Goal: Task Accomplishment & Management: Complete application form

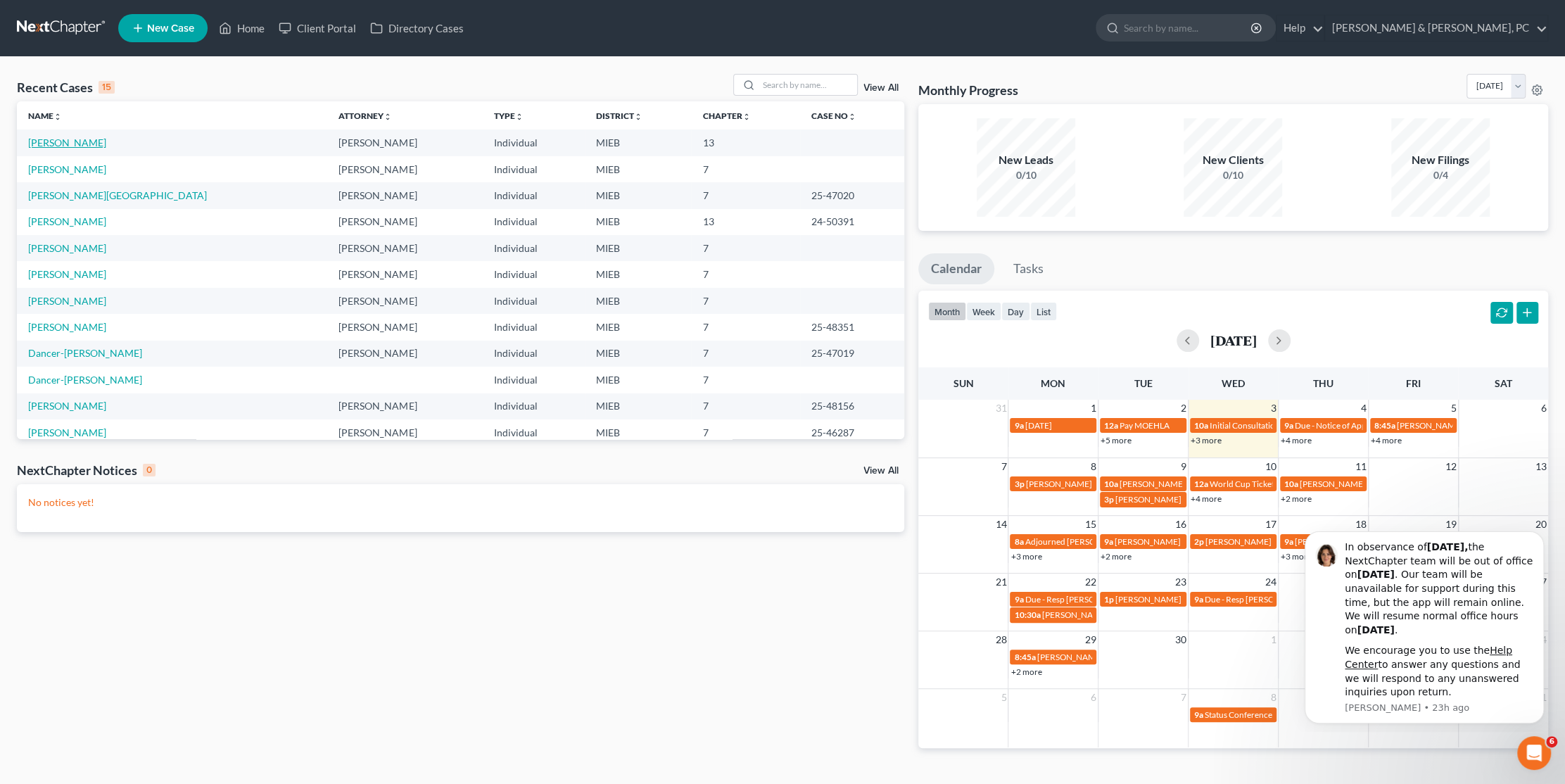
click at [73, 144] on link "[PERSON_NAME]" at bounding box center [67, 143] width 78 height 12
select select "6"
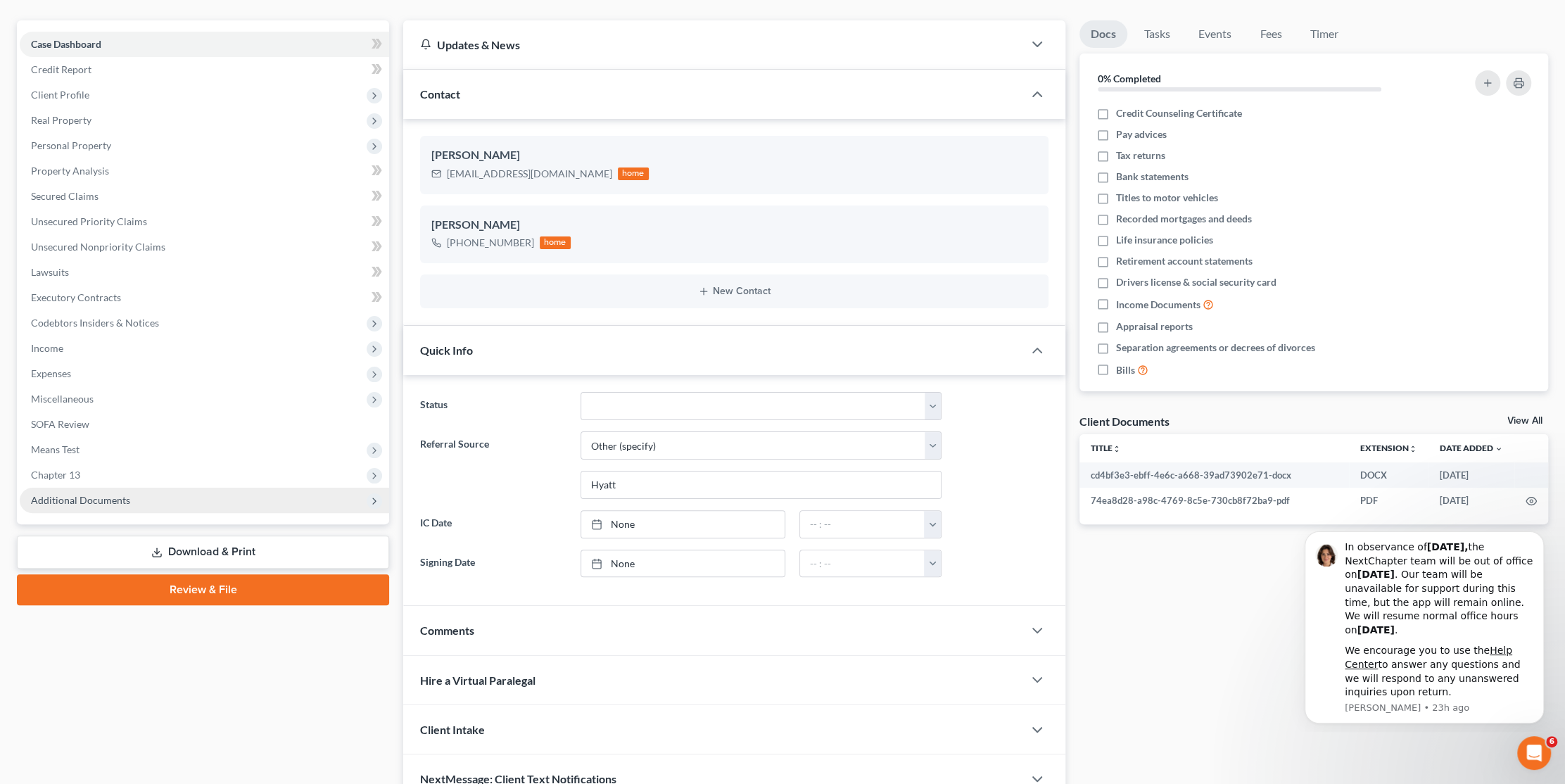
scroll to position [140, 0]
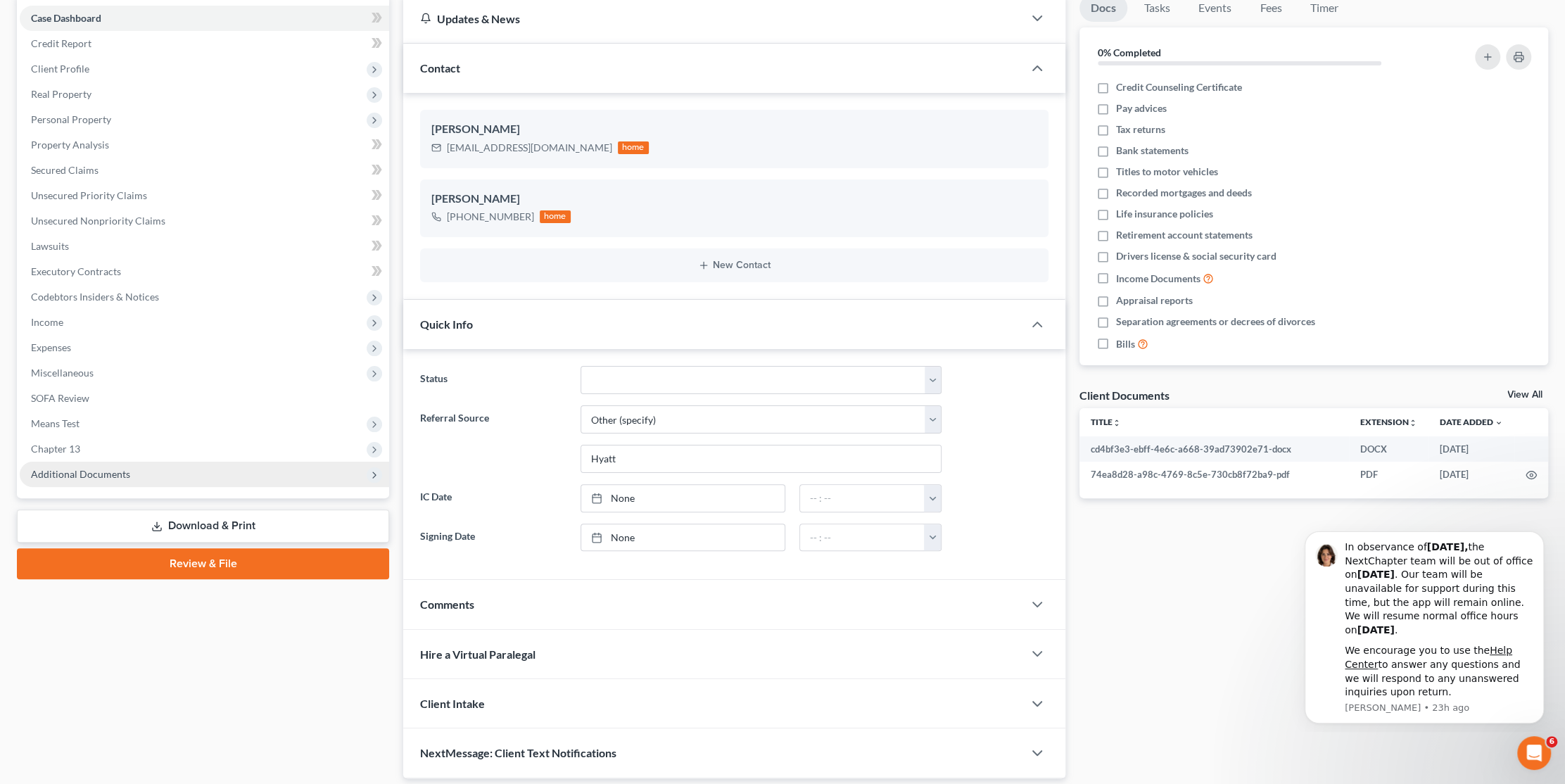
click at [86, 479] on span "Additional Documents" at bounding box center [204, 475] width 369 height 26
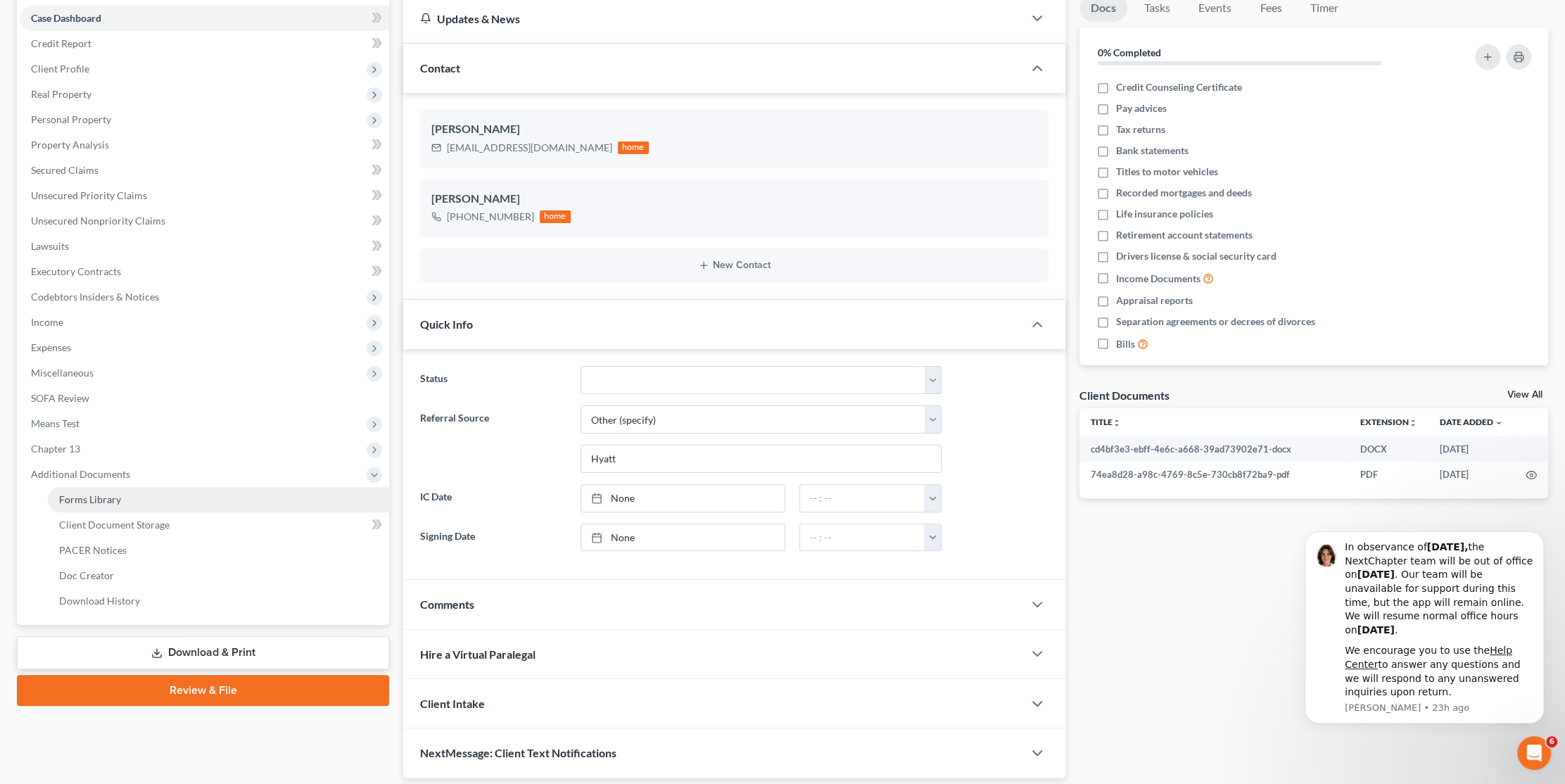
click at [111, 495] on span "Forms Library" at bounding box center [90, 499] width 62 height 12
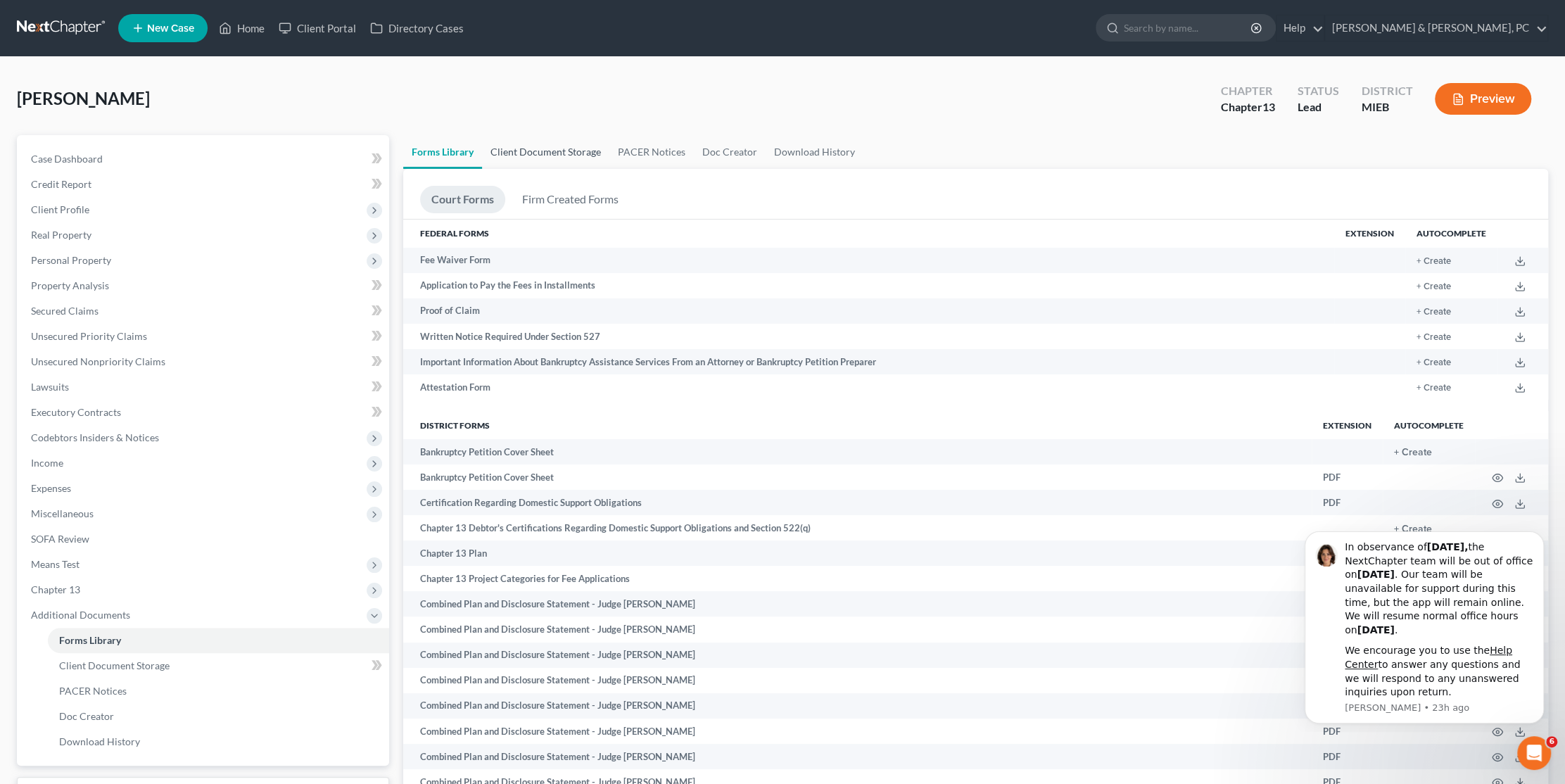
click at [538, 150] on link "Client Document Storage" at bounding box center [546, 152] width 128 height 34
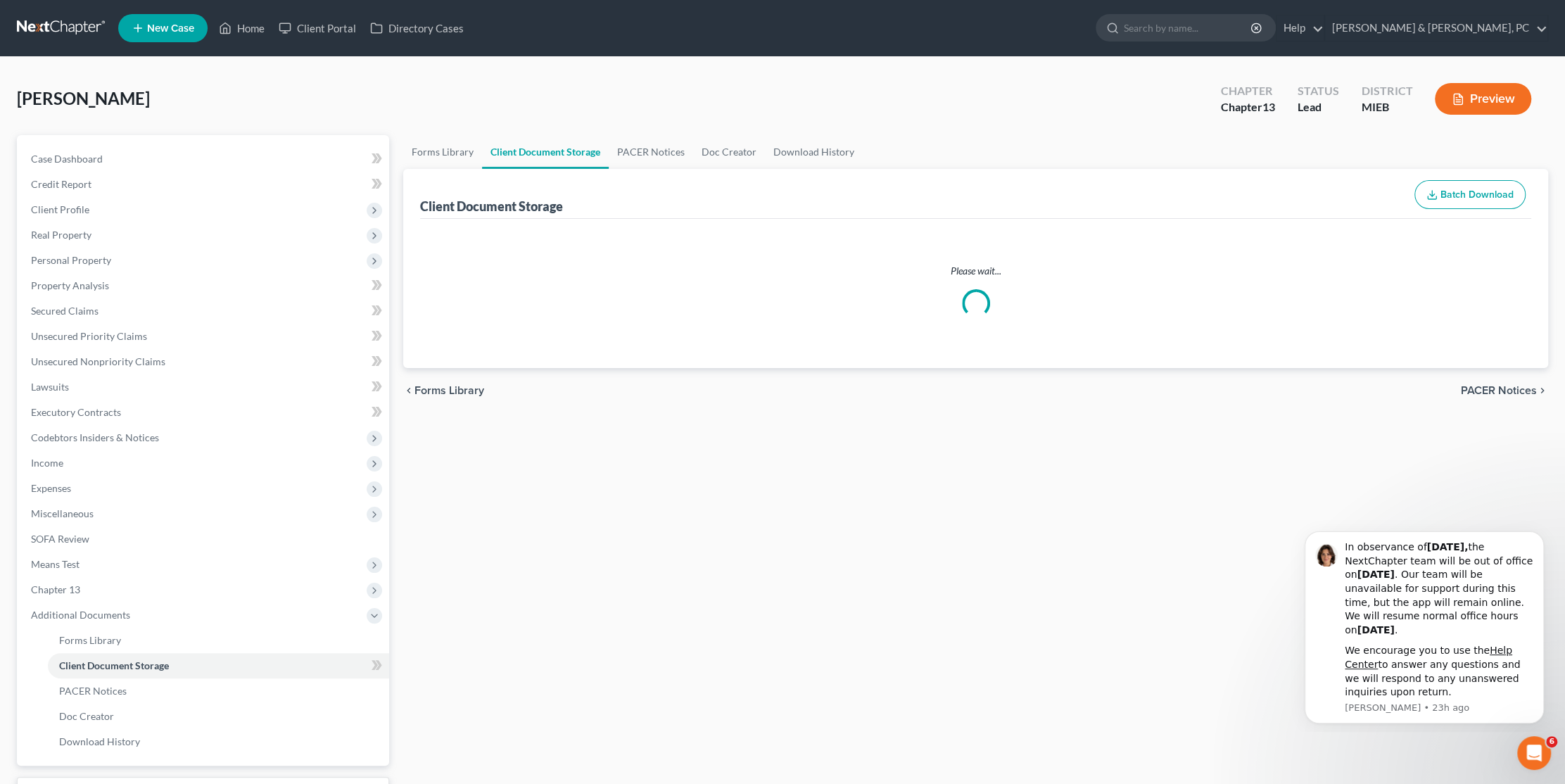
select select "6"
select select "17"
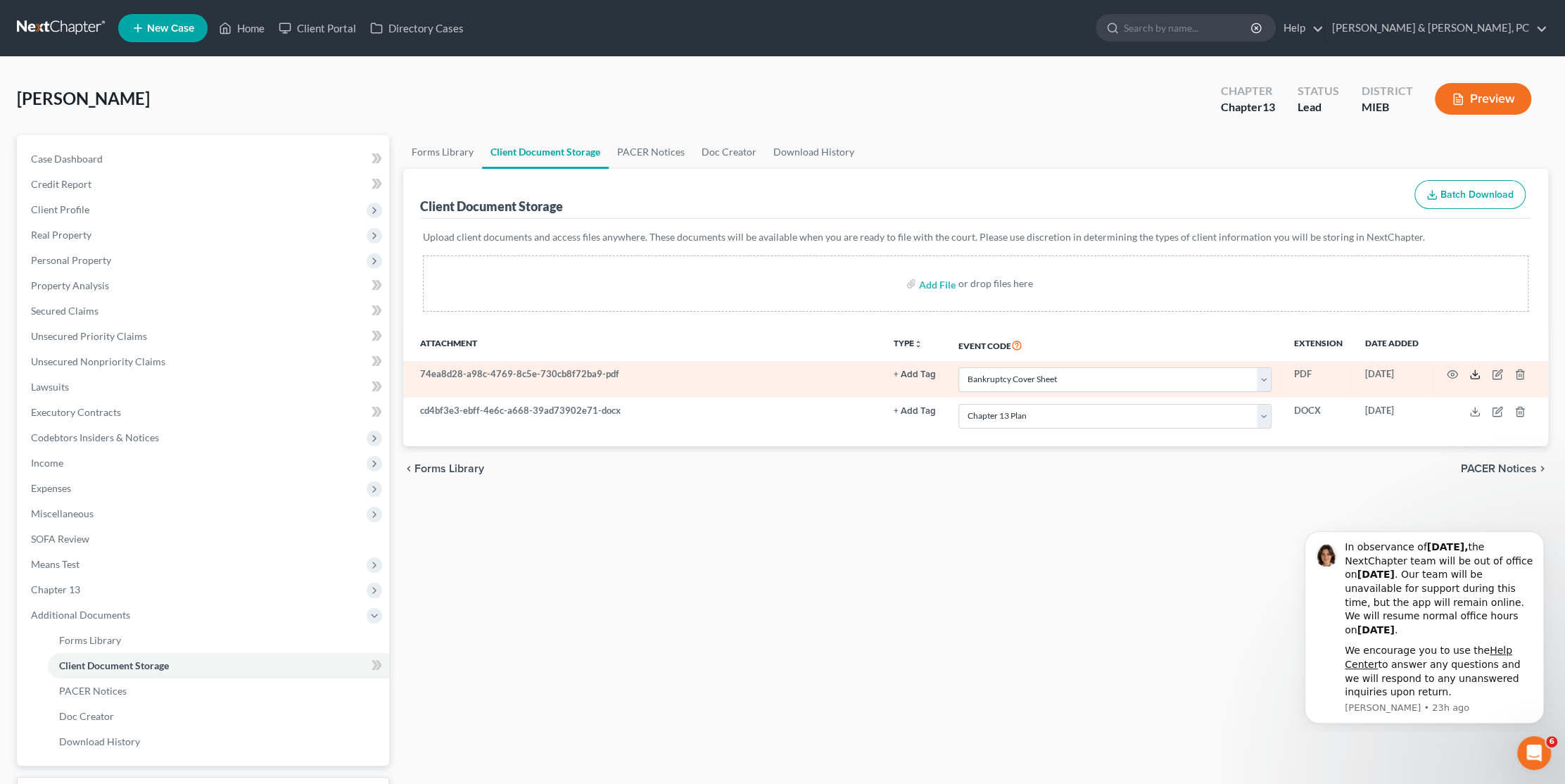
click at [1475, 370] on icon at bounding box center [1475, 374] width 11 height 11
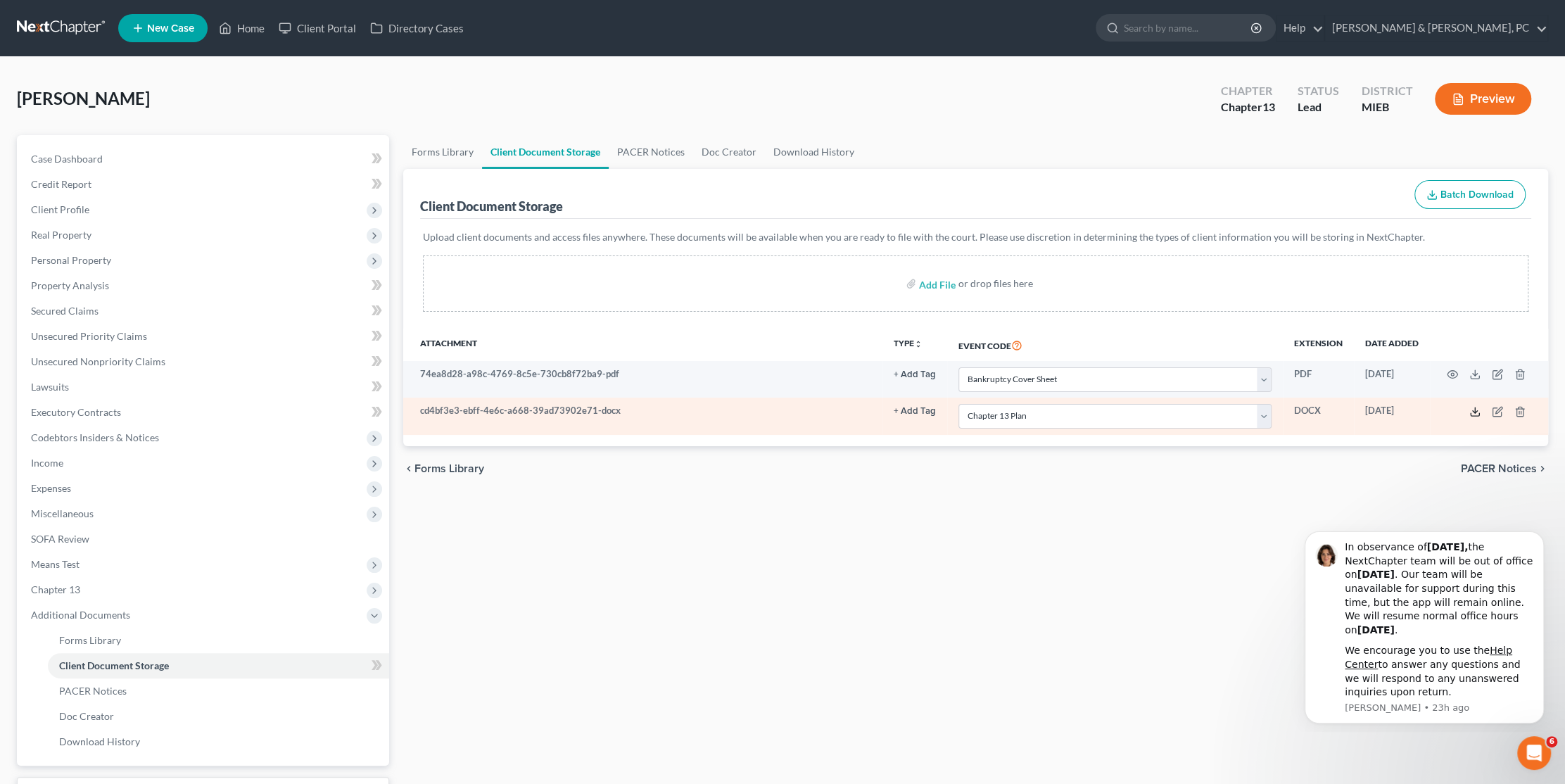
click at [1476, 410] on polyline at bounding box center [1475, 411] width 5 height 2
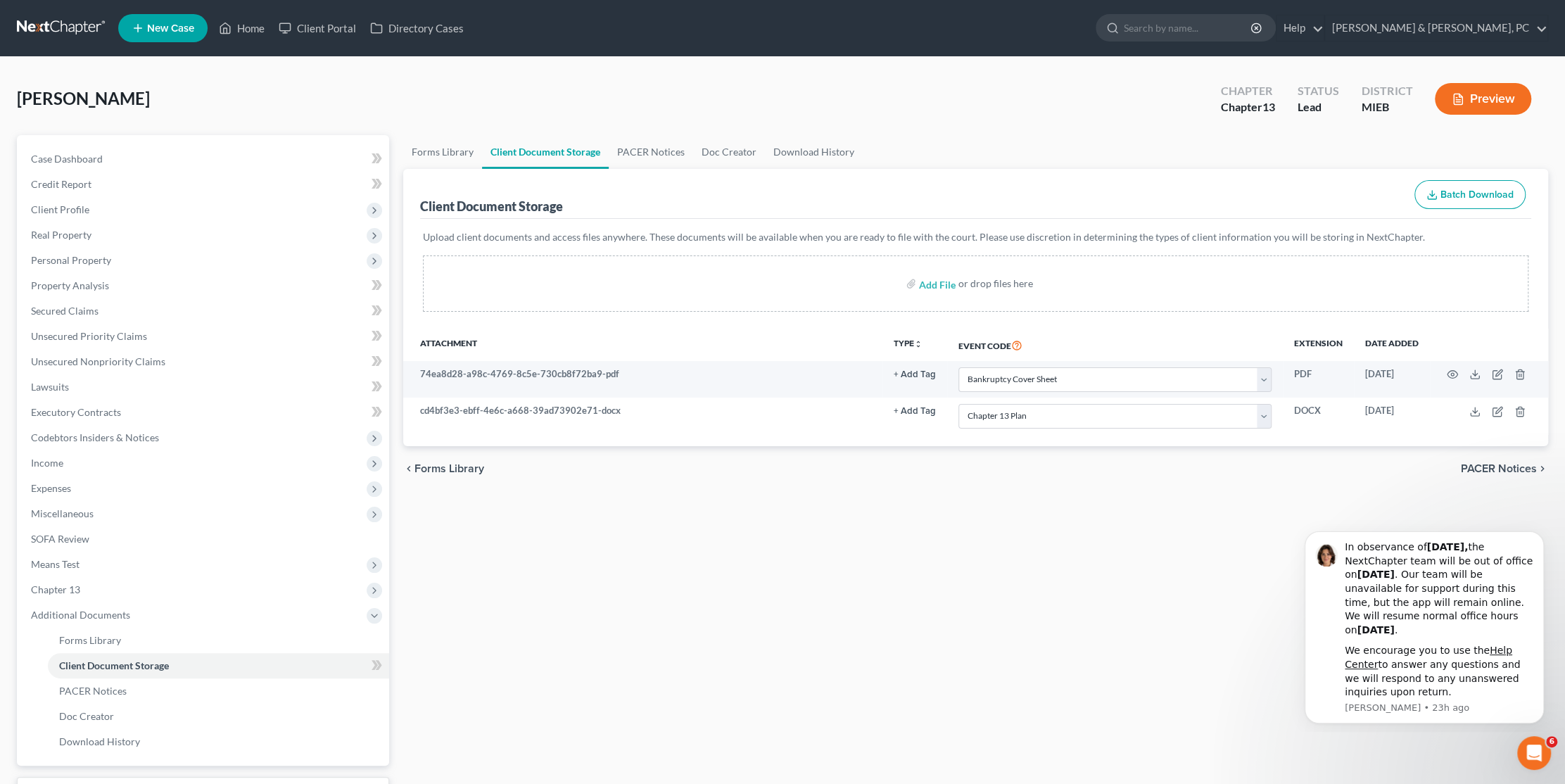
click at [787, 490] on div "Forms Library Client Document Storage PACER Notices Doc Creator Download Histor…" at bounding box center [975, 490] width 1159 height 711
select select "6"
select select "17"
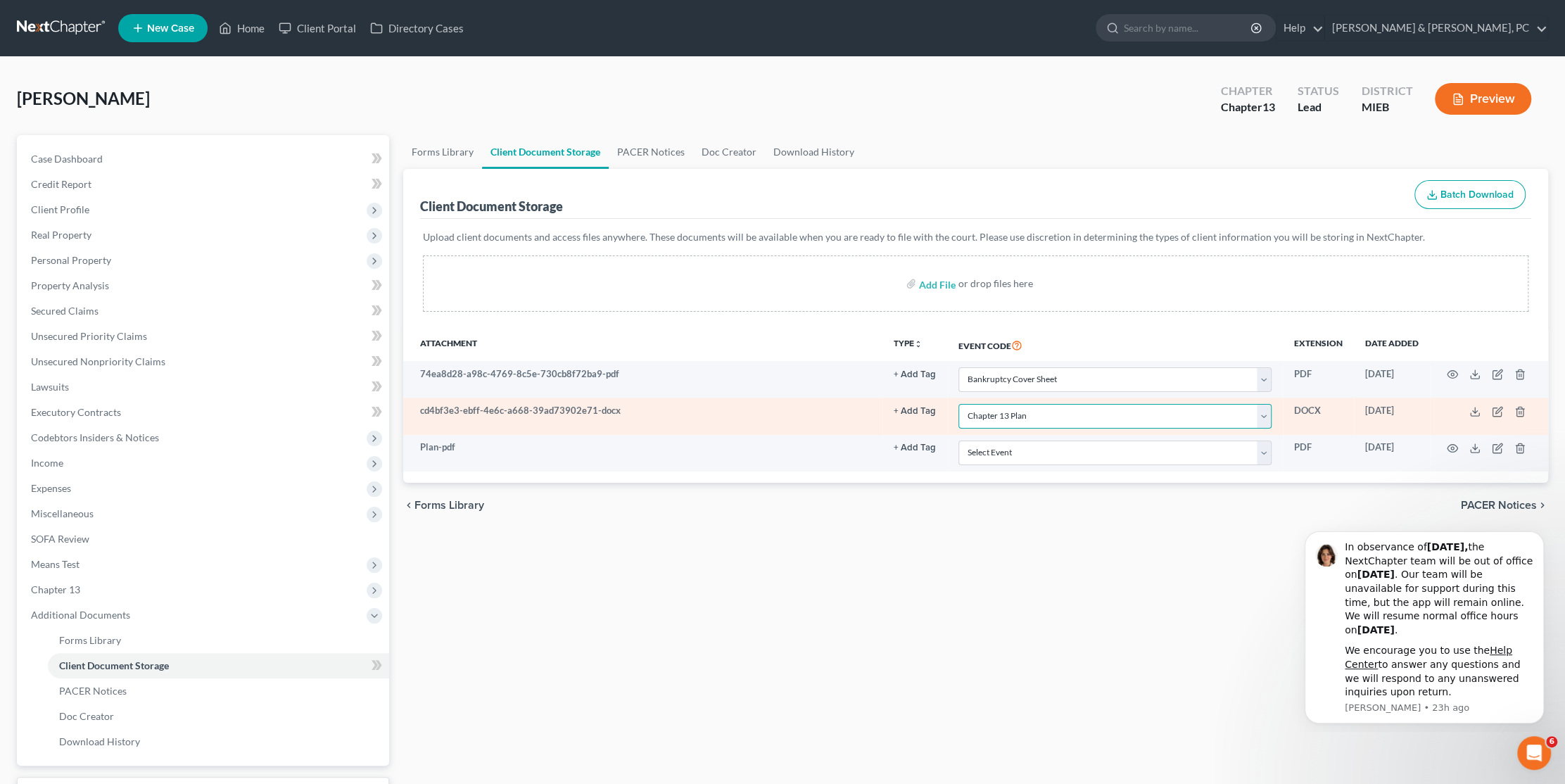
click at [1069, 419] on select "Select Event 20 Largest Unsecured Creditors Amended Chapter 11 Plan Amended Cha…" at bounding box center [1114, 416] width 313 height 25
select select
click at [958, 404] on select "Select Event 20 Largest Unsecured Creditors Amended Chapter 11 Plan Amended Cha…" at bounding box center [1114, 416] width 313 height 25
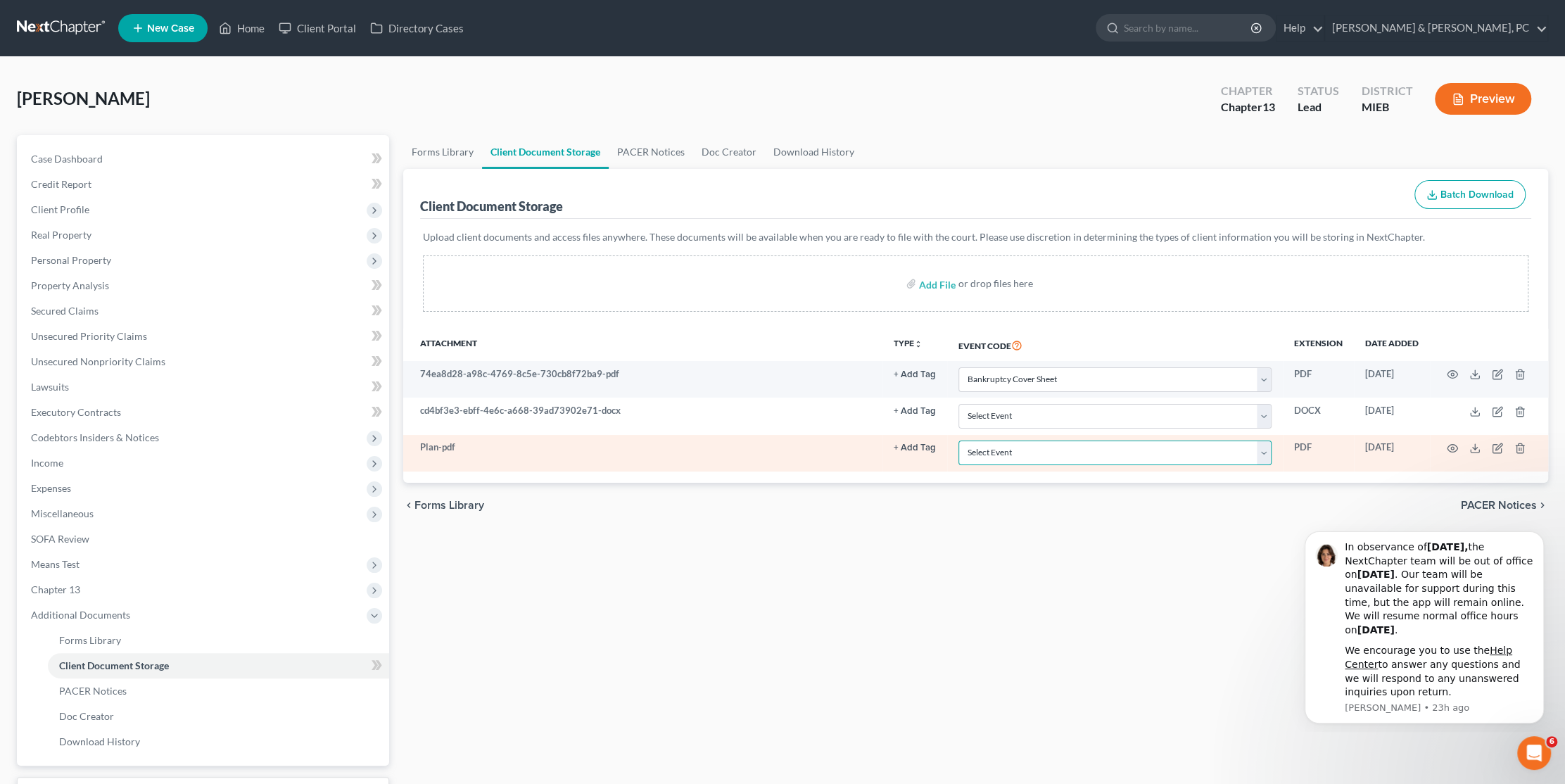
click at [1036, 452] on select "Select Event 20 Largest Unsecured Creditors Amended Chapter 11 Plan Amended Cha…" at bounding box center [1114, 453] width 313 height 25
select select "17"
click at [958, 441] on select "Select Event 20 Largest Unsecured Creditors Amended Chapter 11 Plan Amended Cha…" at bounding box center [1114, 453] width 313 height 25
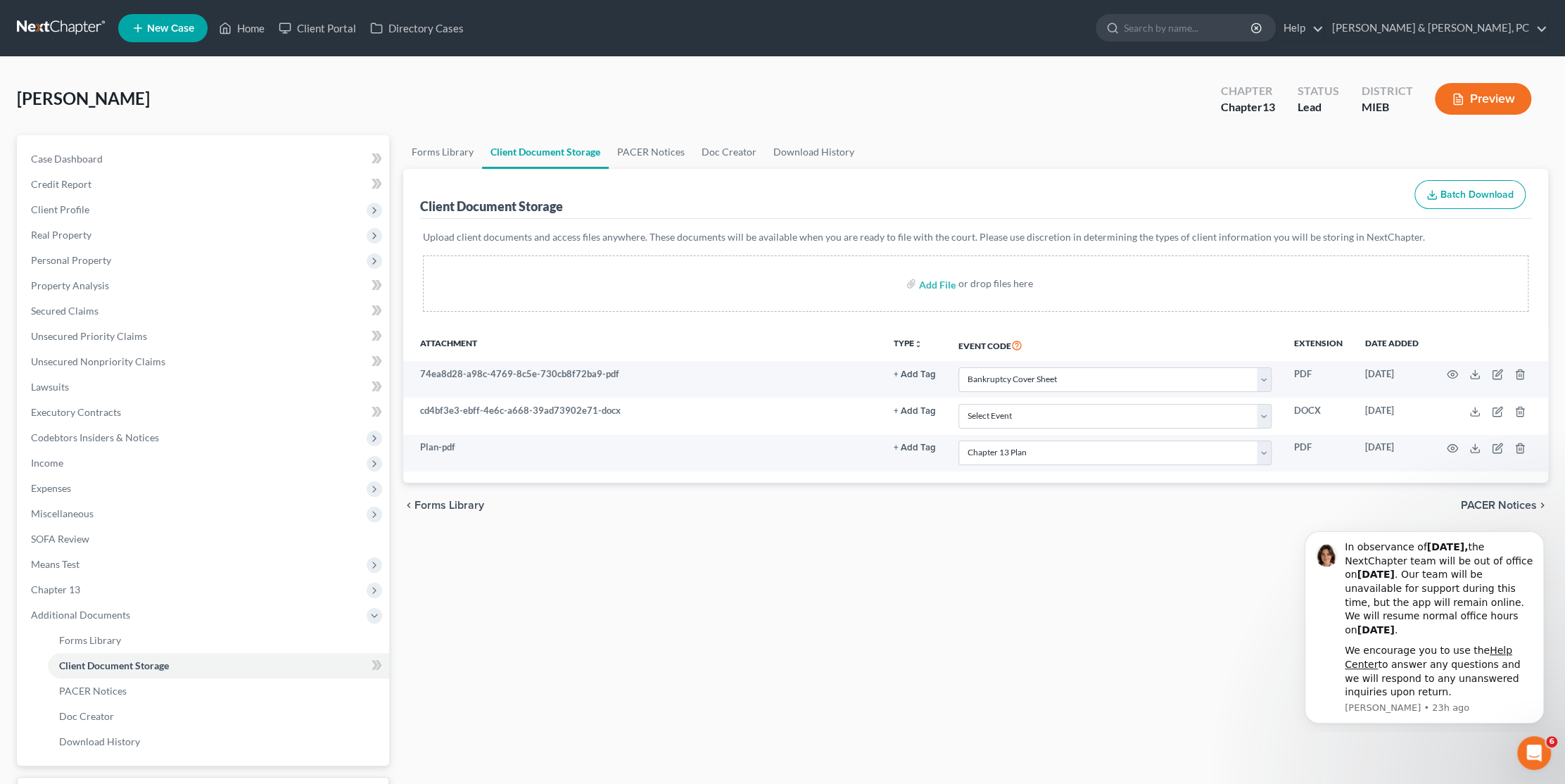
click at [1105, 581] on div "Forms Library Client Document Storage PACER Notices Doc Creator Download Histor…" at bounding box center [975, 490] width 1159 height 711
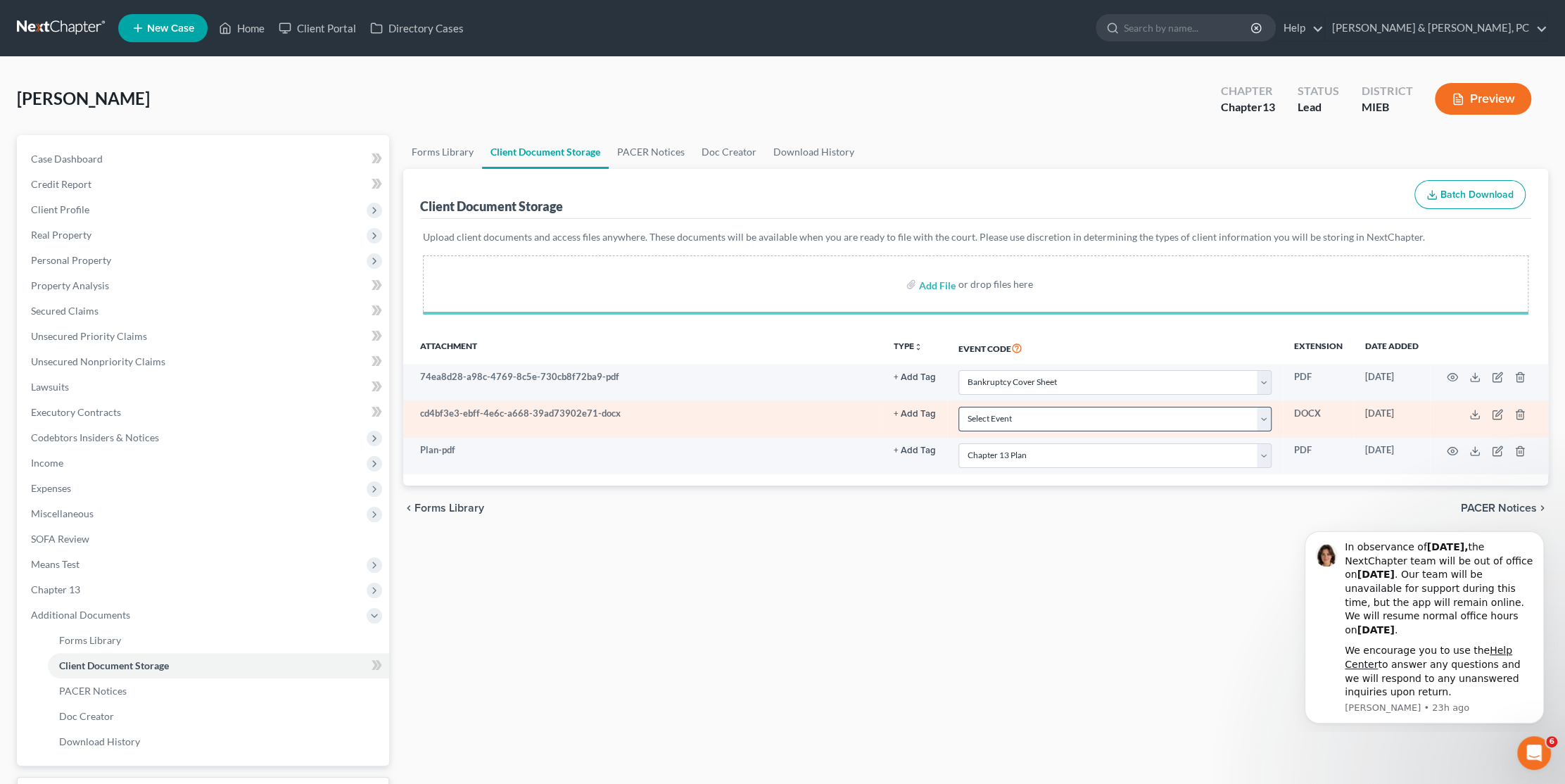
select select "6"
select select "17"
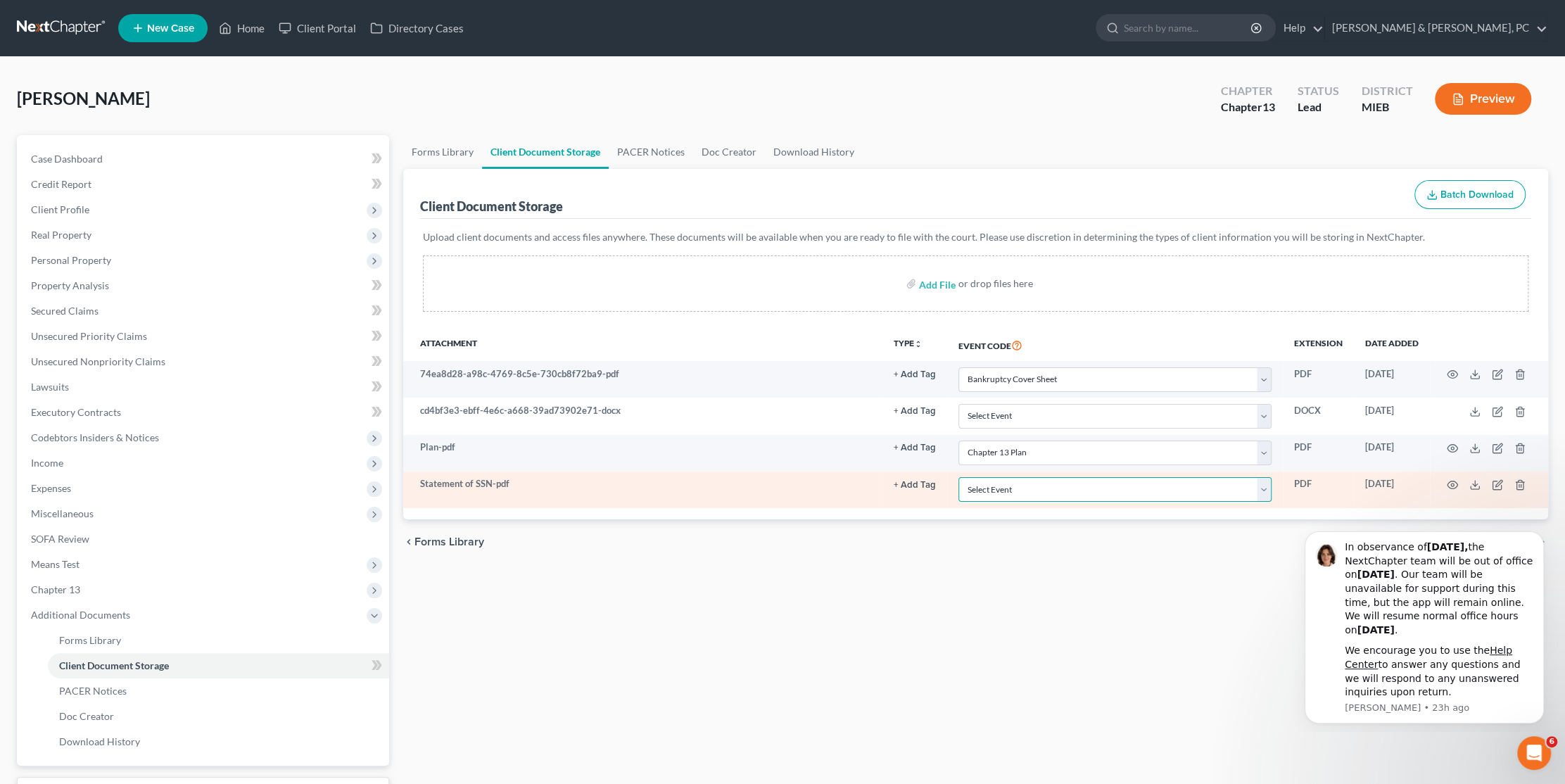
click at [1013, 495] on select "Select Event 20 Largest Unsecured Creditors Amended Chapter 11 Plan Amended Cha…" at bounding box center [1114, 489] width 313 height 25
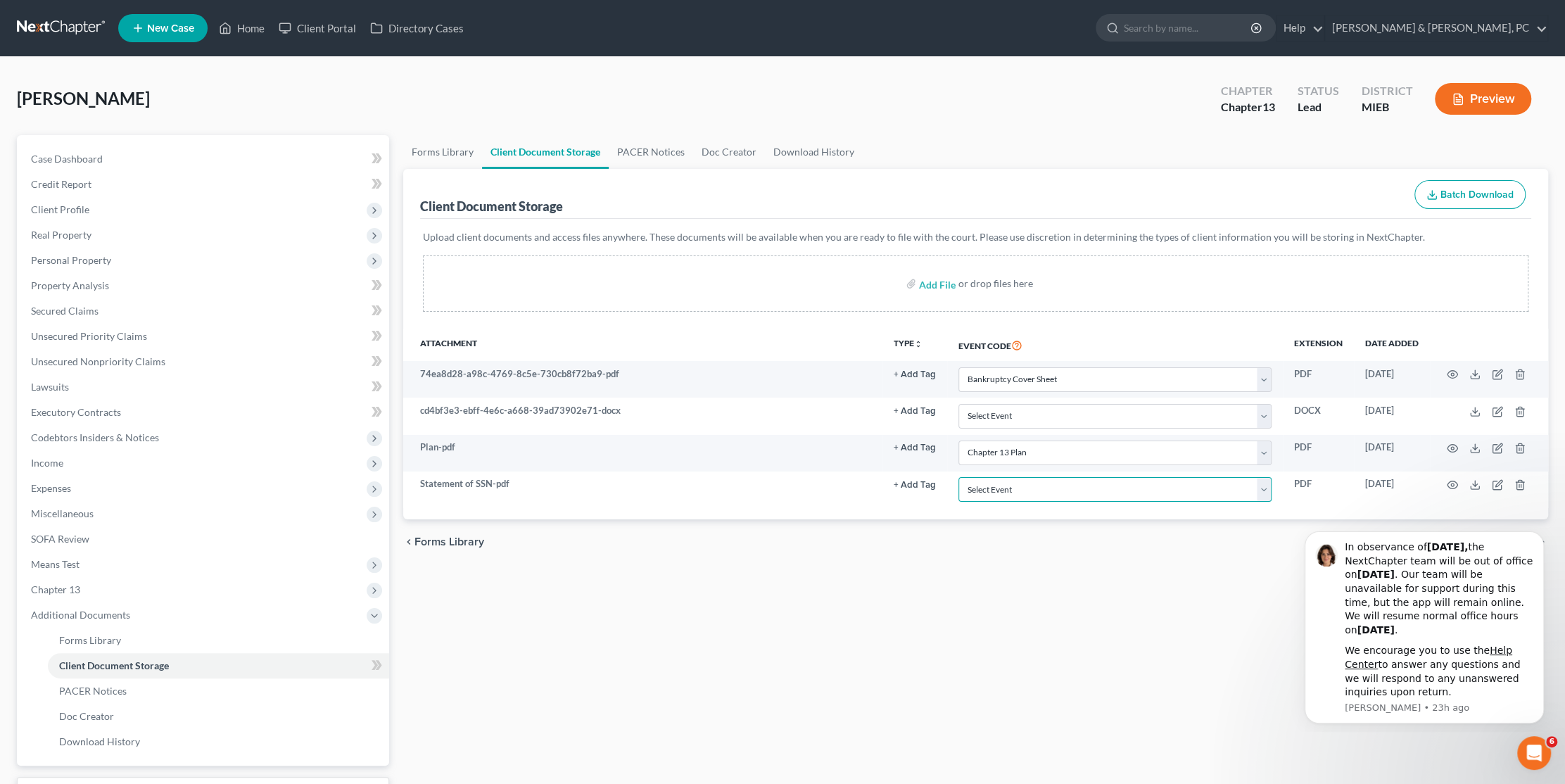
select select "35"
click at [1018, 619] on div "Forms Library Client Document Storage PACER Notices Doc Creator Download Histor…" at bounding box center [975, 490] width 1159 height 711
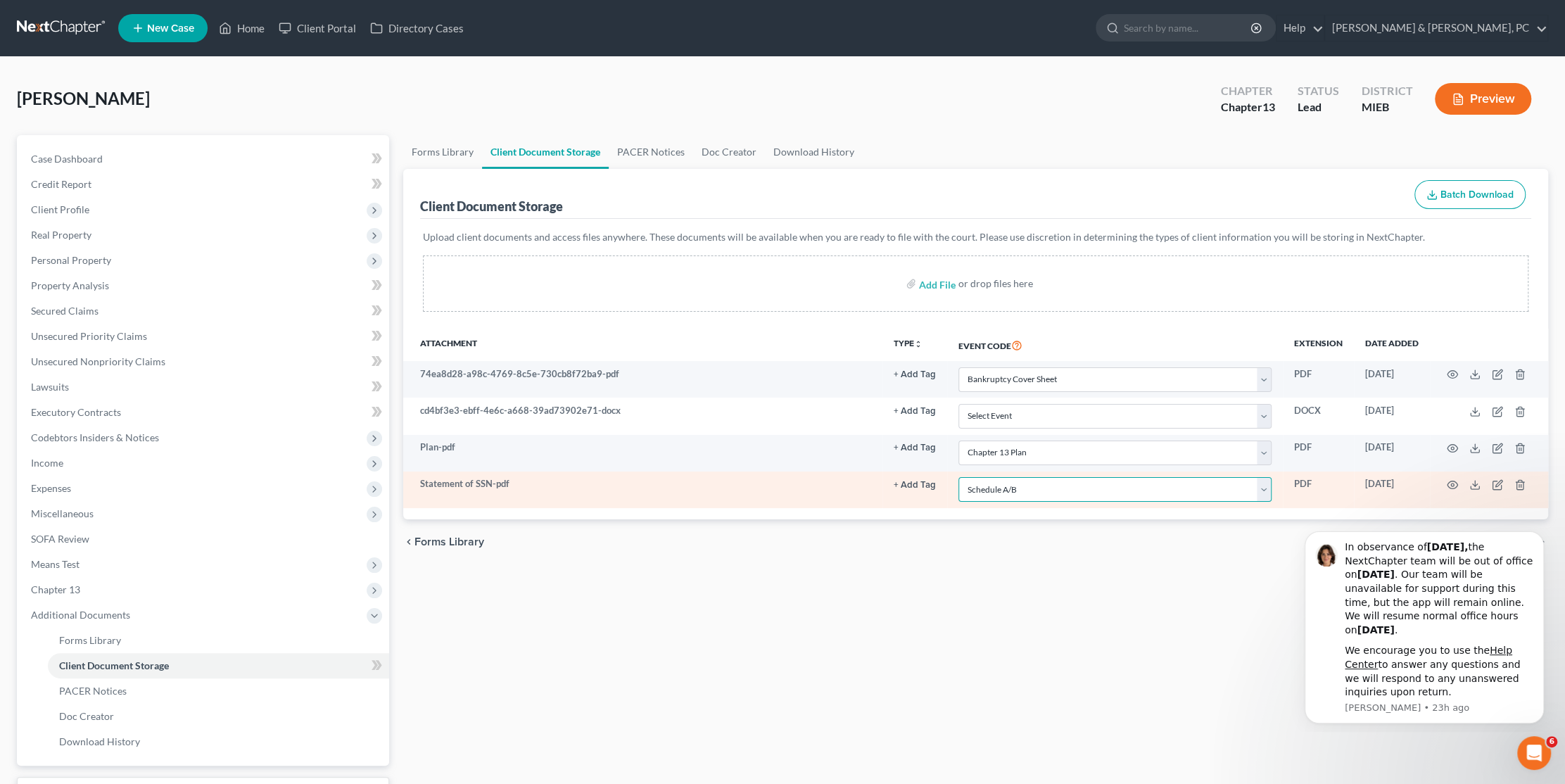
click at [996, 486] on select "Select Event 20 Largest Unsecured Creditors Amended Chapter 11 Plan Amended Cha…" at bounding box center [1114, 489] width 313 height 25
select select
click at [958, 477] on select "Select Event 20 Largest Unsecured Creditors Amended Chapter 11 Plan Amended Cha…" at bounding box center [1114, 489] width 313 height 25
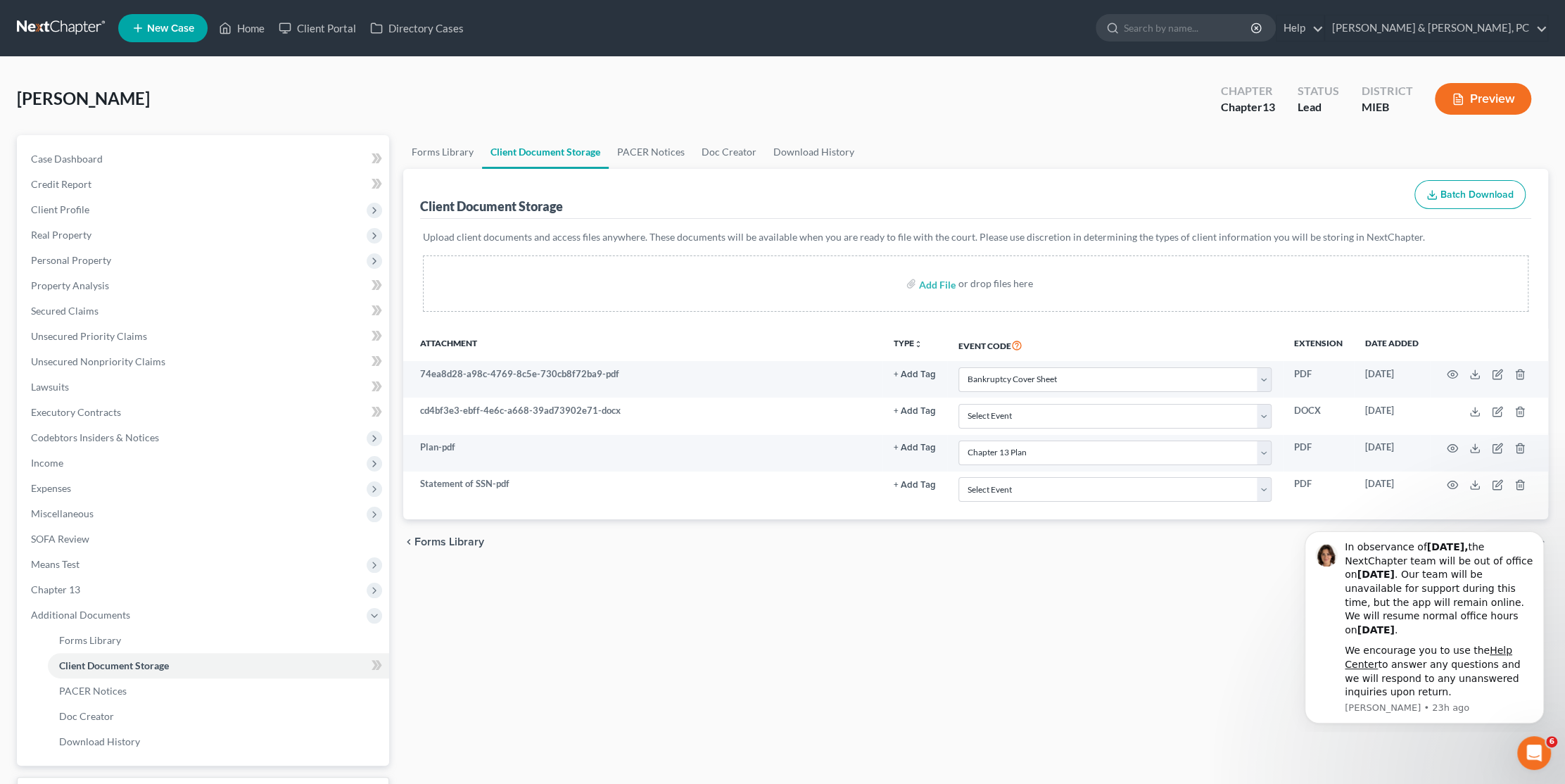
click at [907, 625] on div "Forms Library Client Document Storage PACER Notices Doc Creator Download Histor…" at bounding box center [975, 490] width 1159 height 711
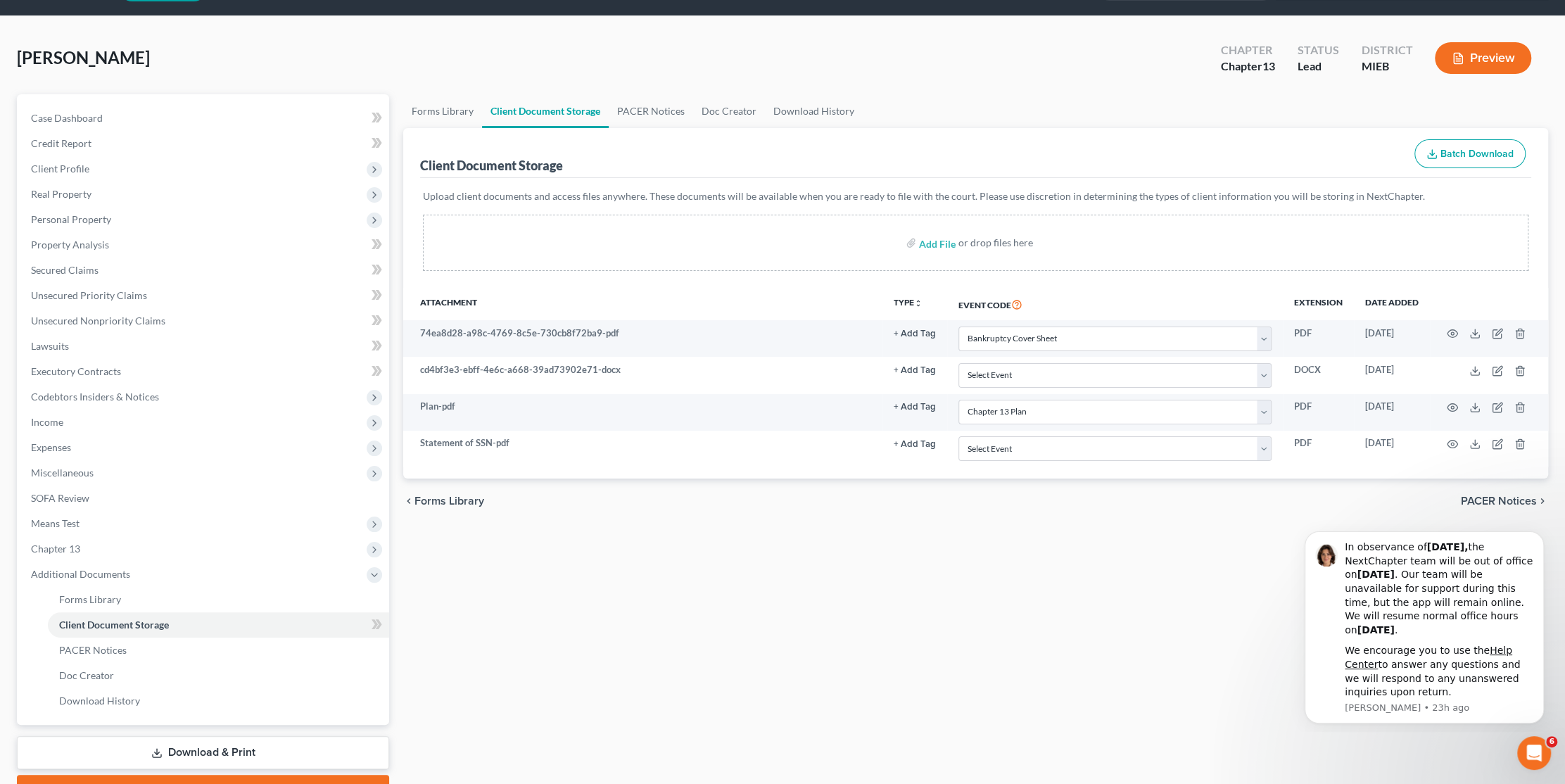
scroll to position [114, 0]
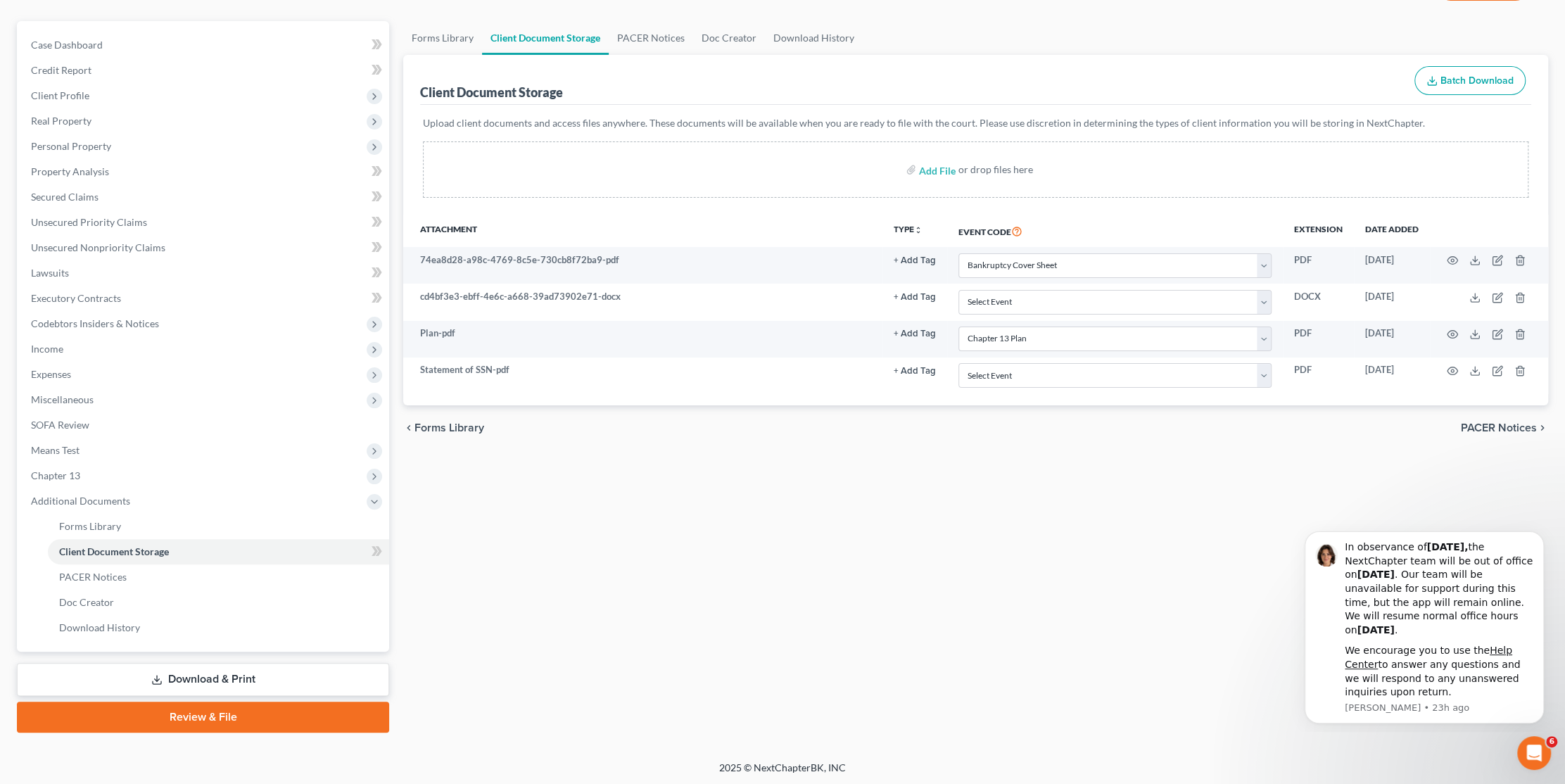
click at [233, 720] on link "Review & File" at bounding box center [203, 716] width 372 height 31
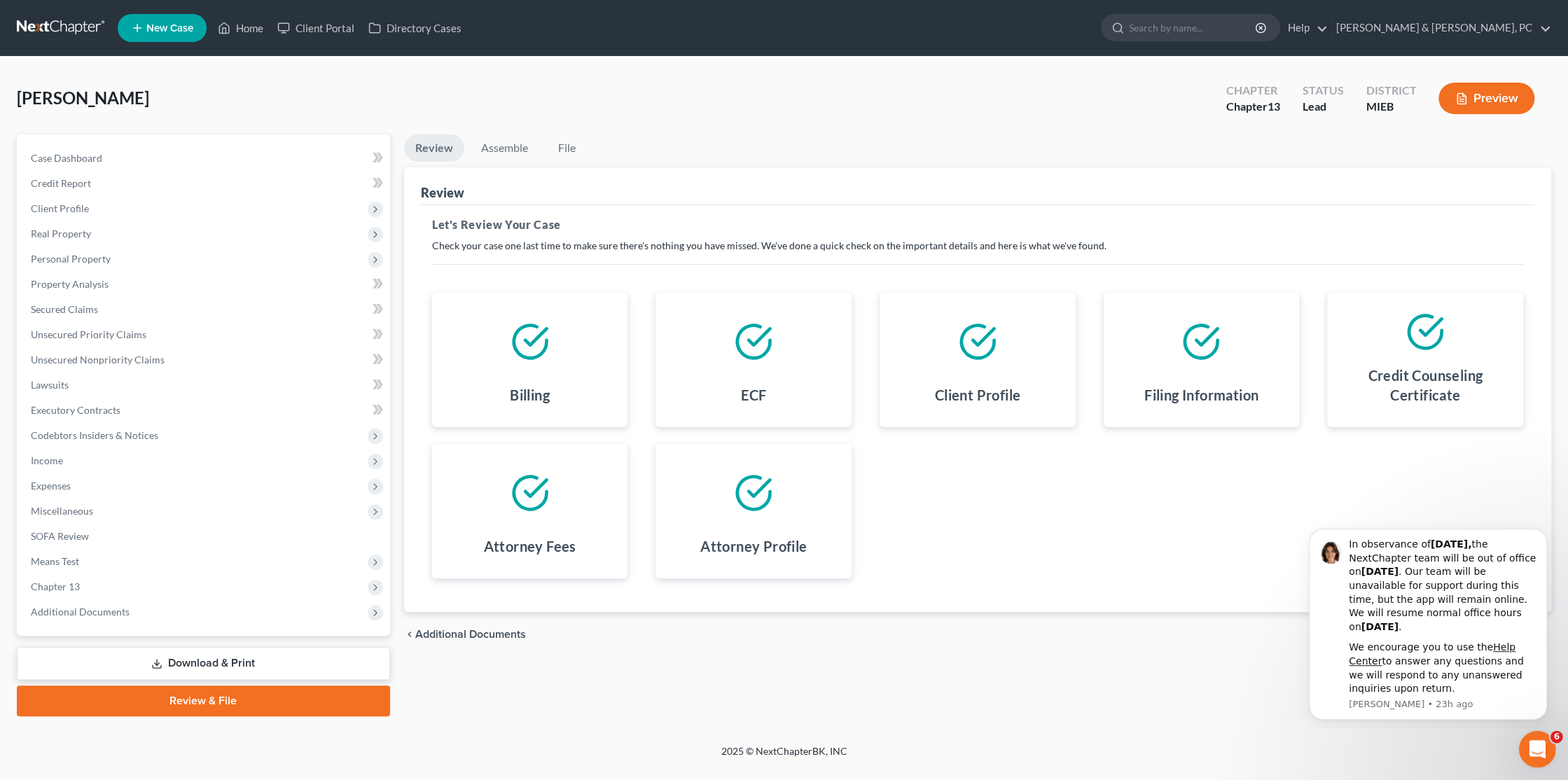
click at [1540, 741] on icon "Open Intercom Messenger" at bounding box center [1535, 747] width 23 height 23
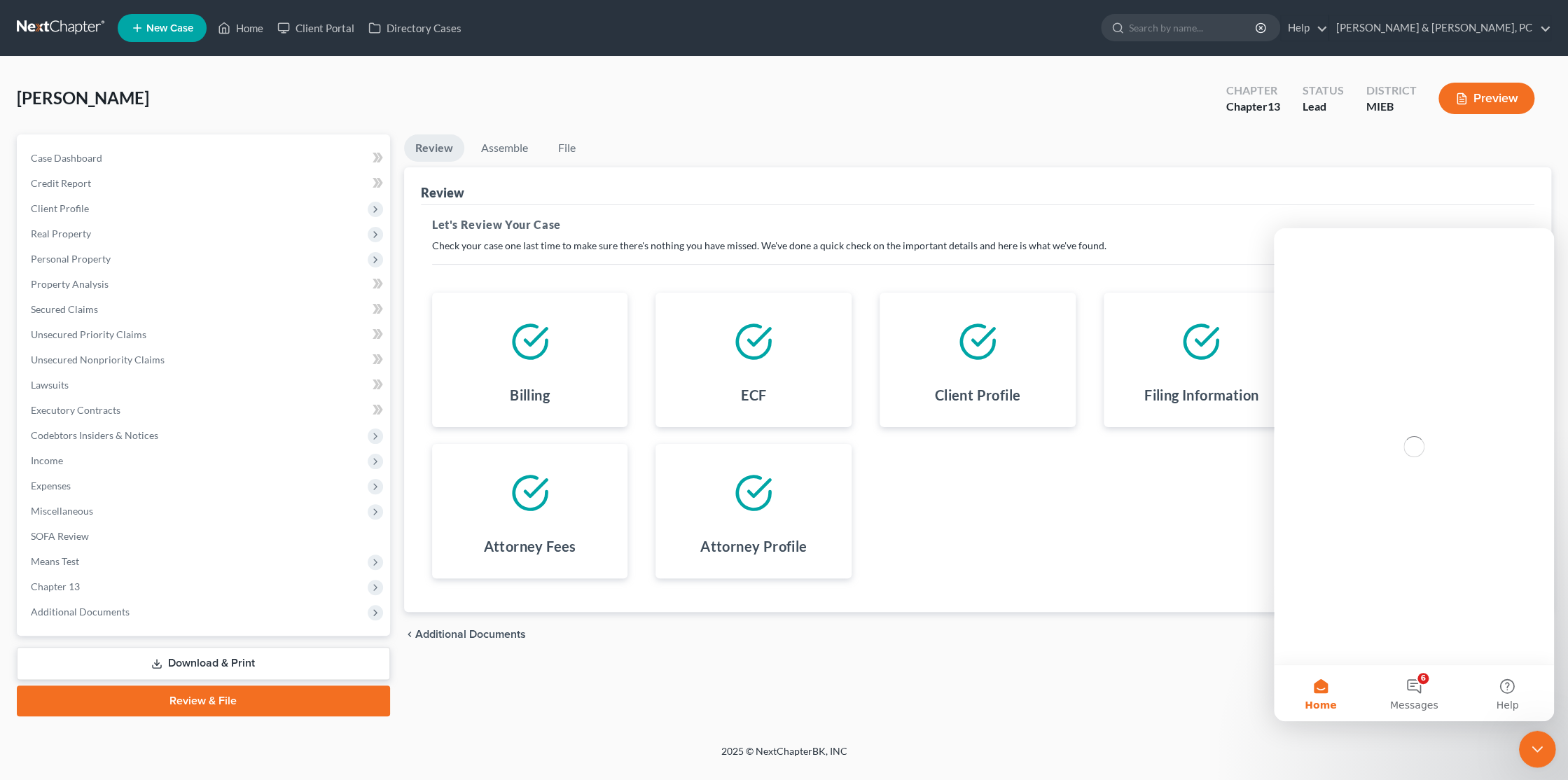
click at [1540, 741] on icon "Close Intercom Messenger" at bounding box center [1535, 747] width 16 height 16
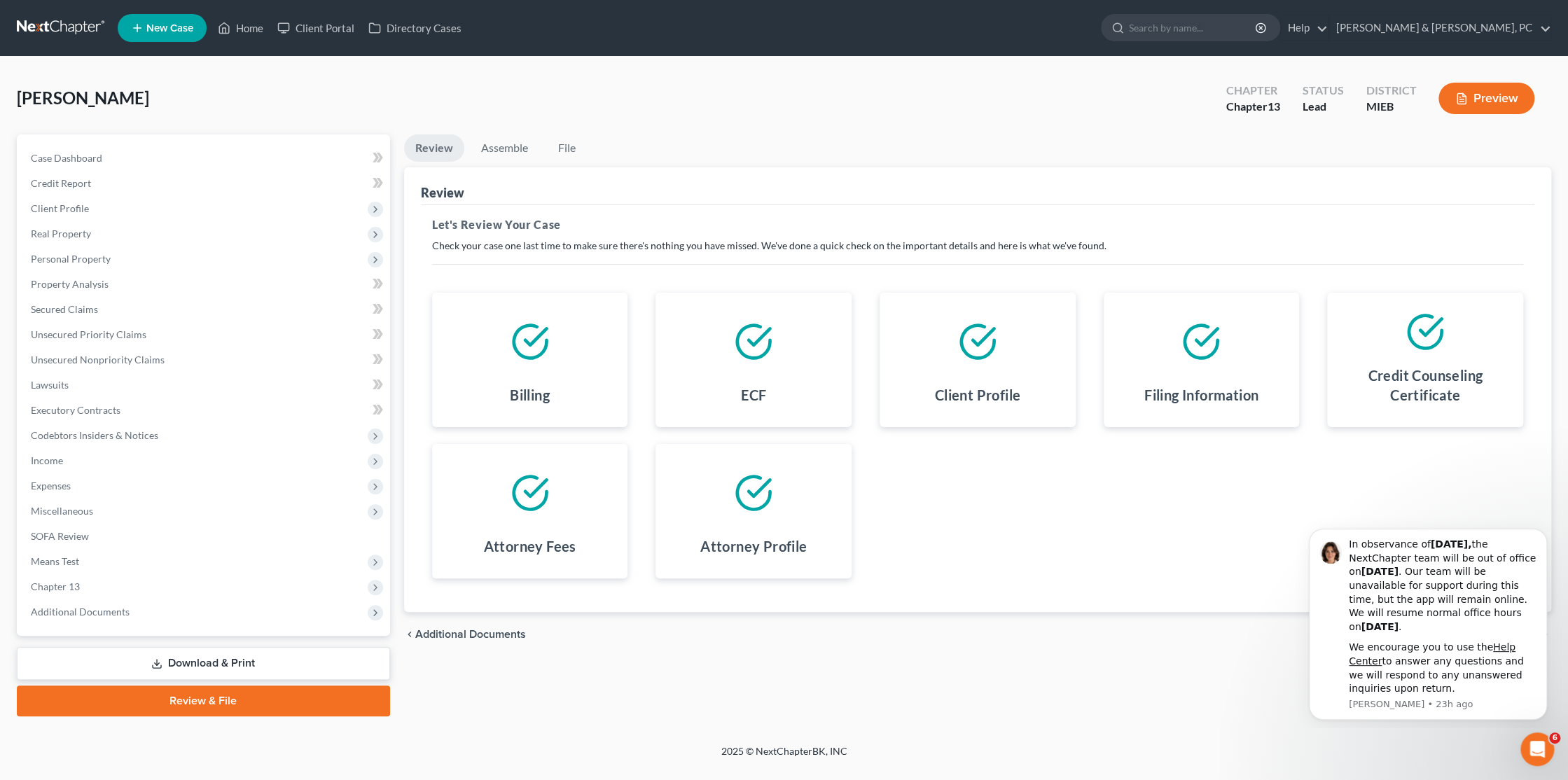
click at [1194, 648] on div "chevron_left Additional Documents Forms chevron_right" at bounding box center [978, 634] width 1147 height 45
click at [1540, 529] on icon "Dismiss notification" at bounding box center [1543, 533] width 7 height 7
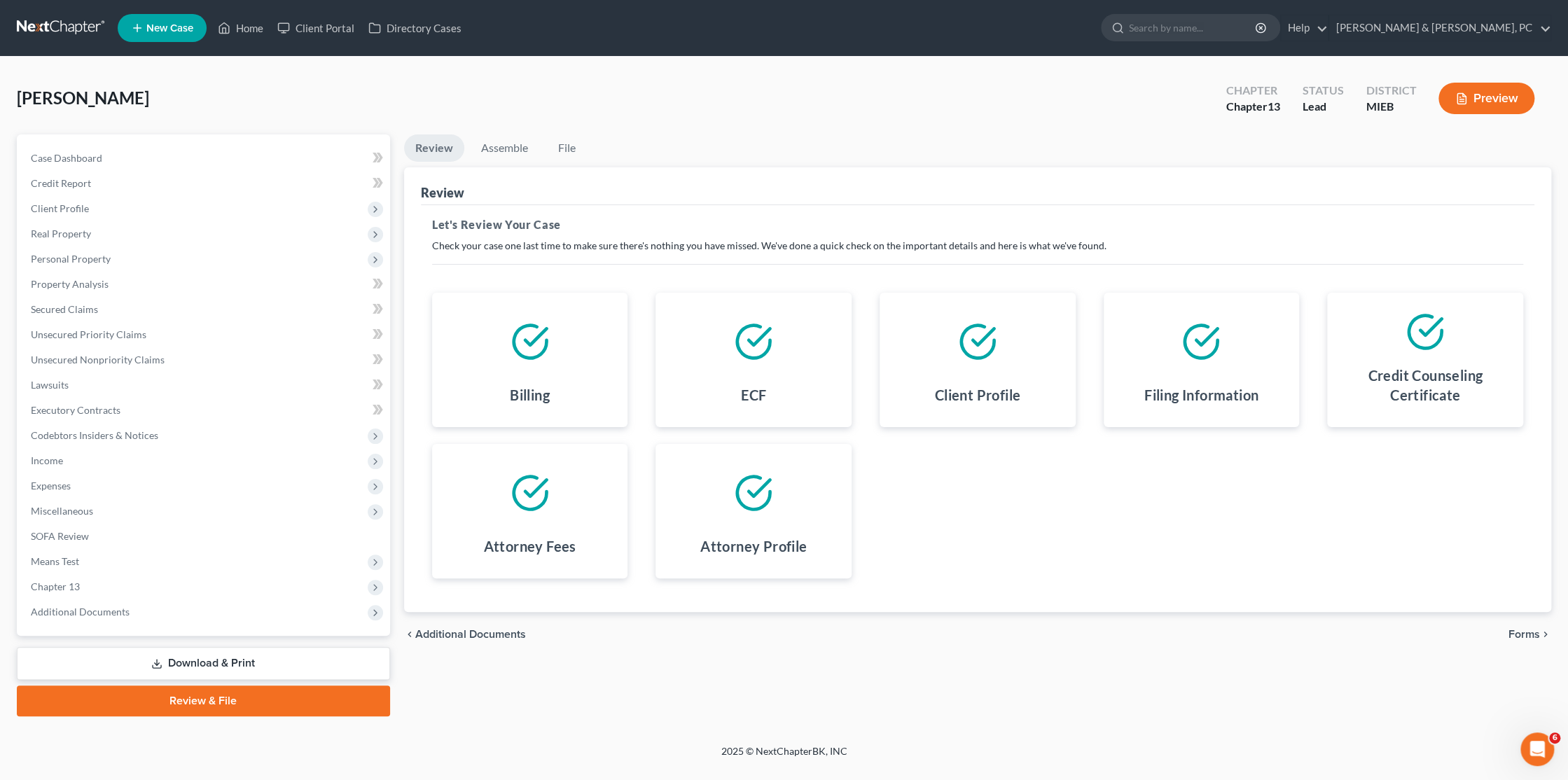
click at [1516, 631] on span "Forms" at bounding box center [1524, 634] width 31 height 11
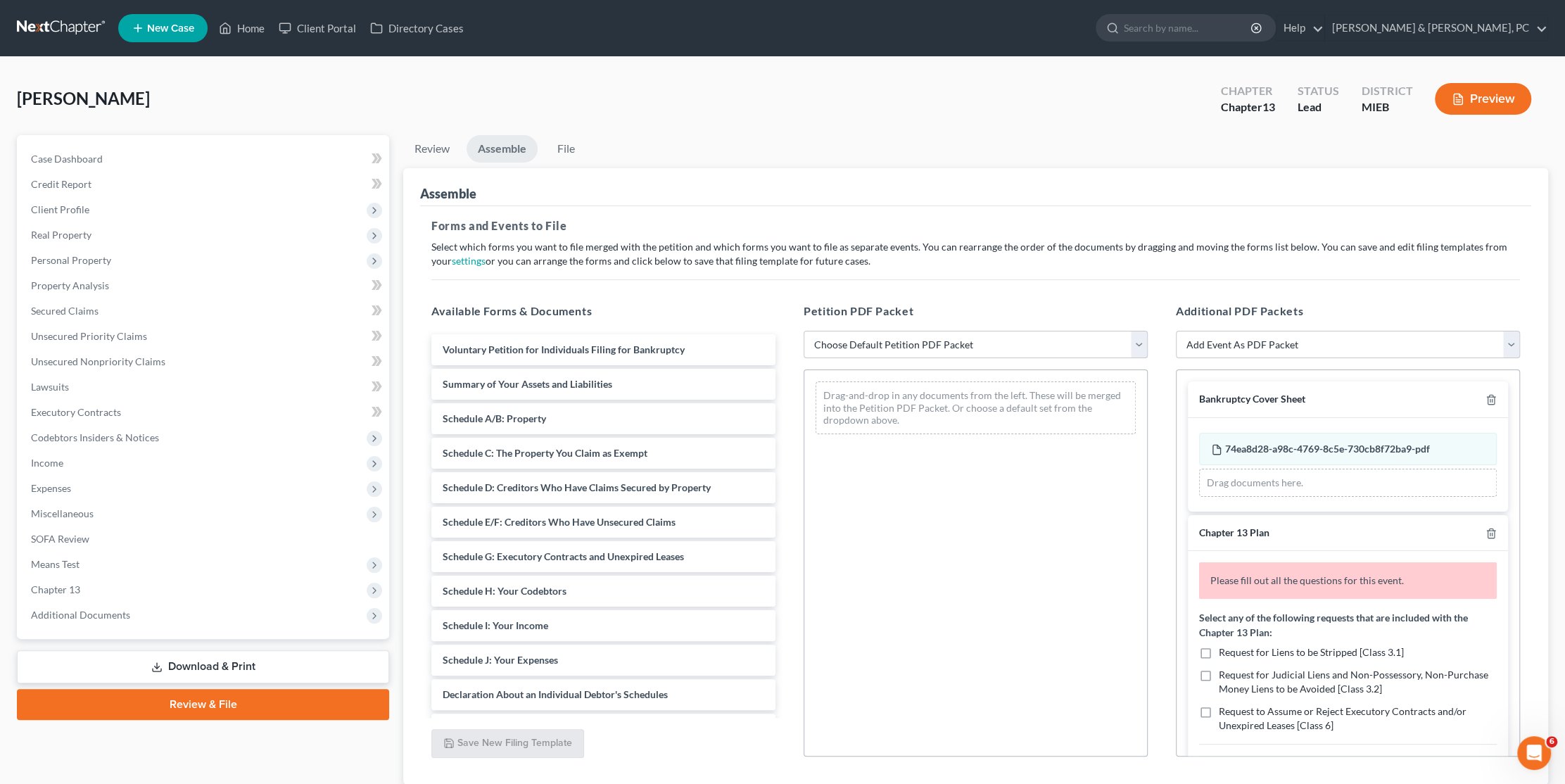
click at [940, 334] on select "Choose Default Petition PDF Packet Emergency Filing (Voluntary Petition and Cre…" at bounding box center [975, 344] width 344 height 28
select select "1"
click at [804, 330] on select "Choose Default Petition PDF Packet Emergency Filing (Voluntary Petition and Cre…" at bounding box center [975, 344] width 344 height 28
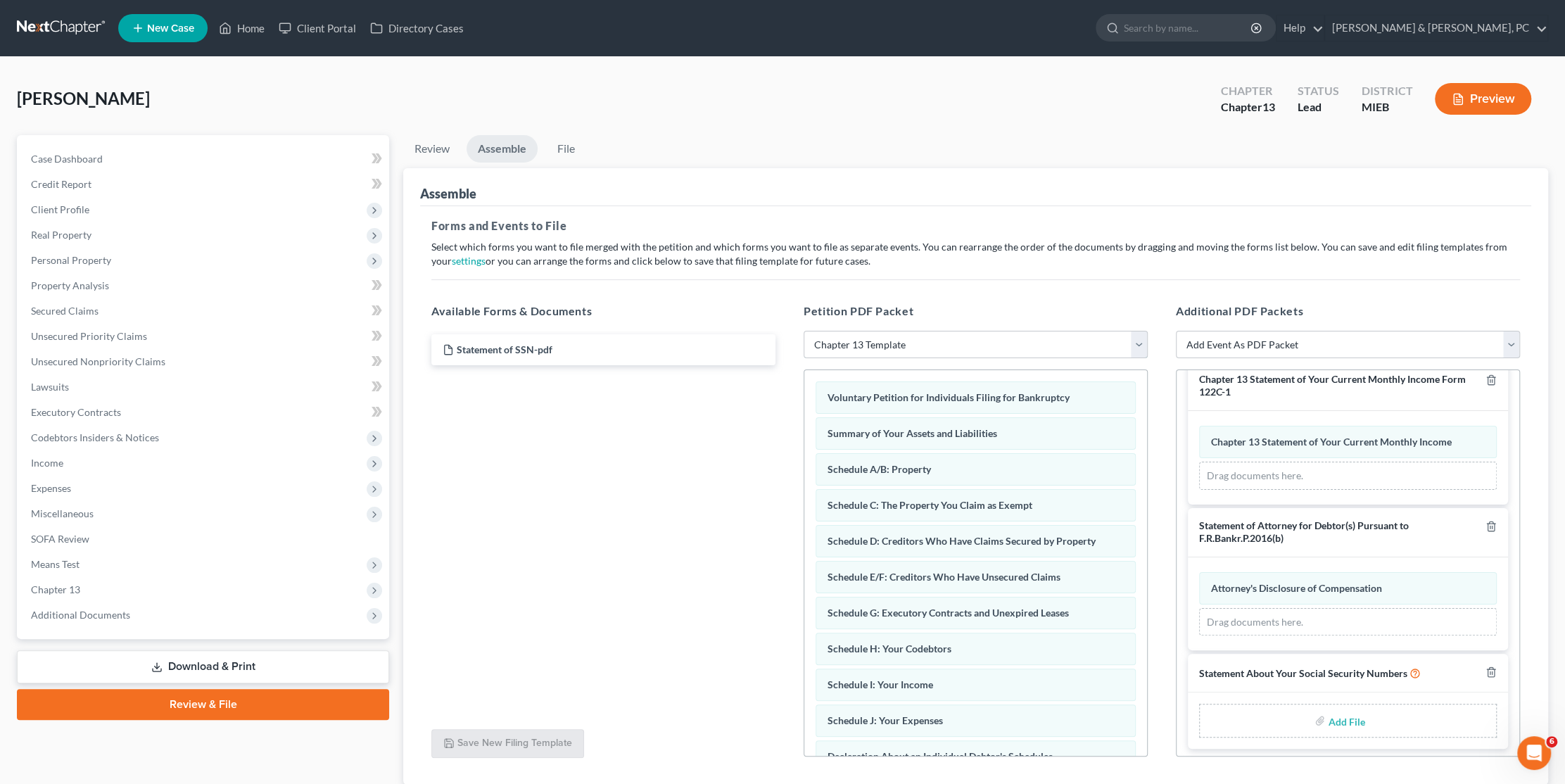
scroll to position [477, 0]
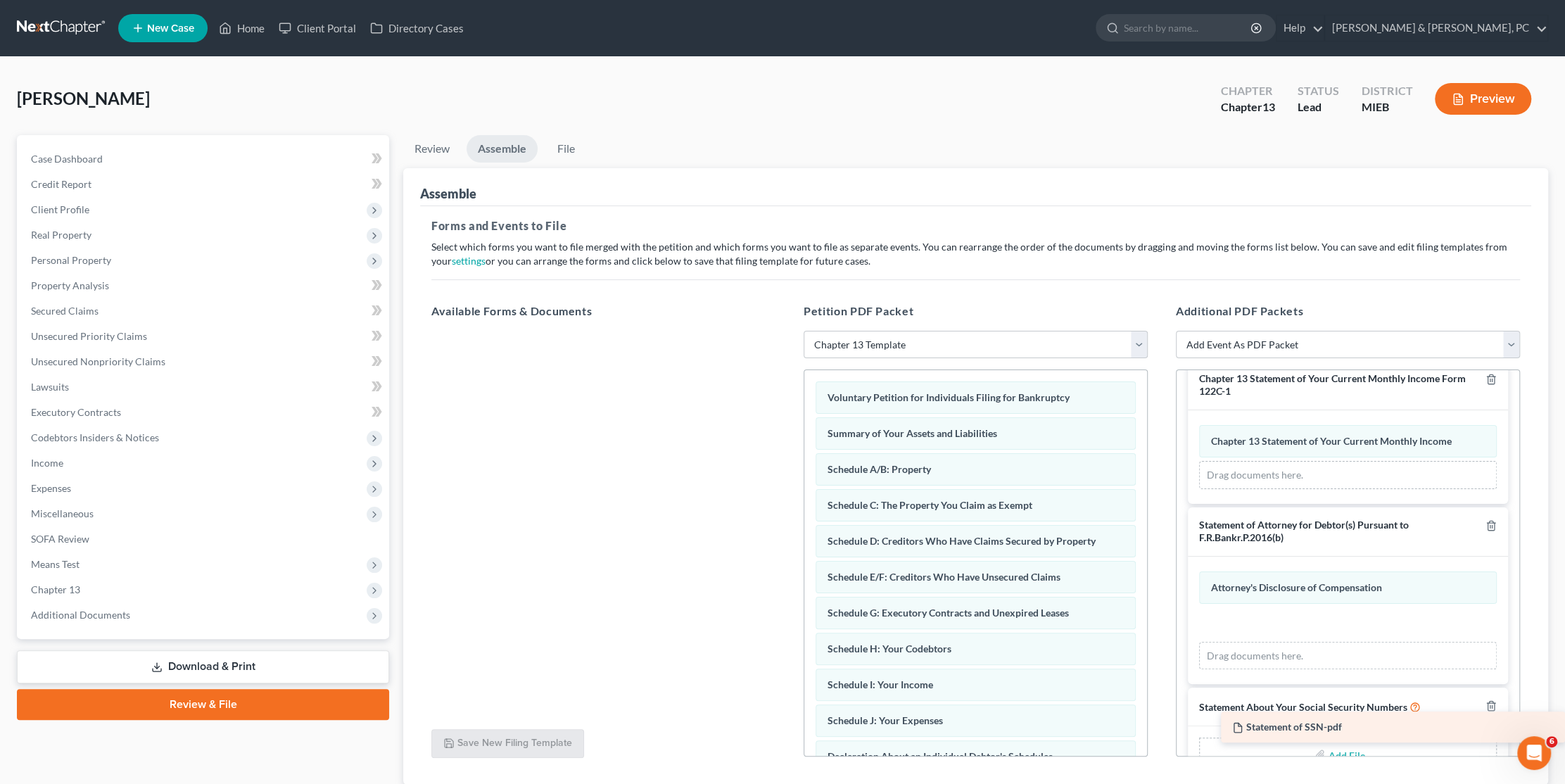
drag, startPoint x: 527, startPoint y: 348, endPoint x: 1344, endPoint y: 726, distance: 900.2
click at [787, 330] on div "Statement of SSN-pdf Statement of SSN-pdf" at bounding box center [603, 330] width 366 height 0
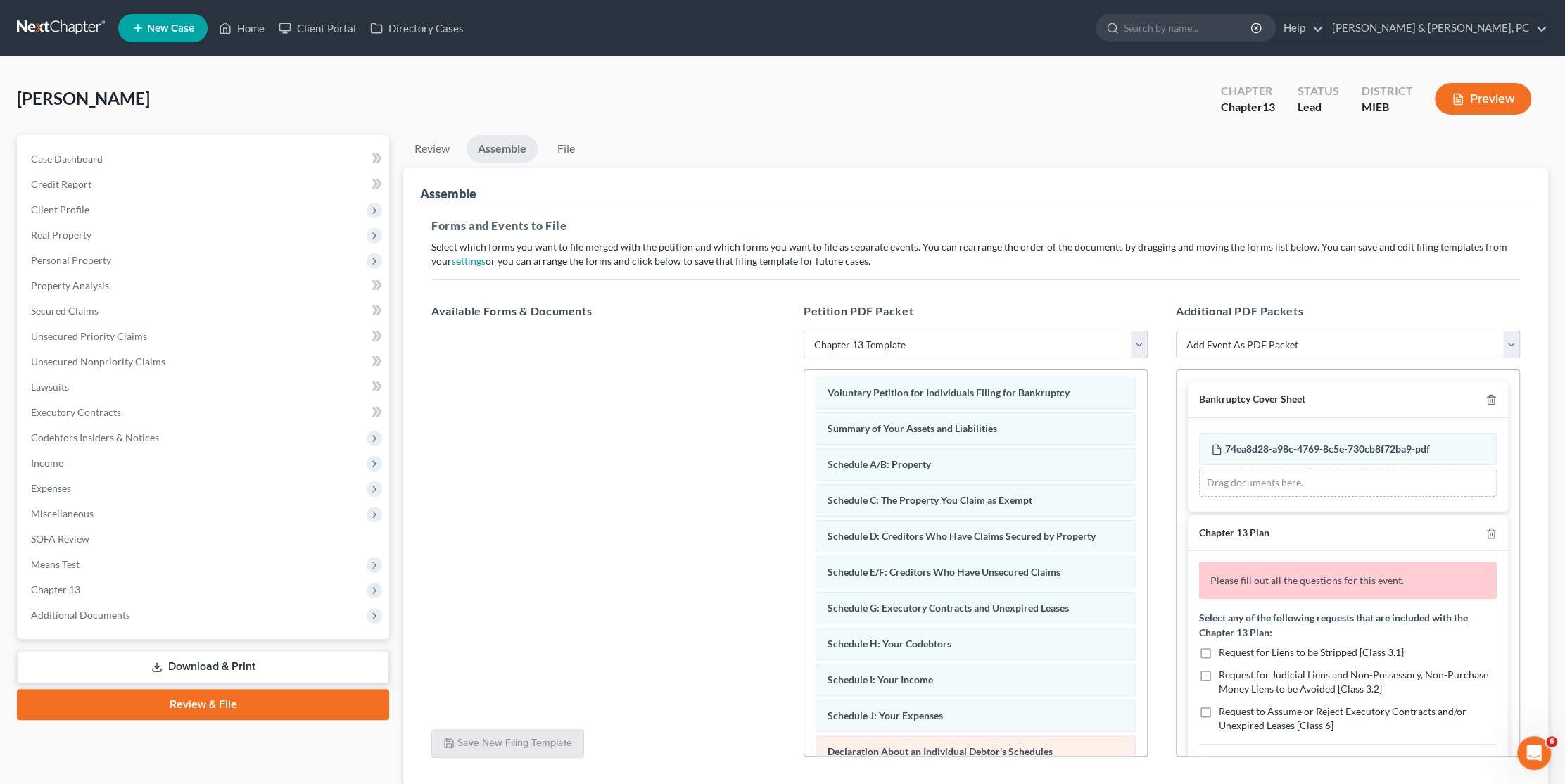
scroll to position [0, 0]
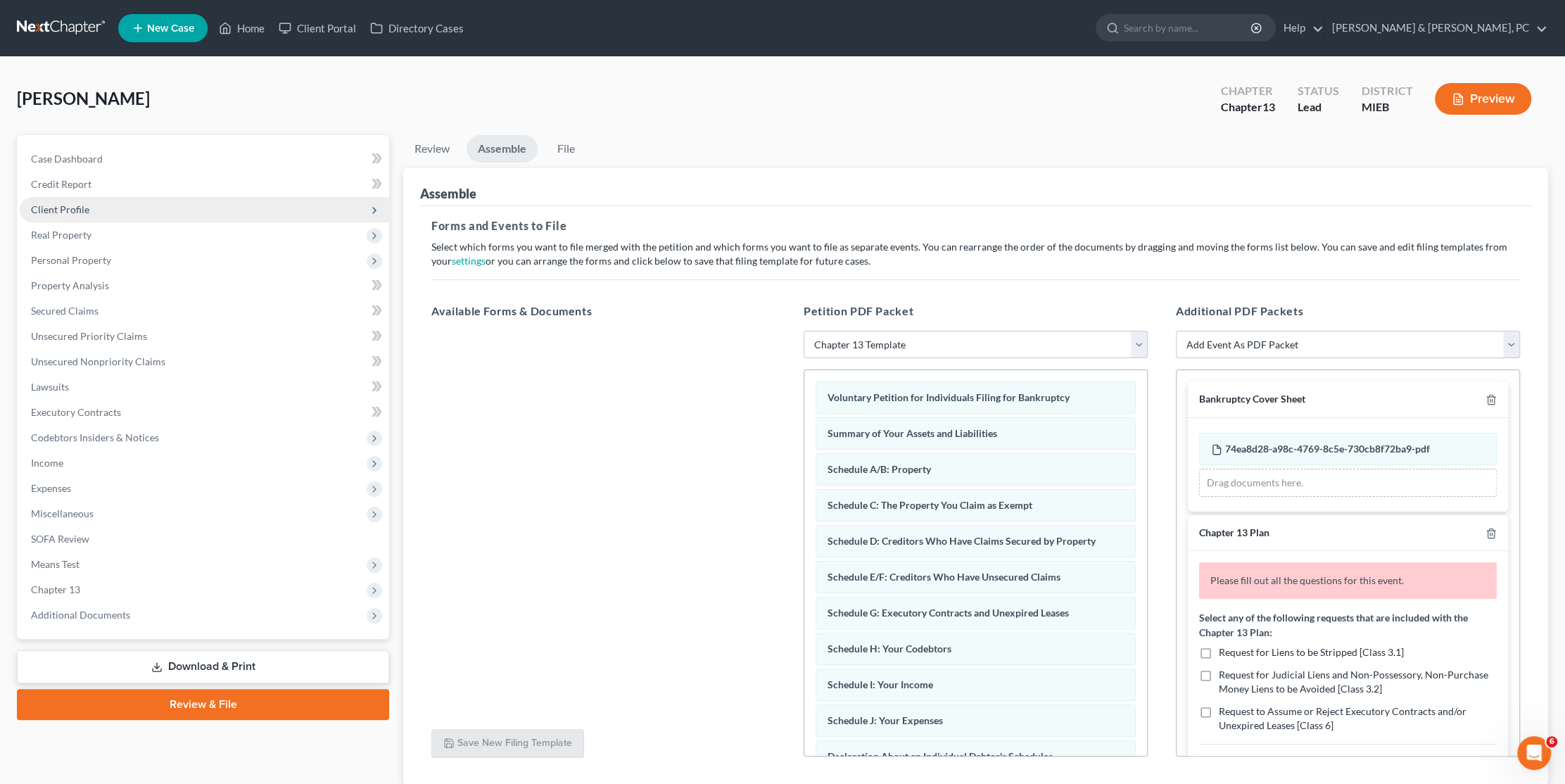
click at [78, 209] on span "Client Profile" at bounding box center [60, 210] width 59 height 12
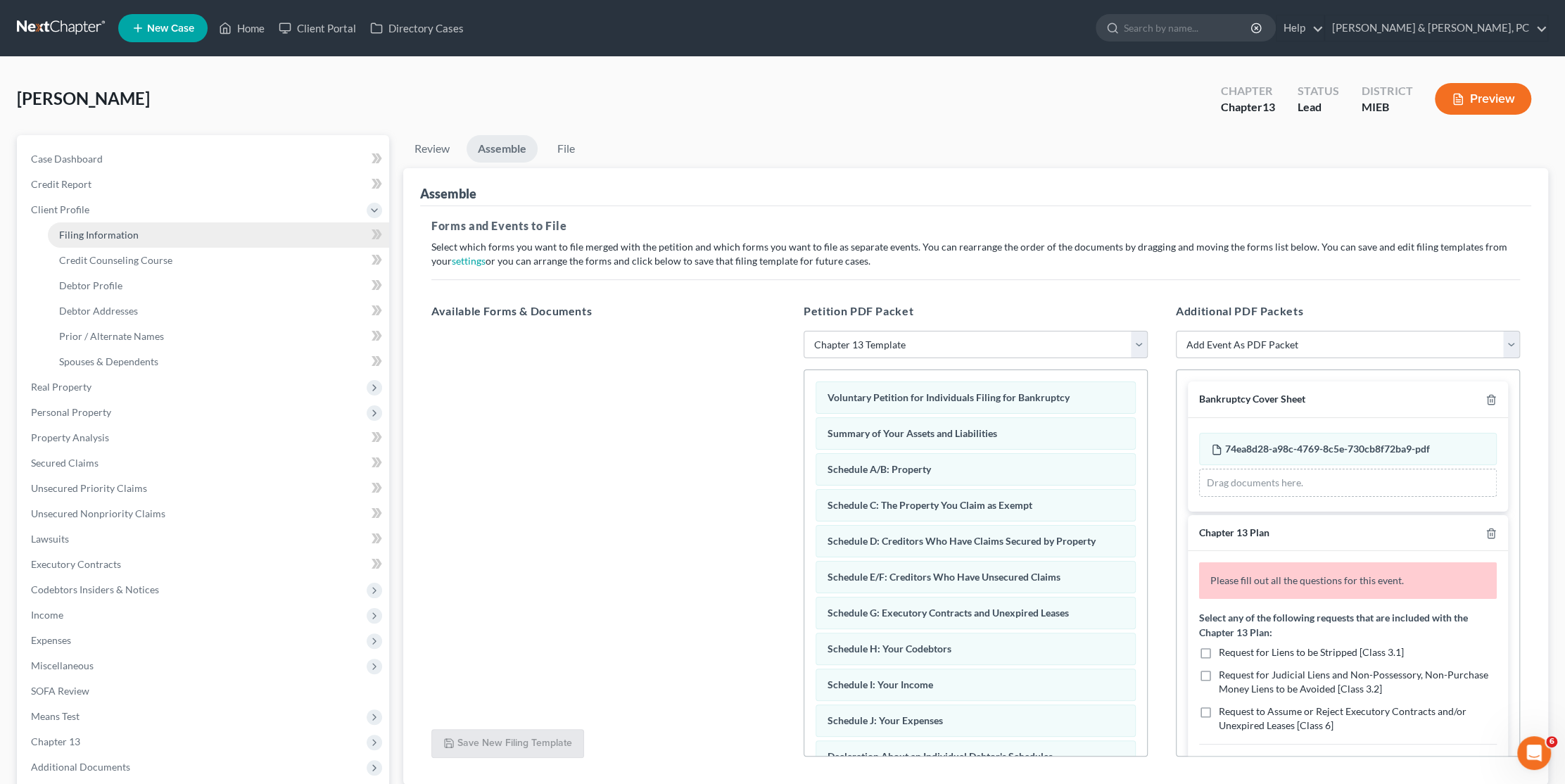
click at [101, 234] on span "Filing Information" at bounding box center [99, 235] width 80 height 12
select select "1"
select select "0"
select select "3"
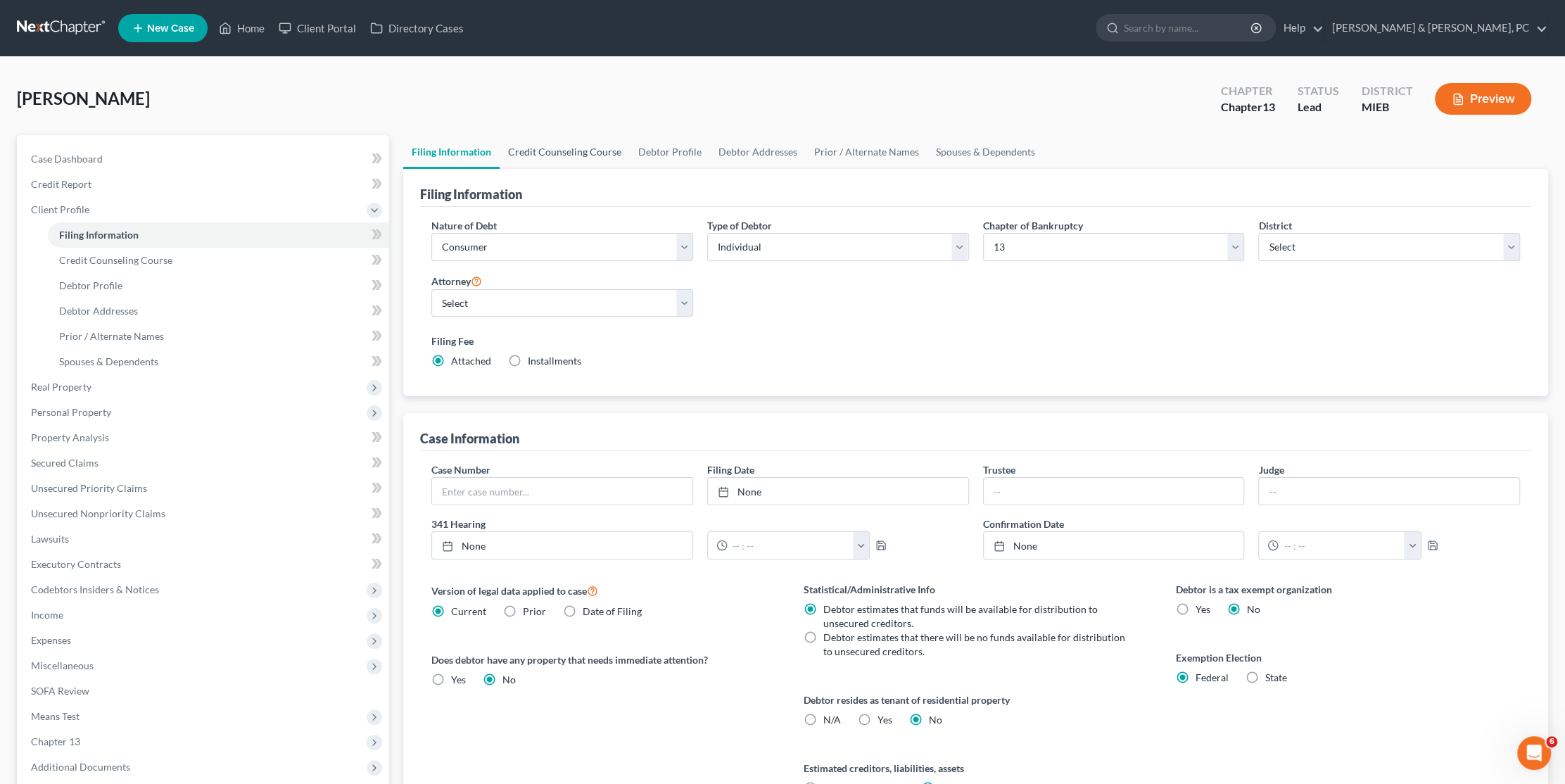
click at [564, 150] on link "Credit Counseling Course" at bounding box center [564, 152] width 130 height 34
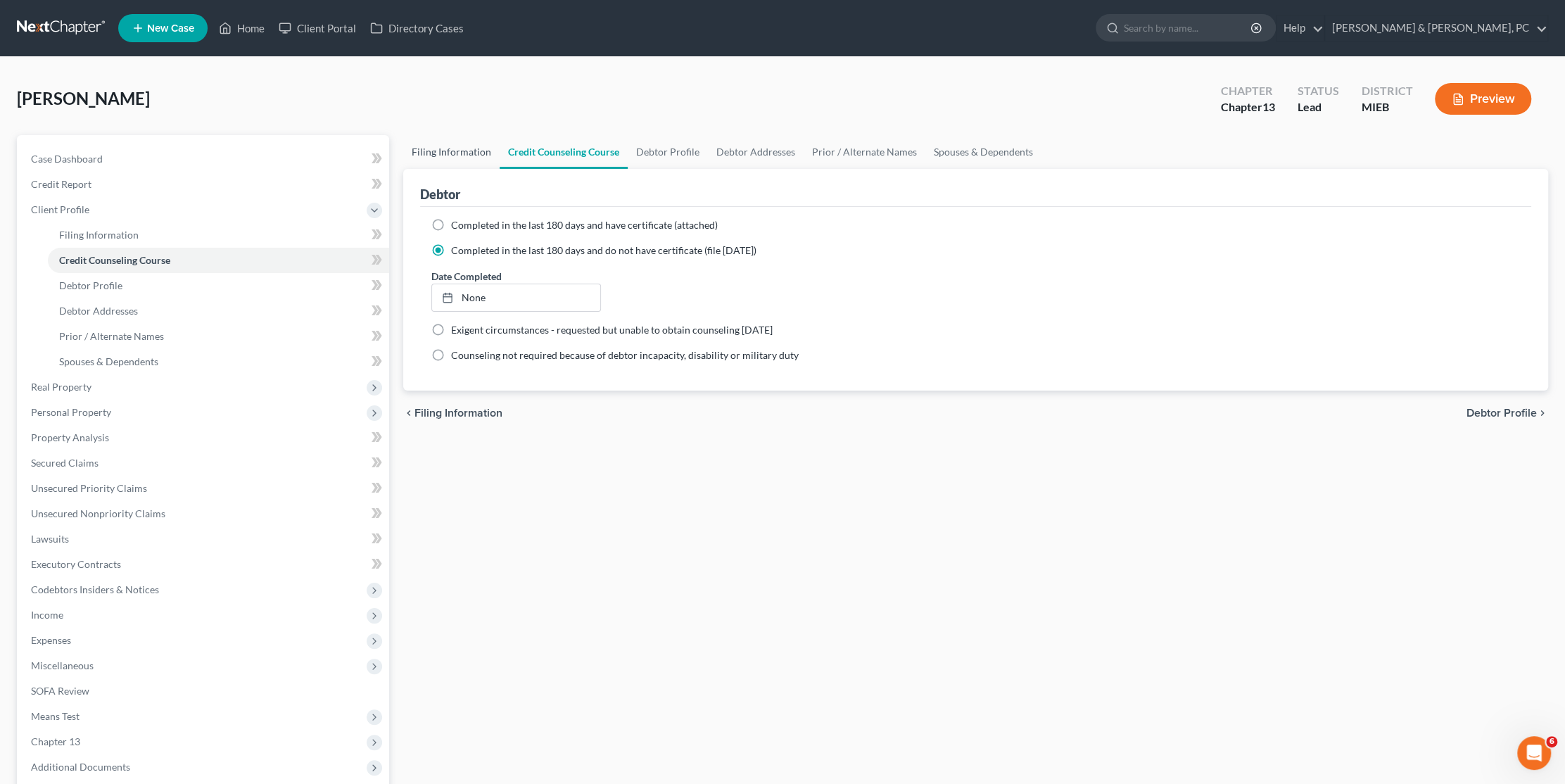
click at [469, 156] on link "Filing Information" at bounding box center [451, 152] width 96 height 34
select select "1"
select select "0"
select select "3"
select select "40"
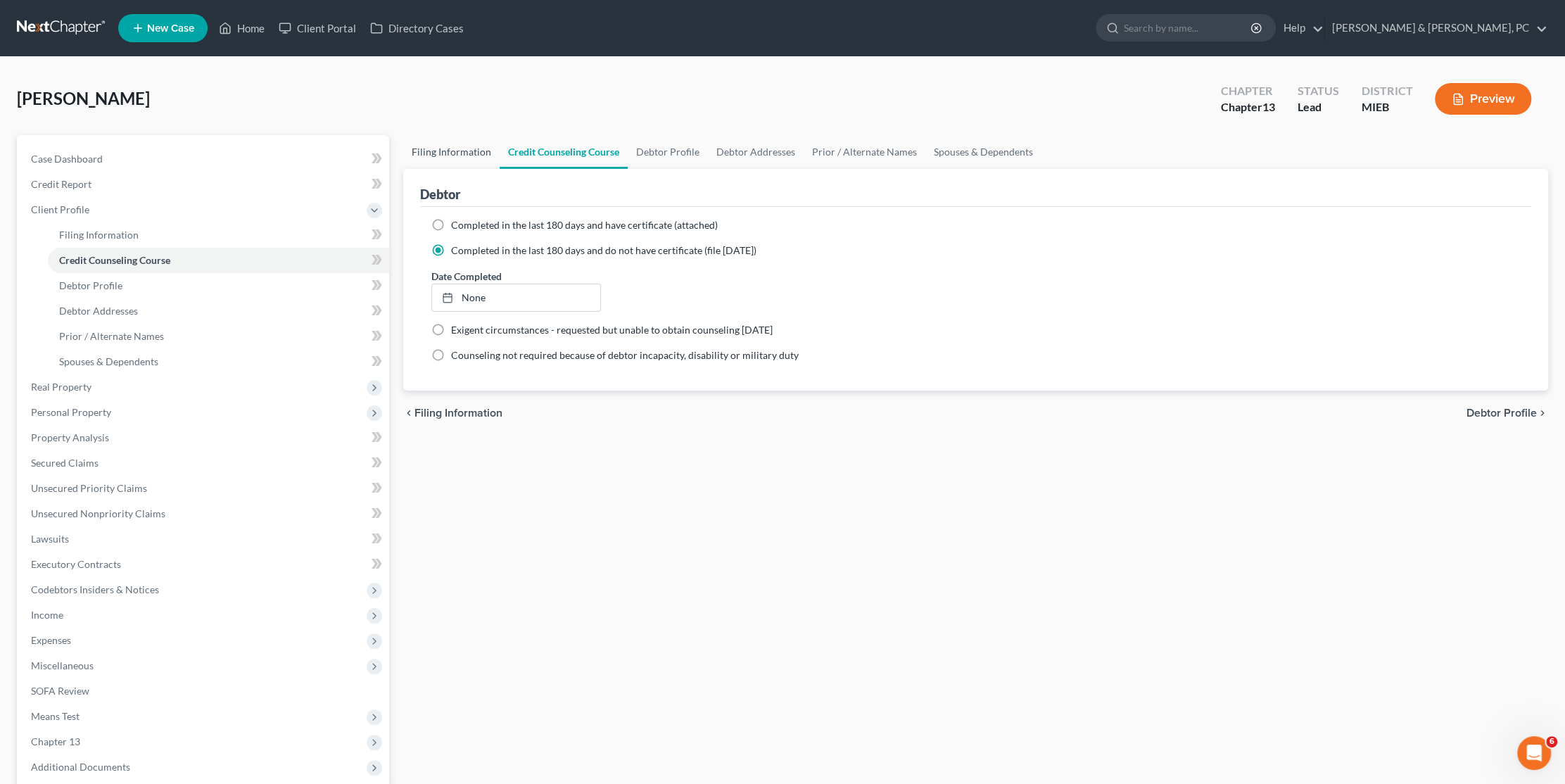
select select "0"
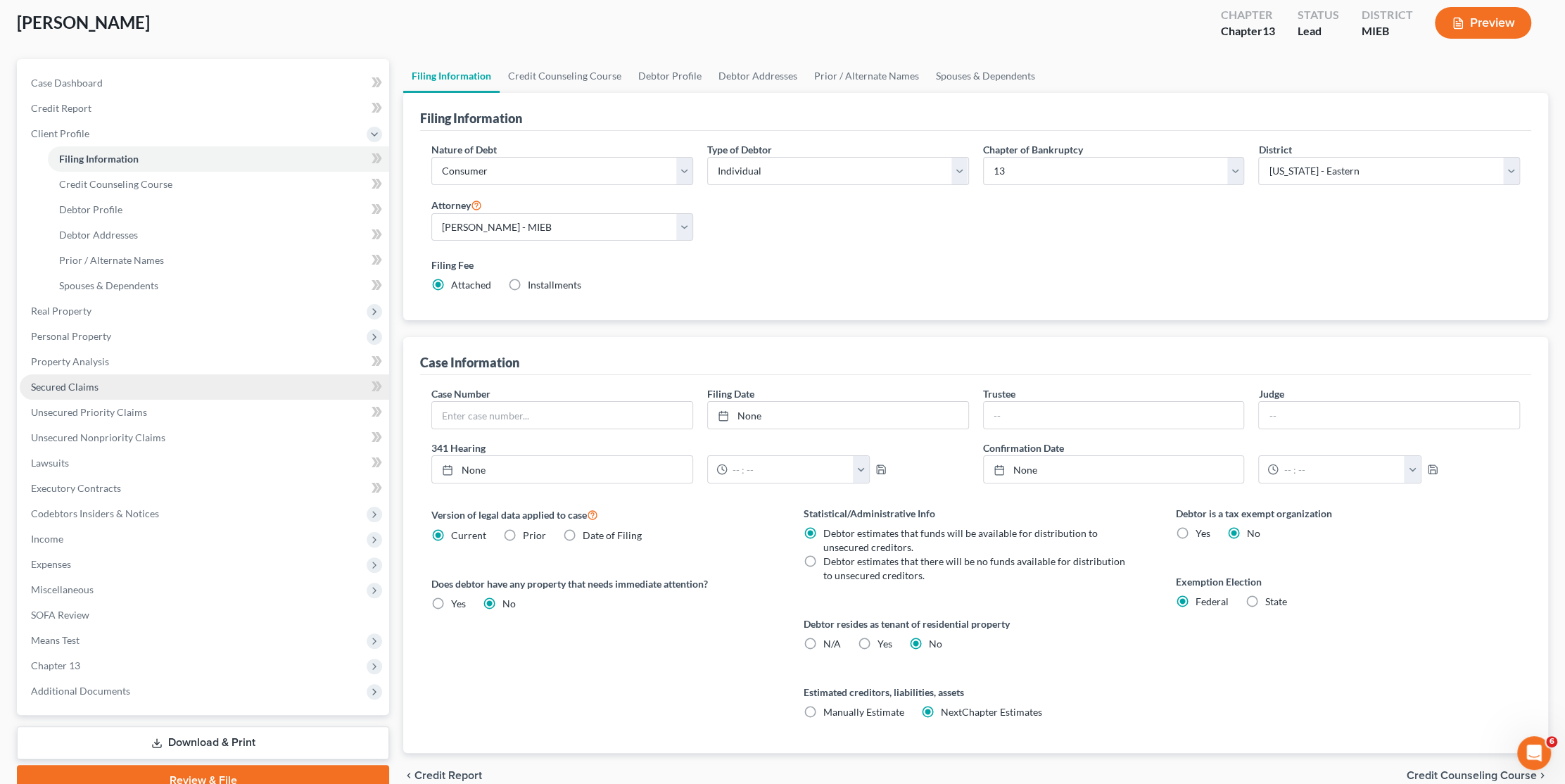
scroll to position [140, 0]
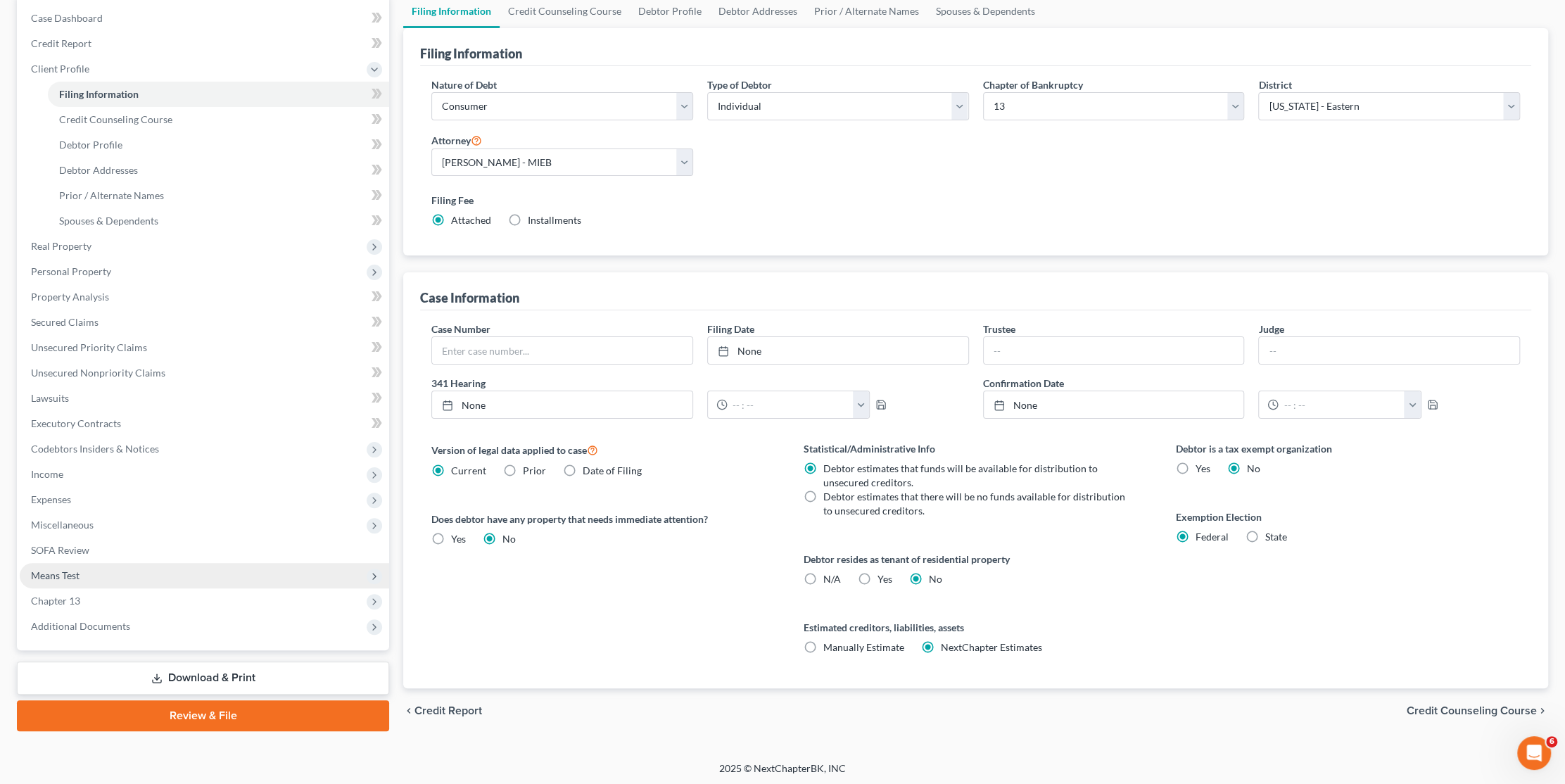
click at [59, 574] on span "Means Test" at bounding box center [55, 575] width 49 height 12
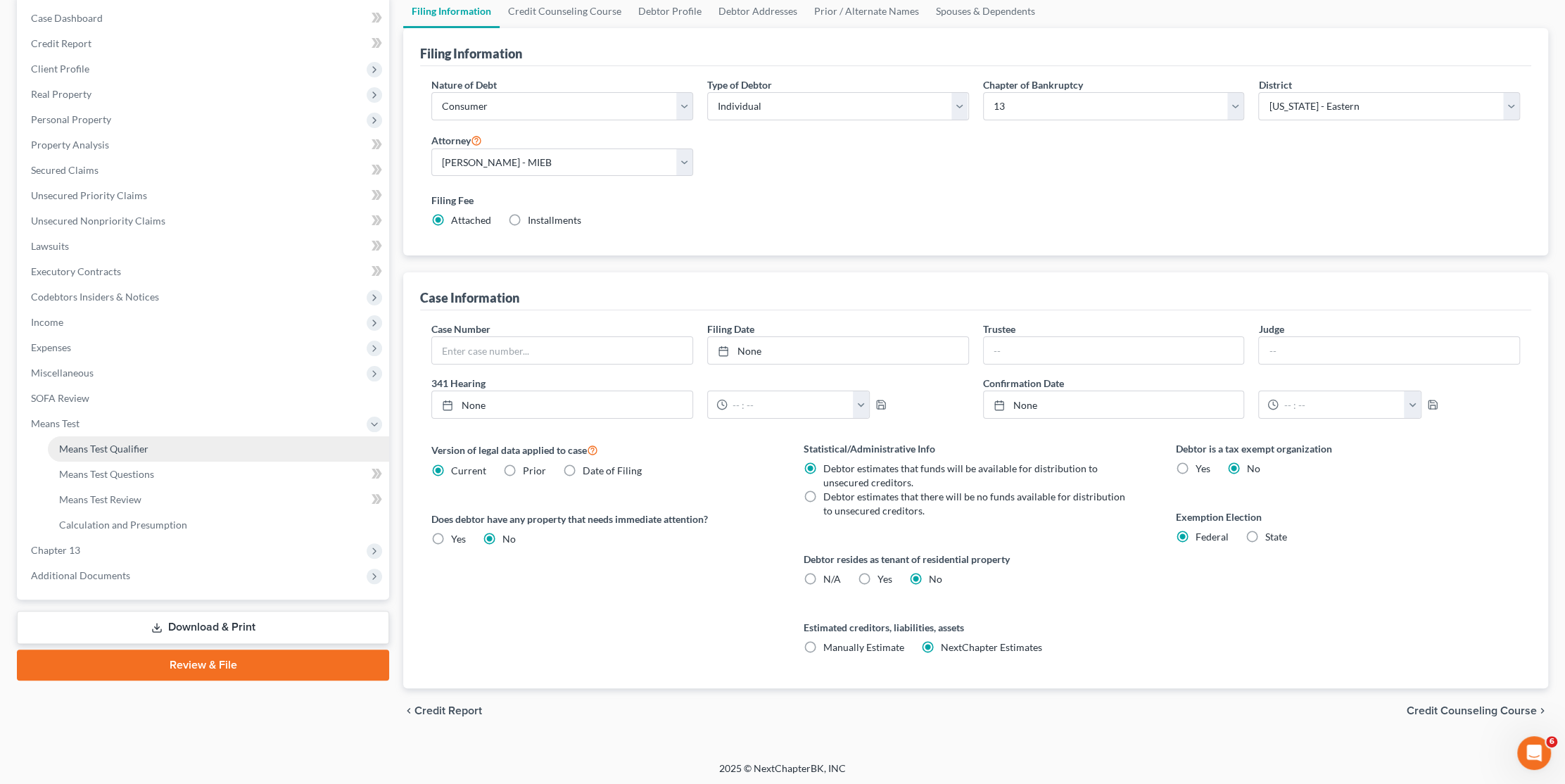
click at [109, 449] on span "Means Test Qualifier" at bounding box center [104, 448] width 89 height 12
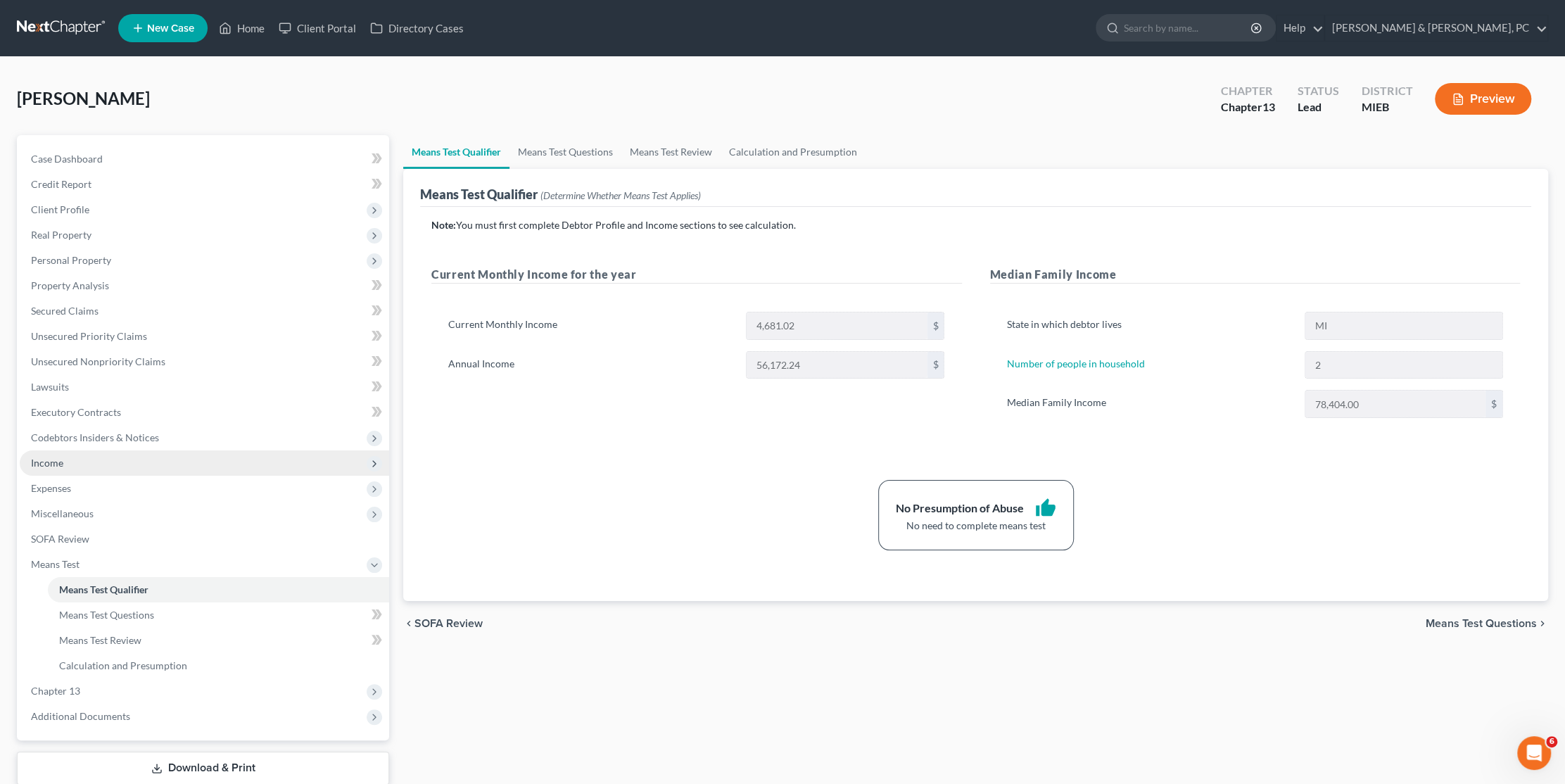
click at [68, 463] on span "Income" at bounding box center [204, 463] width 369 height 26
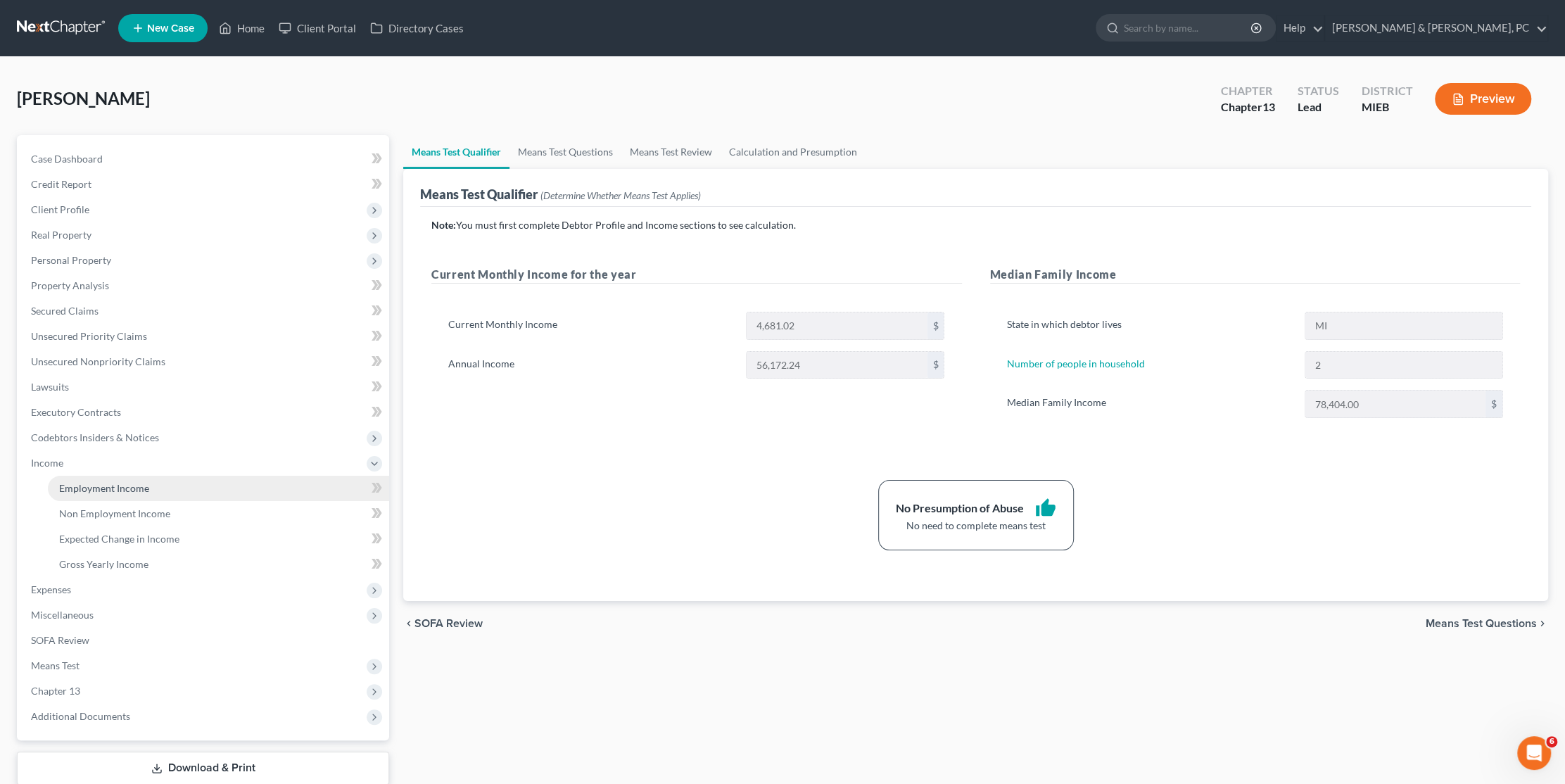
click at [90, 487] on span "Employment Income" at bounding box center [104, 488] width 90 height 12
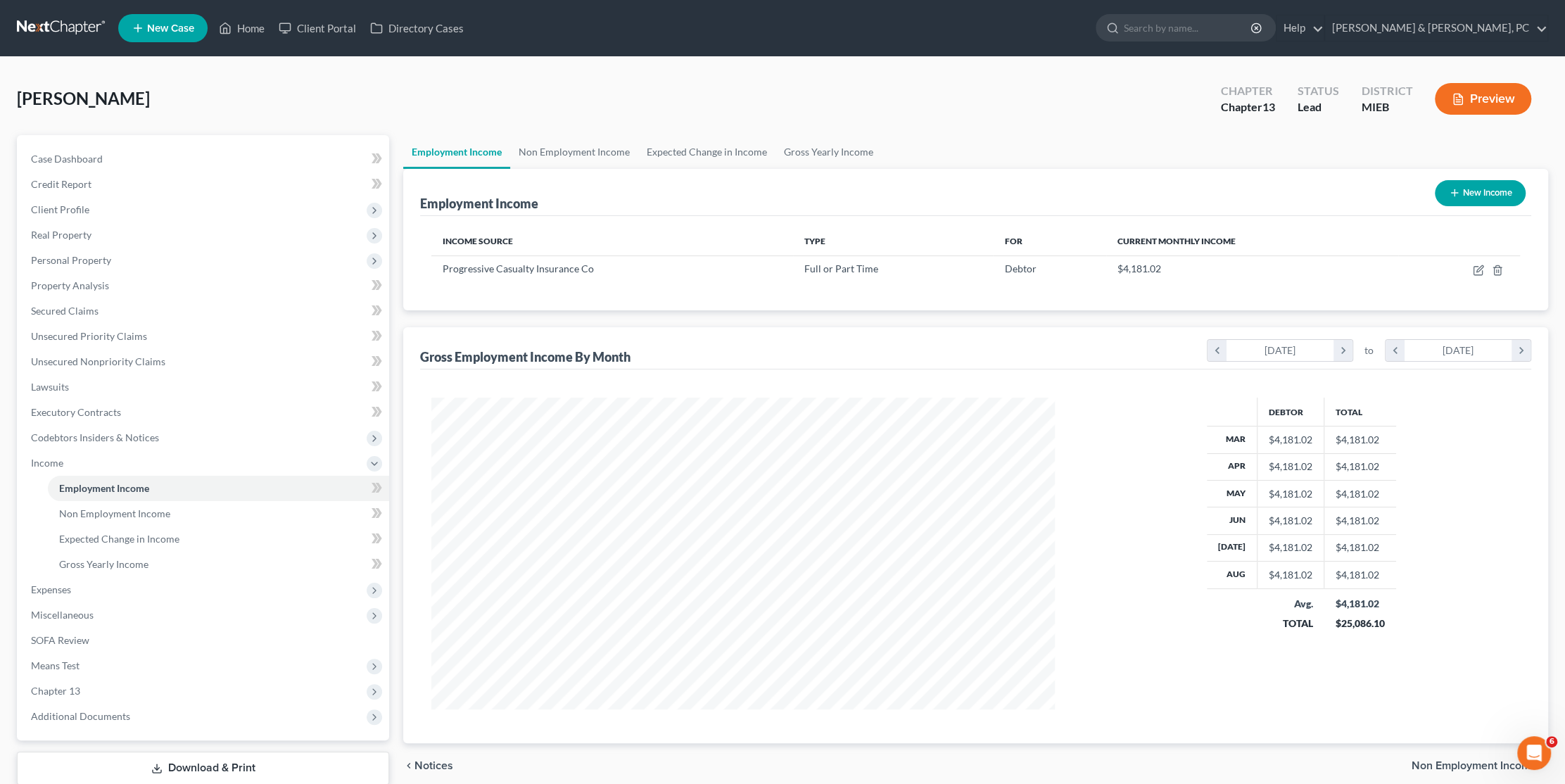
scroll to position [311, 651]
click at [567, 149] on link "Non Employment Income" at bounding box center [574, 152] width 128 height 34
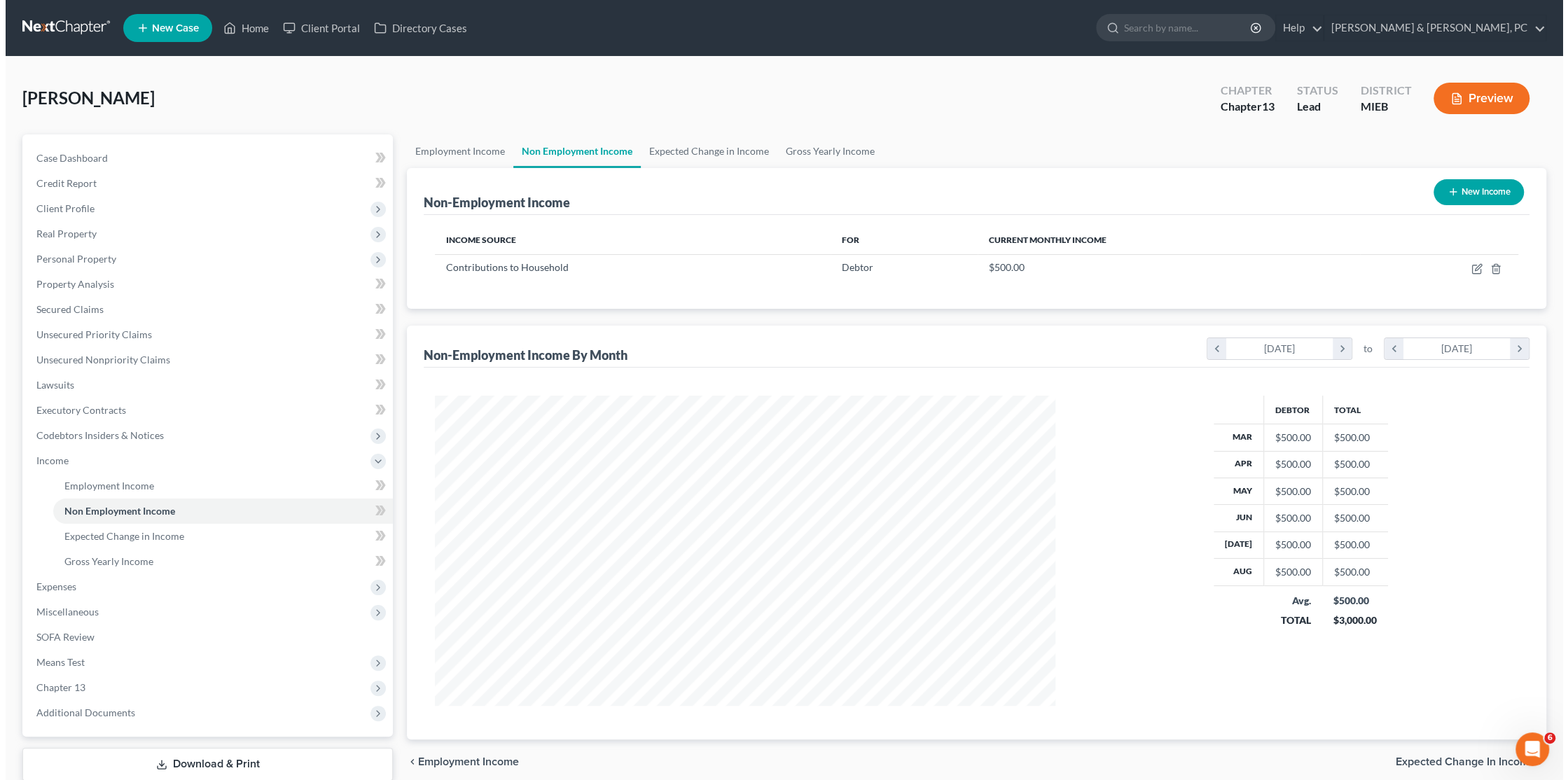
scroll to position [309, 648]
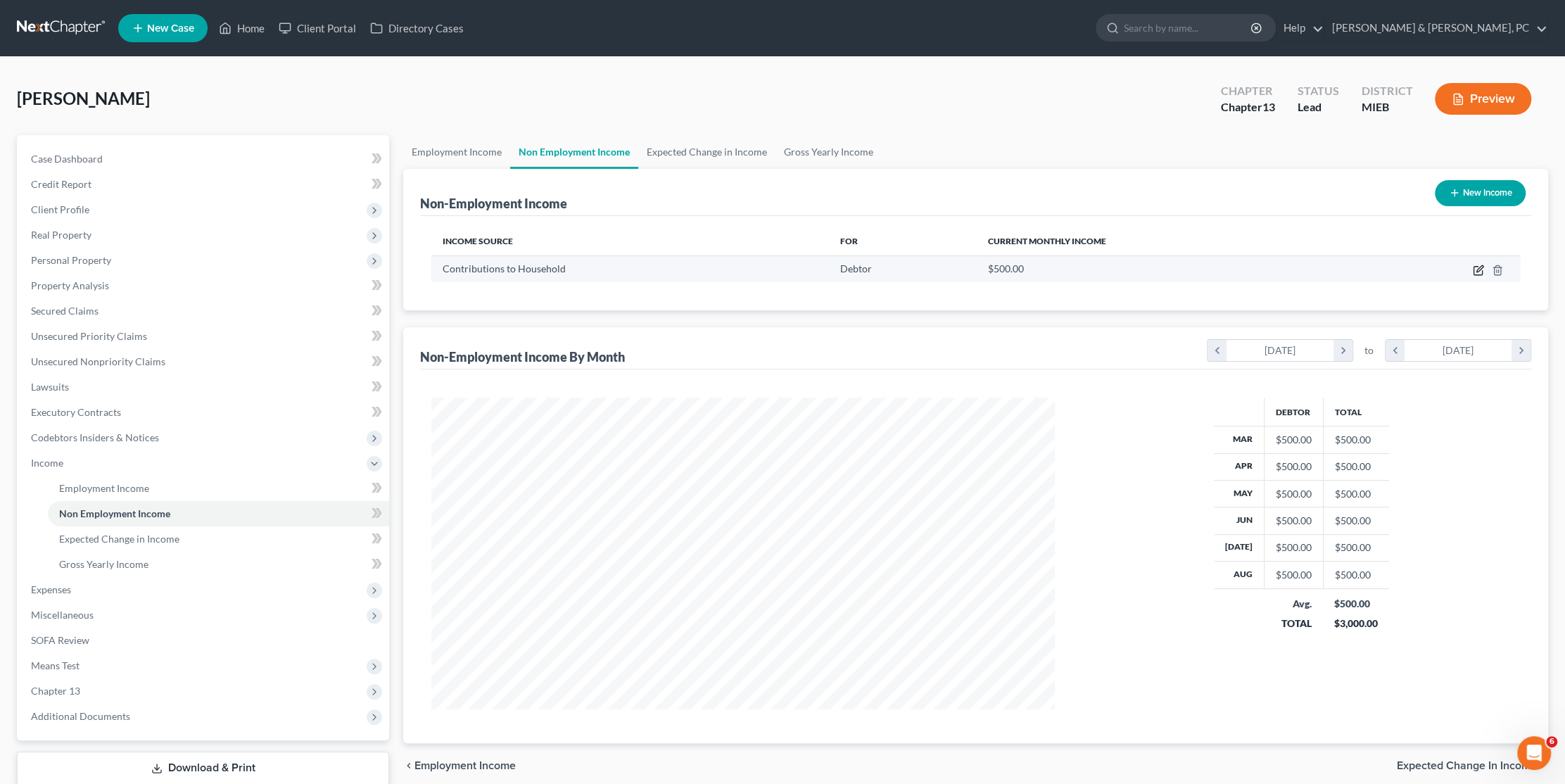
click at [1476, 268] on icon "button" at bounding box center [1479, 268] width 6 height 6
select select "8"
select select "0"
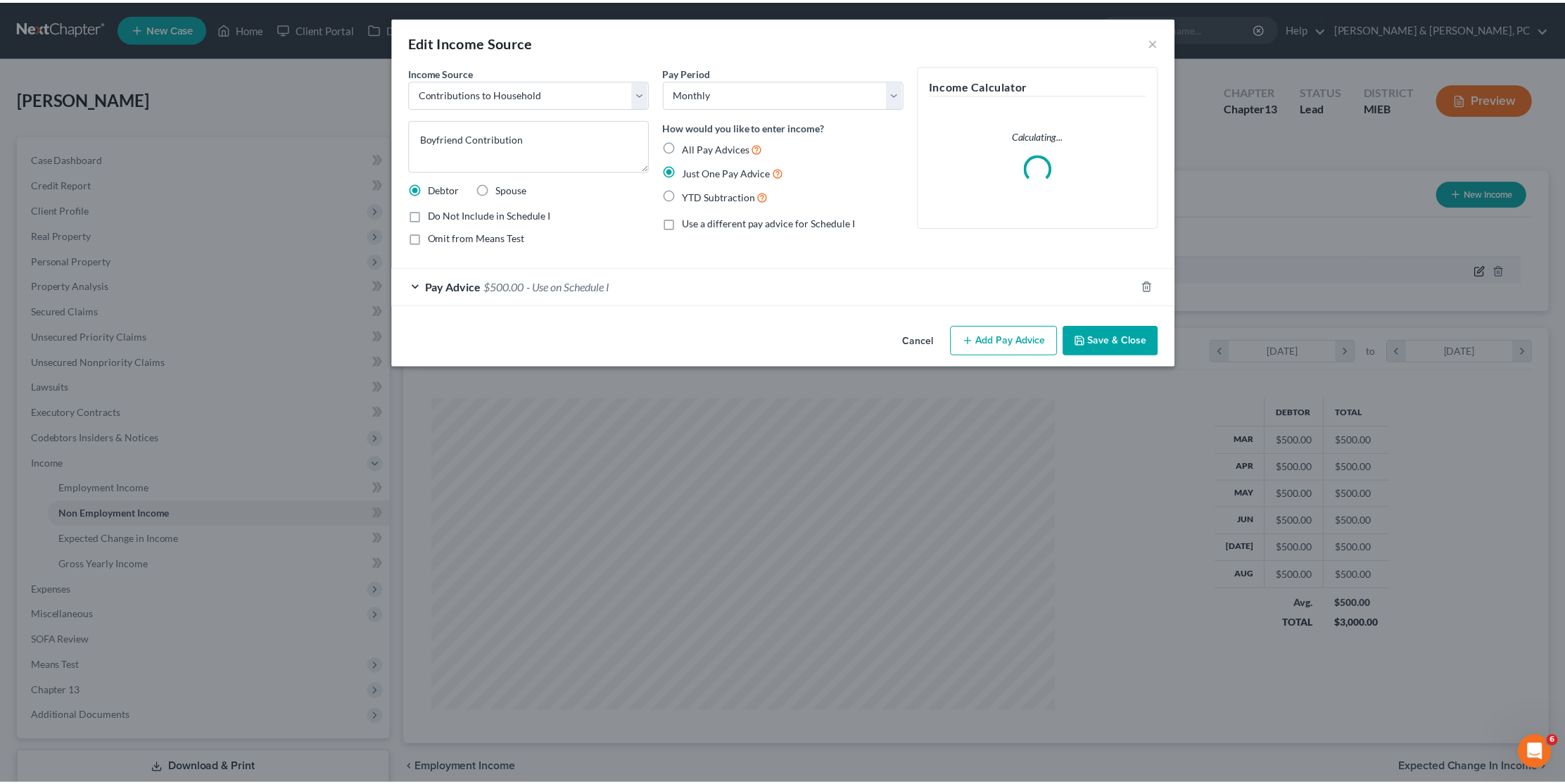
scroll to position [314, 655]
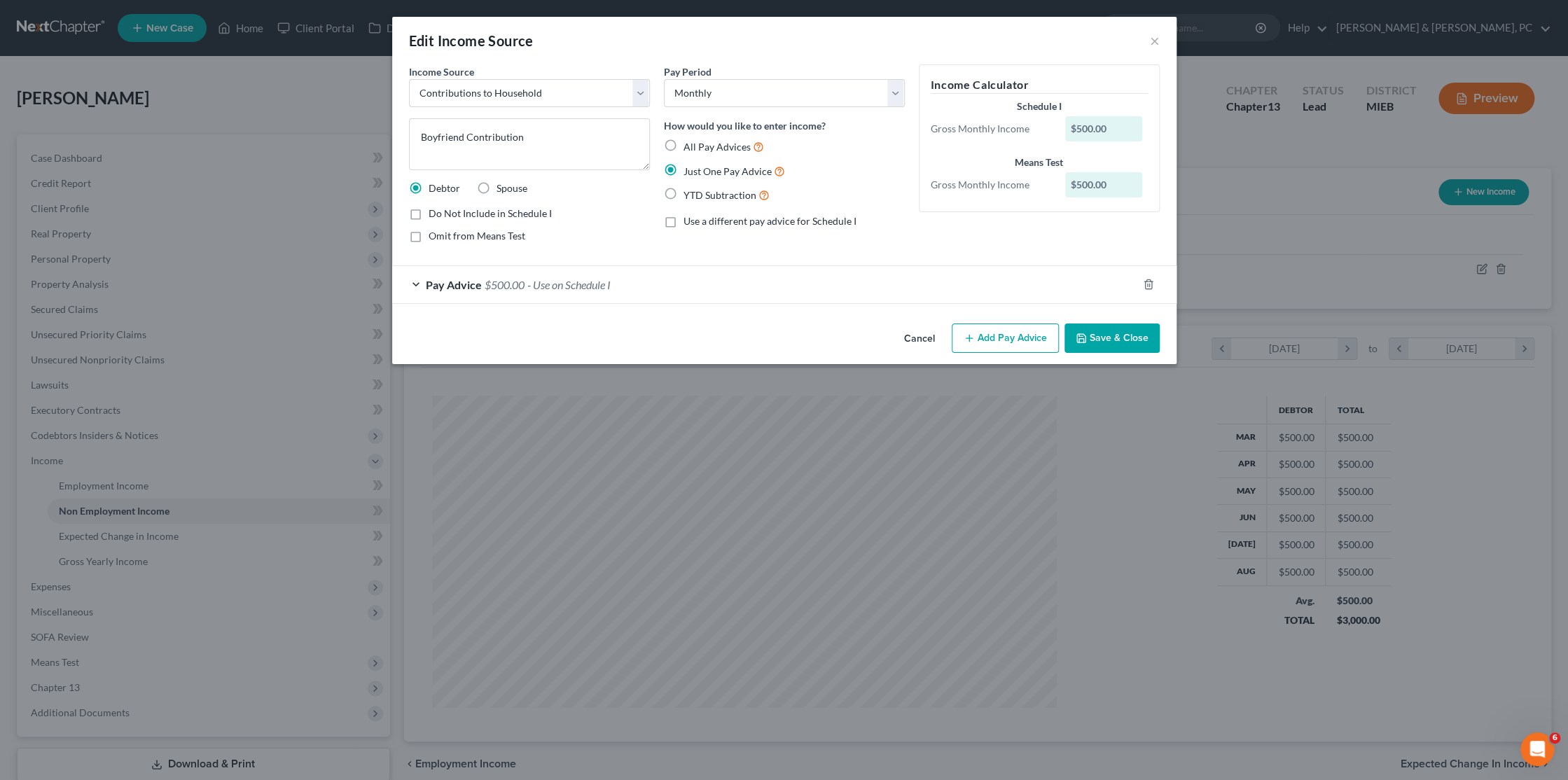
click at [922, 335] on button "Cancel" at bounding box center [919, 338] width 53 height 28
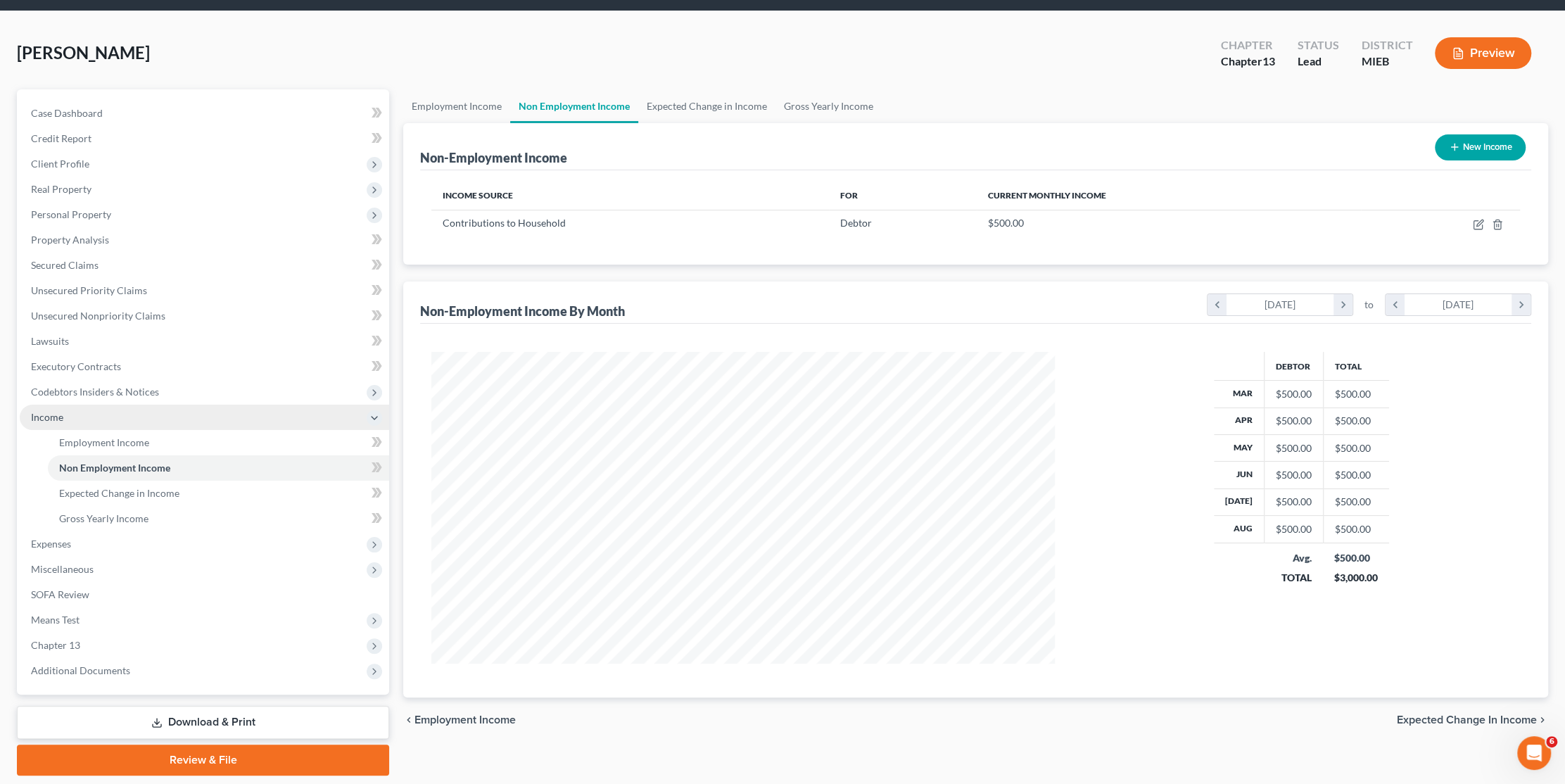
scroll to position [89, 0]
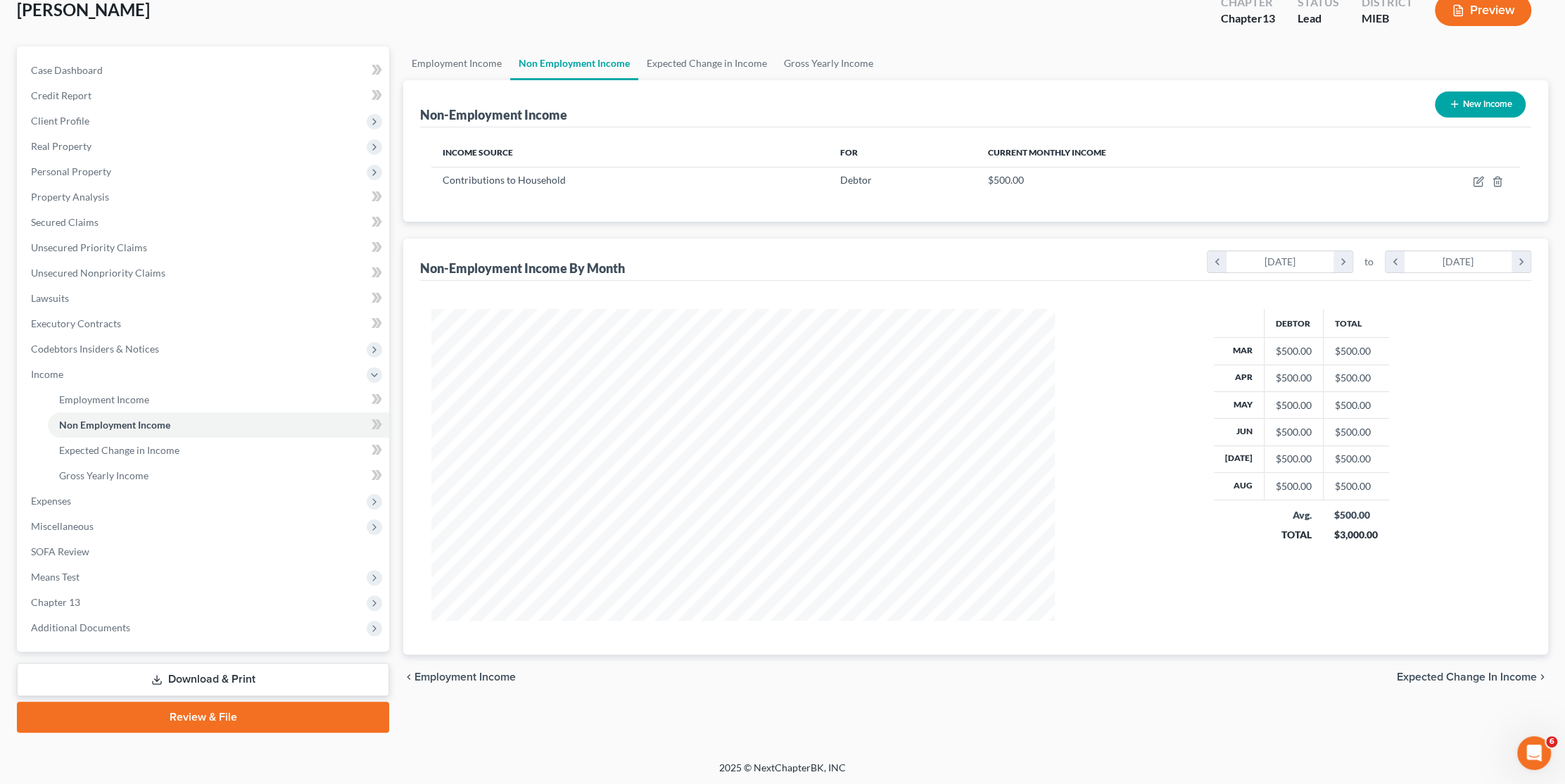
click at [231, 721] on link "Review & File" at bounding box center [203, 716] width 372 height 31
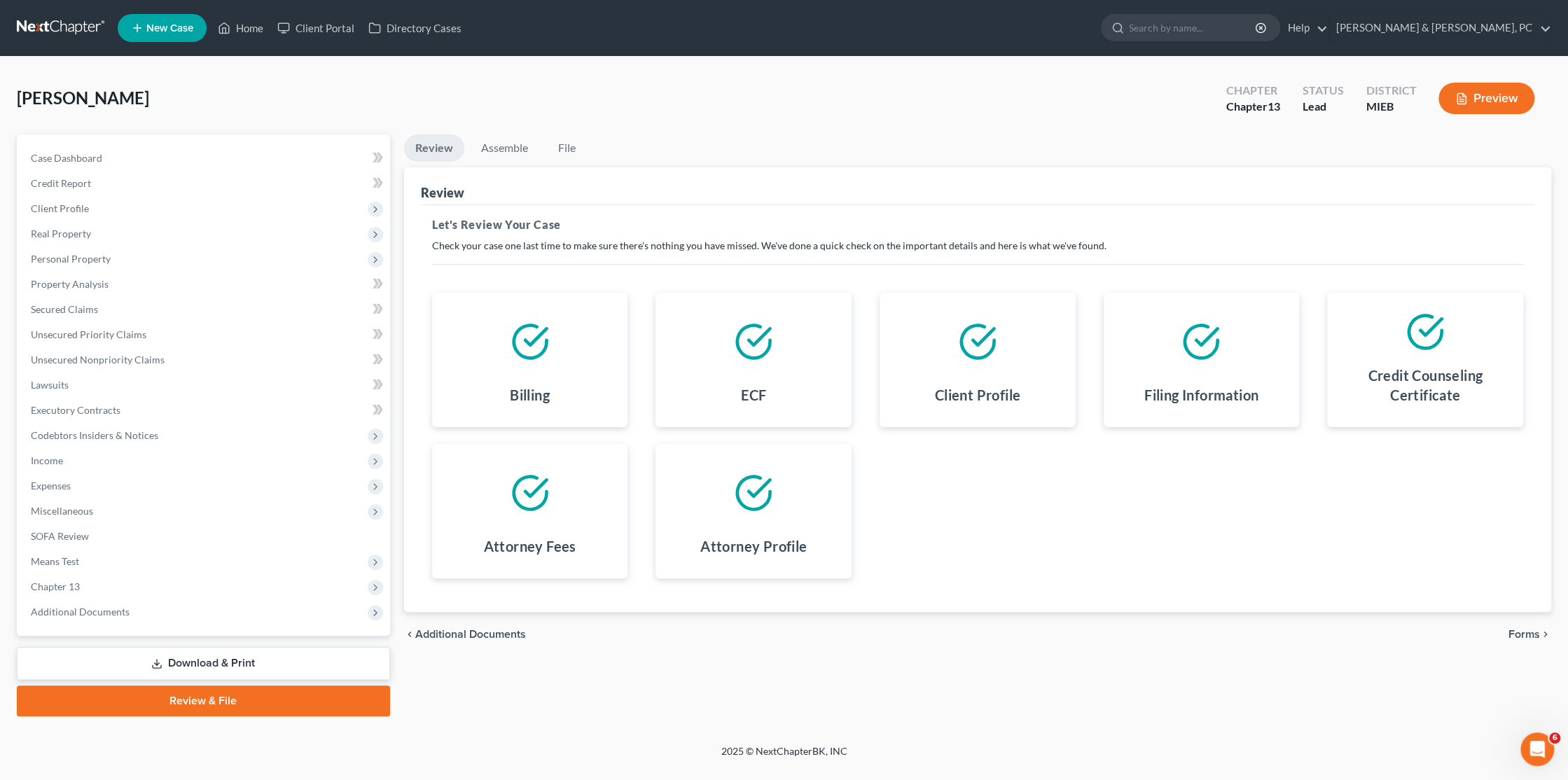
click at [1525, 635] on span "Forms" at bounding box center [1524, 634] width 31 height 11
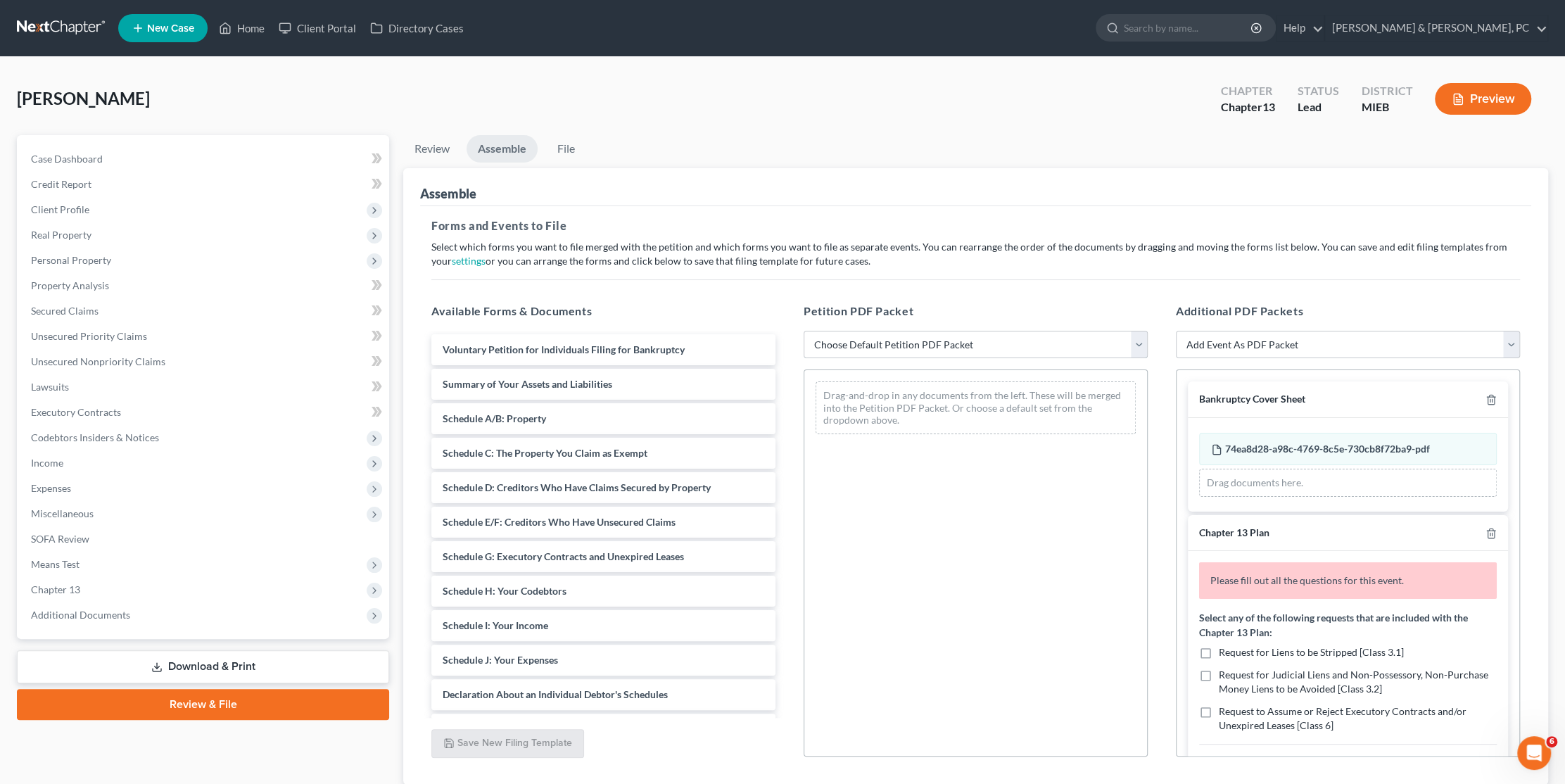
click at [871, 347] on select "Choose Default Petition PDF Packet Emergency Filing (Voluntary Petition and Cre…" at bounding box center [975, 344] width 344 height 28
select select "1"
click at [804, 330] on select "Choose Default Petition PDF Packet Emergency Filing (Voluntary Petition and Cre…" at bounding box center [975, 344] width 344 height 28
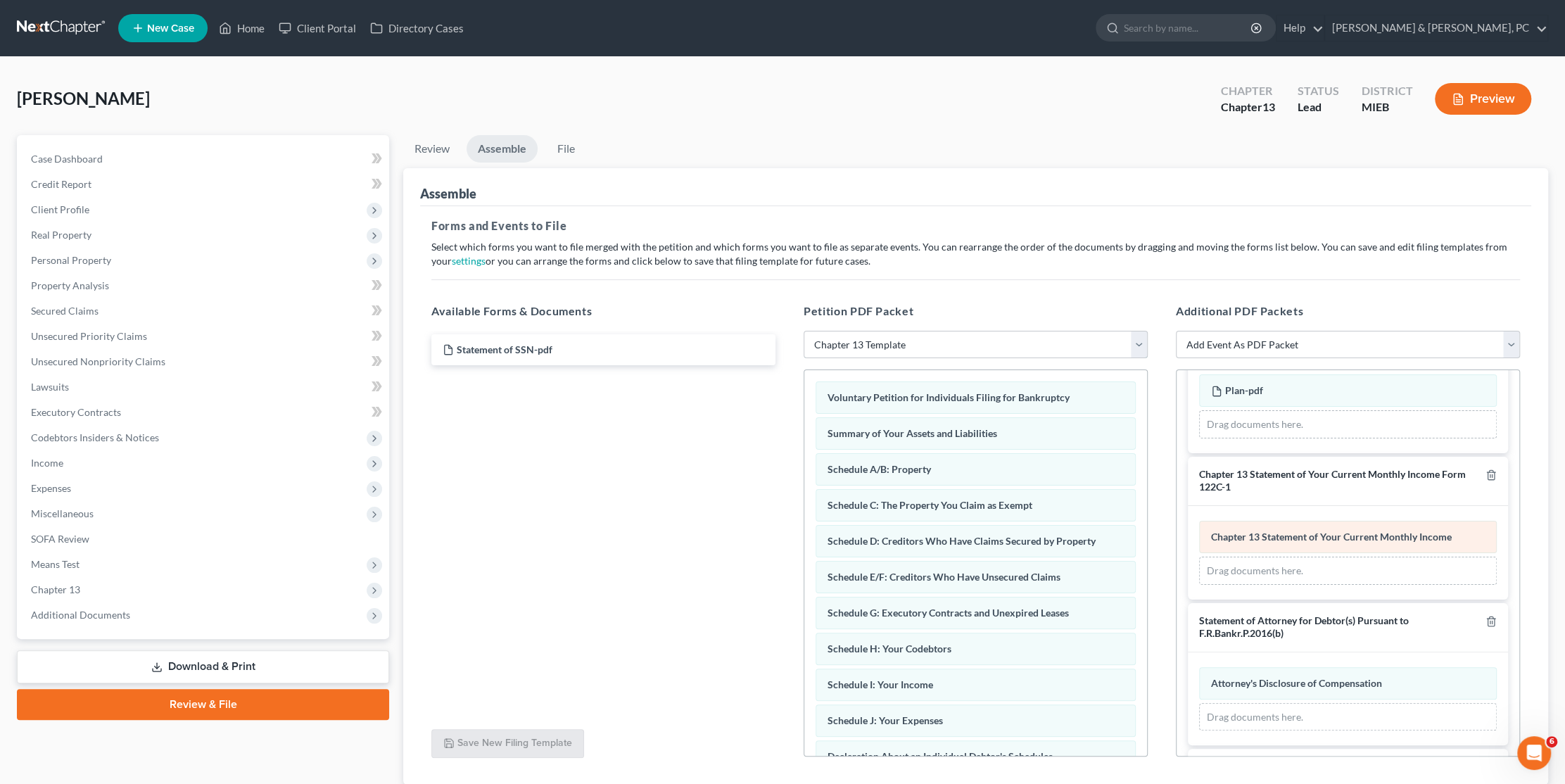
scroll to position [477, 0]
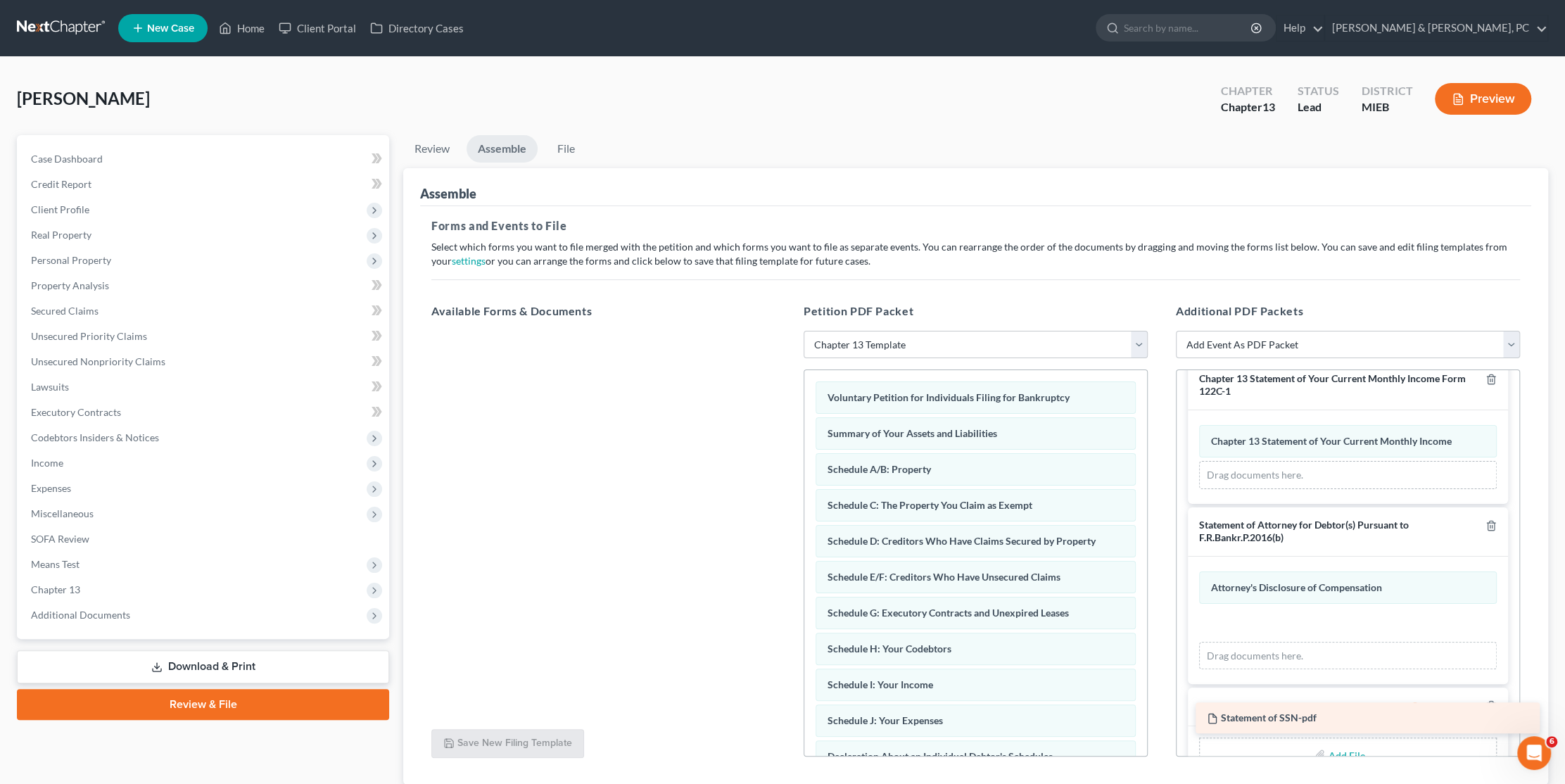
drag, startPoint x: 560, startPoint y: 350, endPoint x: 1324, endPoint y: 719, distance: 848.4
click at [787, 330] on div "Statement of SSN-pdf Statement of SSN-pdf" at bounding box center [603, 330] width 366 height 0
drag, startPoint x: 1318, startPoint y: 620, endPoint x: 1335, endPoint y: 743, distance: 124.2
click at [1335, 671] on div "Statement of SSN-pdf Amended Statement of SSN-pdf Attorney's Disclosure of Comp…" at bounding box center [1348, 621] width 297 height 99
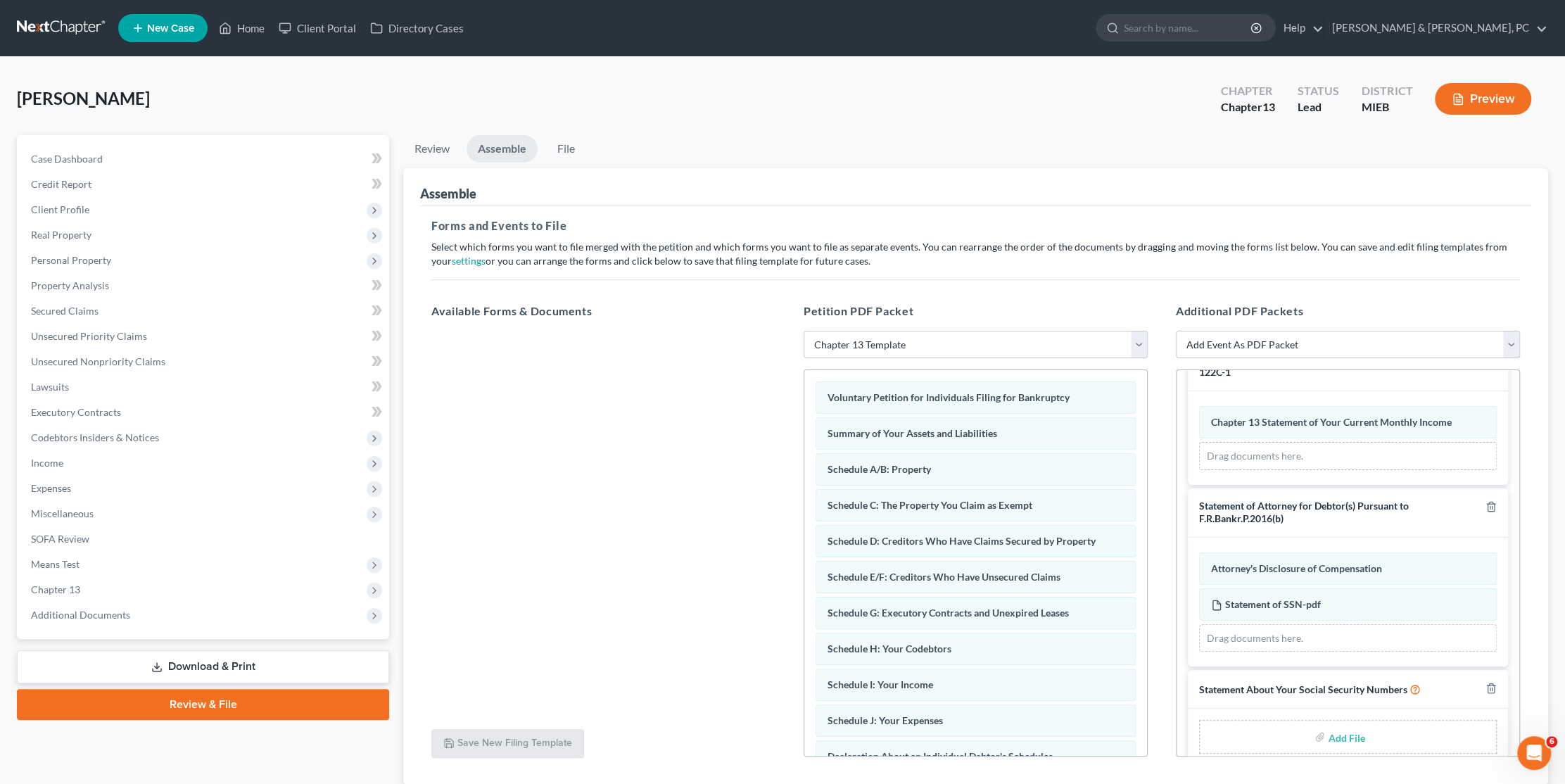
scroll to position [512, 0]
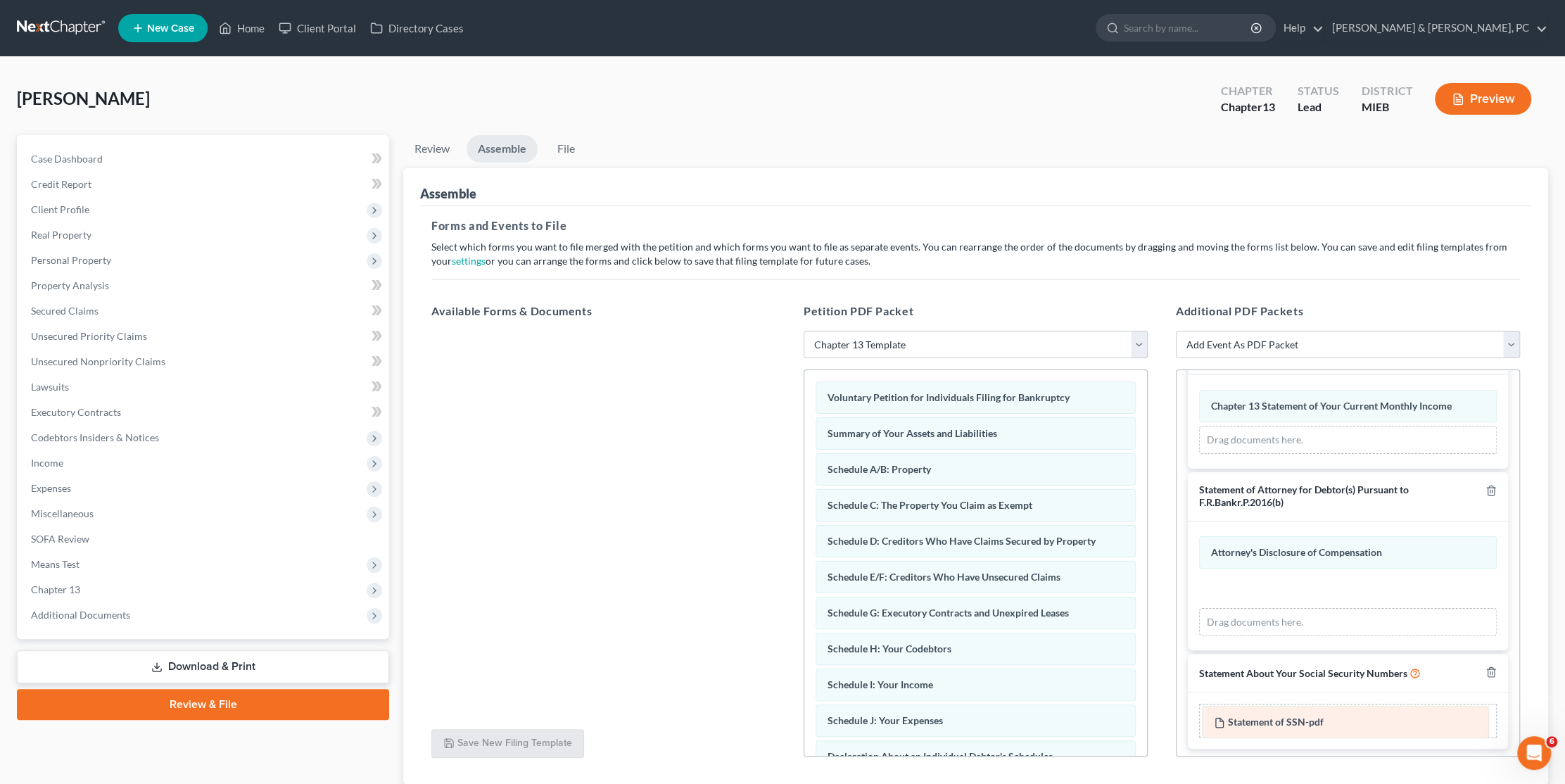
drag, startPoint x: 1282, startPoint y: 587, endPoint x: 1285, endPoint y: 725, distance: 138.0
click at [1285, 635] on div "Statement of SSN-pdf Amended Statement of SSN-pdf Attorney's Disclosure of Comp…" at bounding box center [1348, 586] width 297 height 99
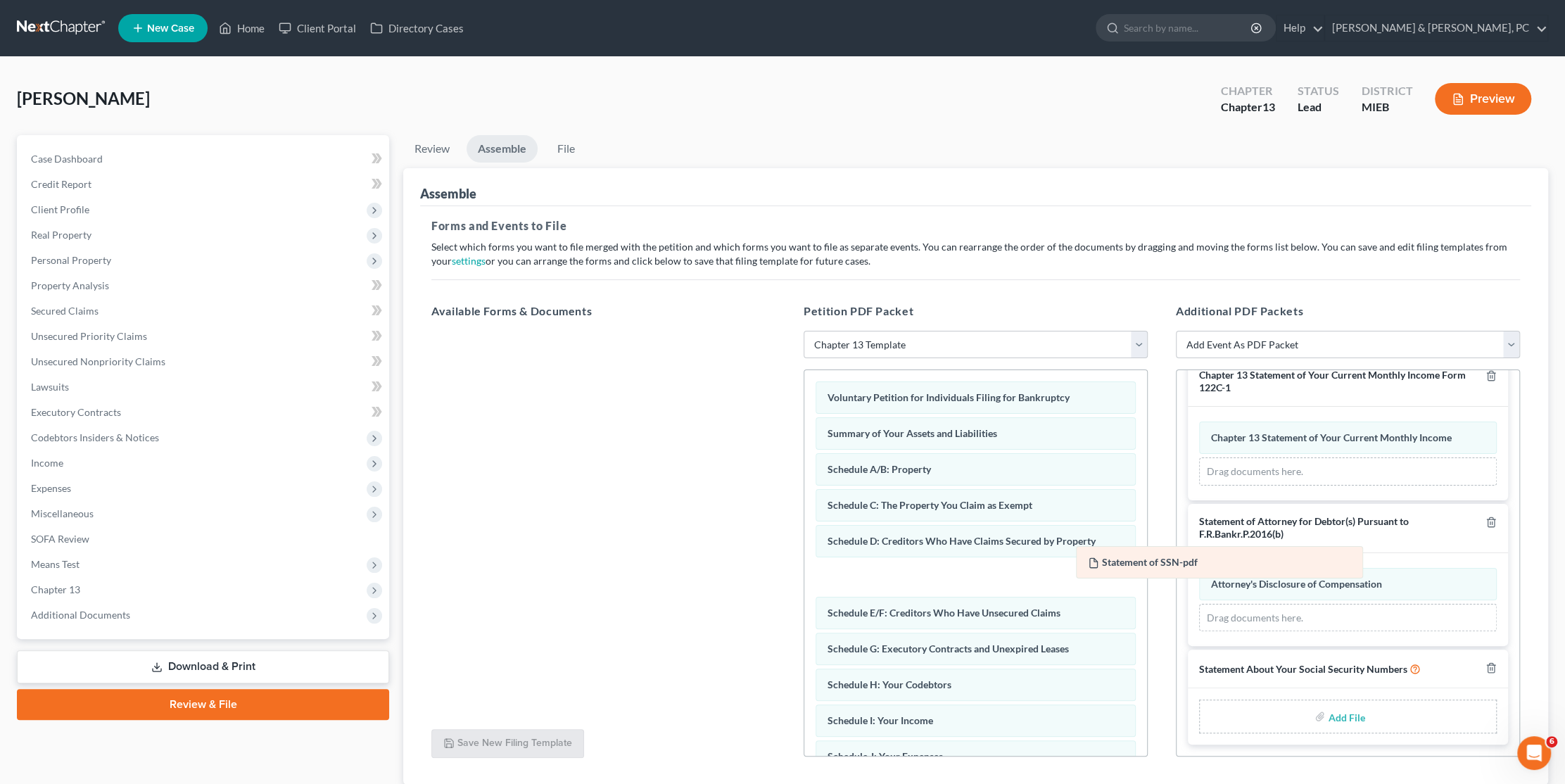
scroll to position [477, 0]
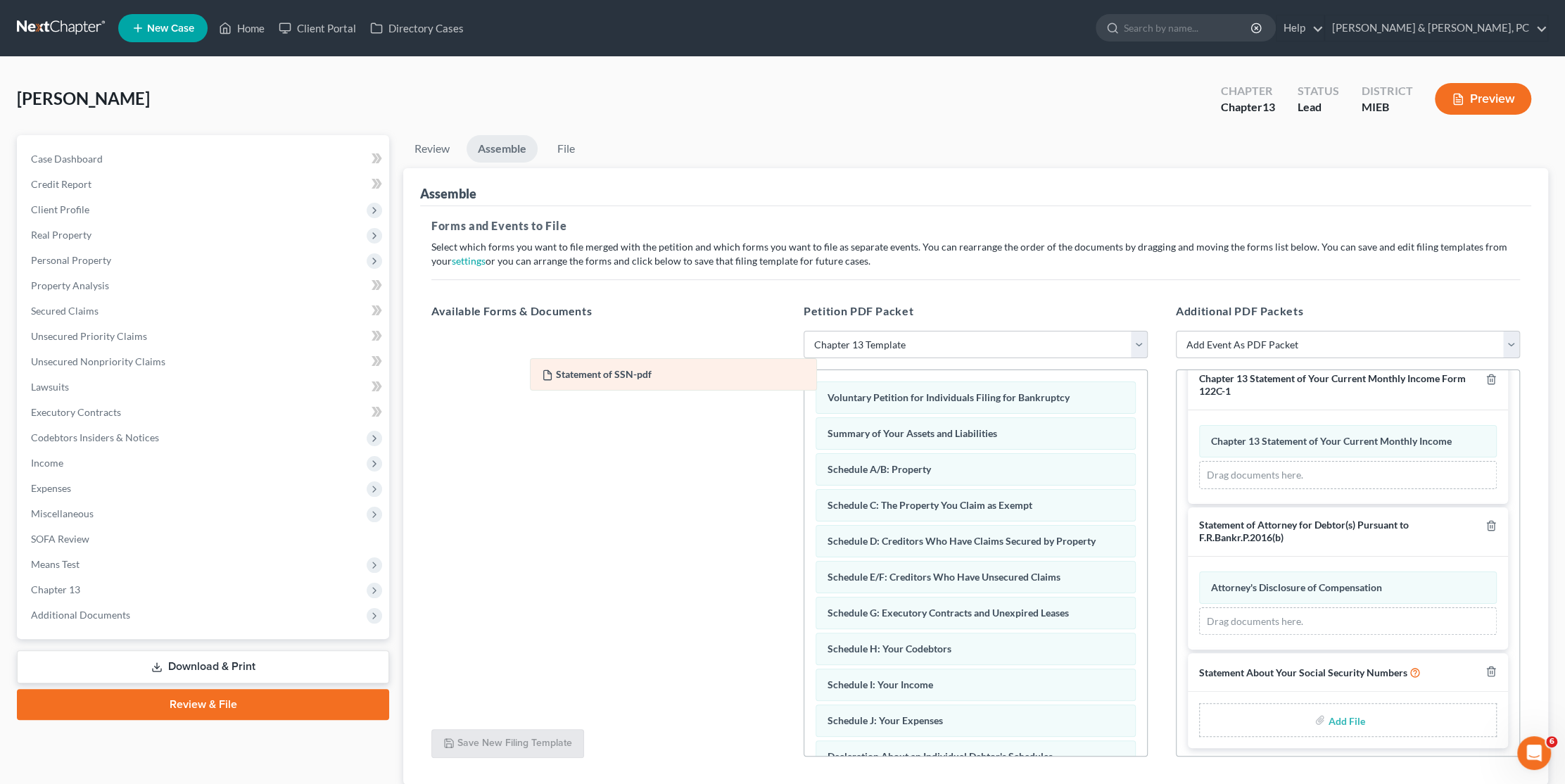
drag, startPoint x: 1131, startPoint y: 562, endPoint x: 585, endPoint y: 375, distance: 577.1
click at [1199, 571] on div "Statement of SSN-pdf Amended Statement of SSN-pdf Attorney's Disclosure of Comp…" at bounding box center [1348, 603] width 297 height 64
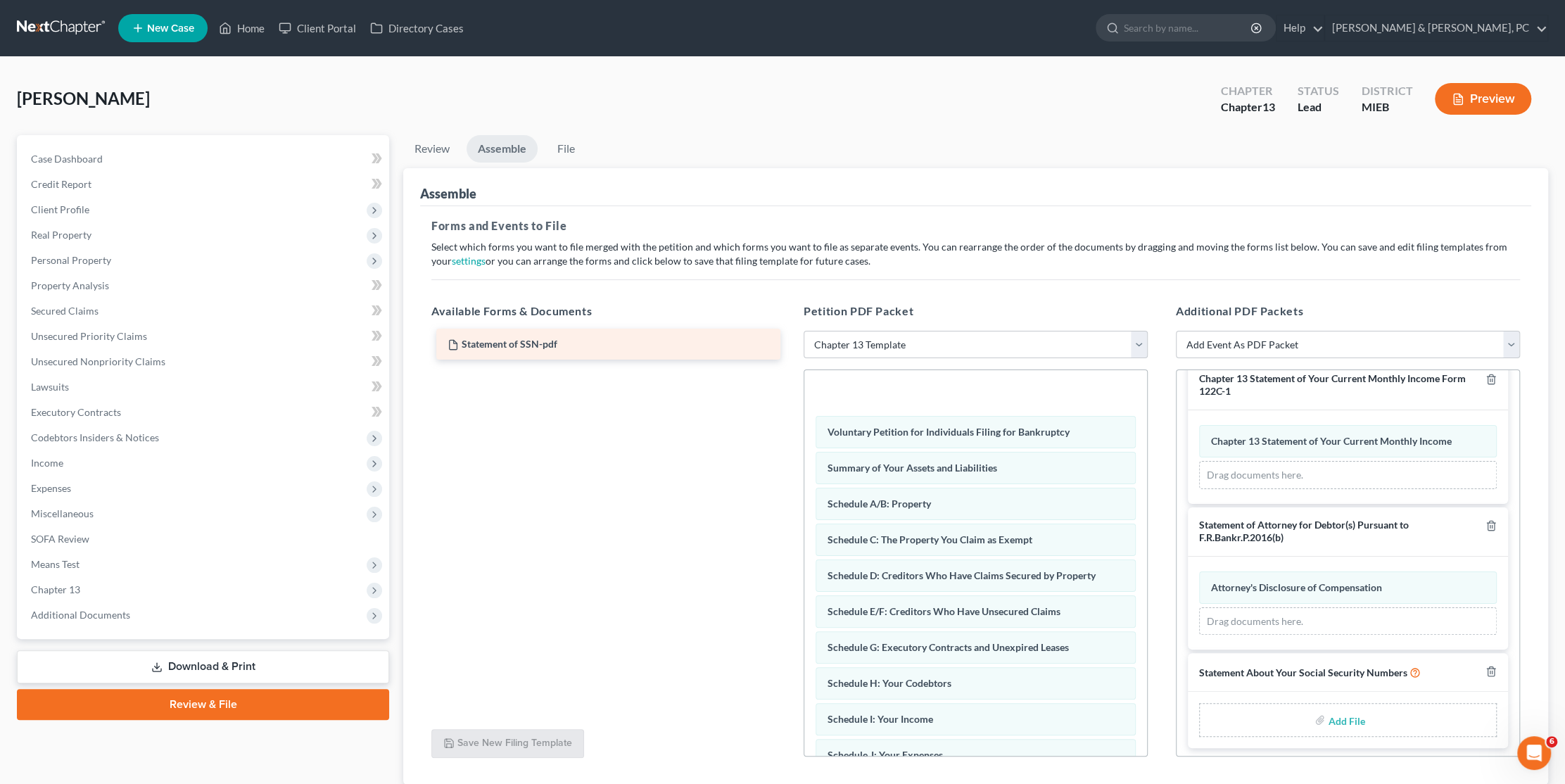
click at [563, 330] on div "Statement of SSN-pdf Statement of SSN-pdf" at bounding box center [603, 330] width 366 height 0
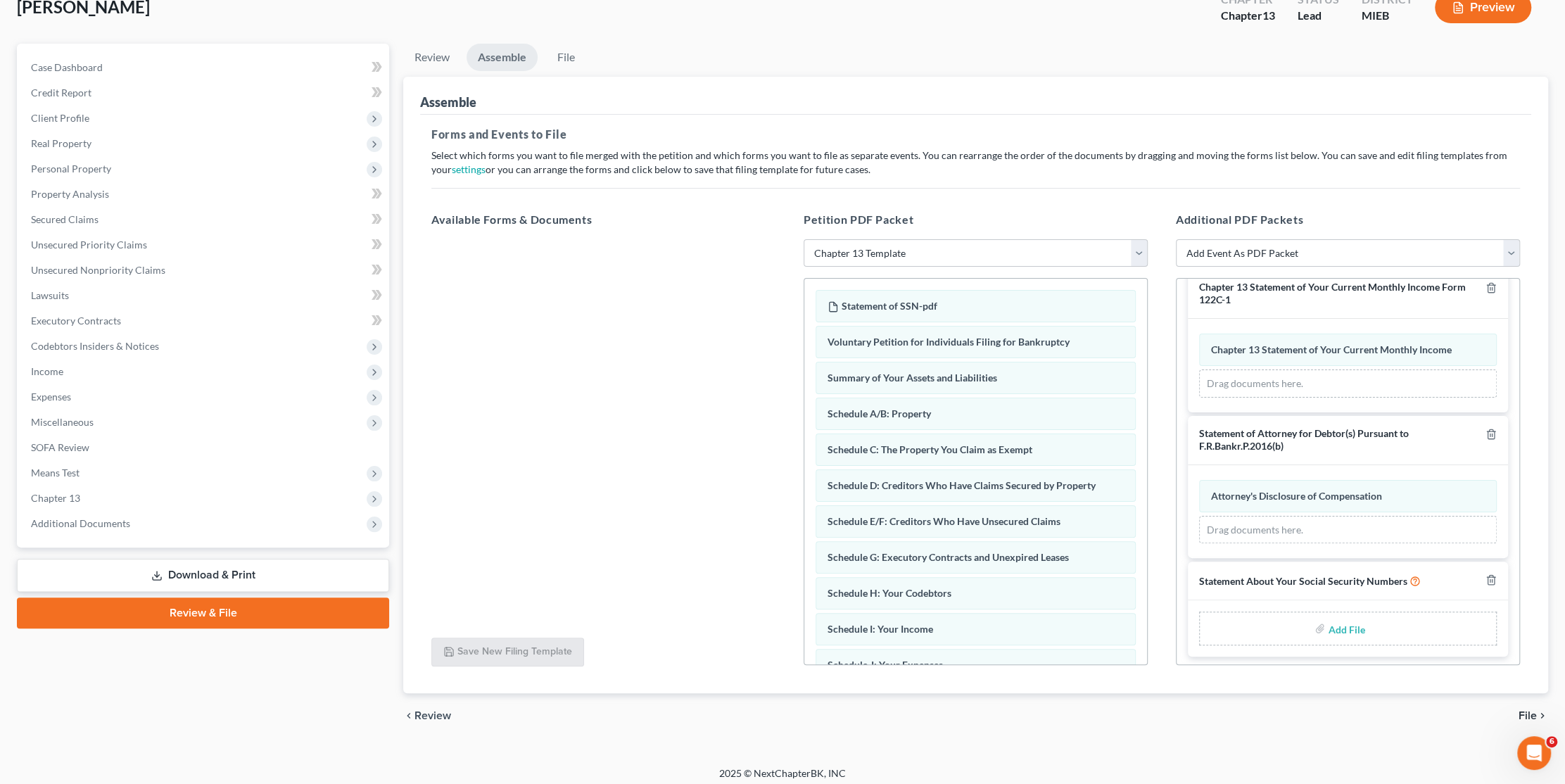
scroll to position [98, 0]
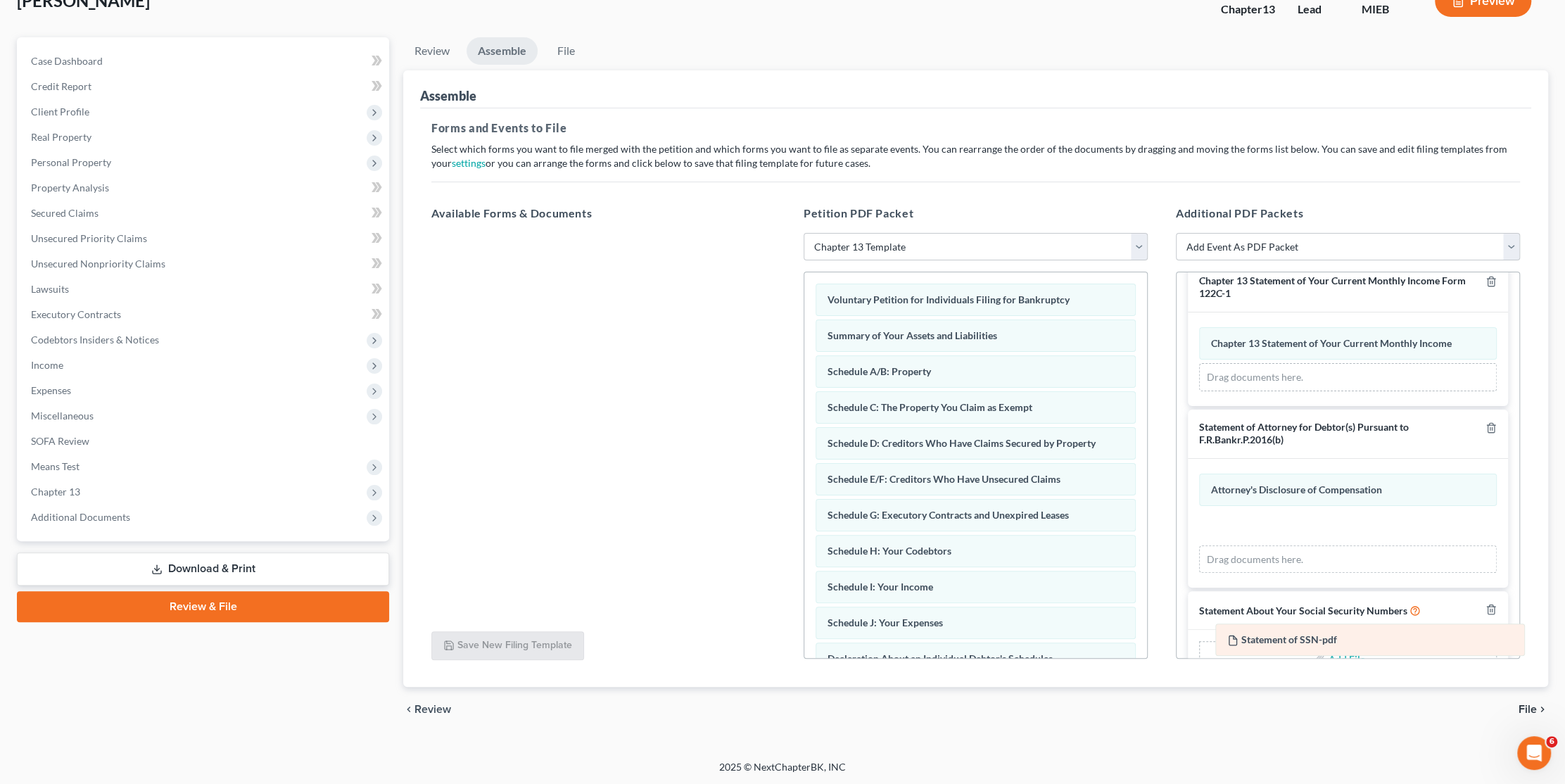
drag, startPoint x: 887, startPoint y: 300, endPoint x: 1286, endPoint y: 641, distance: 524.9
click at [1147, 641] on div "Statement of SSN-pdf Statement of SSN-pdf Voluntary Petition for Individuals Fi…" at bounding box center [975, 593] width 342 height 642
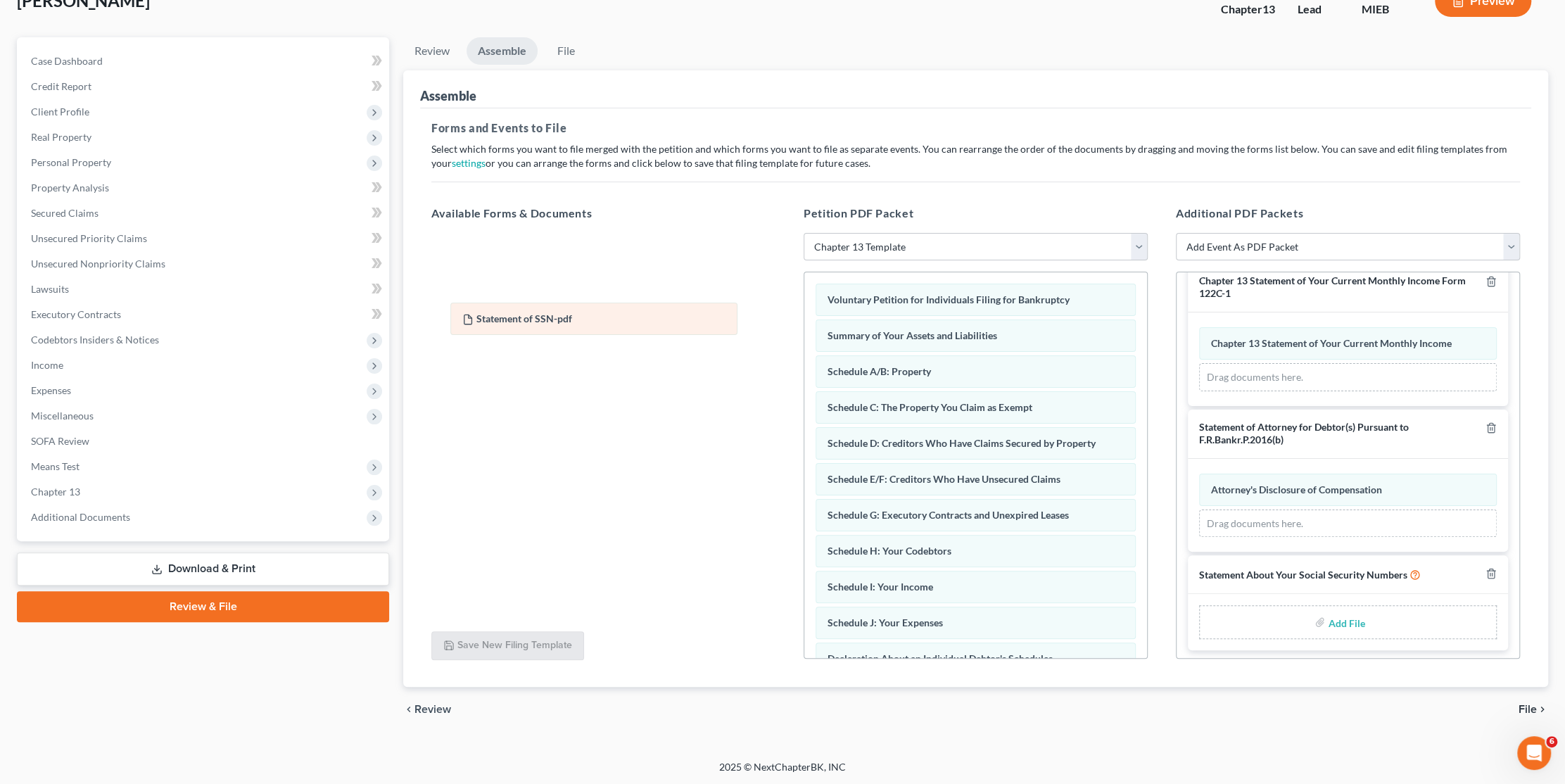
drag, startPoint x: 1264, startPoint y: 520, endPoint x: 515, endPoint y: 317, distance: 776.0
click at [1199, 474] on div "Statement of SSN-pdf Amended Statement of SSN-pdf Attorney's Disclosure of Comp…" at bounding box center [1348, 505] width 297 height 64
click at [1328, 615] on input "file" at bounding box center [1344, 622] width 34 height 26
type input "C:\fakepath\Statement of SSN.pdf"
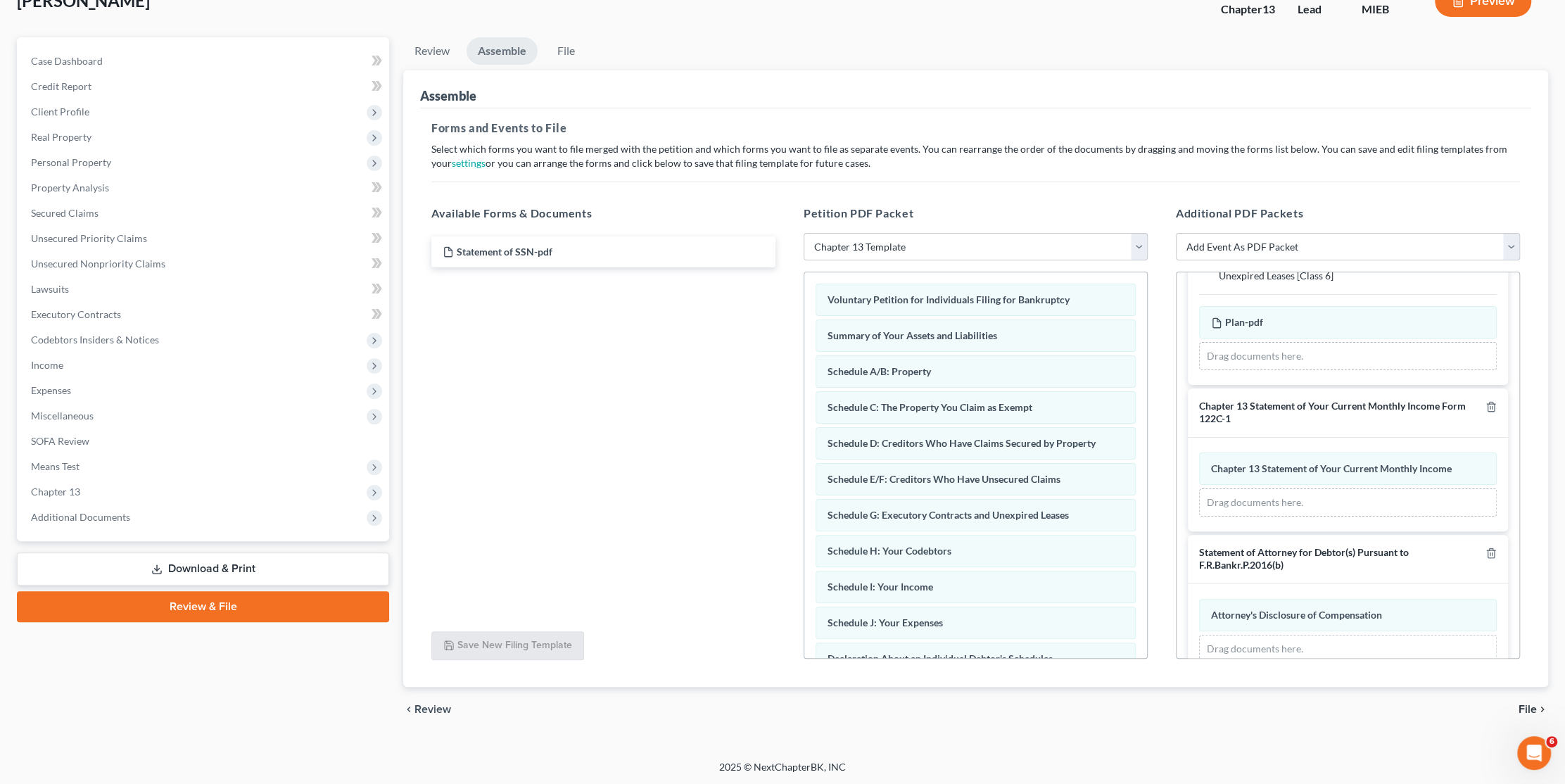
scroll to position [457, 0]
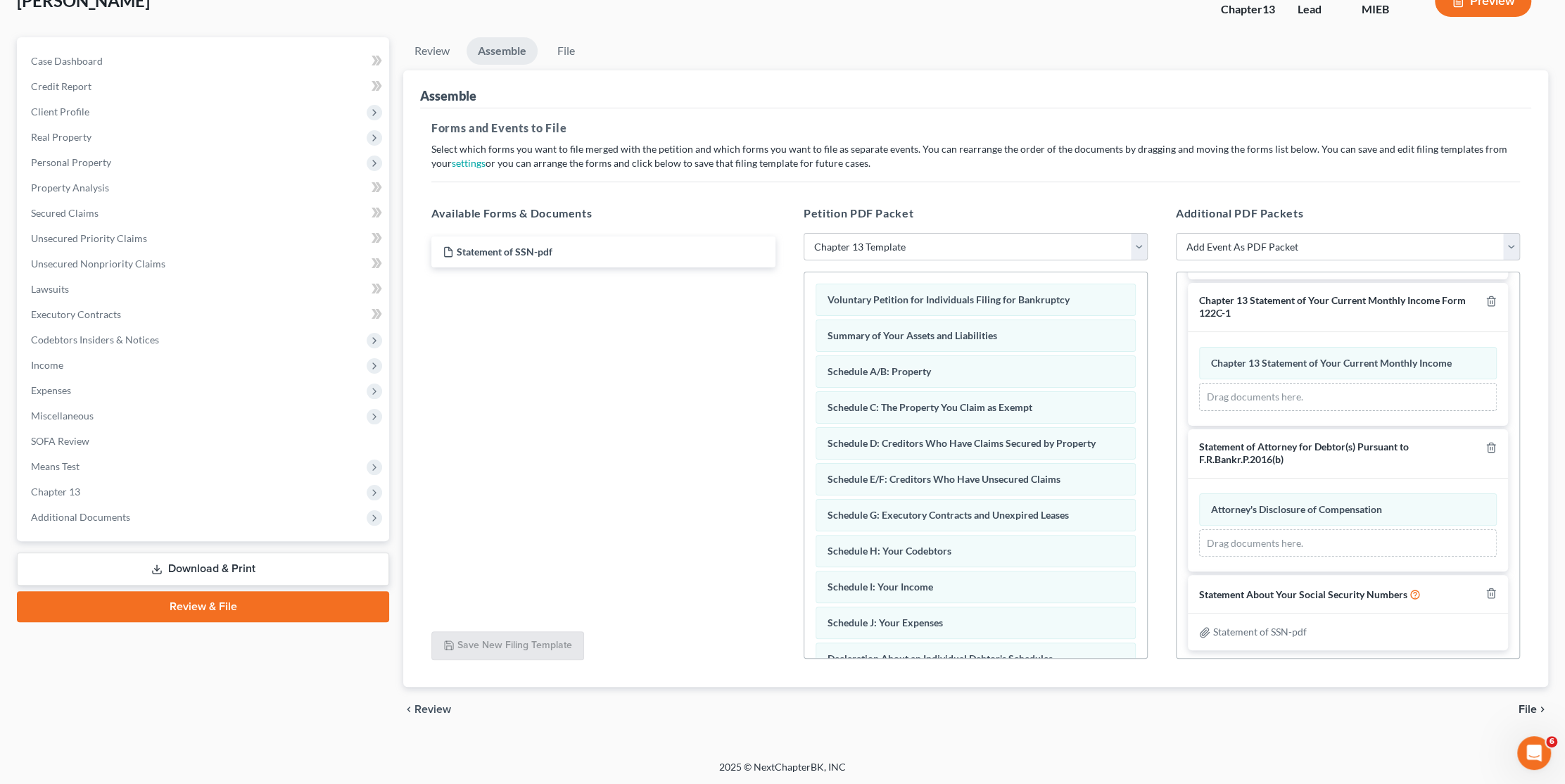
click at [1529, 704] on span "File" at bounding box center [1527, 709] width 18 height 11
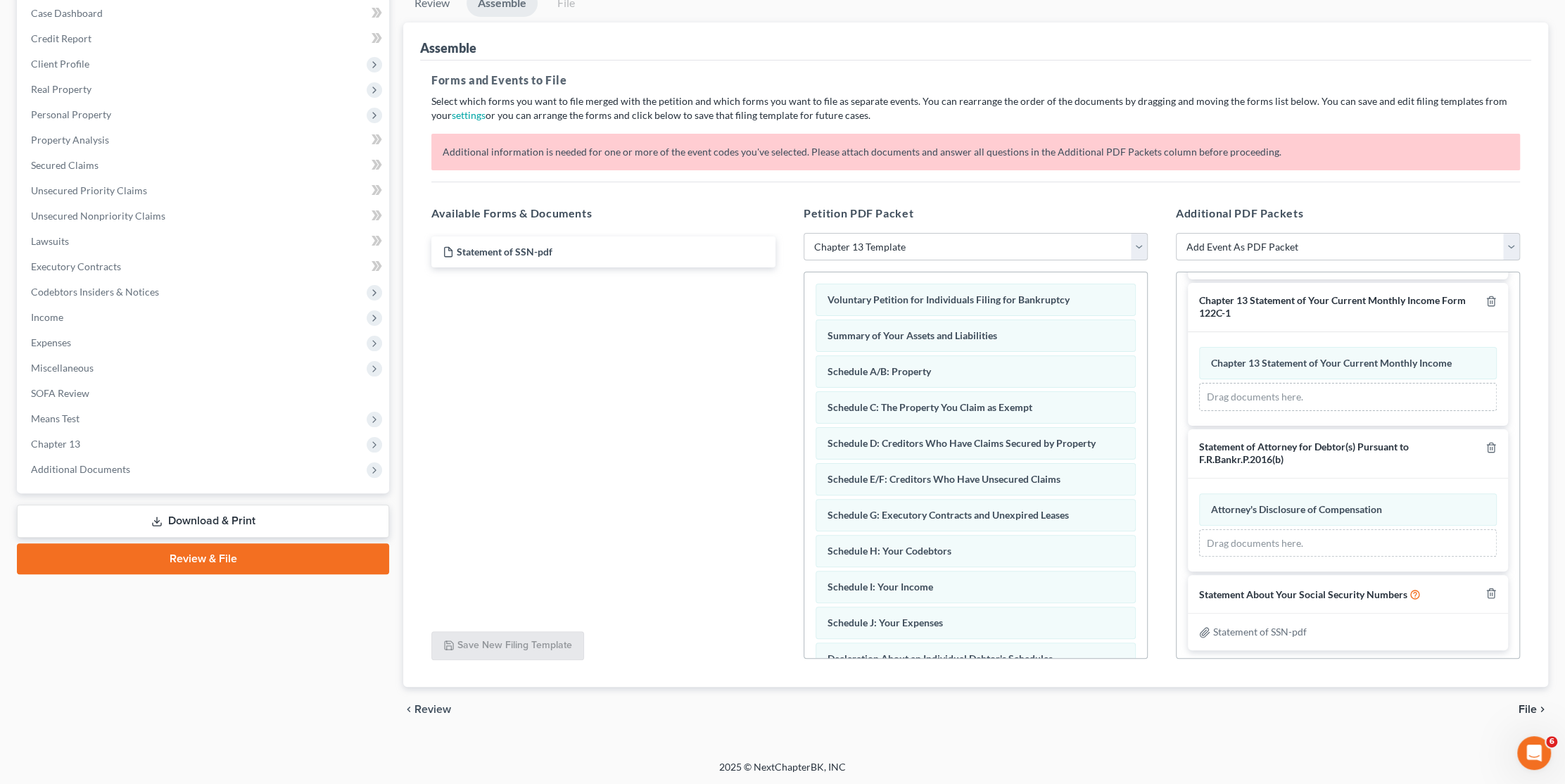
click at [1525, 710] on span "File" at bounding box center [1527, 709] width 18 height 11
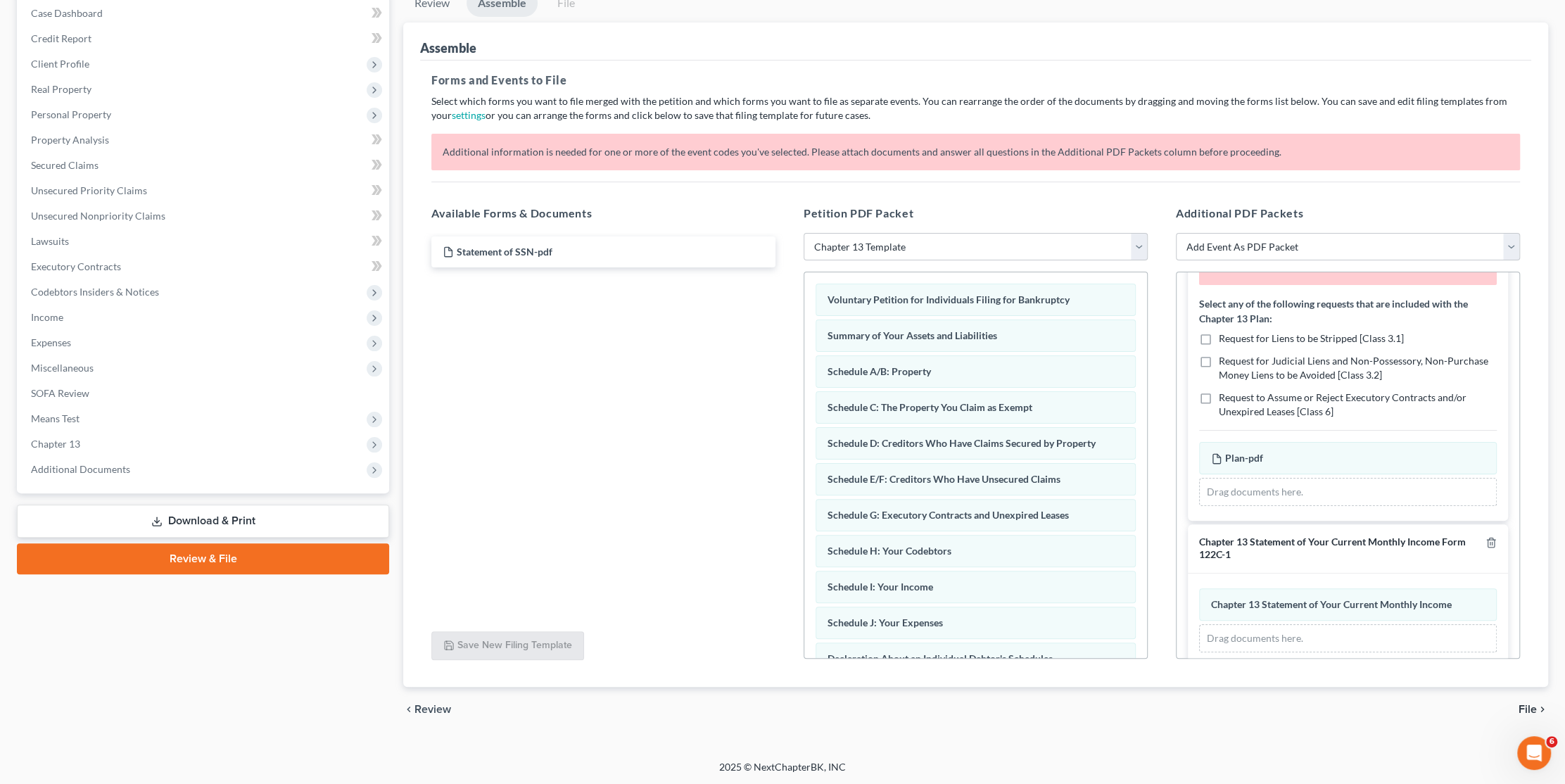
scroll to position [176, 0]
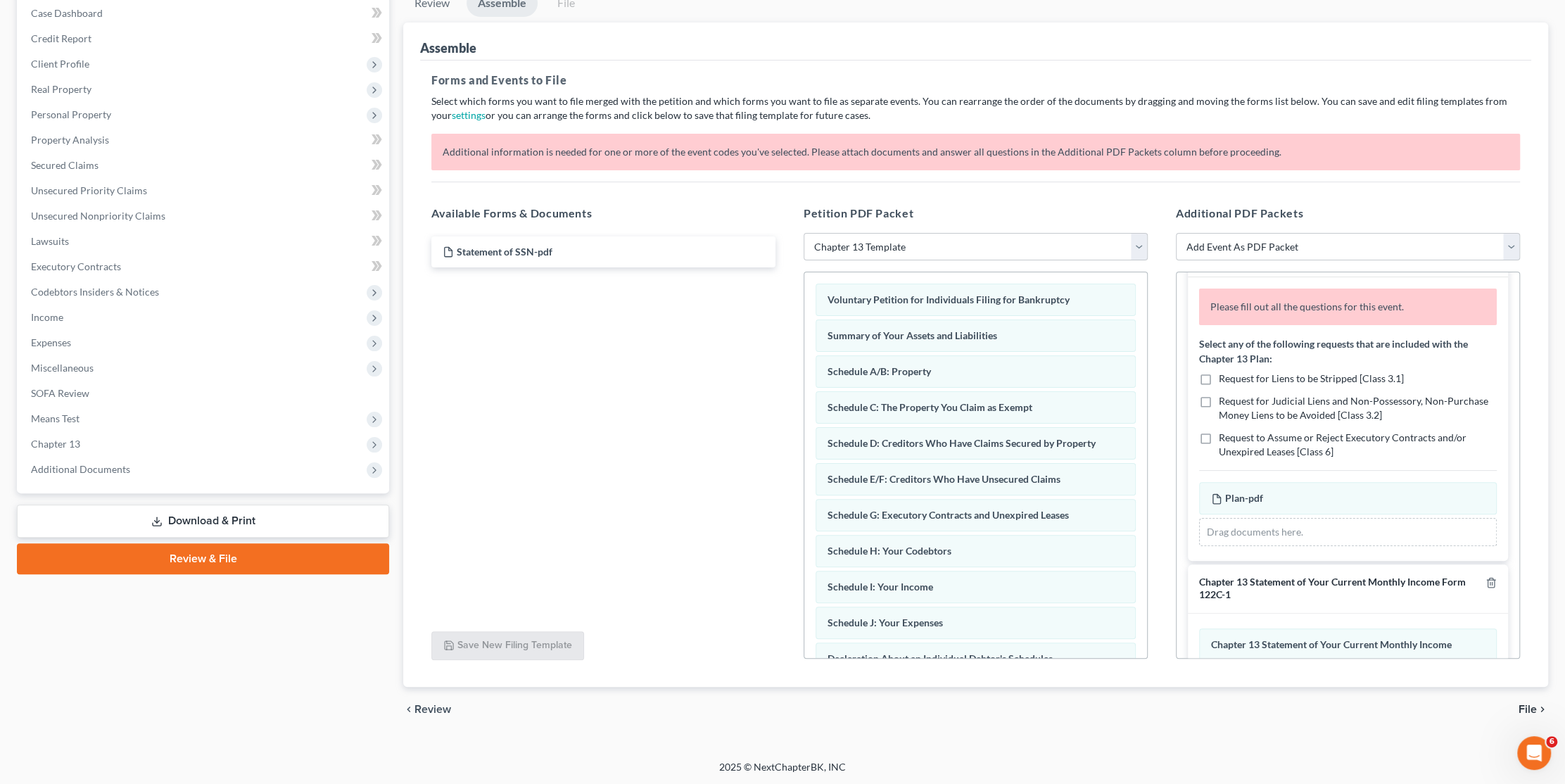
click at [1219, 375] on label "Request for Liens to be Stripped [Class 3.1]" at bounding box center [1311, 378] width 185 height 14
click at [1224, 375] on input "Request for Liens to be Stripped [Class 3.1]" at bounding box center [1229, 376] width 9 height 9
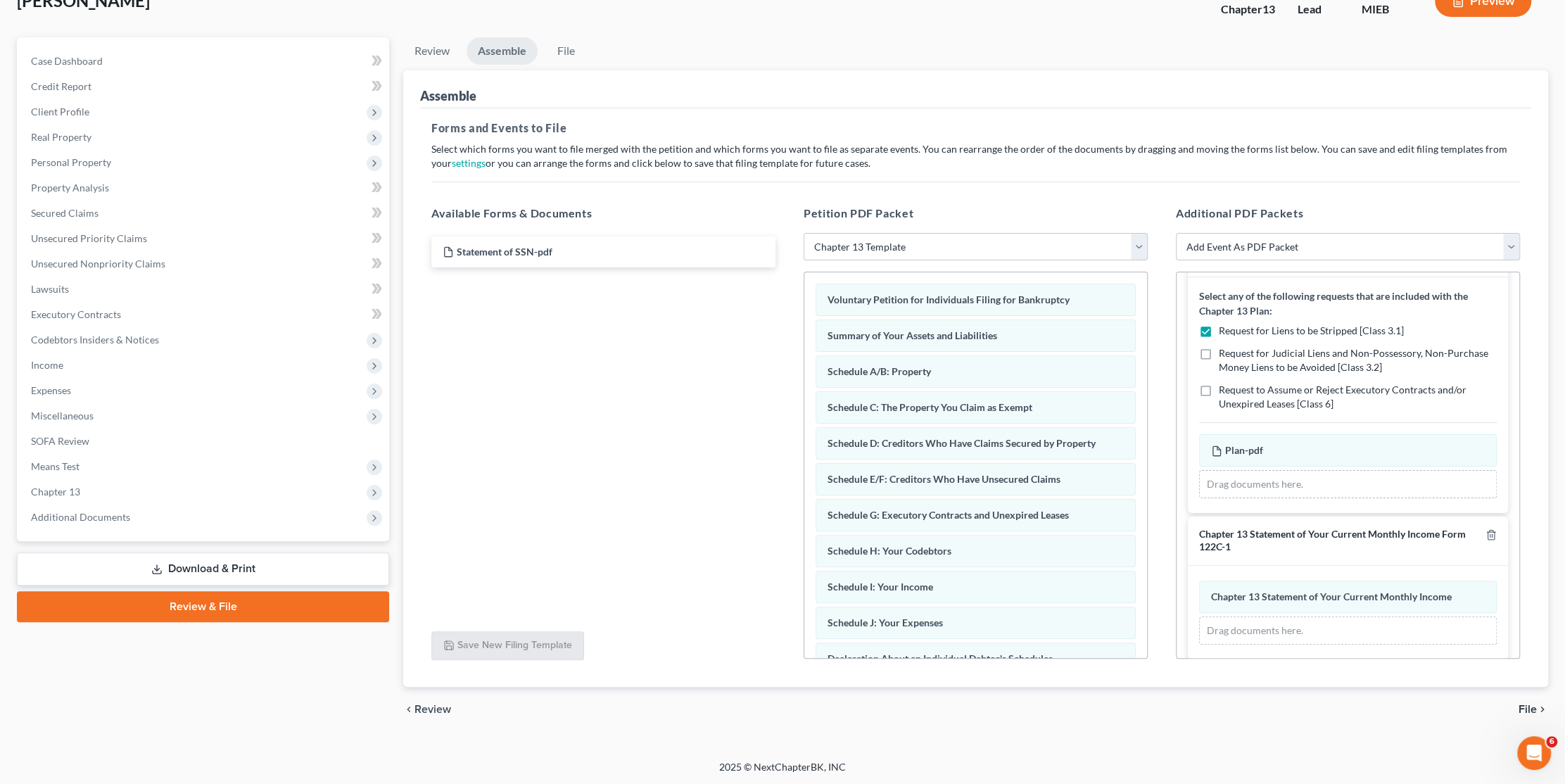
click at [1219, 328] on label "Request for Liens to be Stripped [Class 3.1]" at bounding box center [1311, 330] width 185 height 14
click at [1224, 328] on input "Request for Liens to be Stripped [Class 3.1]" at bounding box center [1229, 328] width 9 height 9
checkbox input "false"
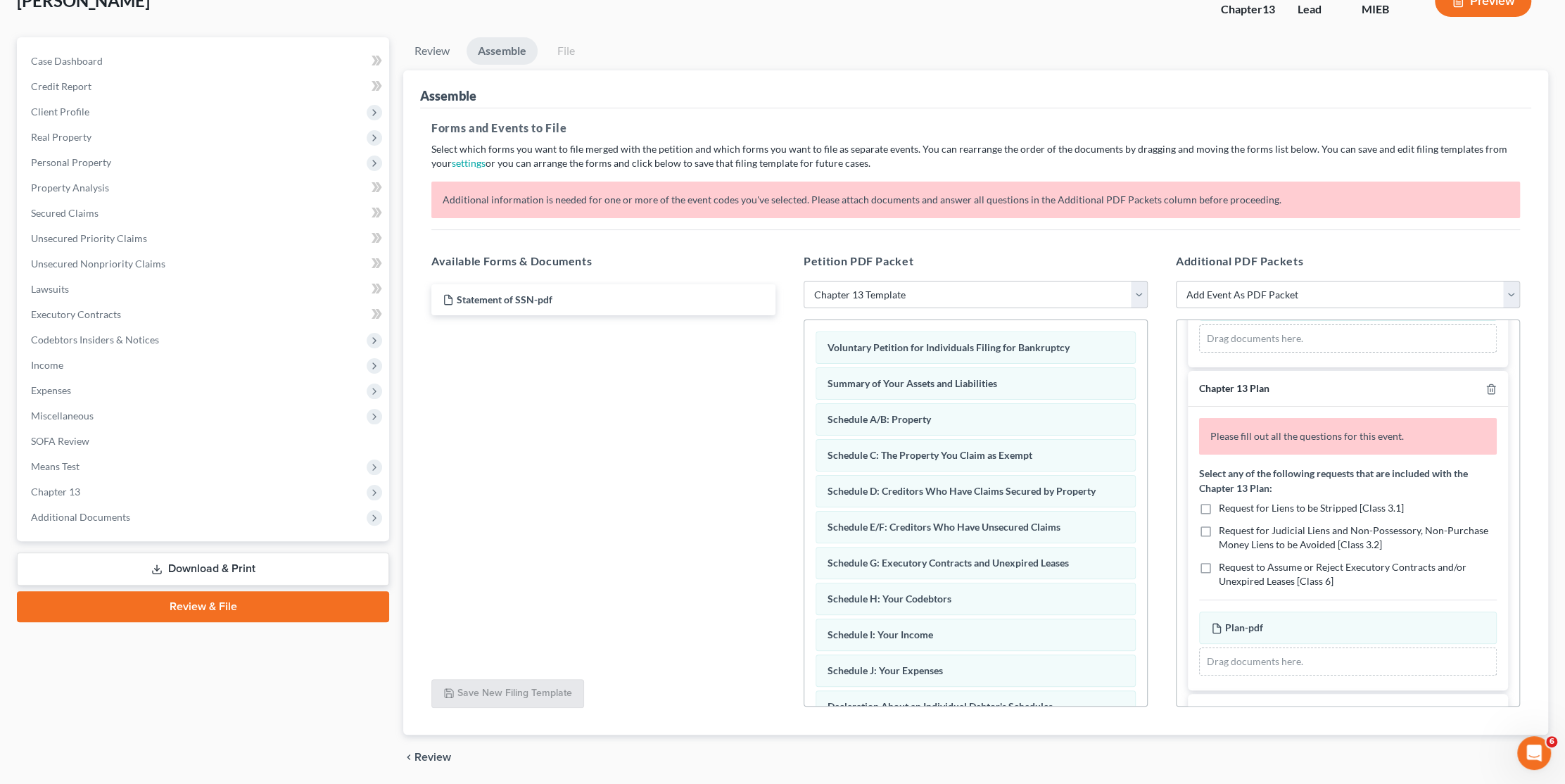
scroll to position [71, 0]
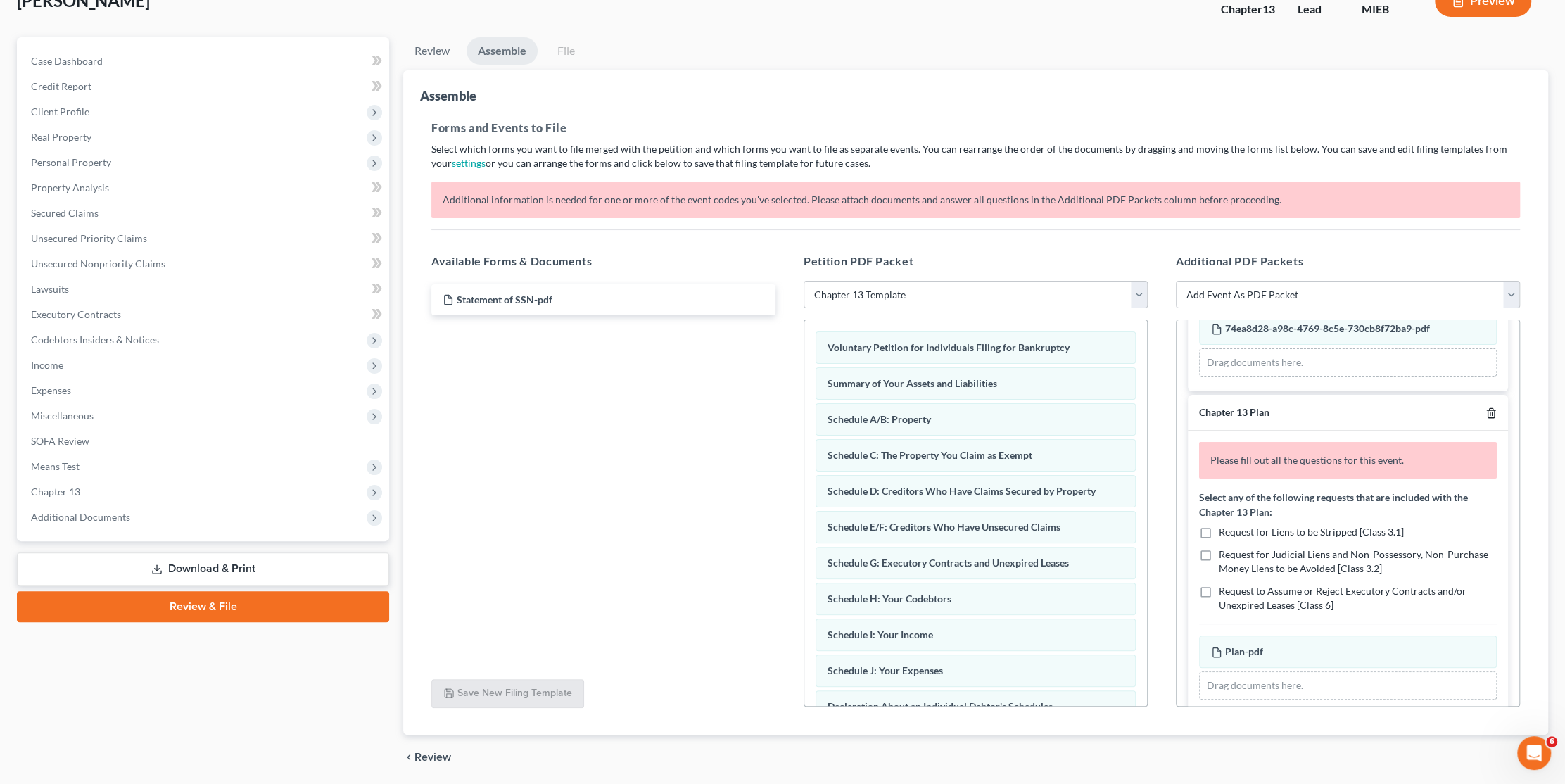
click at [1492, 412] on line "button" at bounding box center [1492, 414] width 0 height 3
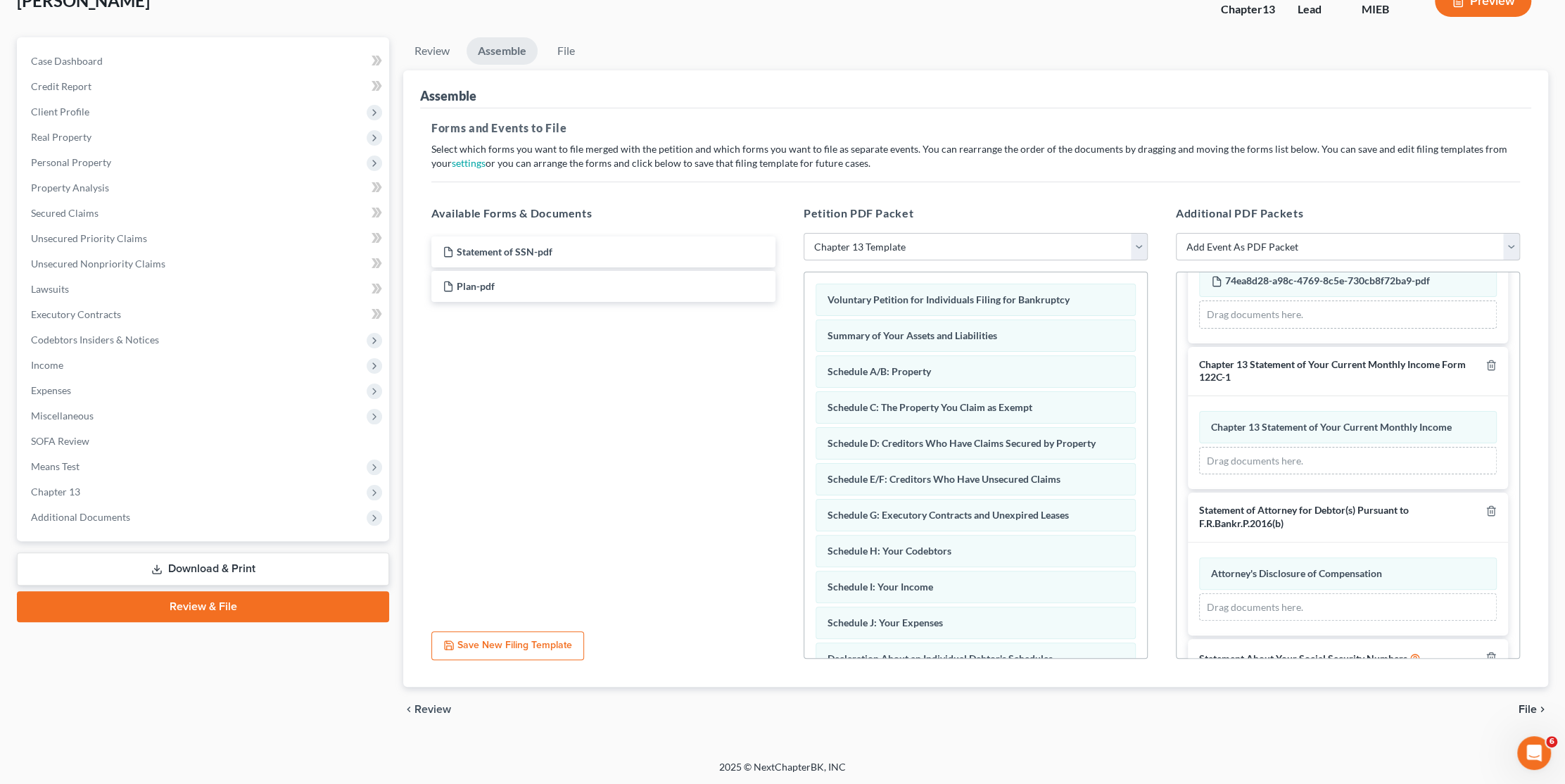
click at [1525, 704] on span "File" at bounding box center [1527, 709] width 18 height 11
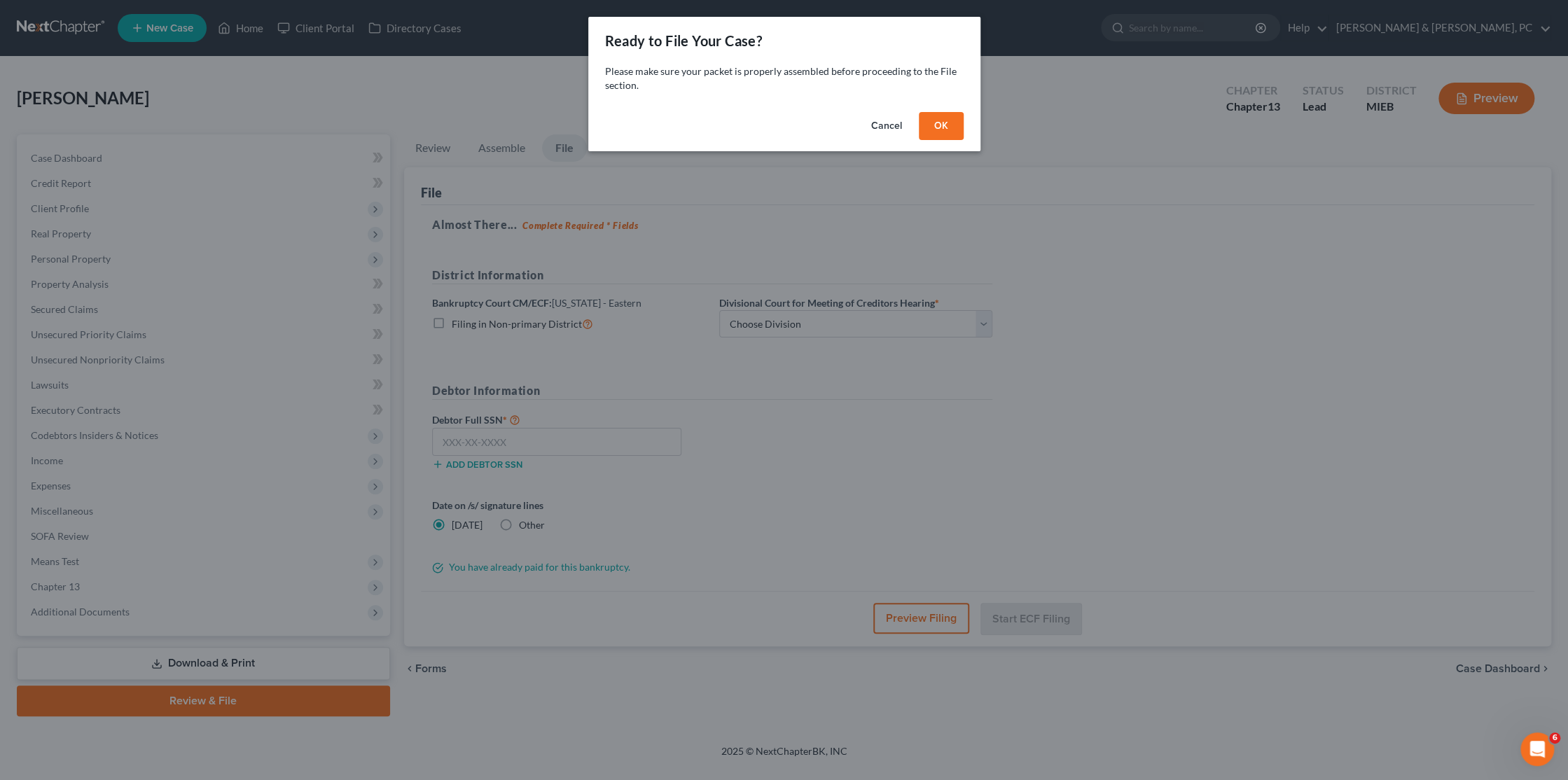
click at [945, 125] on button "OK" at bounding box center [941, 126] width 45 height 28
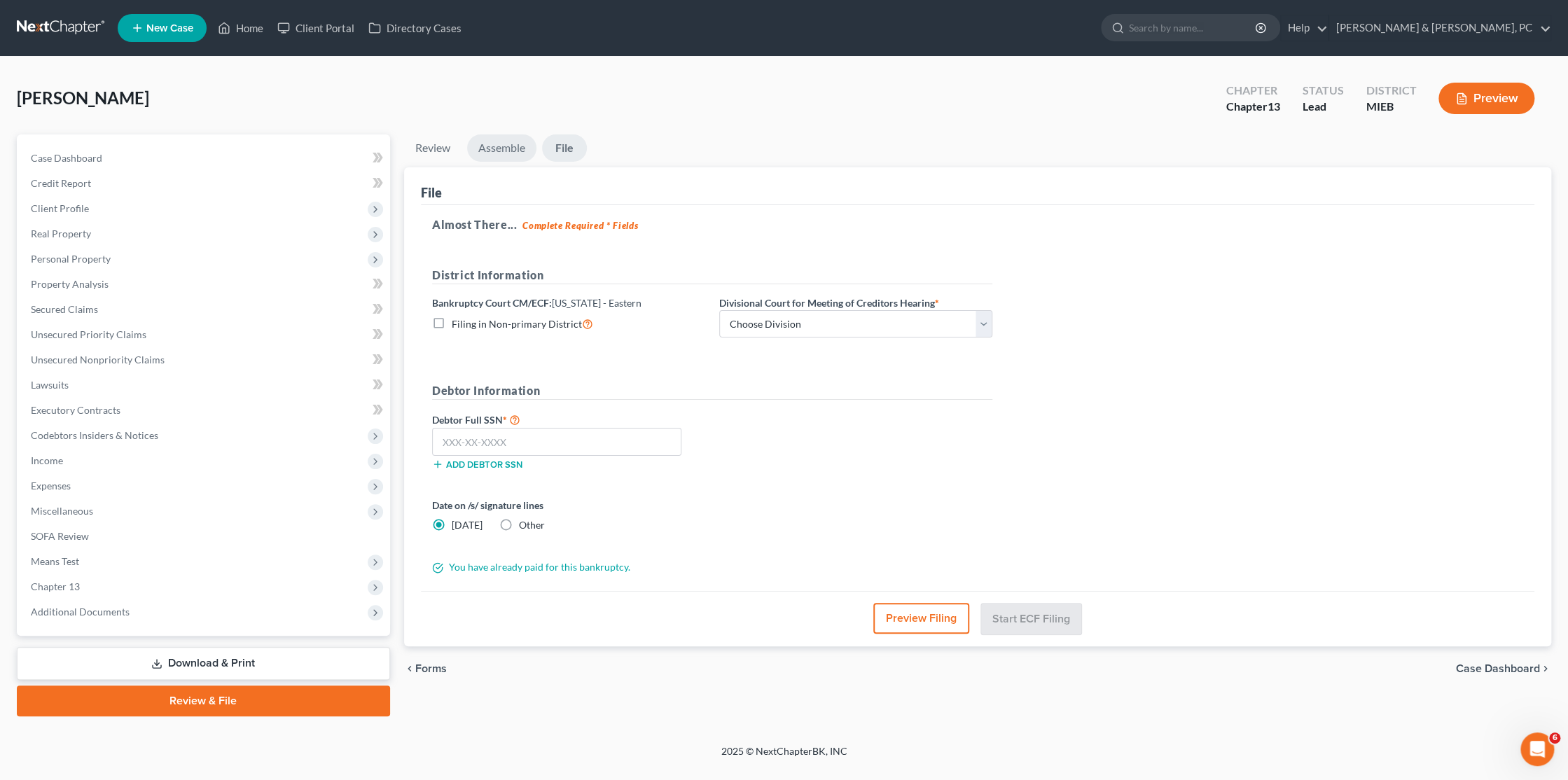
click at [499, 147] on link "Assemble" at bounding box center [501, 148] width 70 height 28
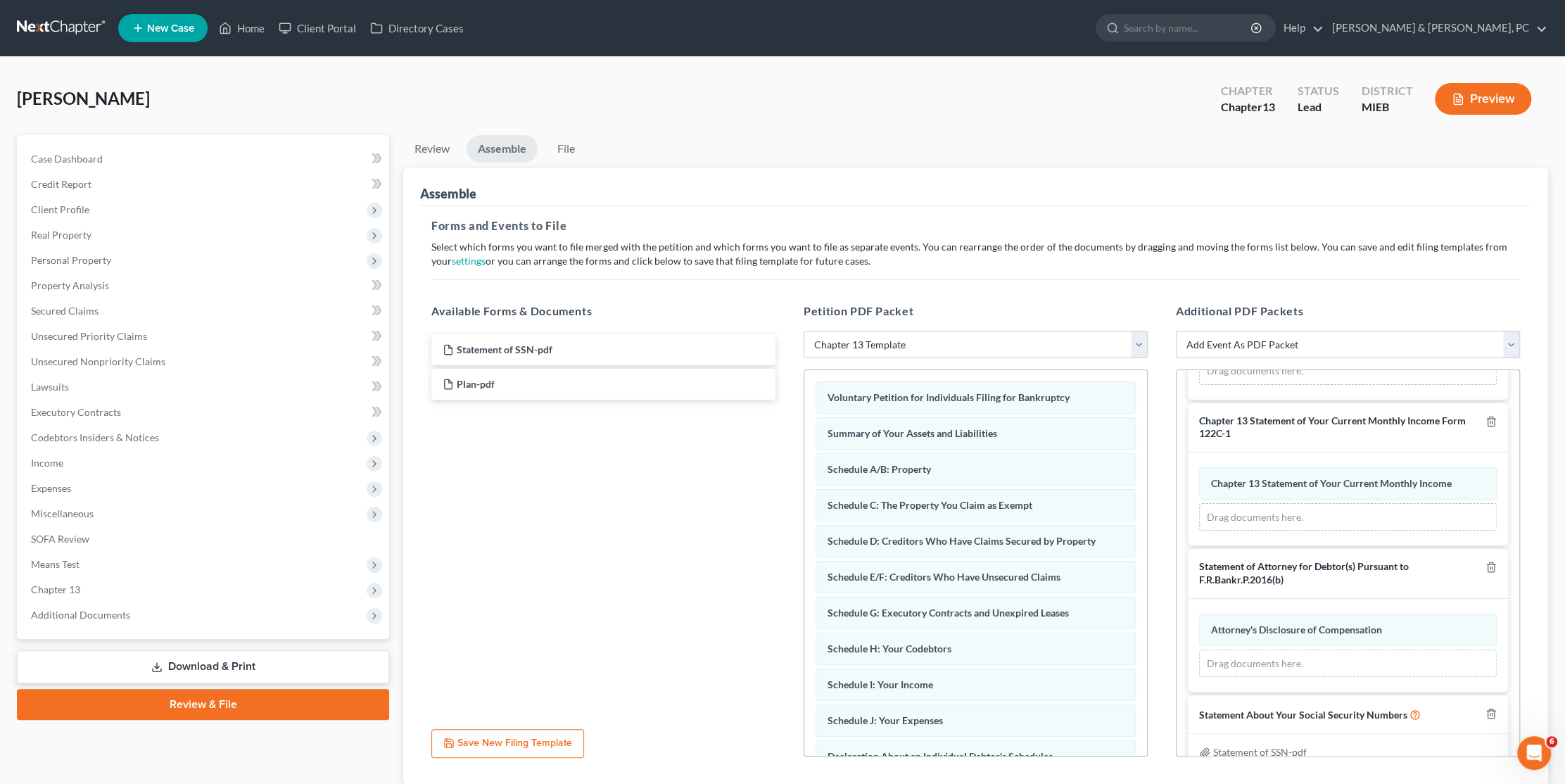
scroll to position [135, 0]
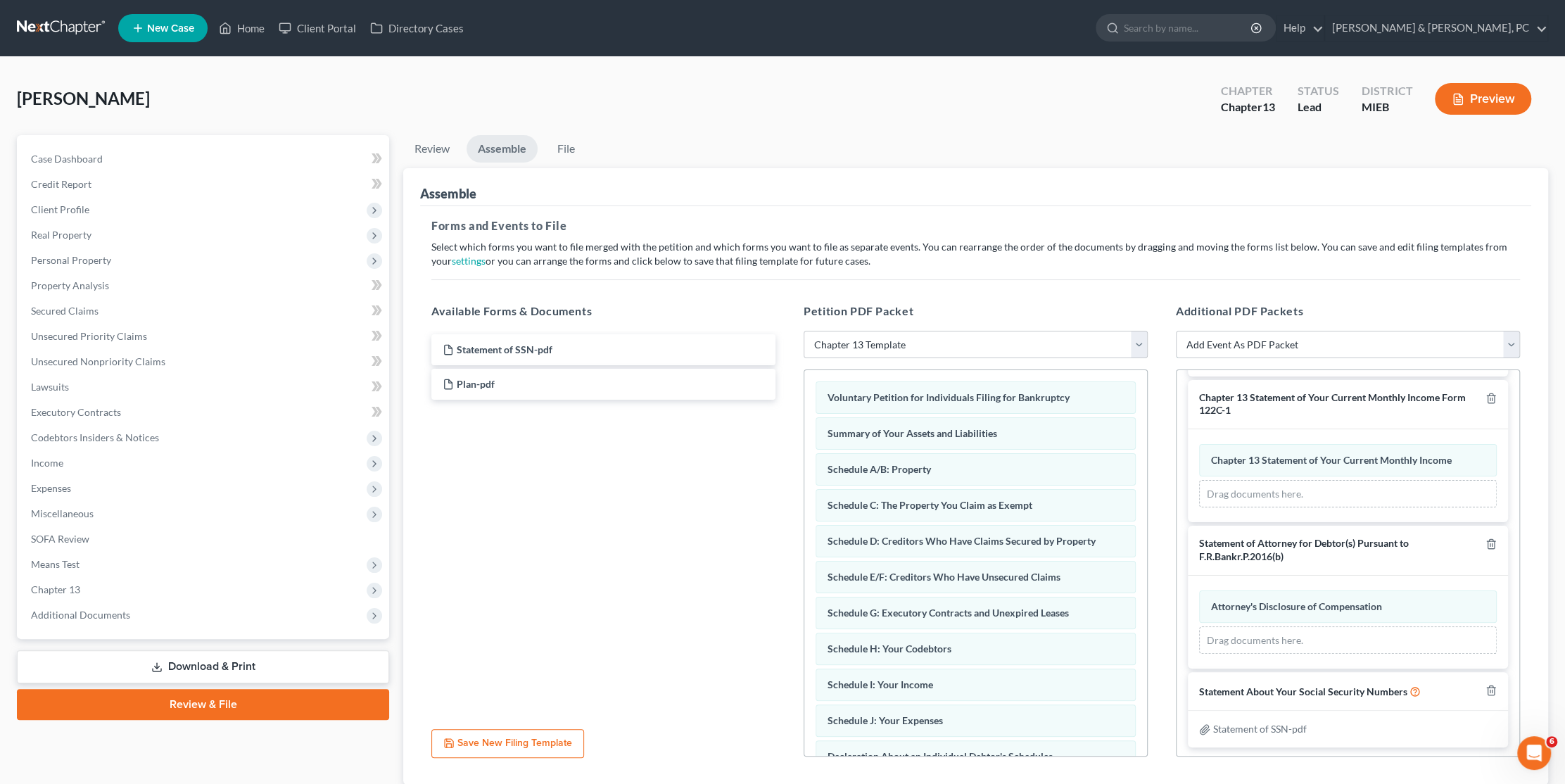
click at [1243, 341] on select "Add Event As PDF Packet 20 Largest Unsecured Creditors Amended Disclosure State…" at bounding box center [1348, 344] width 344 height 28
select select "10"
click at [1176, 359] on select "Add Event As PDF Packet 20 Largest Unsecured Creditors Amended Disclosure State…" at bounding box center [1348, 344] width 344 height 28
select select
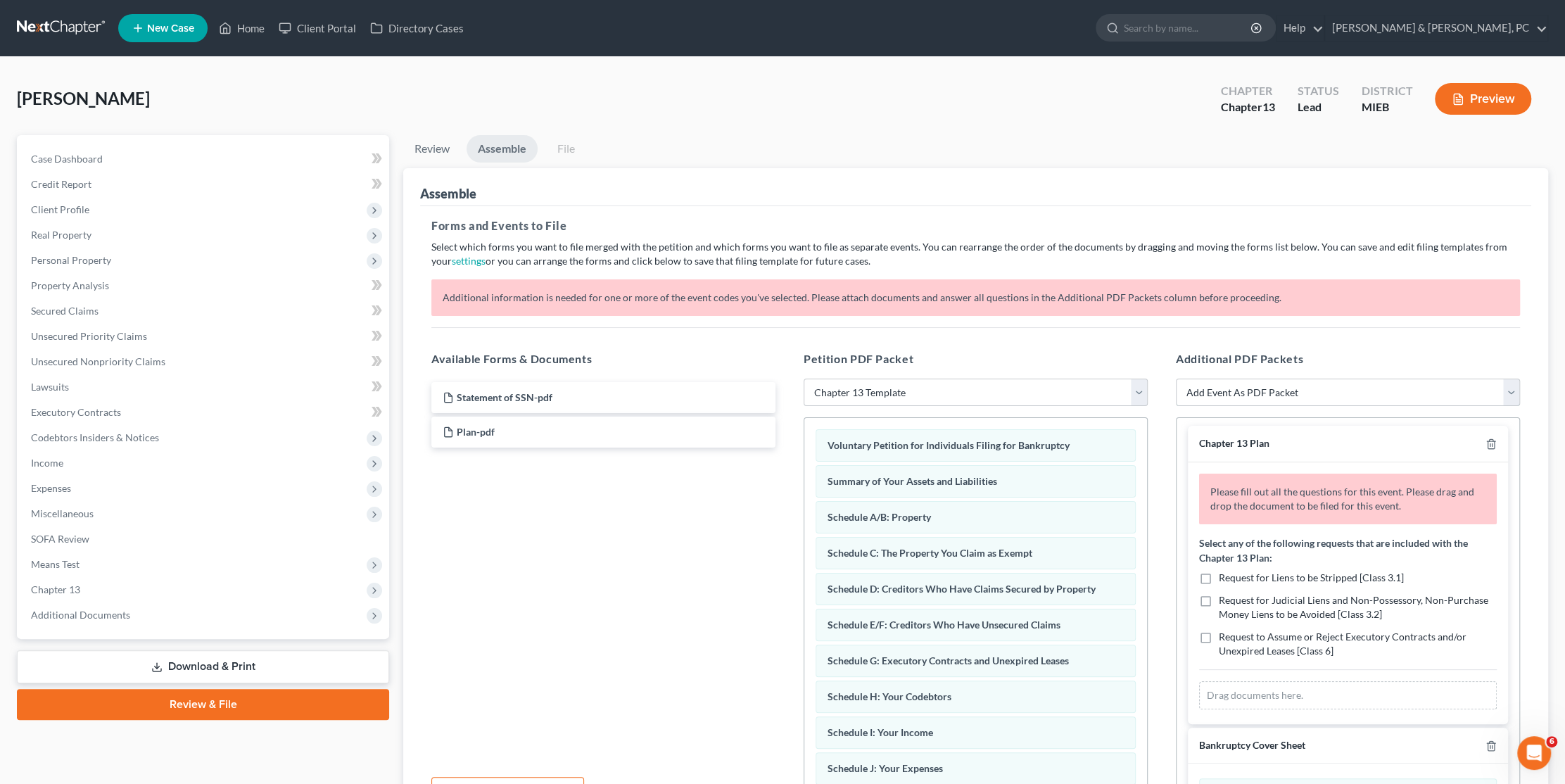
scroll to position [0, 0]
click at [1219, 578] on label "Request for Liens to be Stripped [Class 3.1]" at bounding box center [1311, 581] width 185 height 14
click at [1224, 578] on input "Request for Liens to be Stripped [Class 3.1]" at bounding box center [1229, 579] width 9 height 9
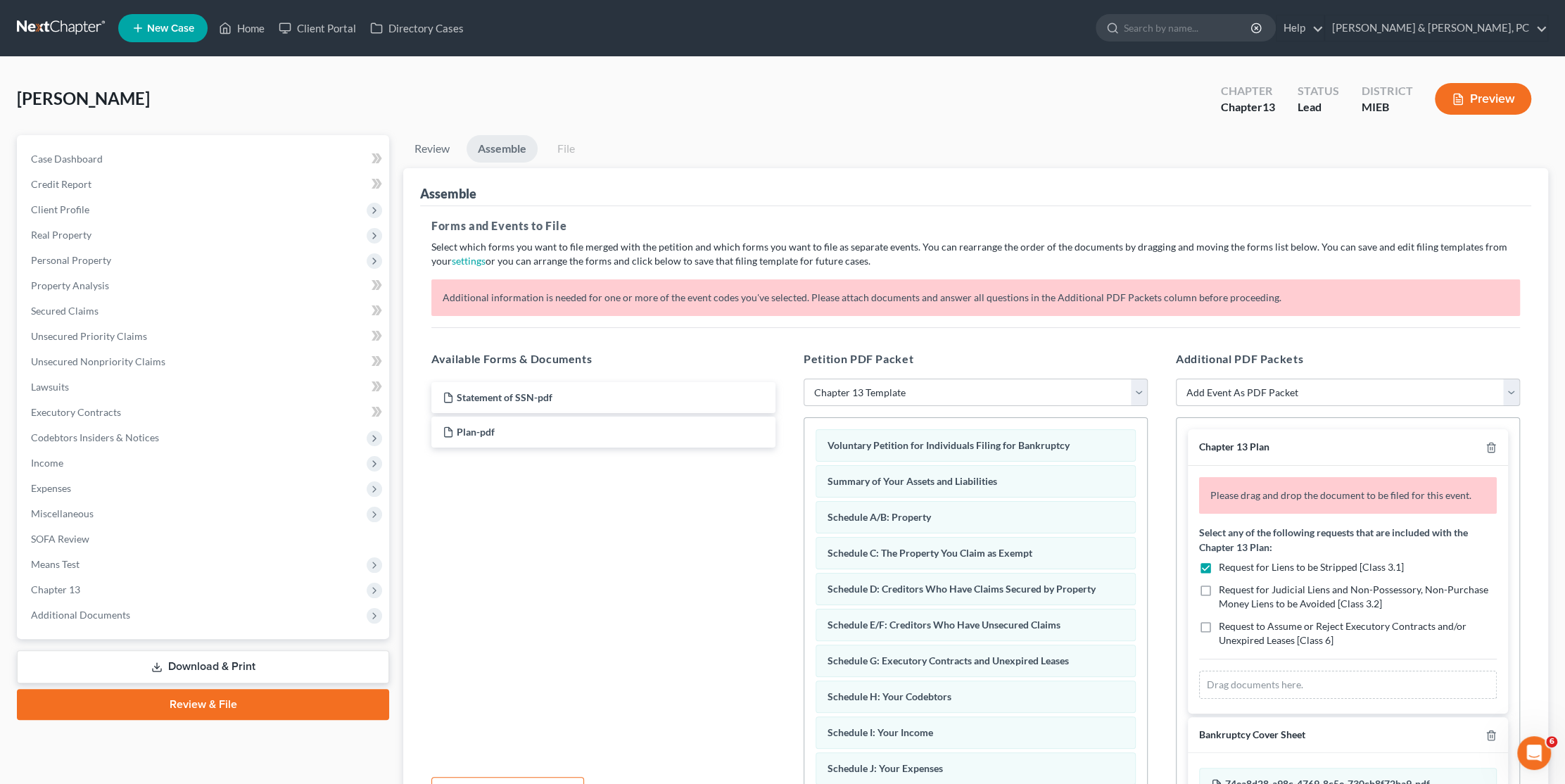
click at [1219, 564] on label "Request for Liens to be Stripped [Class 3.1]" at bounding box center [1311, 567] width 185 height 14
click at [1224, 564] on input "Request for Liens to be Stripped [Class 3.1]" at bounding box center [1229, 565] width 9 height 9
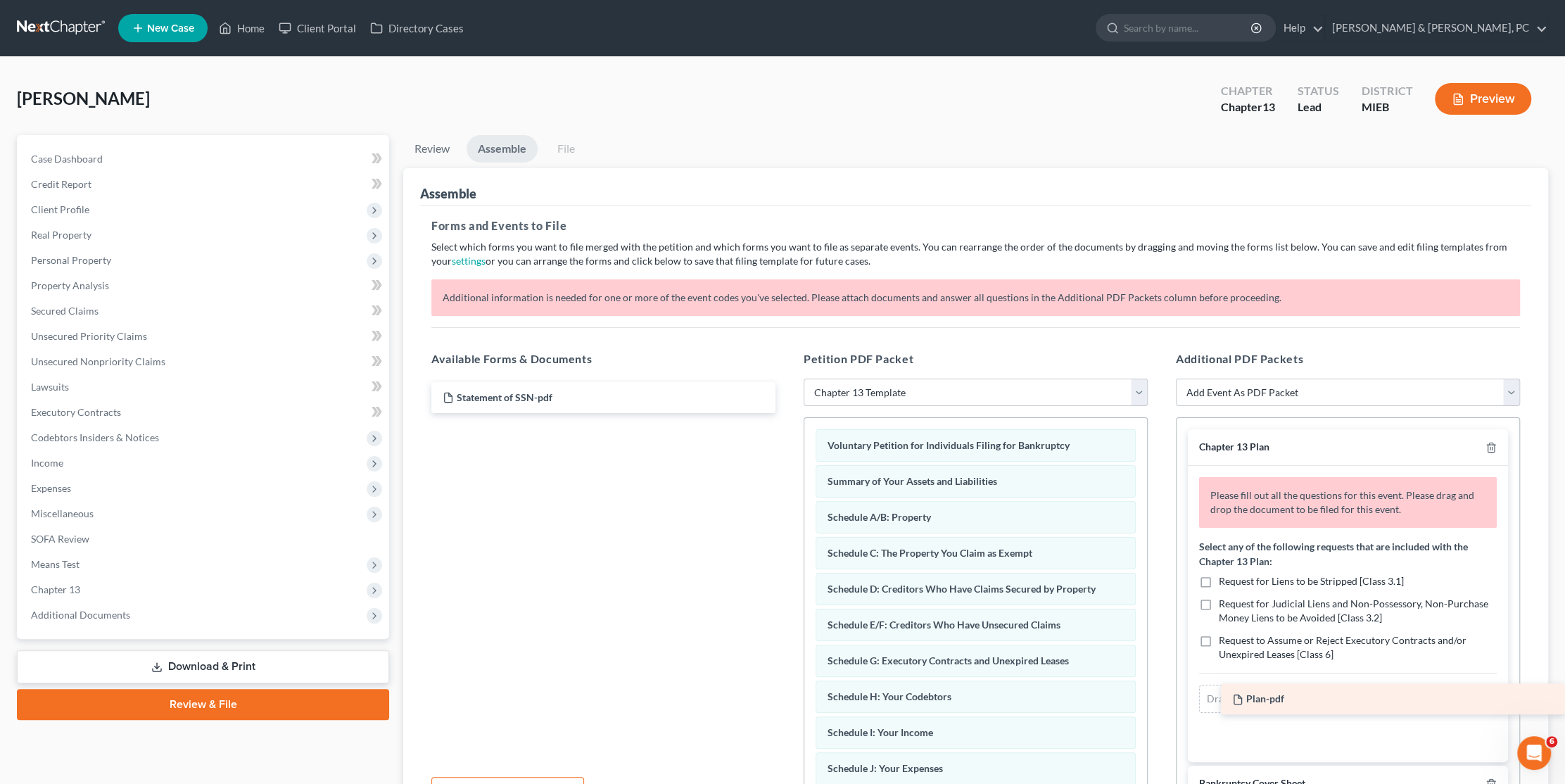
drag, startPoint x: 550, startPoint y: 427, endPoint x: 1366, endPoint y: 695, distance: 858.9
click at [787, 413] on div "Plan-pdf Statement of SSN-pdf Plan-pdf" at bounding box center [603, 397] width 366 height 31
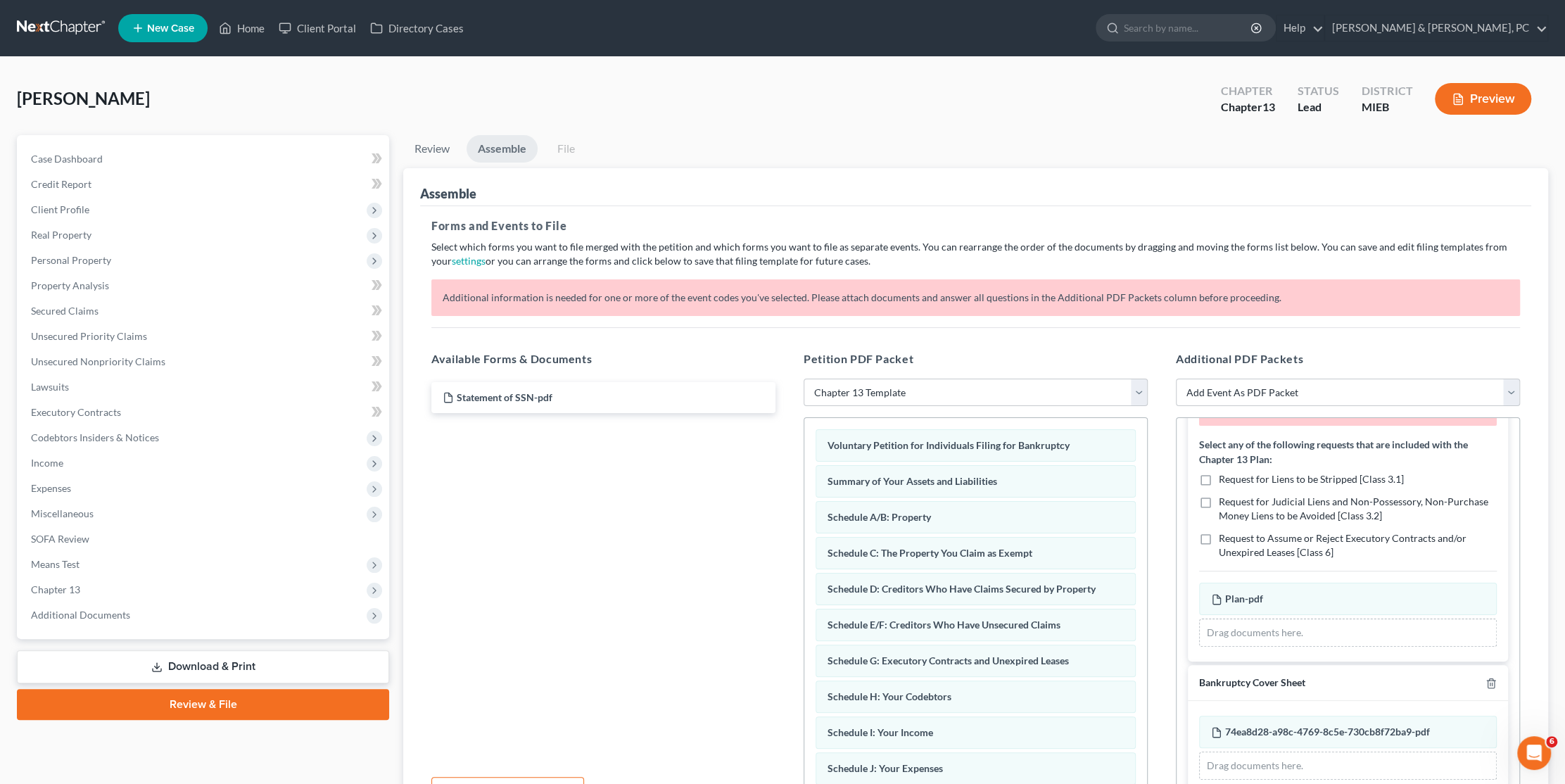
scroll to position [71, 0]
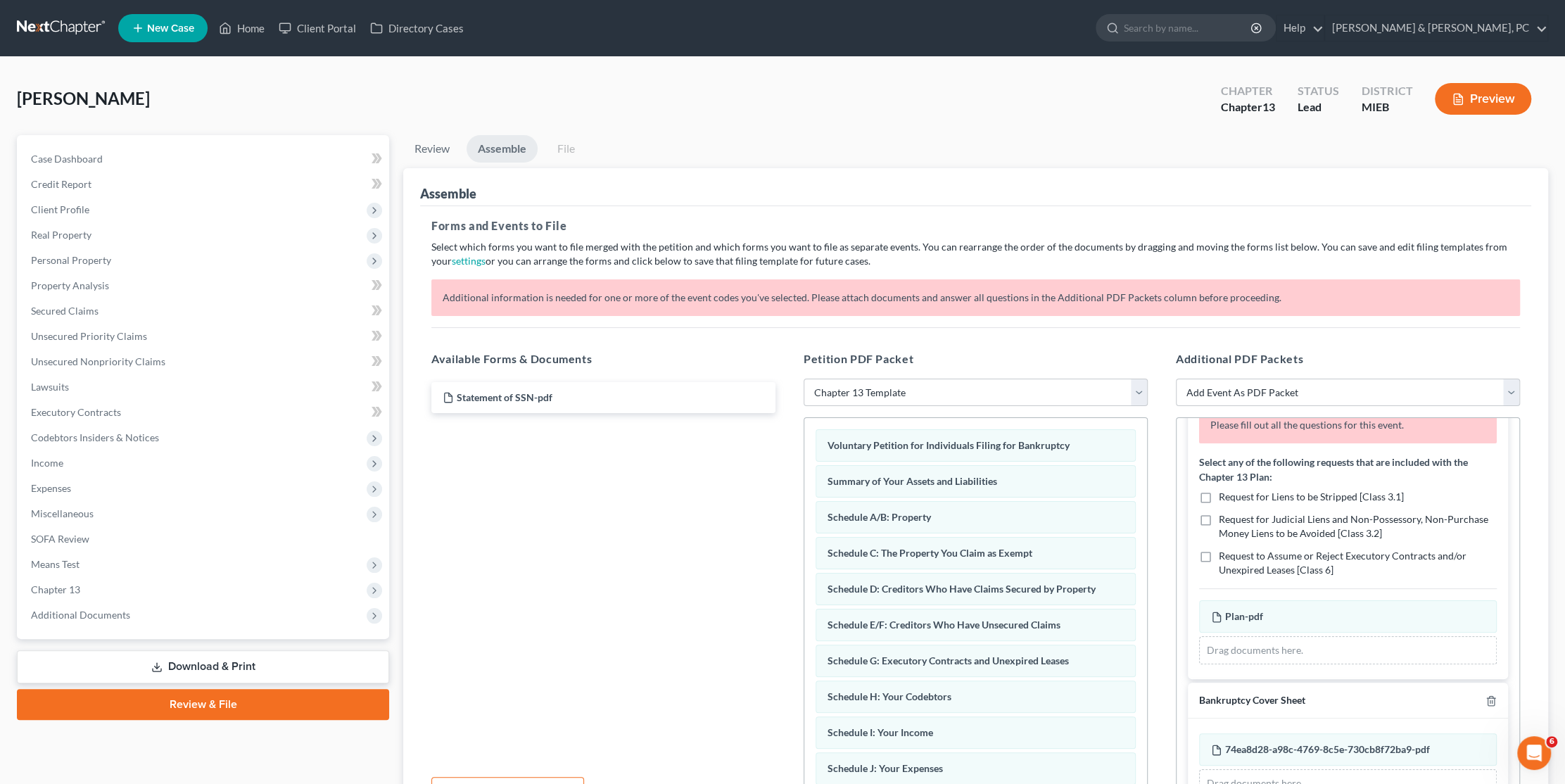
click at [1219, 499] on label "Request for Liens to be Stripped [Class 3.1]" at bounding box center [1311, 496] width 185 height 14
click at [1224, 499] on input "Request for Liens to be Stripped [Class 3.1]" at bounding box center [1229, 494] width 9 height 9
checkbox input "true"
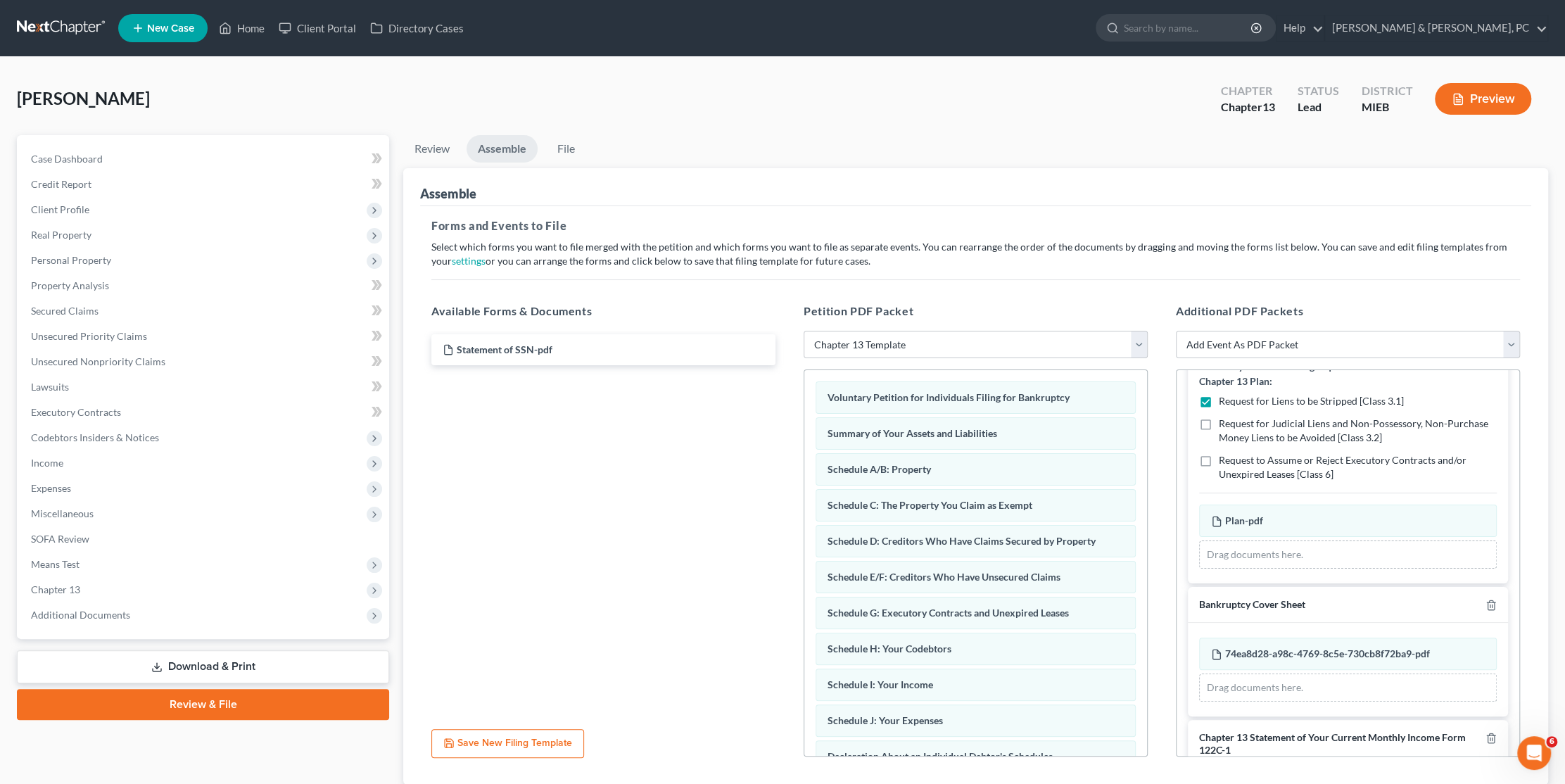
scroll to position [22, 0]
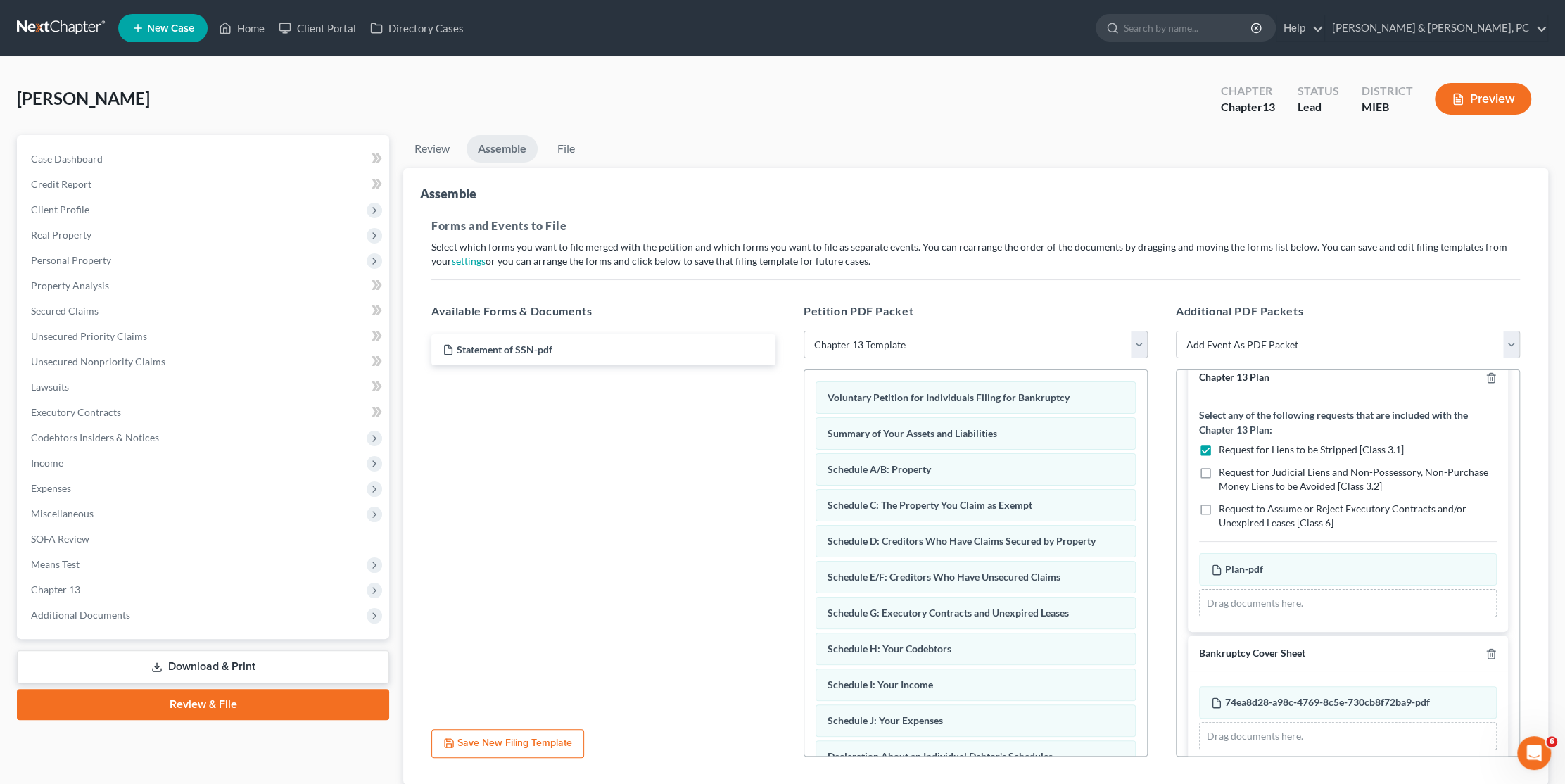
click at [1219, 469] on label "Request for Judicial Liens and Non-Possessory, Non-Purchase Money Liens to be A…" at bounding box center [1358, 478] width 278 height 28
click at [1224, 469] on input "Request for Judicial Liens and Non-Possessory, Non-Purchase Money Liens to be A…" at bounding box center [1229, 469] width 9 height 9
checkbox input "true"
click at [1219, 506] on label "Request to Assume or Reject Executory Contracts and/or Unexpired Leases [Class …" at bounding box center [1358, 515] width 278 height 28
click at [1224, 506] on input "Request to Assume or Reject Executory Contracts and/or Unexpired Leases [Class …" at bounding box center [1229, 506] width 9 height 9
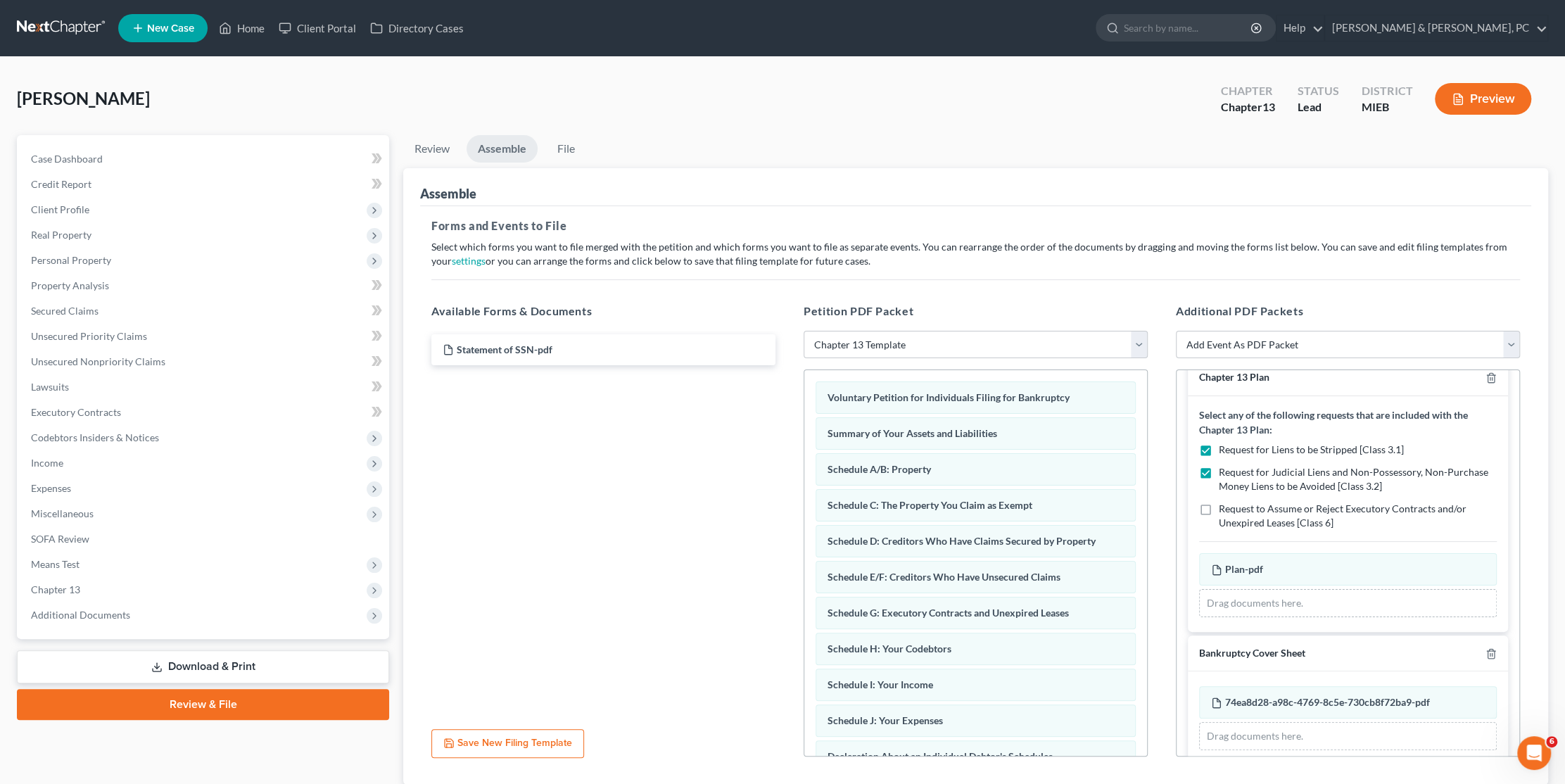
checkbox input "true"
click at [1219, 449] on label "Request for Liens to be Stripped [Class 3.1]" at bounding box center [1311, 449] width 185 height 14
click at [1224, 449] on input "Request for Liens to be Stripped [Class 3.1]" at bounding box center [1229, 447] width 9 height 9
checkbox input "false"
drag, startPoint x: 1208, startPoint y: 469, endPoint x: 1215, endPoint y: 498, distance: 29.8
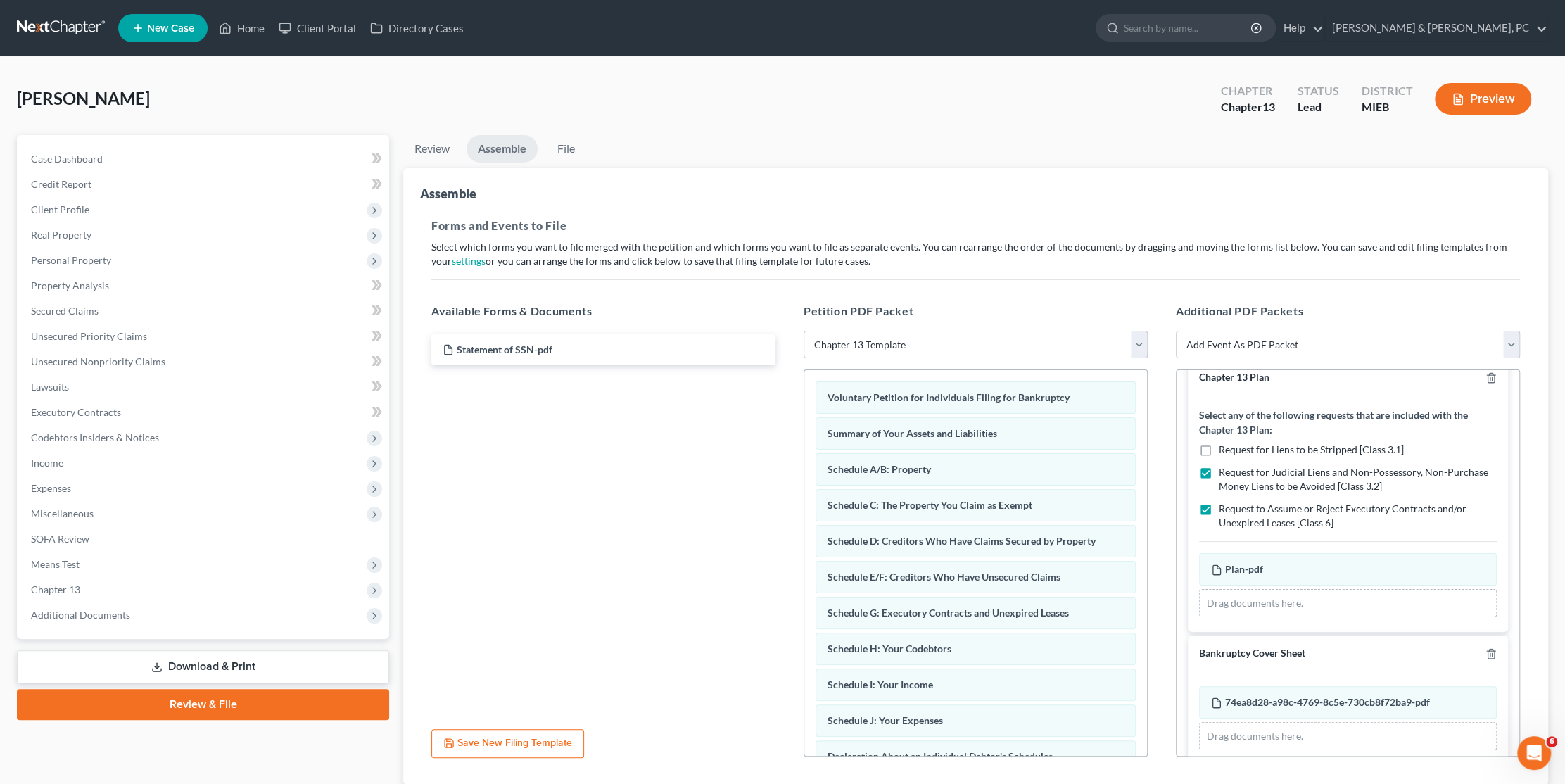
click at [1219, 469] on label "Request for Judicial Liens and Non-Possessory, Non-Purchase Money Liens to be A…" at bounding box center [1358, 478] width 278 height 28
click at [1224, 469] on input "Request for Judicial Liens and Non-Possessory, Non-Purchase Money Liens to be A…" at bounding box center [1229, 469] width 9 height 9
checkbox input "false"
click at [1219, 504] on label "Request to Assume or Reject Executory Contracts and/or Unexpired Leases [Class …" at bounding box center [1358, 515] width 278 height 28
click at [1224, 504] on input "Request to Assume or Reject Executory Contracts and/or Unexpired Leases [Class …" at bounding box center [1229, 506] width 9 height 9
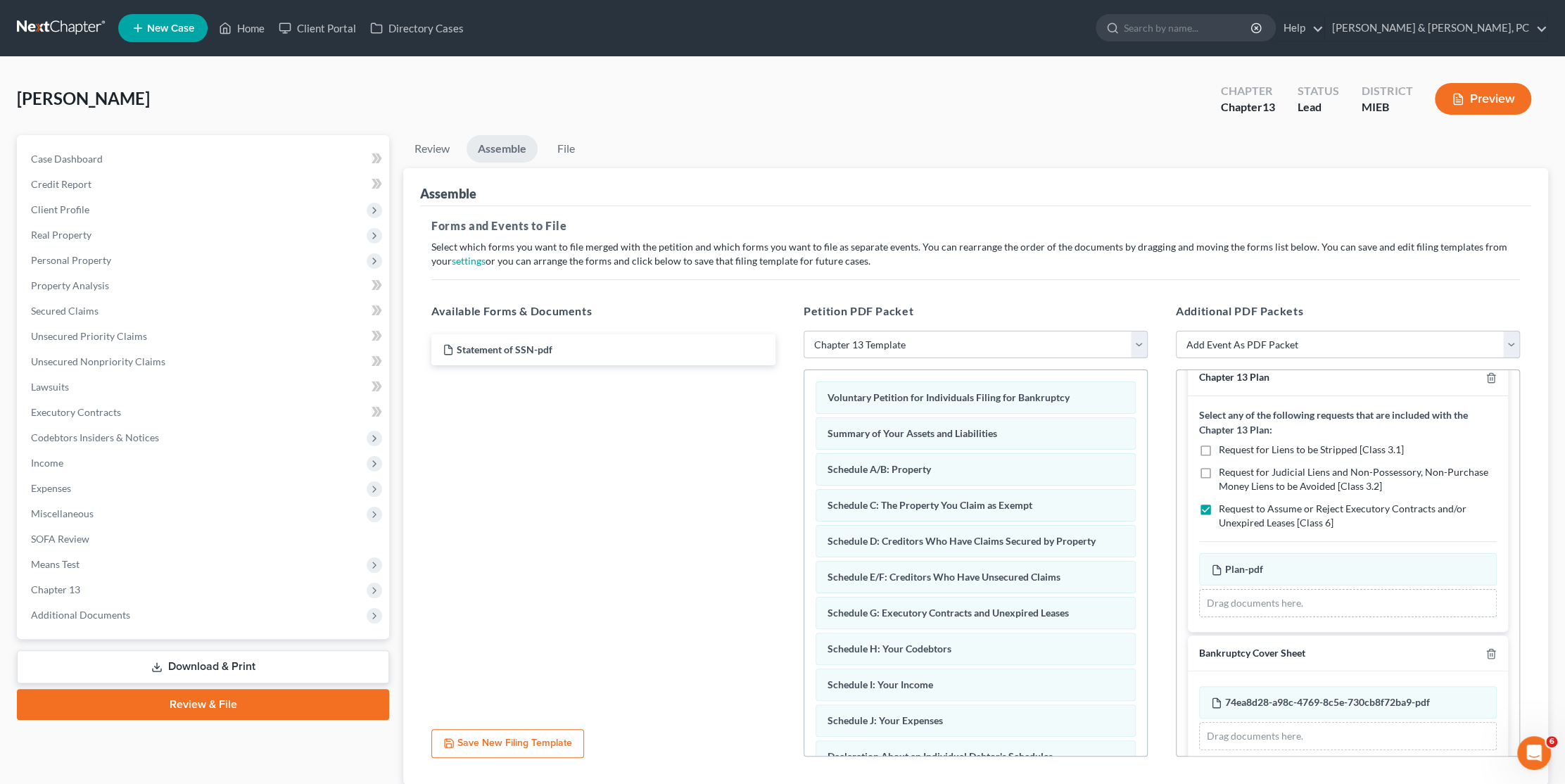
checkbox input "false"
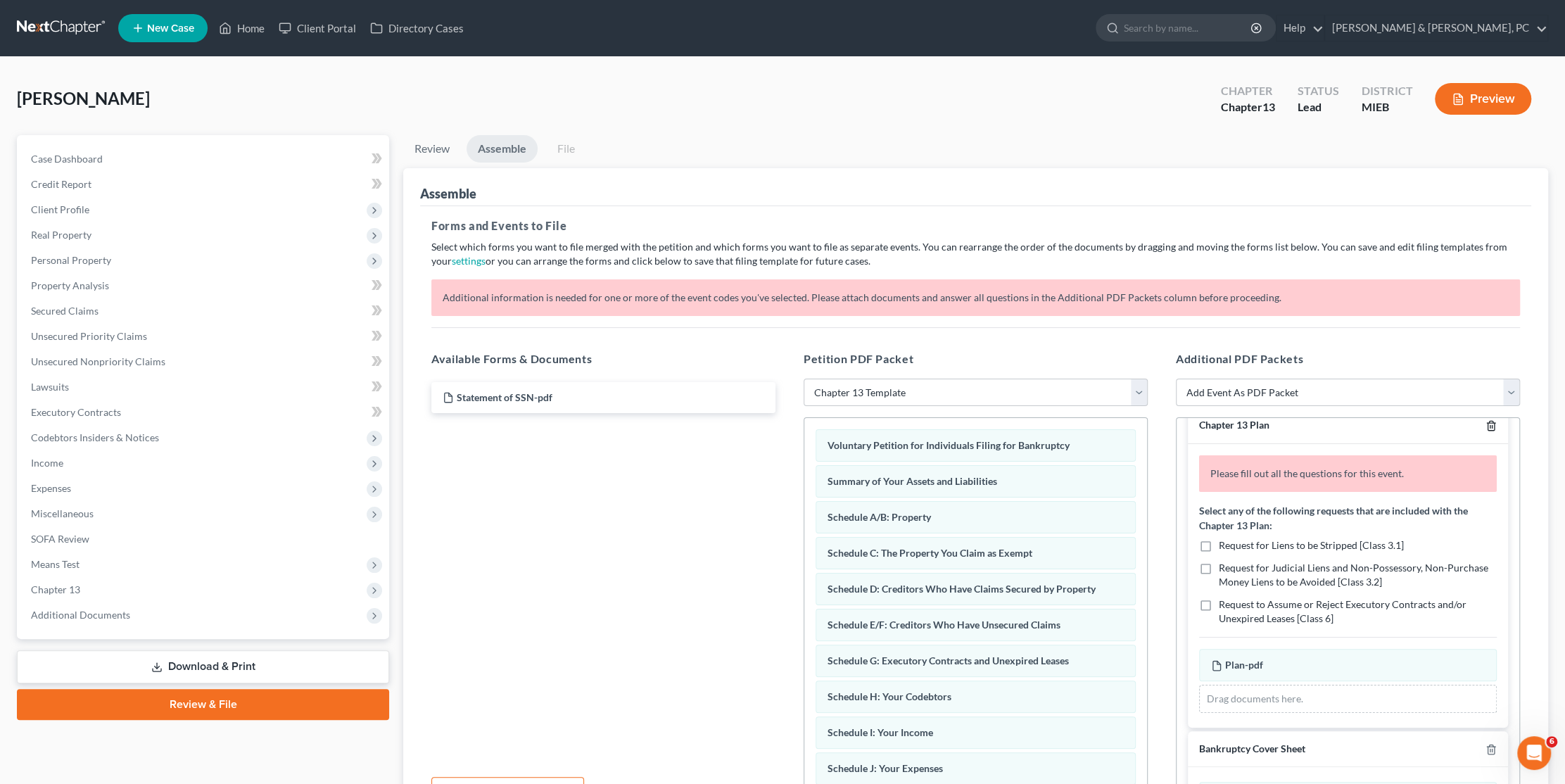
click at [1485, 423] on icon "button" at bounding box center [1491, 425] width 11 height 11
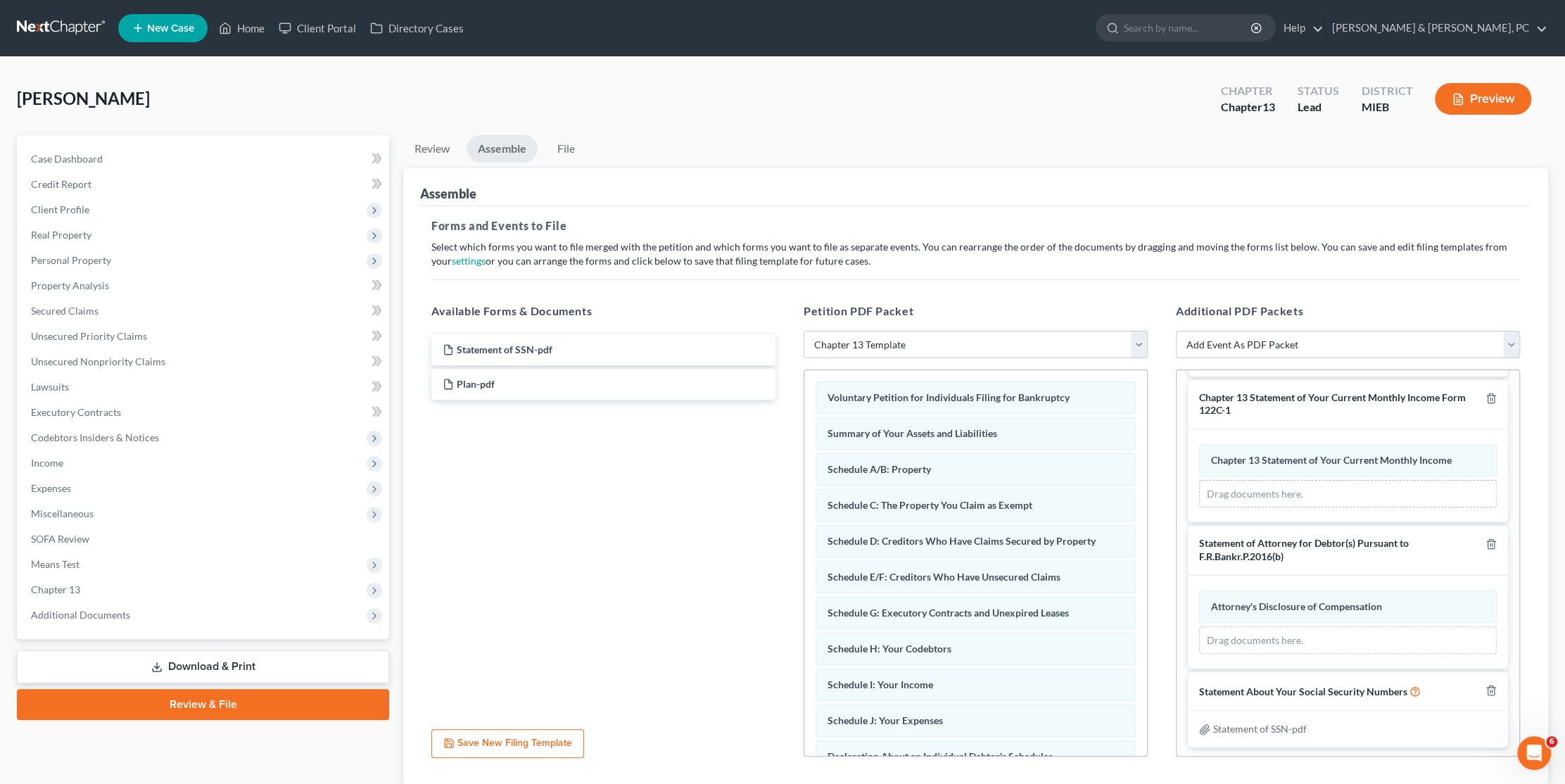
scroll to position [98, 0]
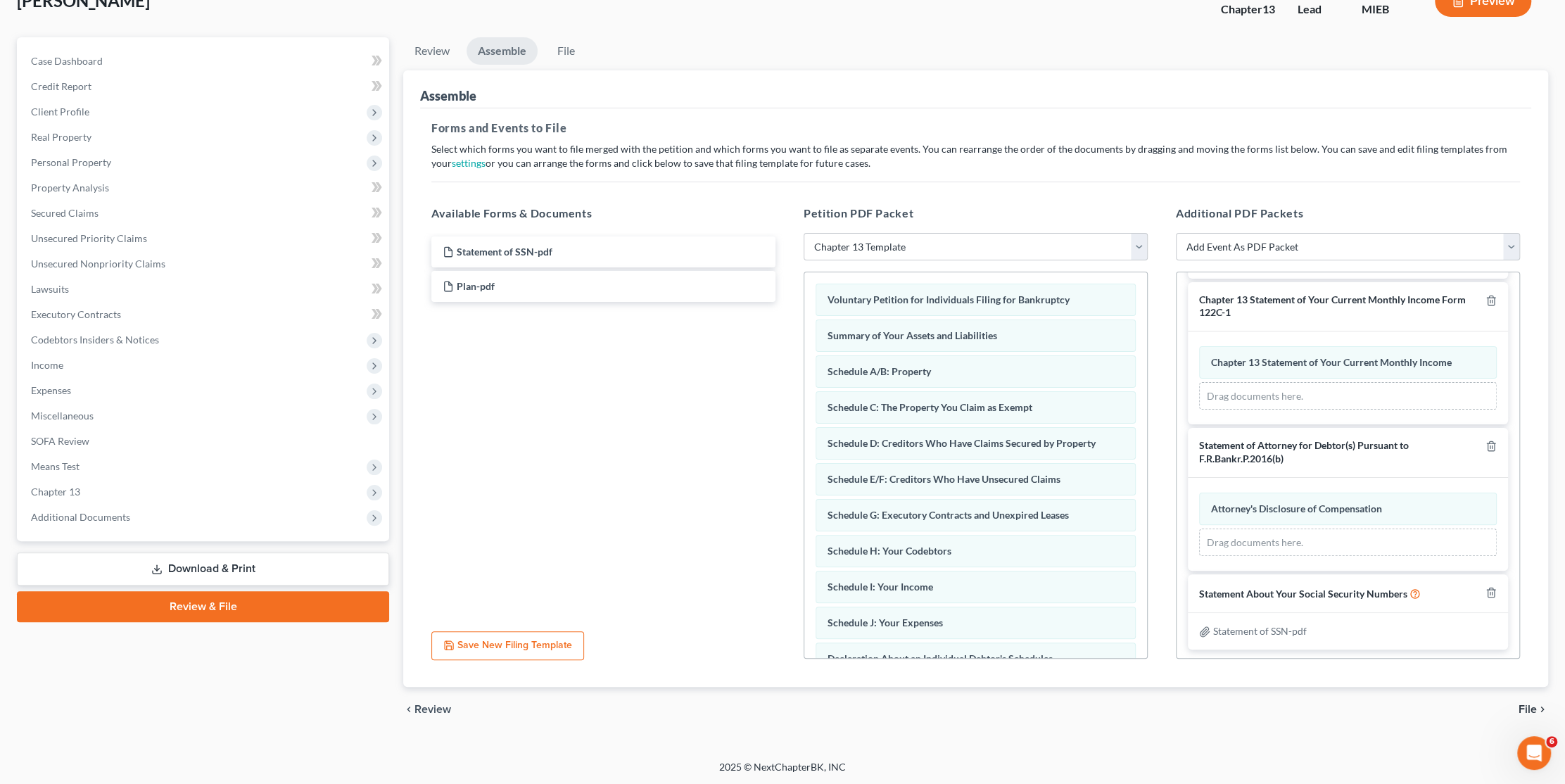
click at [1530, 705] on span "File" at bounding box center [1527, 709] width 18 height 11
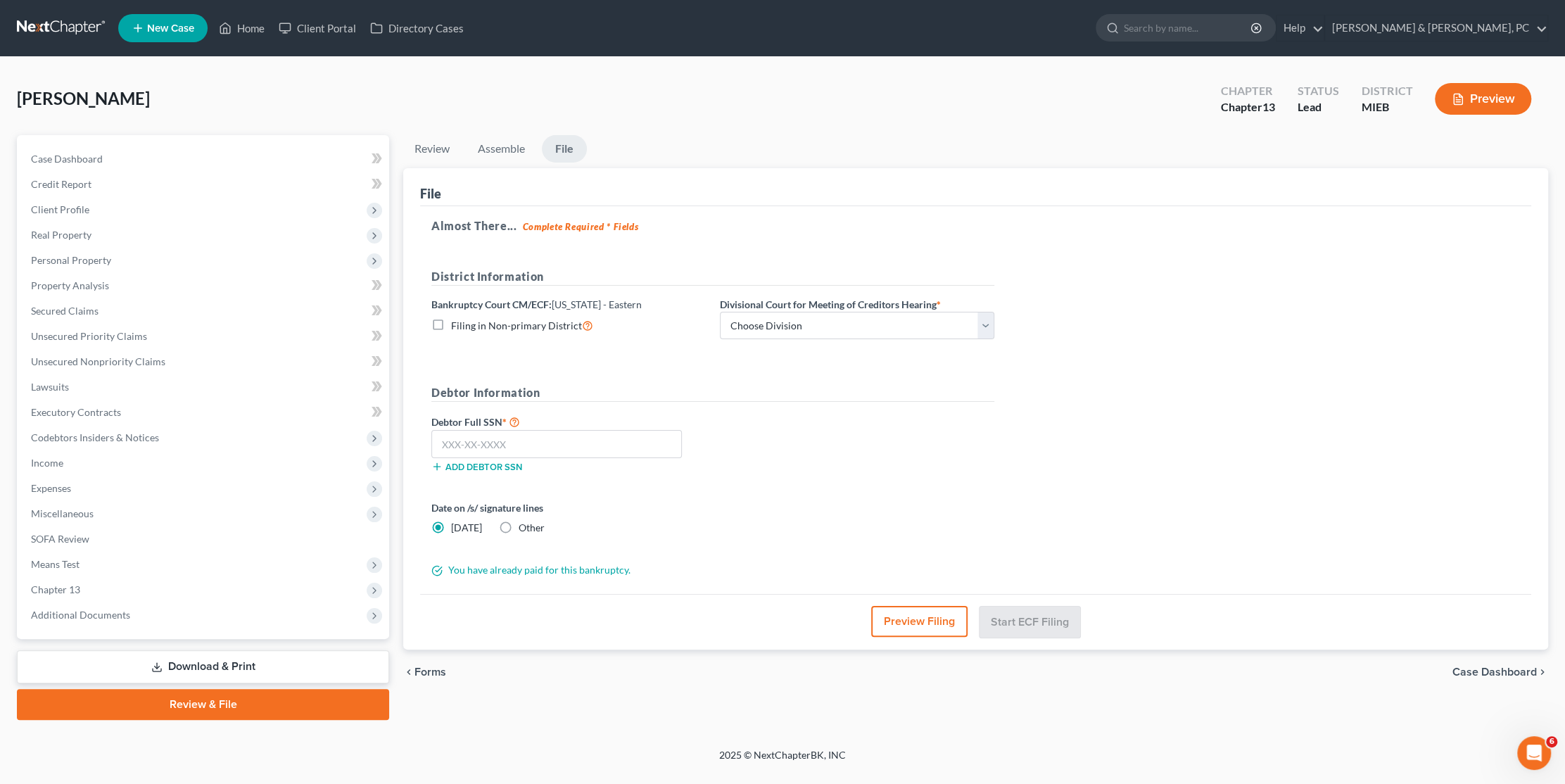
scroll to position [0, 0]
click at [498, 443] on input "text" at bounding box center [559, 444] width 251 height 28
type input "296-84-2104"
click at [521, 529] on label "Other" at bounding box center [534, 527] width 26 height 14
click at [527, 529] on input "Other" at bounding box center [532, 525] width 9 height 9
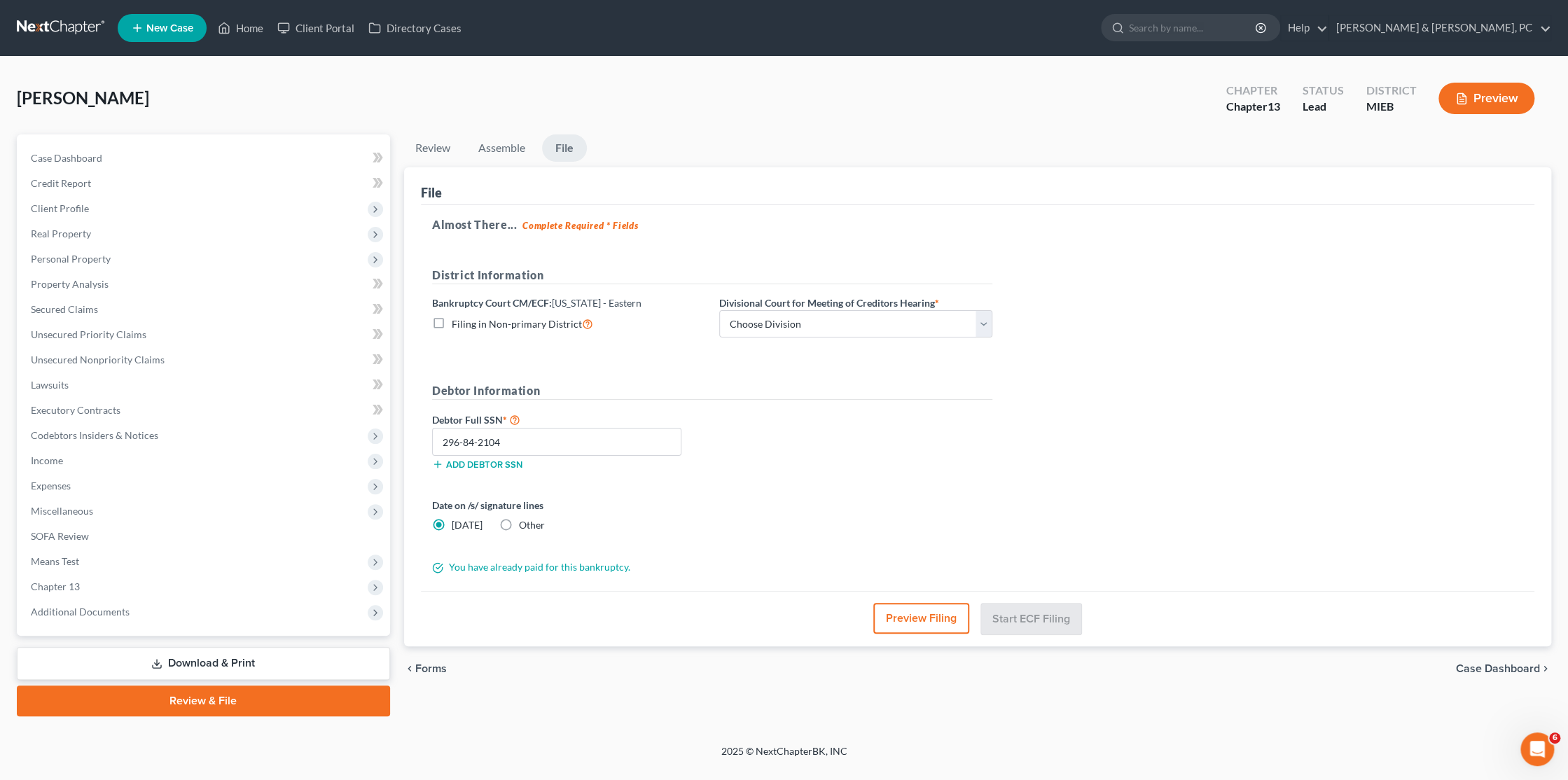
radio input "true"
radio input "false"
click at [785, 523] on link "None" at bounding box center [856, 527] width 272 height 27
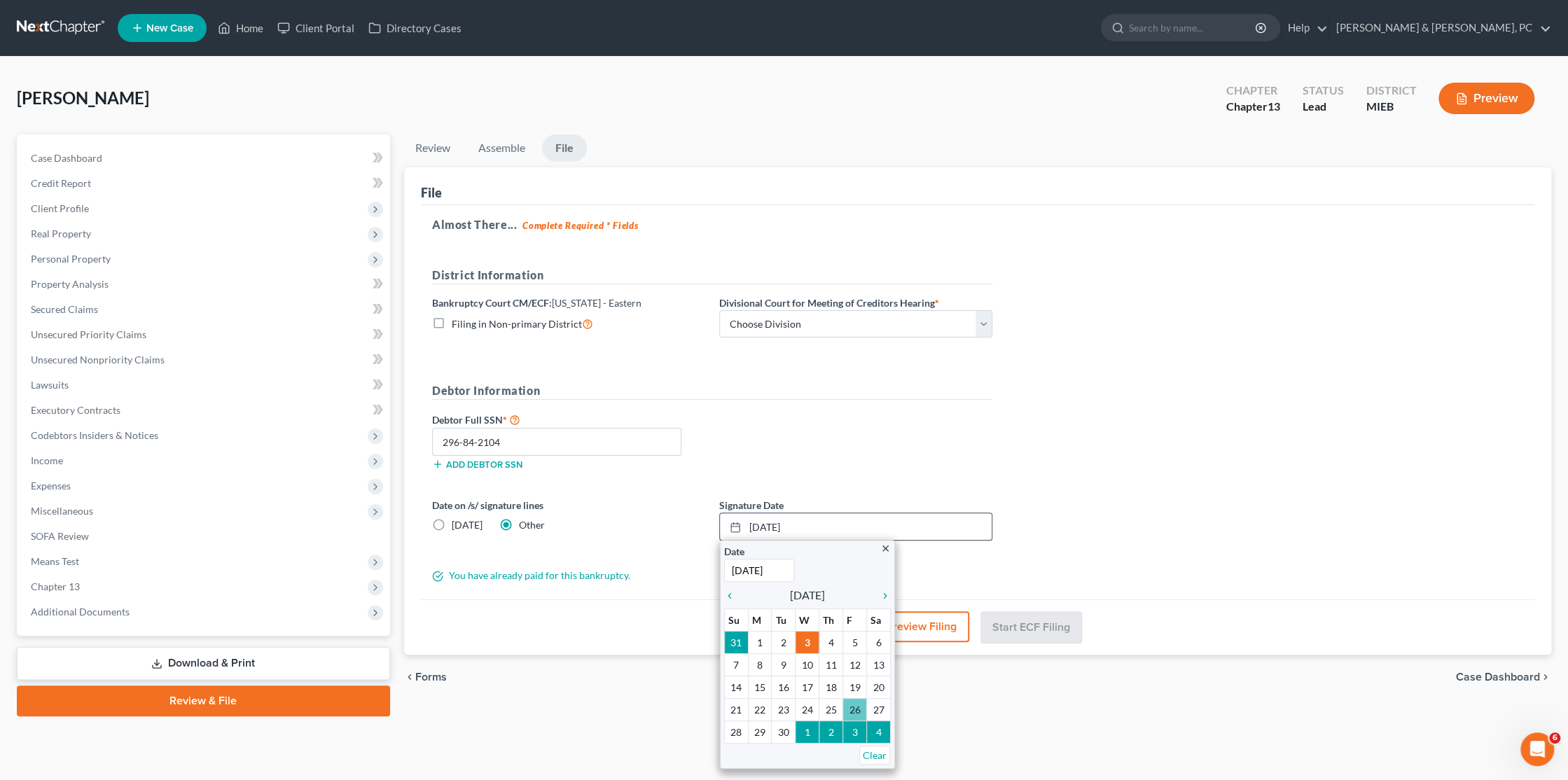
type input "[DATE]"
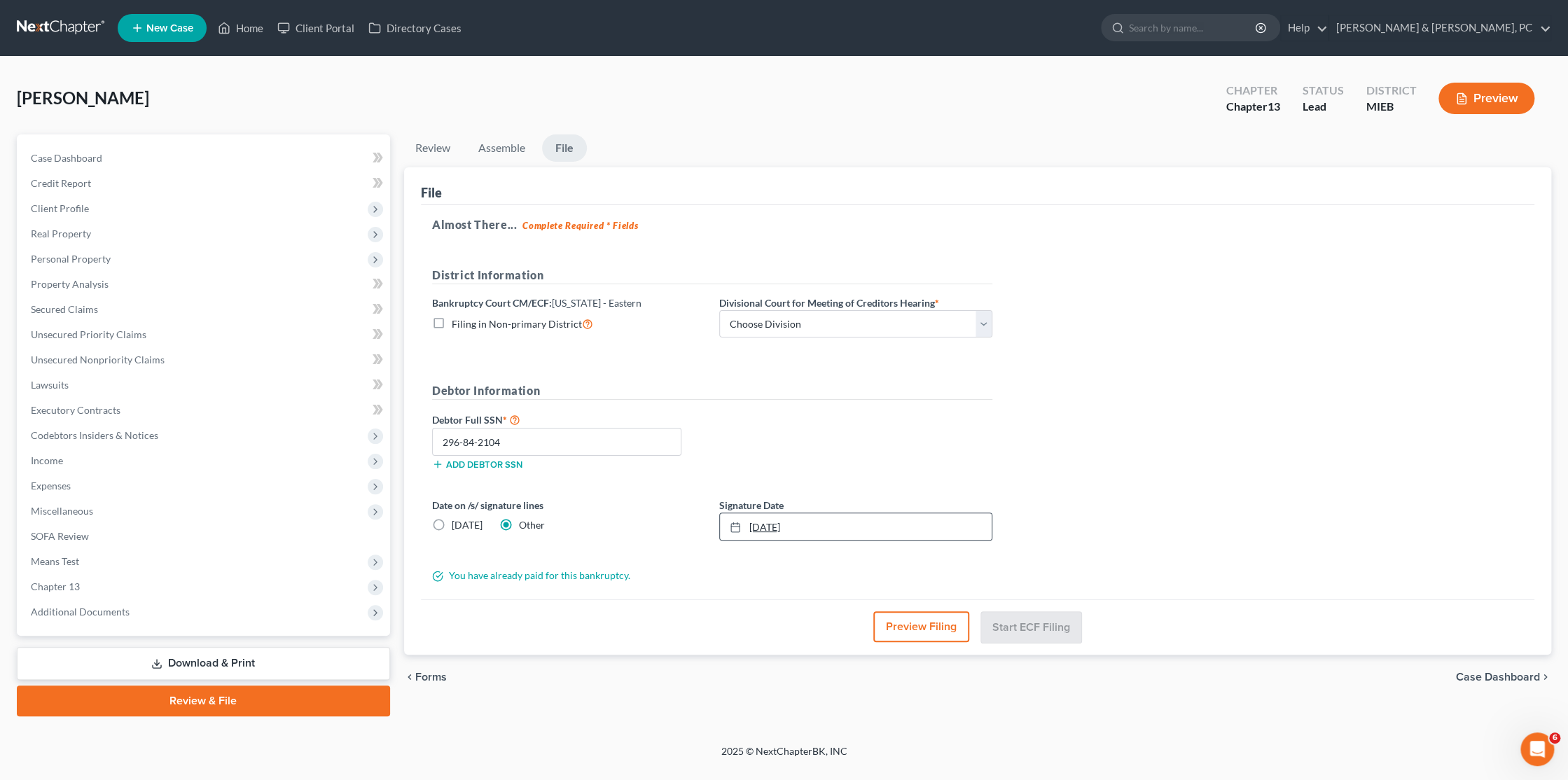
click at [778, 523] on link "[DATE]" at bounding box center [856, 527] width 272 height 27
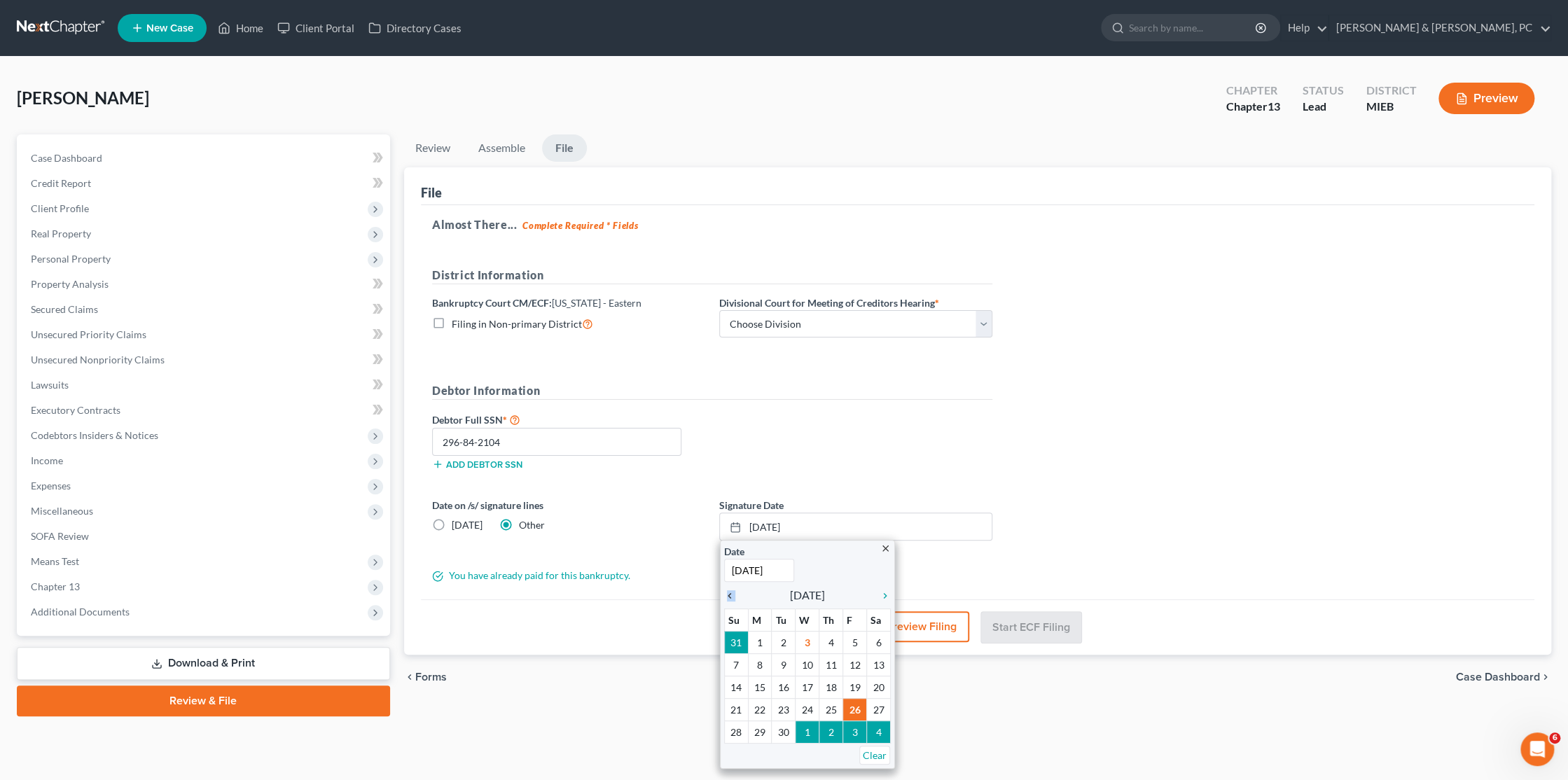
click at [728, 592] on div "close Date [DATE] Time 12:00 AM chevron_left [DATE] chevron_right Su M Tu W Th …" at bounding box center [807, 654] width 175 height 229
click at [723, 592] on div "close Date [DATE] Time 12:00 AM chevron_left [DATE] chevron_right Su M Tu W Th …" at bounding box center [807, 654] width 175 height 229
click at [732, 592] on icon "chevron_left" at bounding box center [733, 595] width 18 height 11
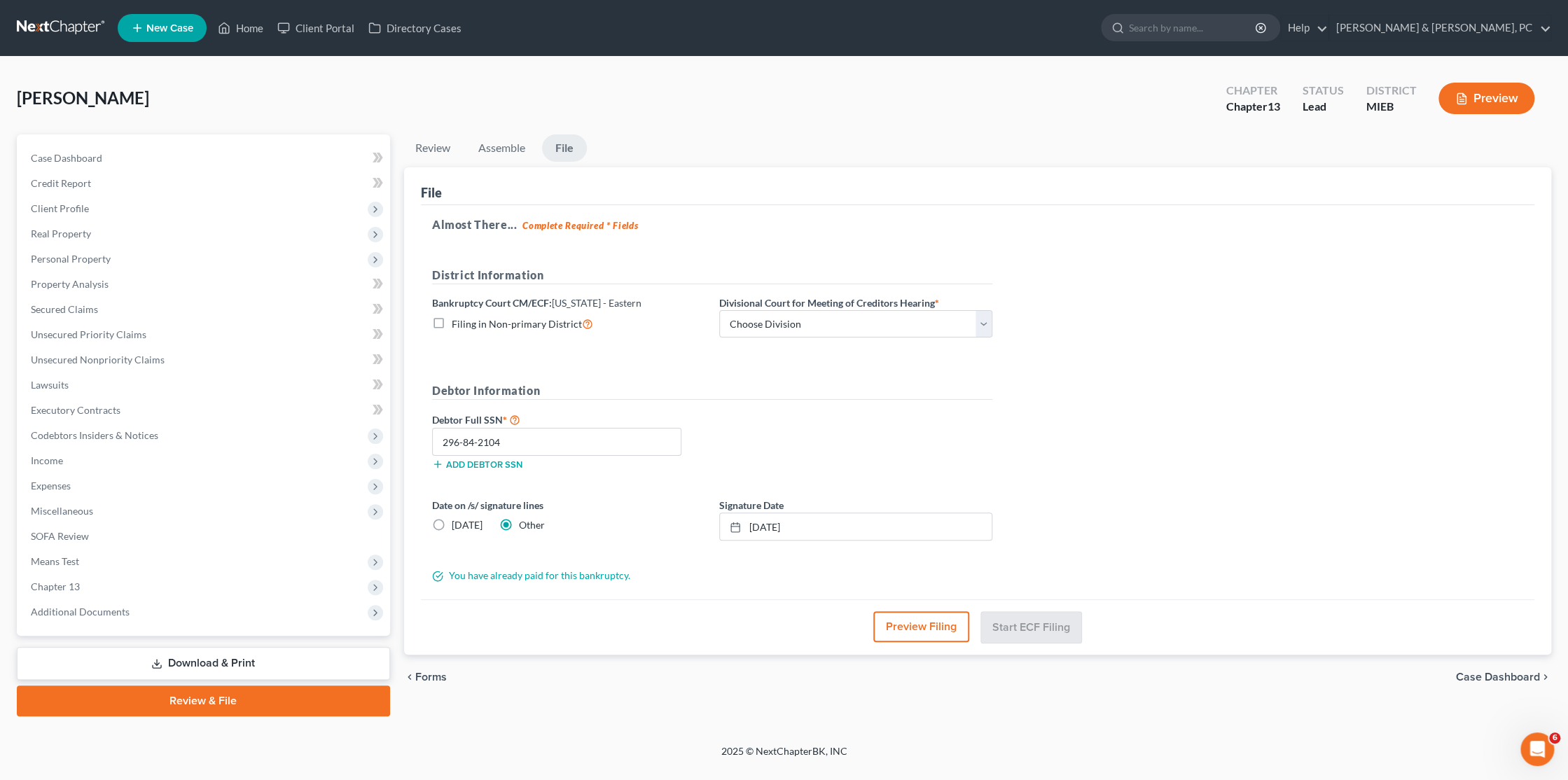
click at [658, 617] on div "Preview Filing Start ECF Filing" at bounding box center [978, 627] width 1114 height 55
click at [804, 324] on select "Choose Division [GEOGRAPHIC_DATA] [GEOGRAPHIC_DATA] [GEOGRAPHIC_DATA]" at bounding box center [855, 324] width 273 height 28
select select "1"
click at [719, 310] on select "Choose Division [GEOGRAPHIC_DATA] [GEOGRAPHIC_DATA] [GEOGRAPHIC_DATA]" at bounding box center [855, 324] width 273 height 28
click at [1018, 628] on button "Start ECF Filing" at bounding box center [1031, 626] width 100 height 31
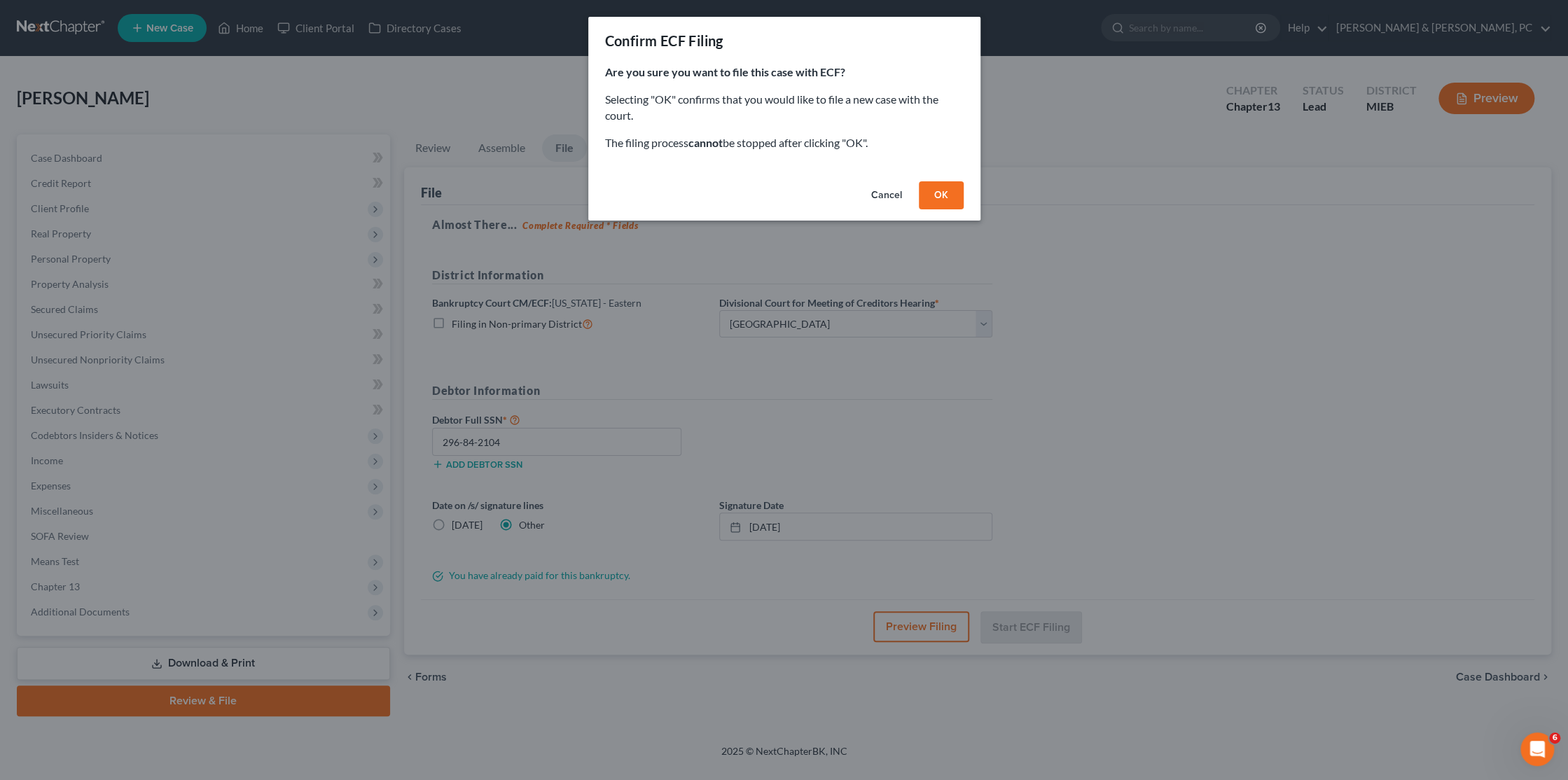
click at [929, 200] on button "OK" at bounding box center [941, 195] width 45 height 28
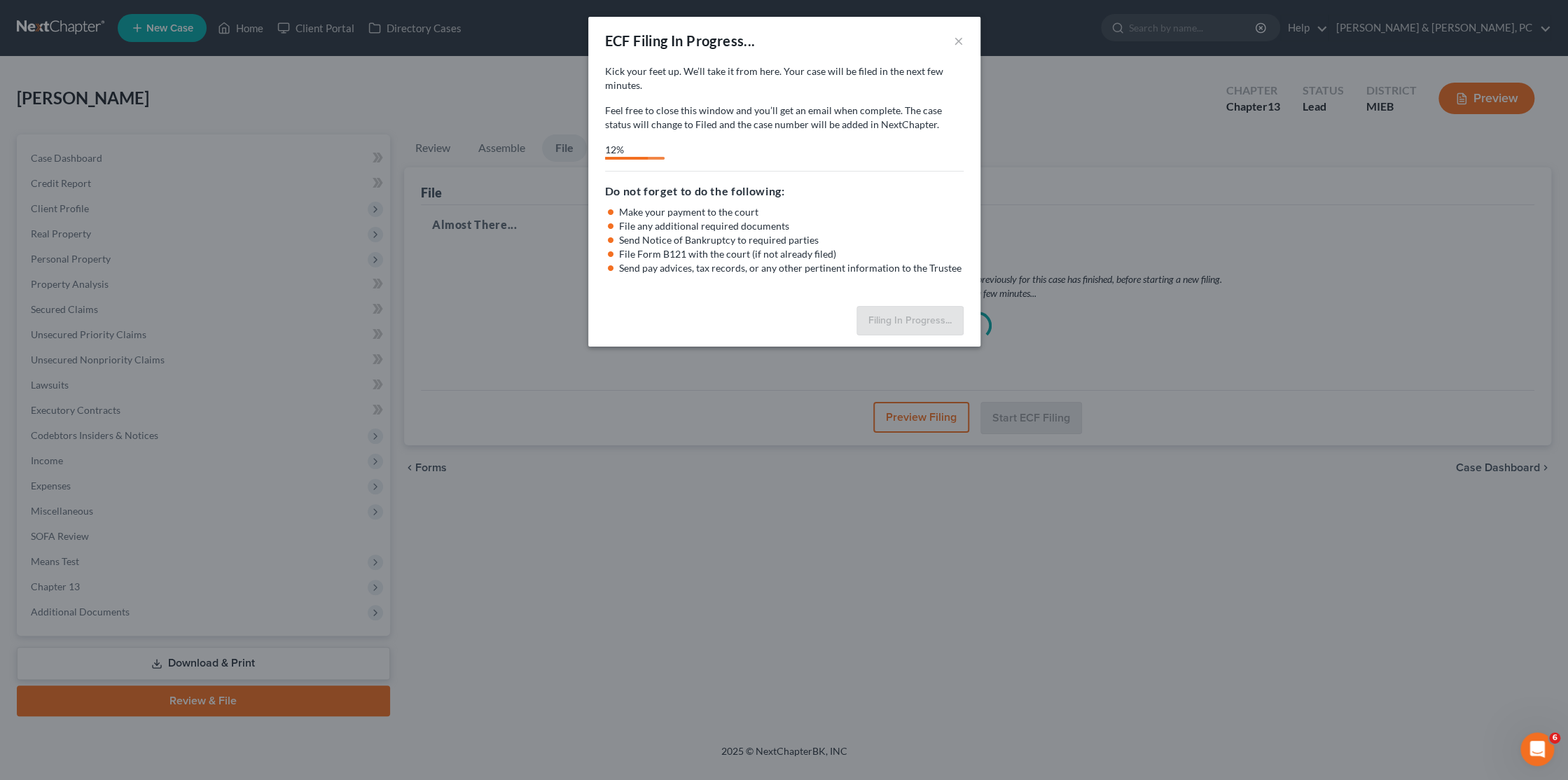
select select "1"
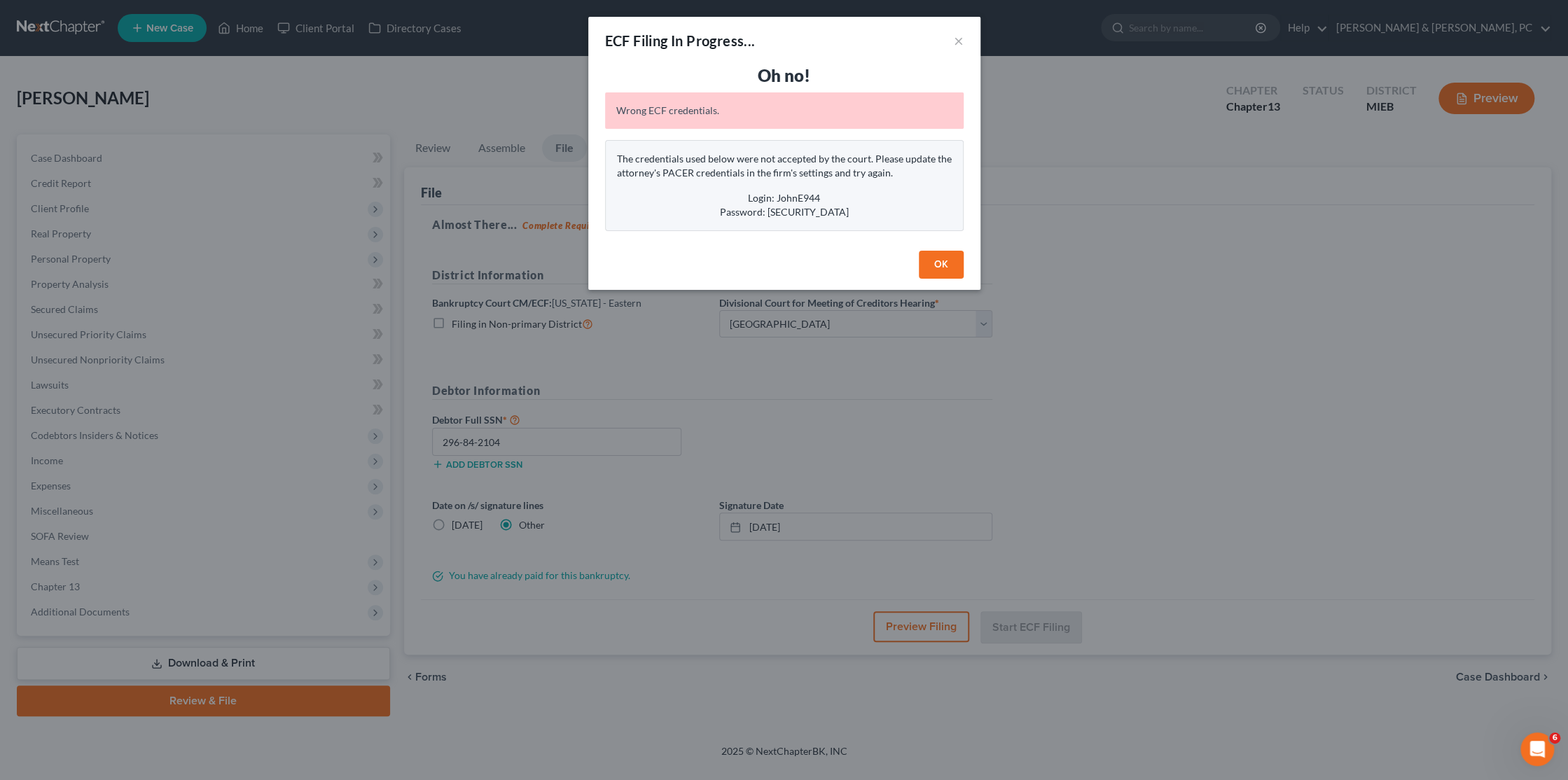
click at [942, 254] on button "OK" at bounding box center [941, 264] width 45 height 28
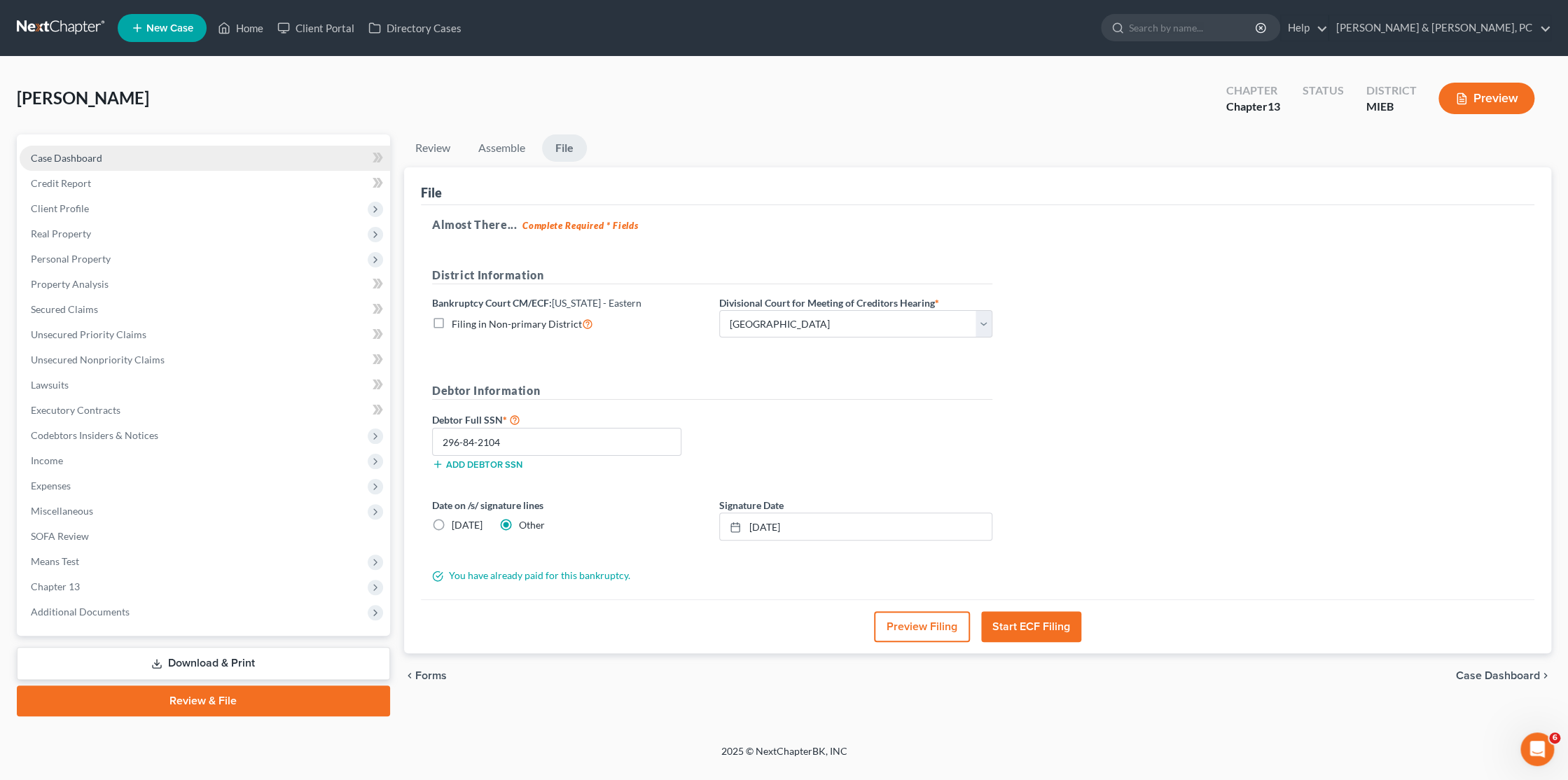
click at [87, 149] on link "Case Dashboard" at bounding box center [205, 158] width 371 height 25
select select "6"
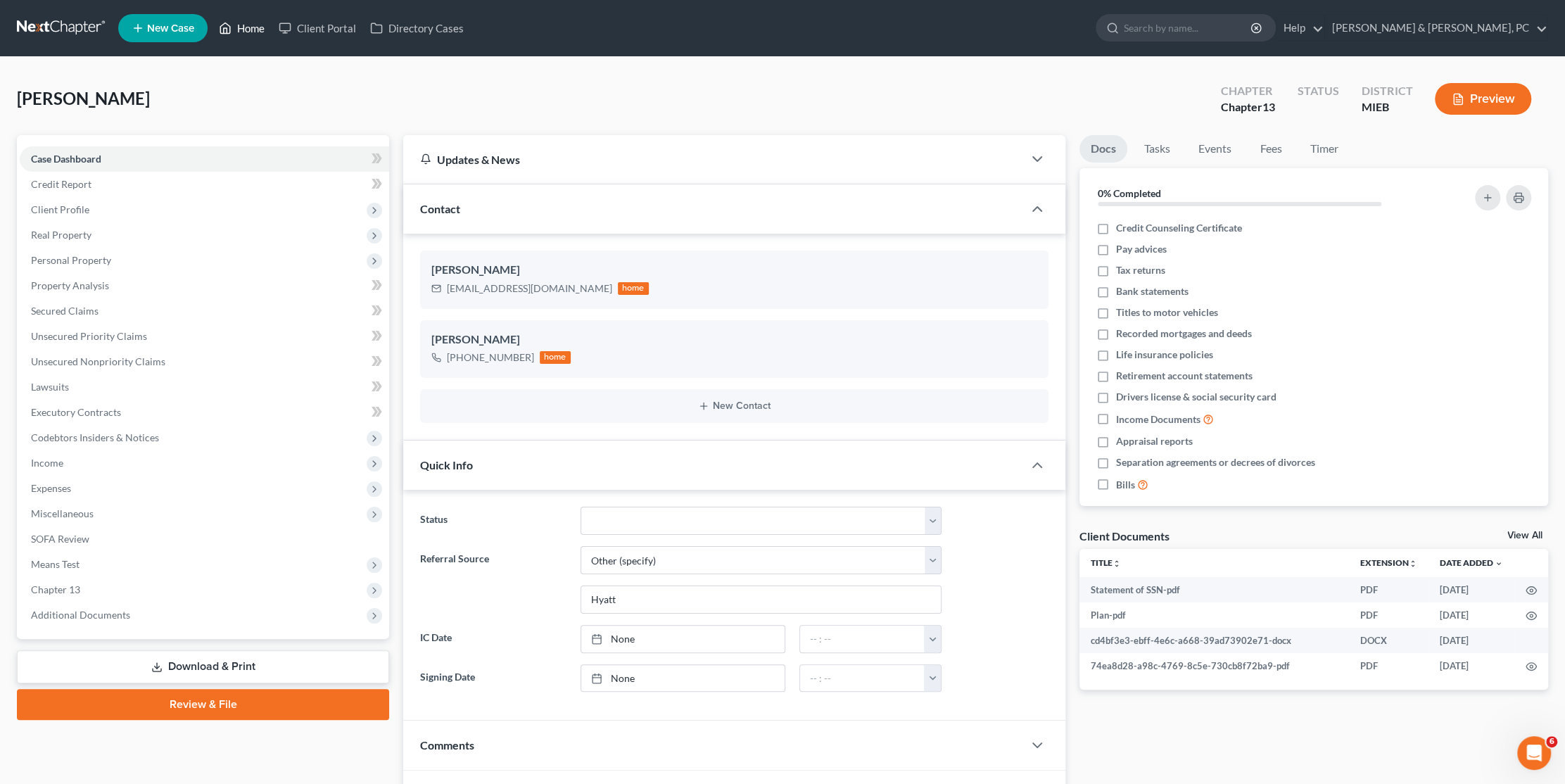
click at [253, 21] on link "Home" at bounding box center [242, 29] width 60 height 26
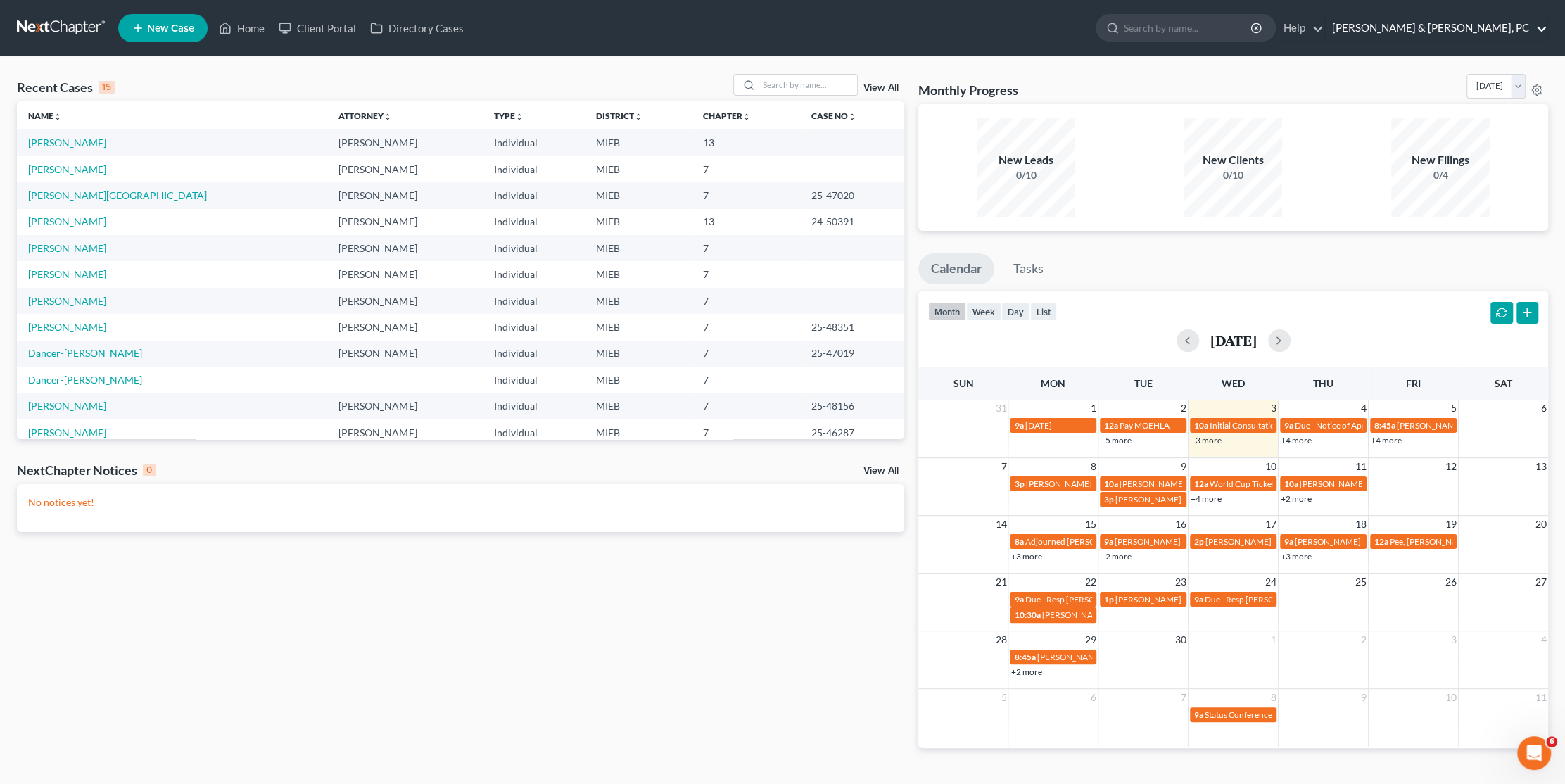
click at [1467, 32] on link "[PERSON_NAME] & [PERSON_NAME], PC" at bounding box center [1436, 29] width 222 height 26
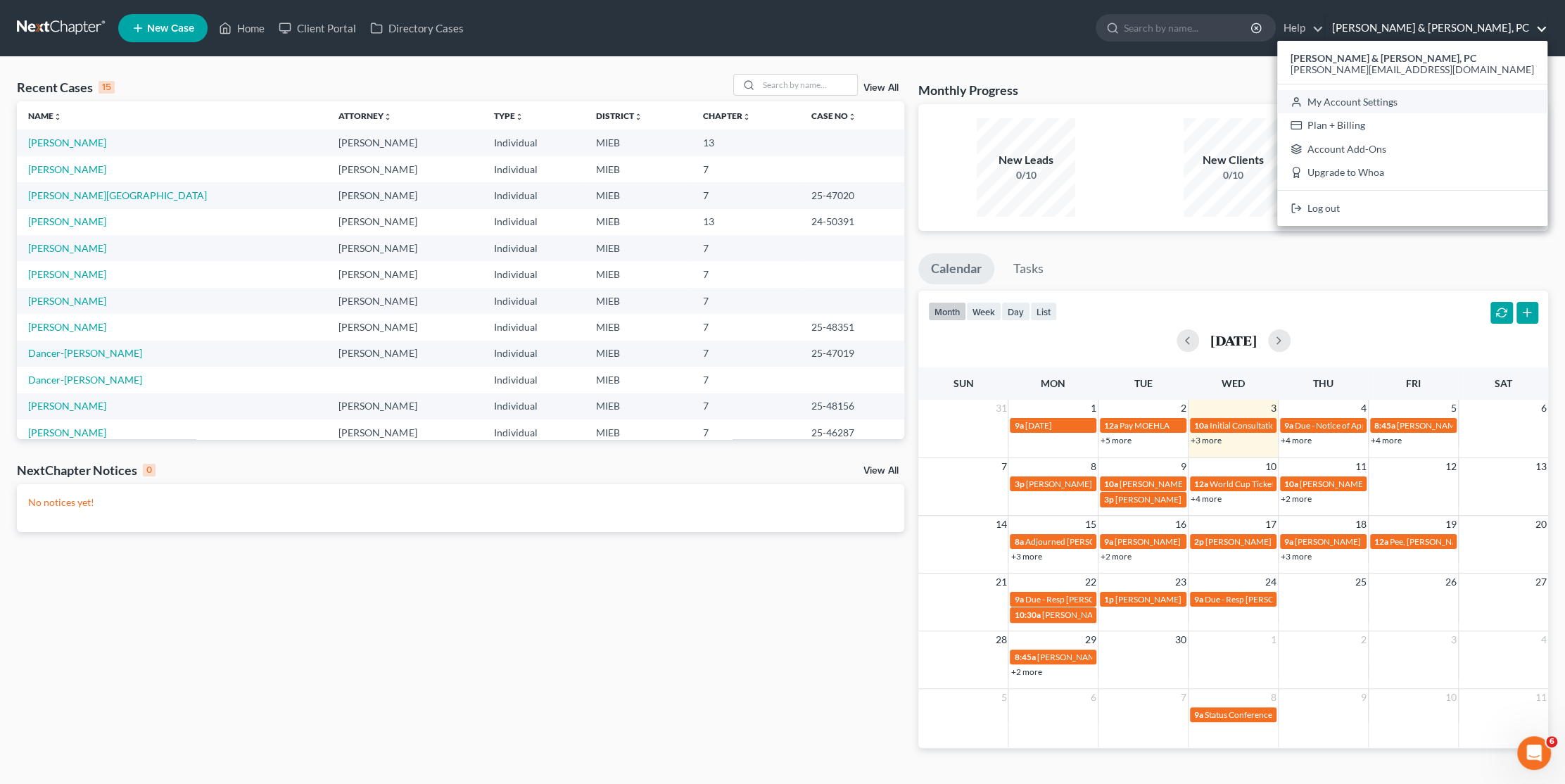
click at [1487, 106] on link "My Account Settings" at bounding box center [1413, 102] width 270 height 24
select select "40"
select select "24"
select select "23"
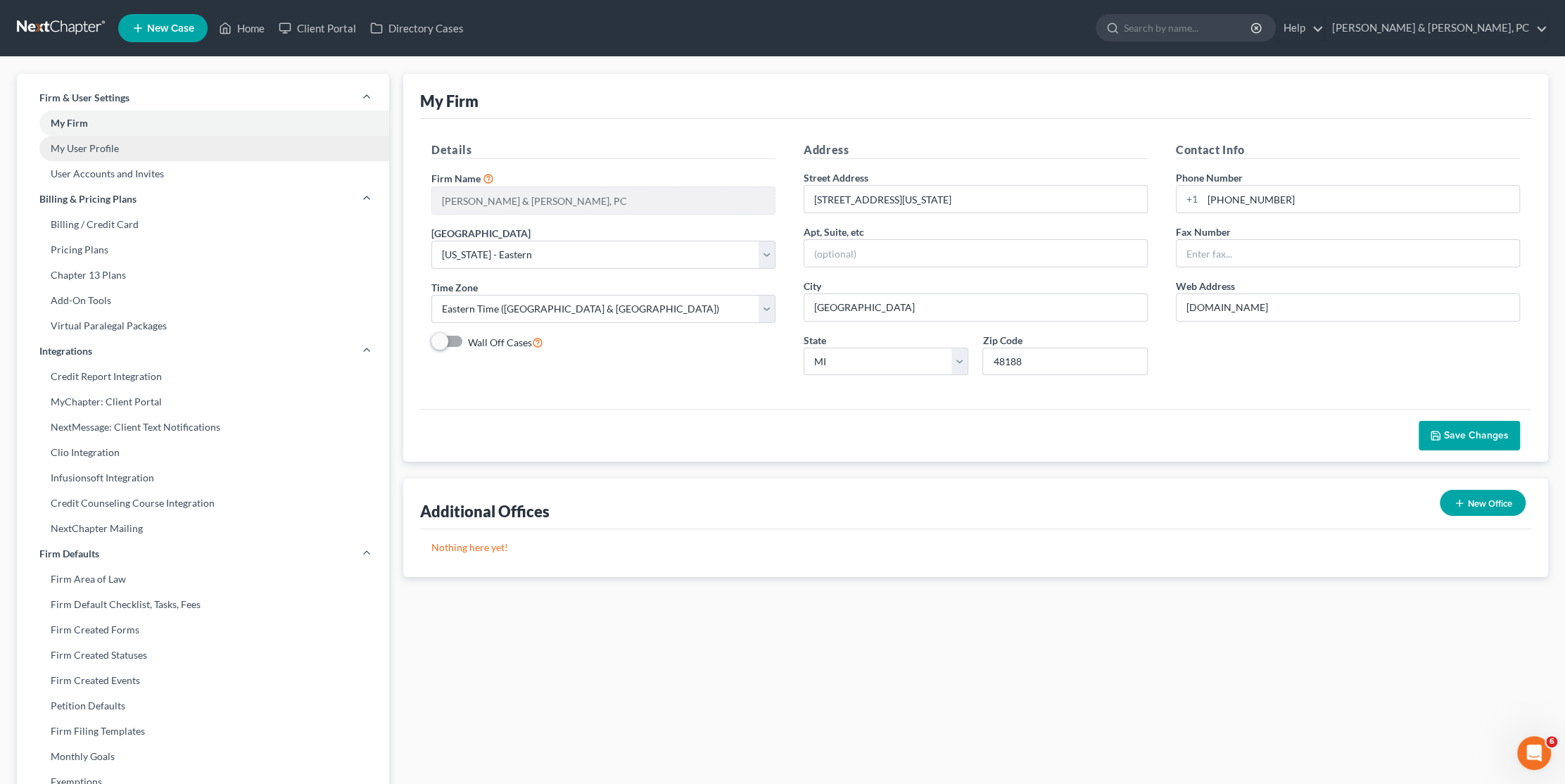
click at [92, 140] on link "My User Profile" at bounding box center [203, 149] width 372 height 26
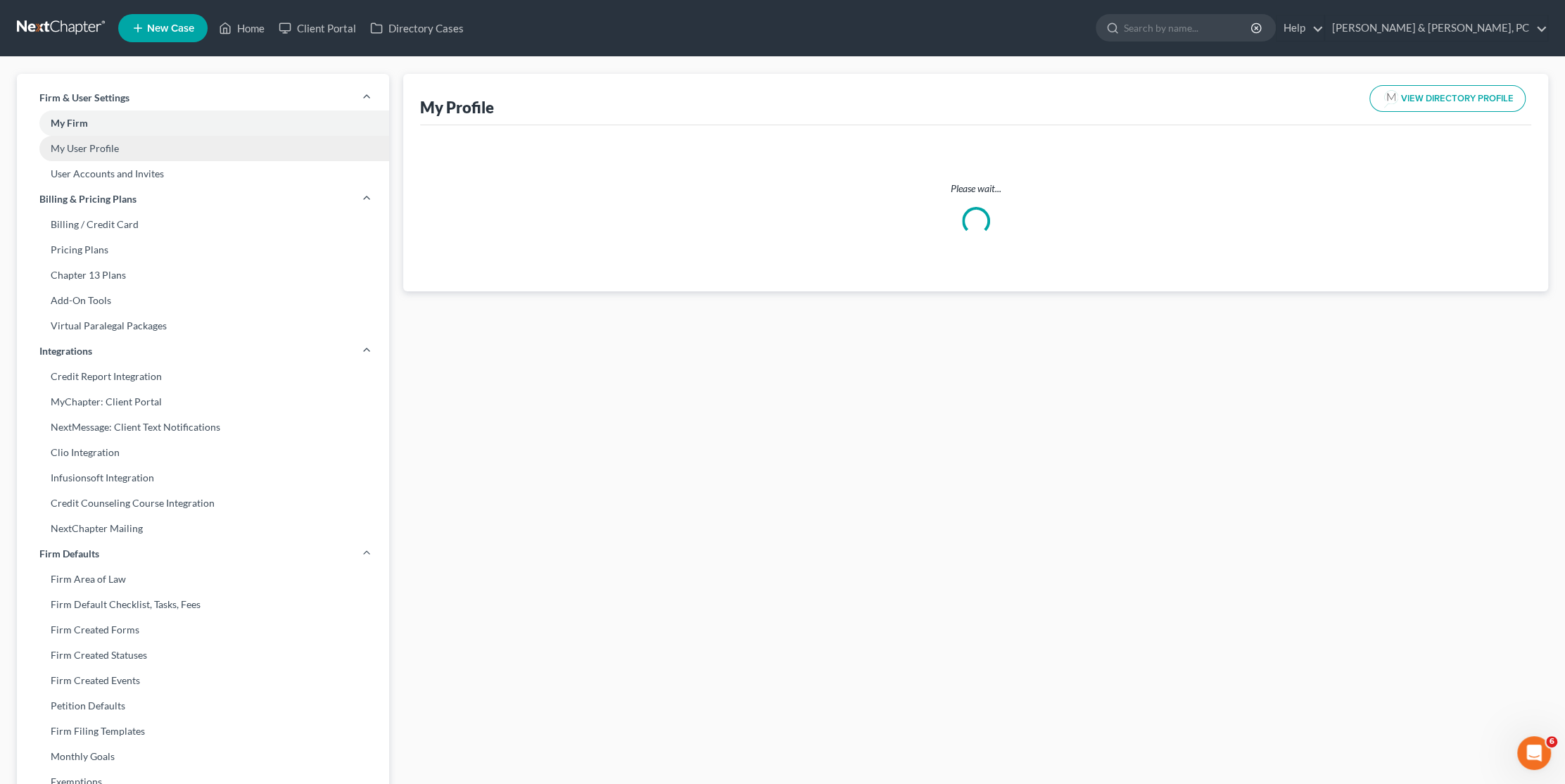
select select "23"
select select "40"
select select "attorney"
select select "1"
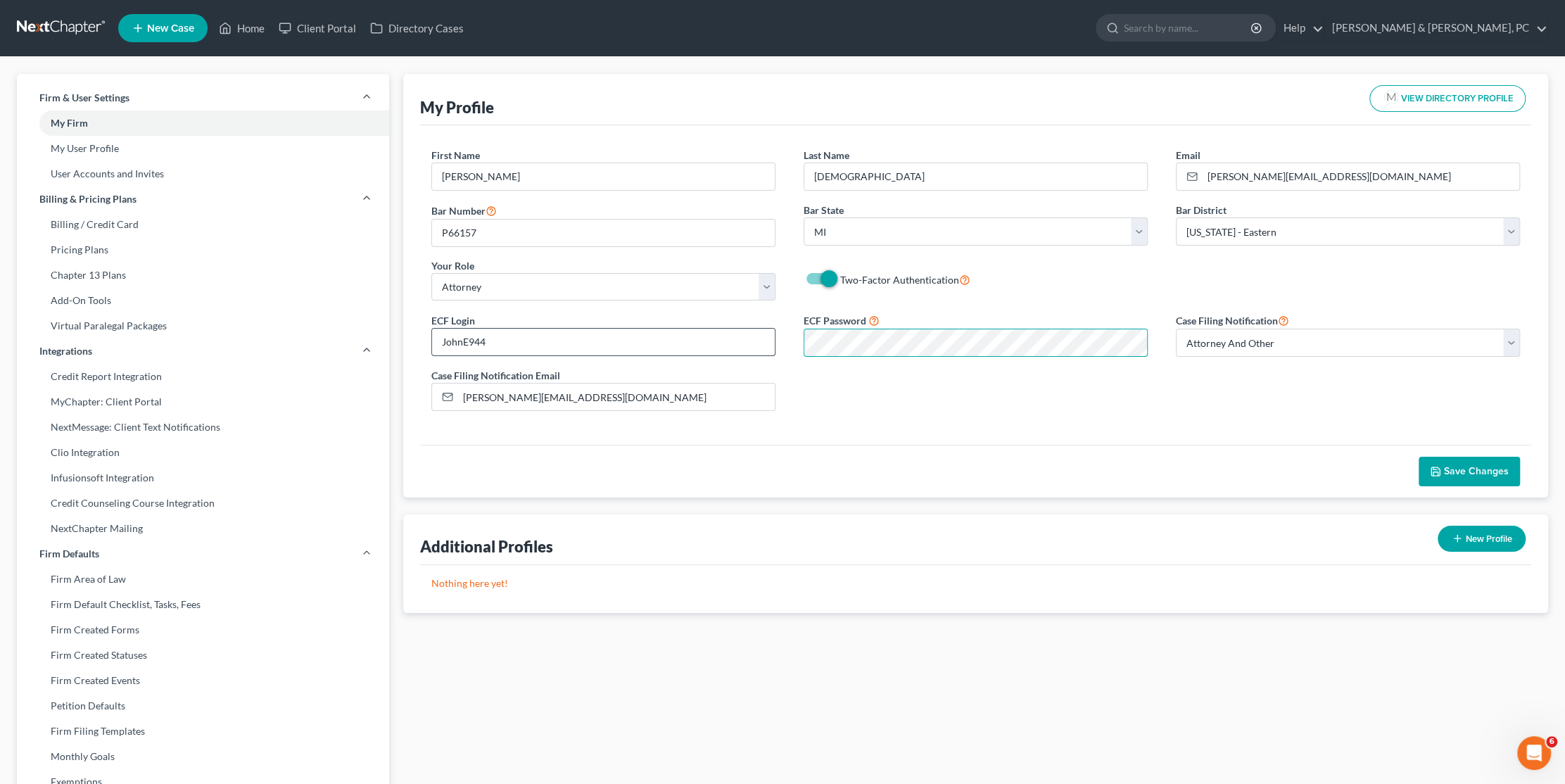
click at [655, 333] on div "ECF Login JohnE944 ECF Password Case Filing Notification Select Attorney Only A…" at bounding box center [975, 366] width 1117 height 110
click at [1452, 468] on span "Save Changes" at bounding box center [1476, 471] width 65 height 12
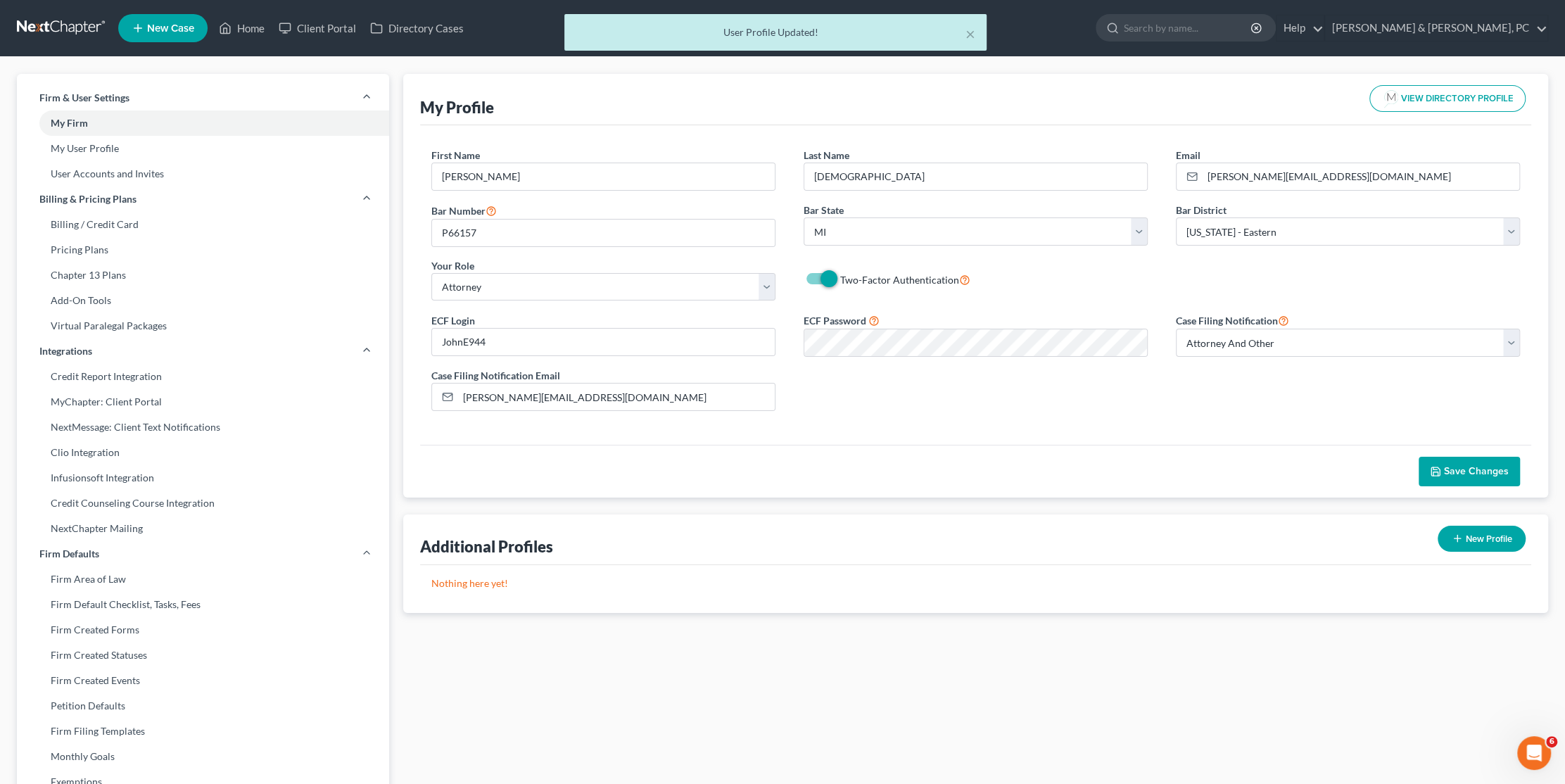
click at [248, 26] on div "× User Profile Updated!" at bounding box center [776, 36] width 1565 height 44
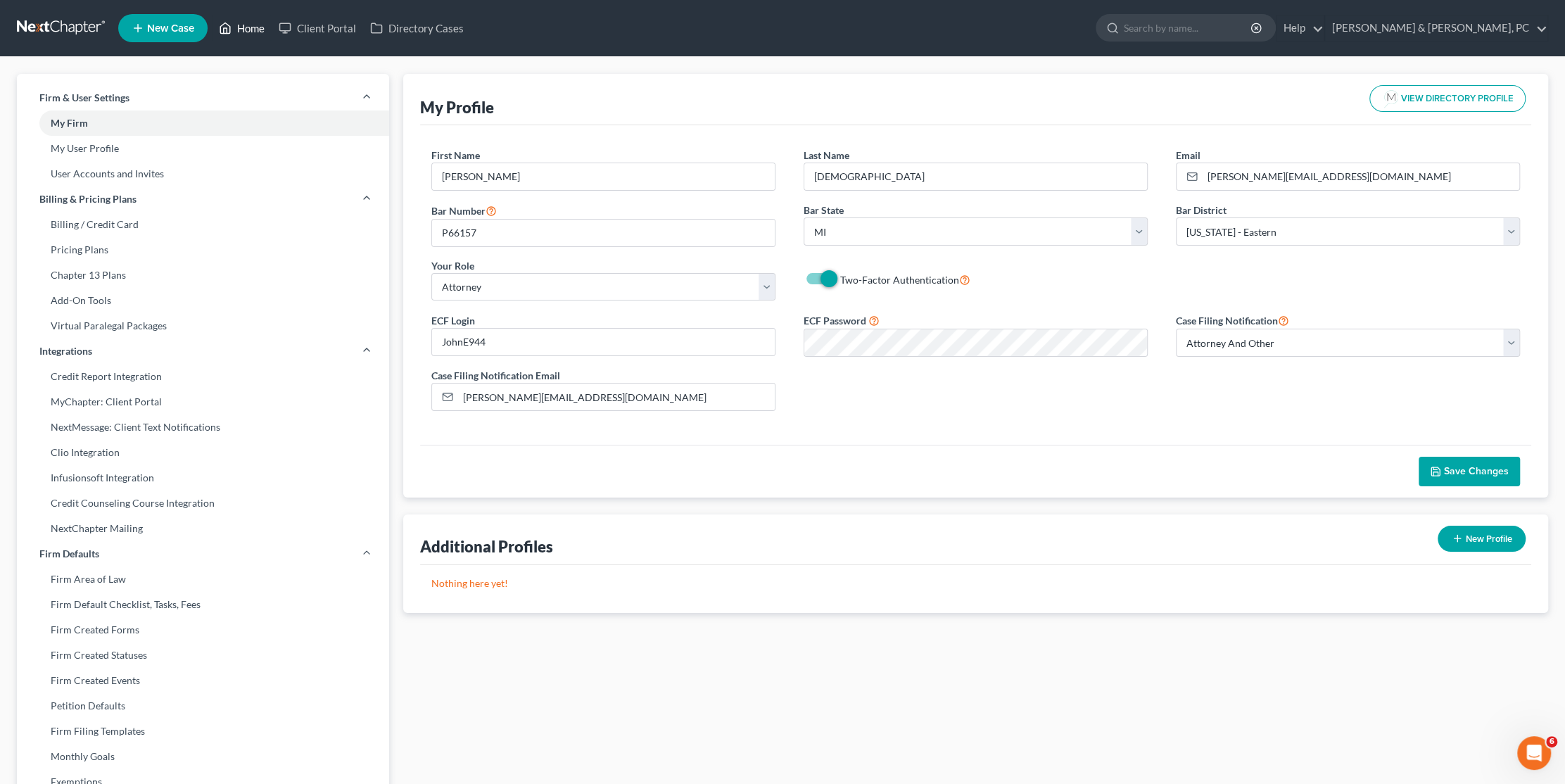
click at [247, 23] on link "Home" at bounding box center [242, 29] width 60 height 26
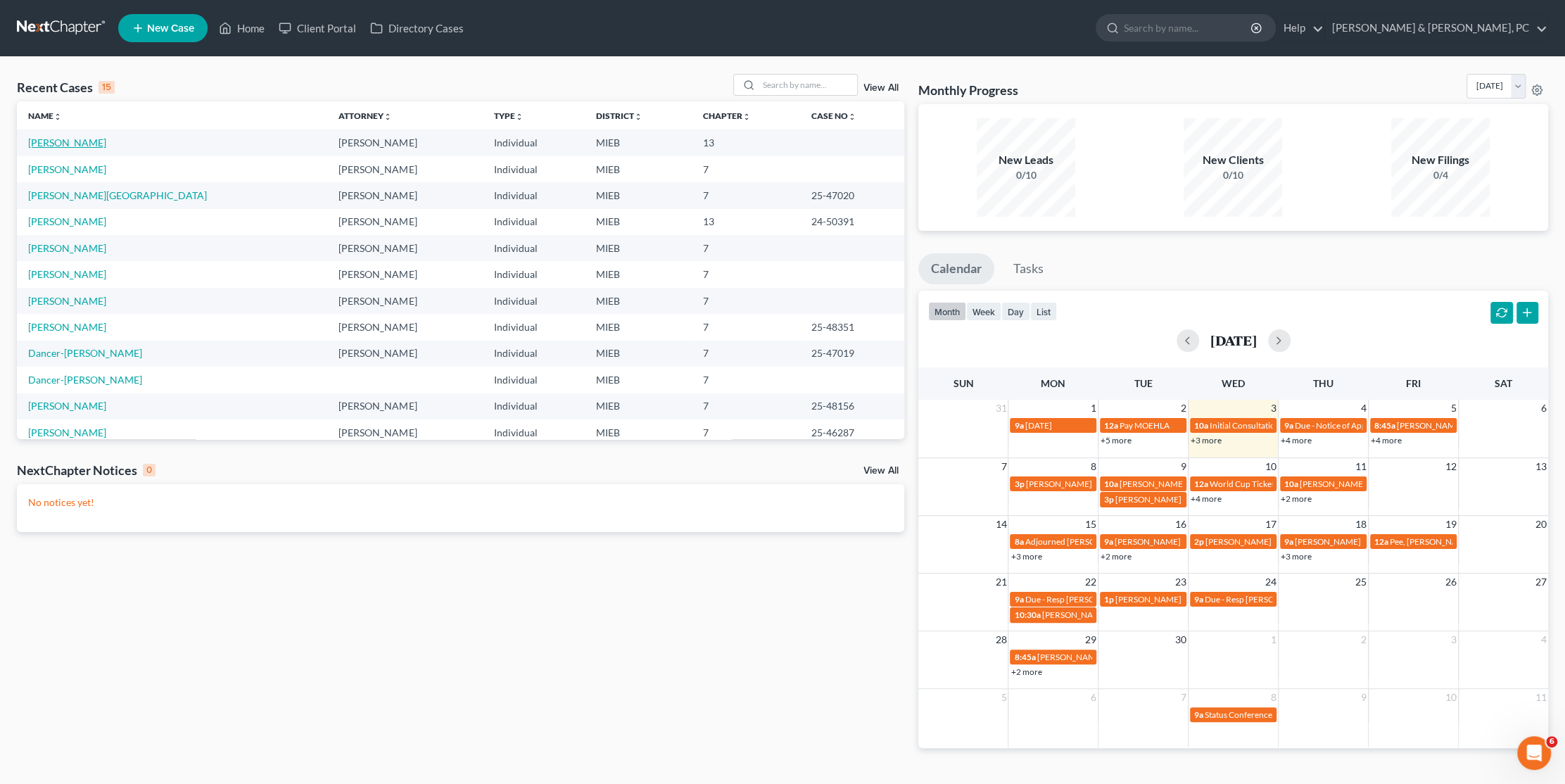
click at [67, 143] on link "[PERSON_NAME]" at bounding box center [67, 143] width 78 height 12
select select "6"
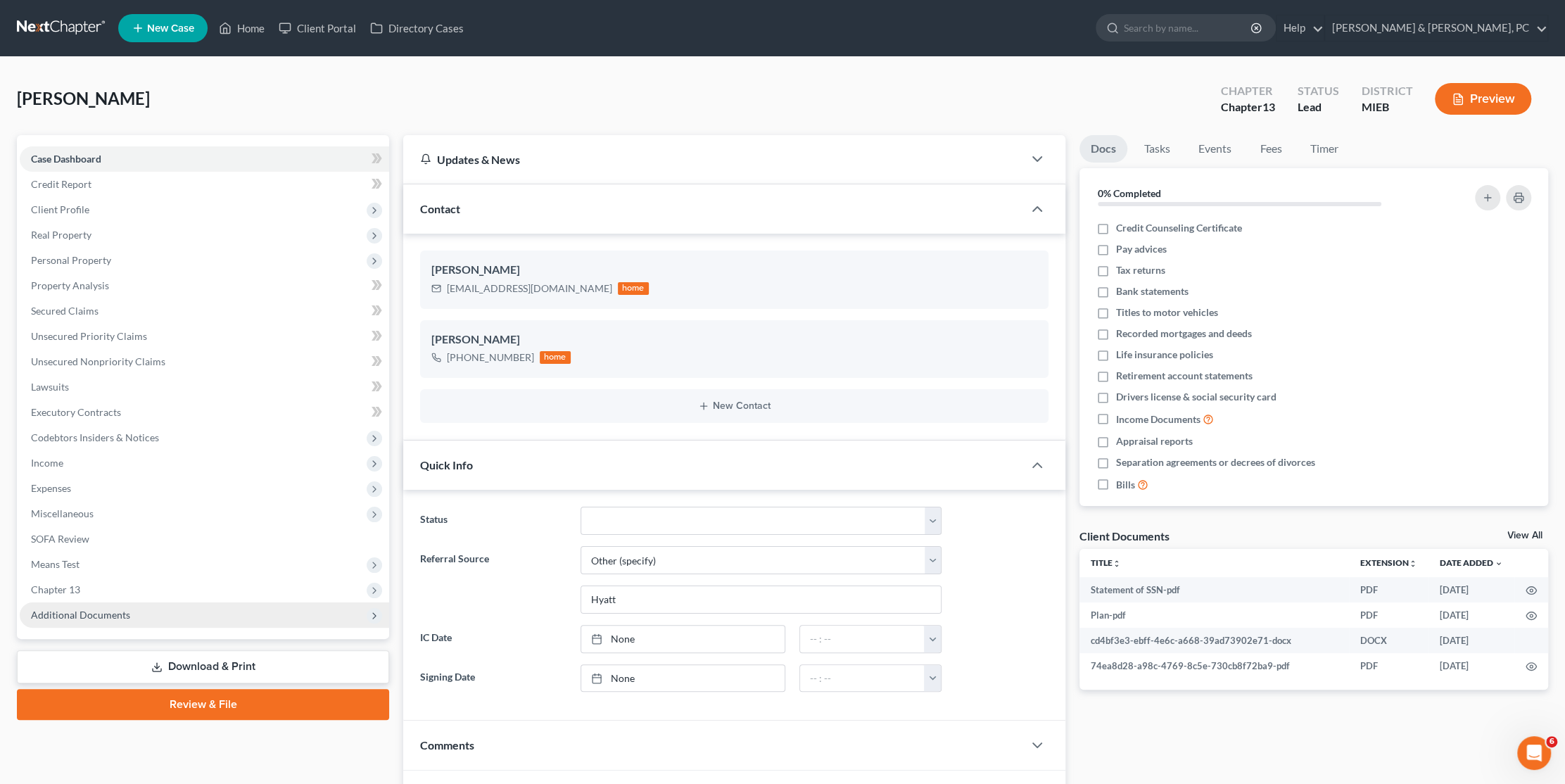
click at [96, 612] on span "Additional Documents" at bounding box center [80, 615] width 99 height 12
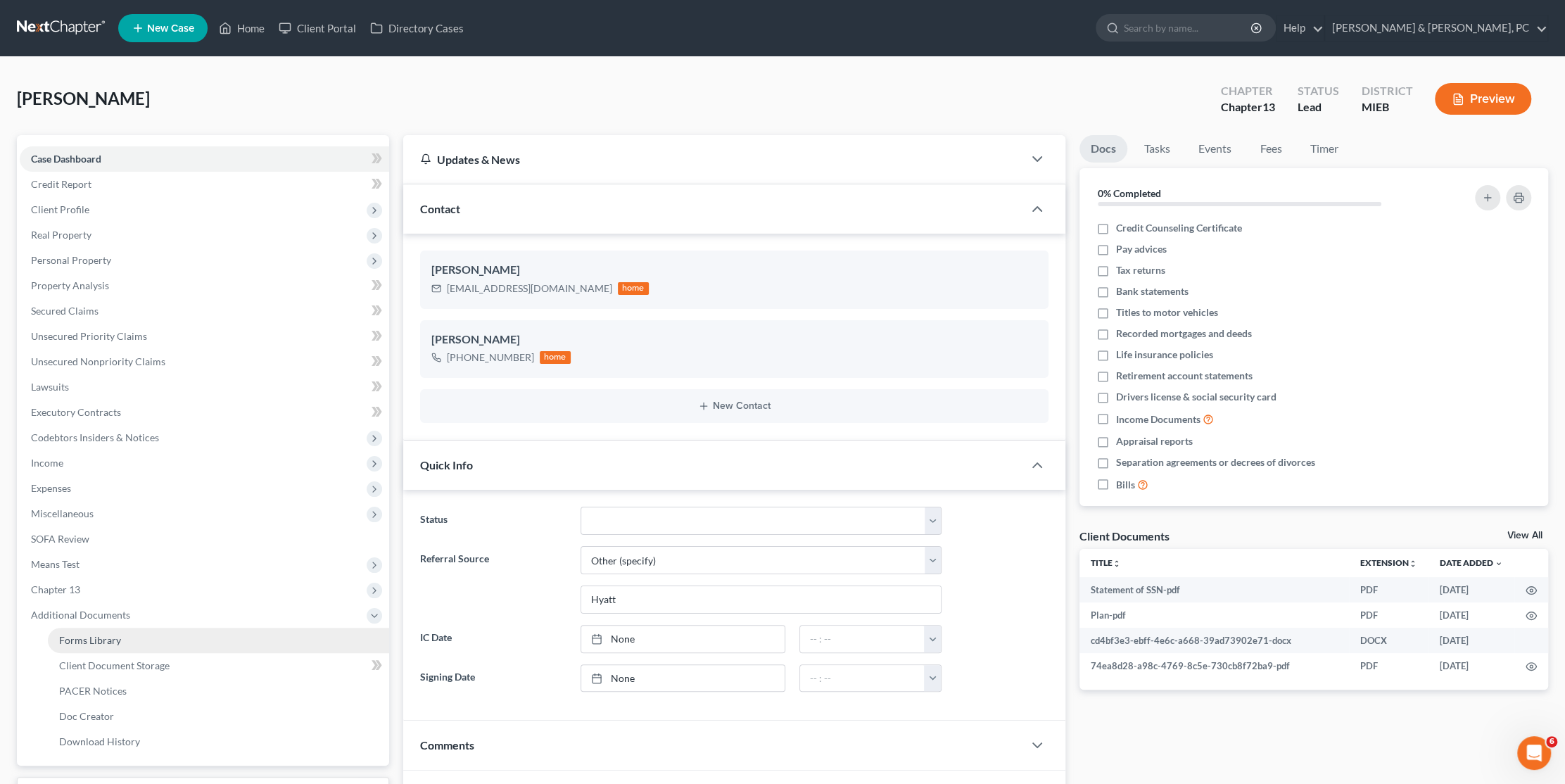
click at [104, 638] on span "Forms Library" at bounding box center [90, 640] width 62 height 12
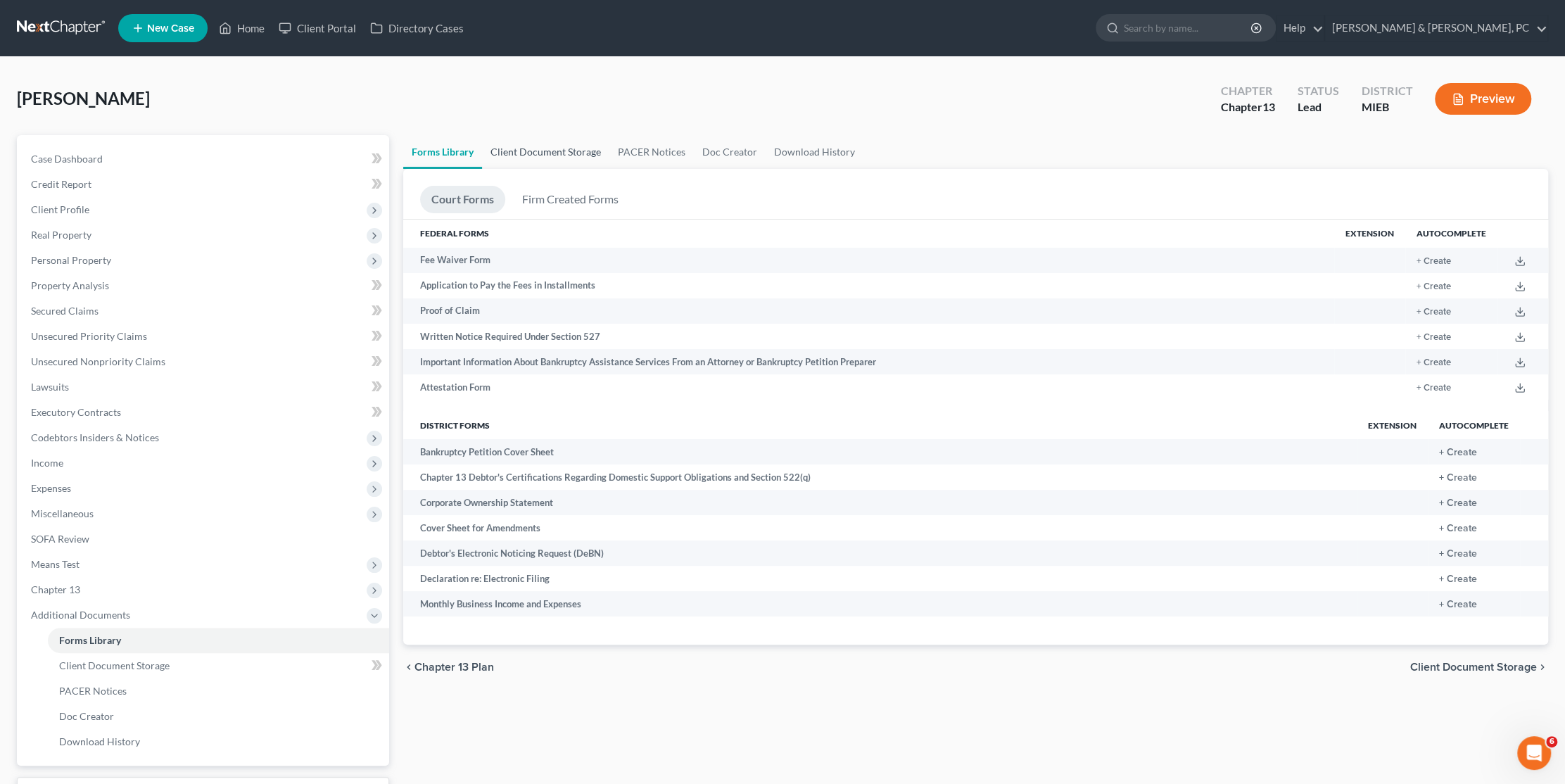
click at [578, 152] on link "Client Document Storage" at bounding box center [546, 152] width 128 height 34
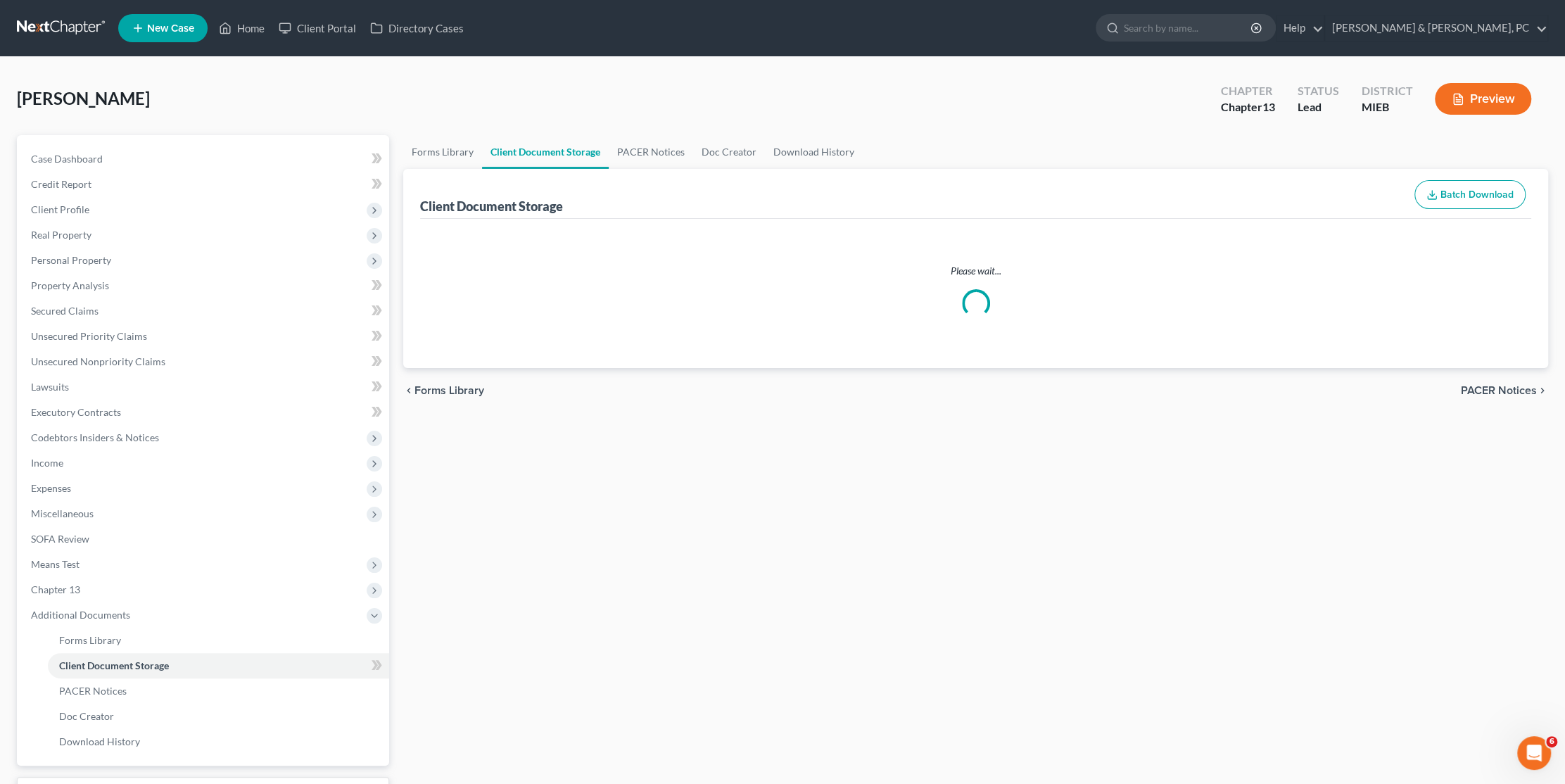
select select "6"
select select "17"
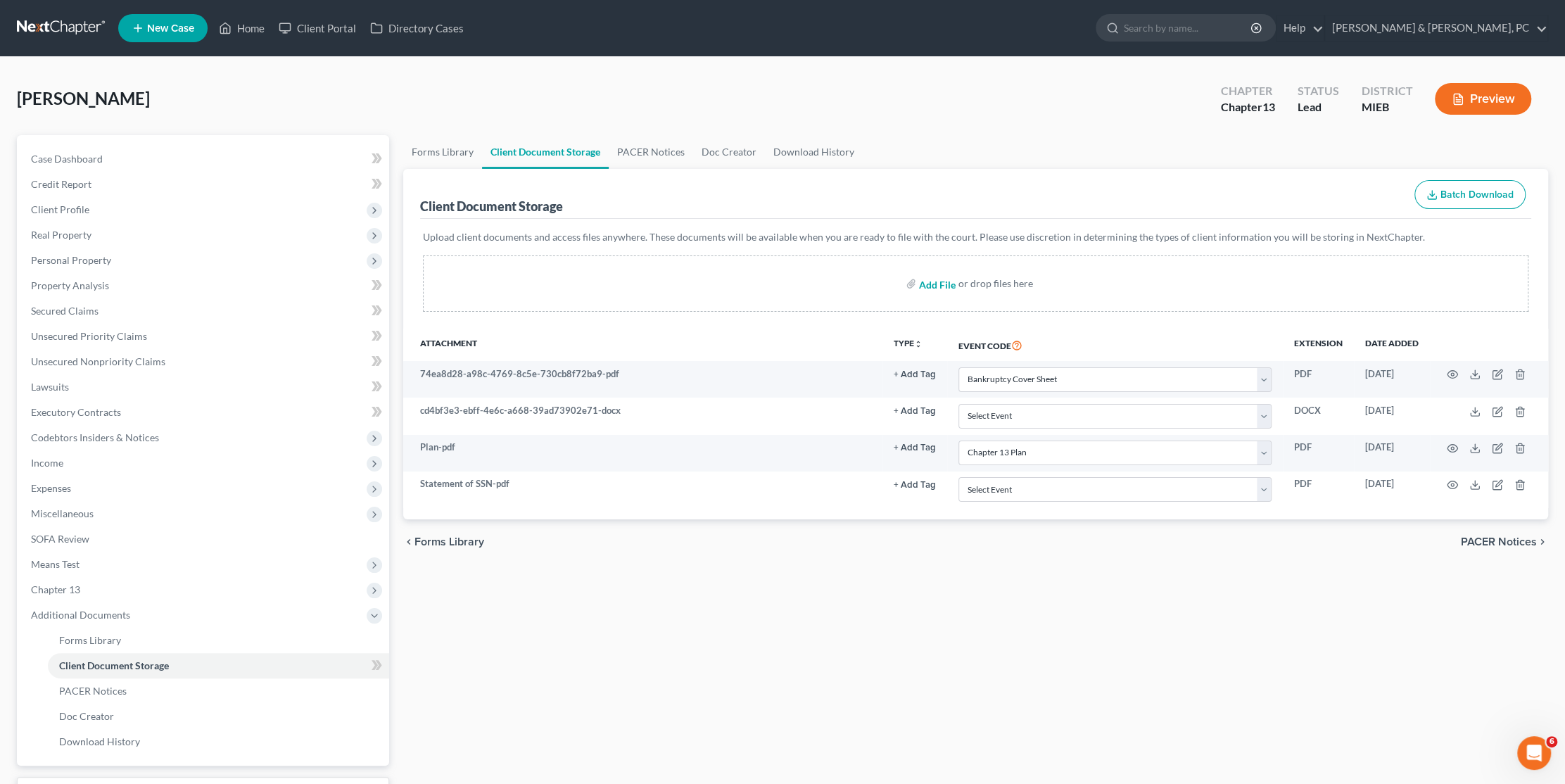
click at [922, 276] on input "file" at bounding box center [936, 284] width 34 height 26
type input "C:\fakepath\CCC.pdf"
select select "6"
select select "17"
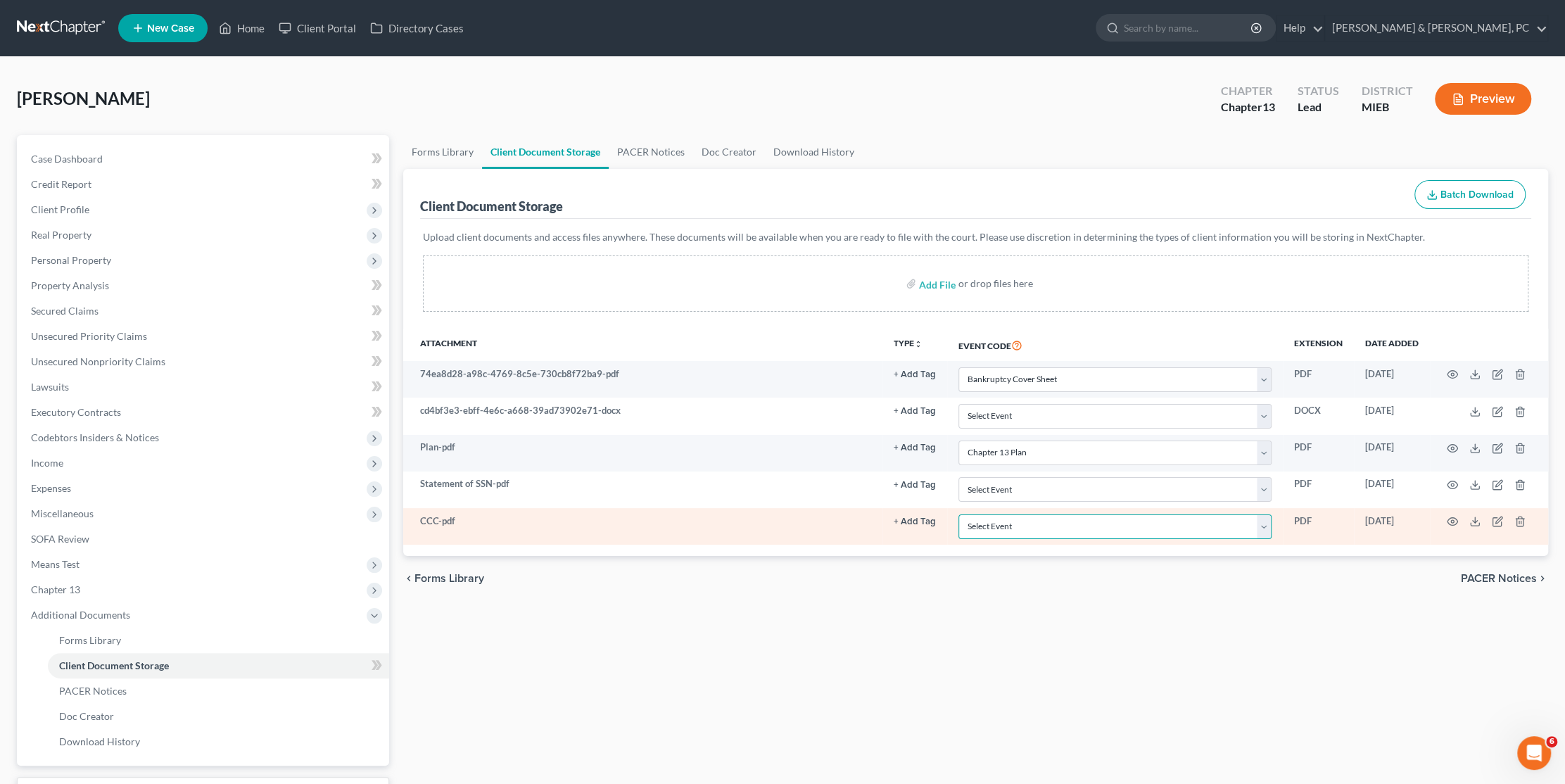
click at [997, 530] on select "Select Event 20 Largest Unsecured Creditors Amended Chapter 11 Plan Amended Cha…" at bounding box center [1114, 526] width 313 height 25
select select "7"
click at [958, 514] on select "Select Event 20 Largest Unsecured Creditors Amended Chapter 11 Plan Amended Cha…" at bounding box center [1114, 526] width 313 height 25
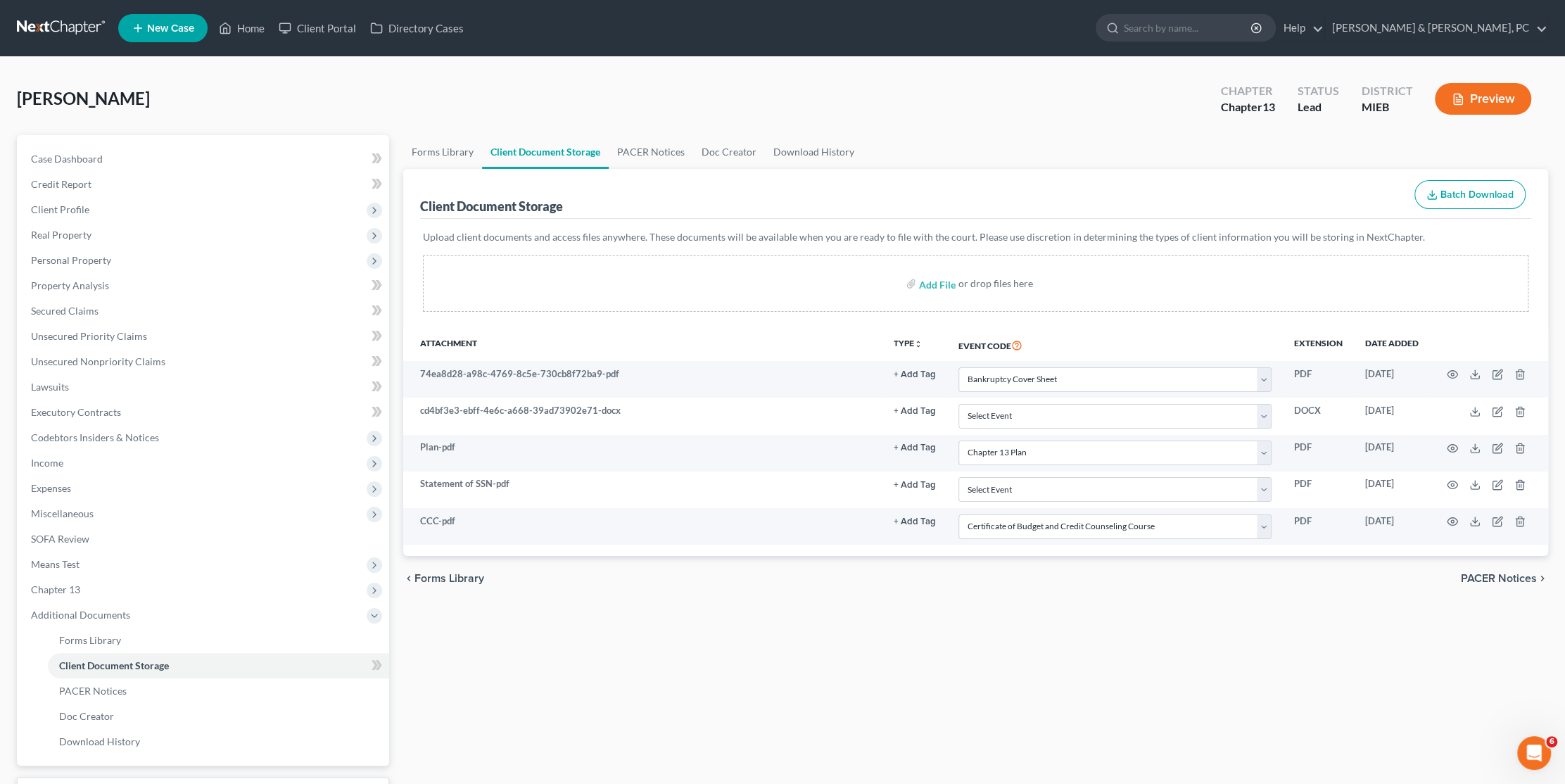
click at [1007, 623] on div "Forms Library Client Document Storage PACER Notices Doc Creator Download Histor…" at bounding box center [975, 490] width 1159 height 711
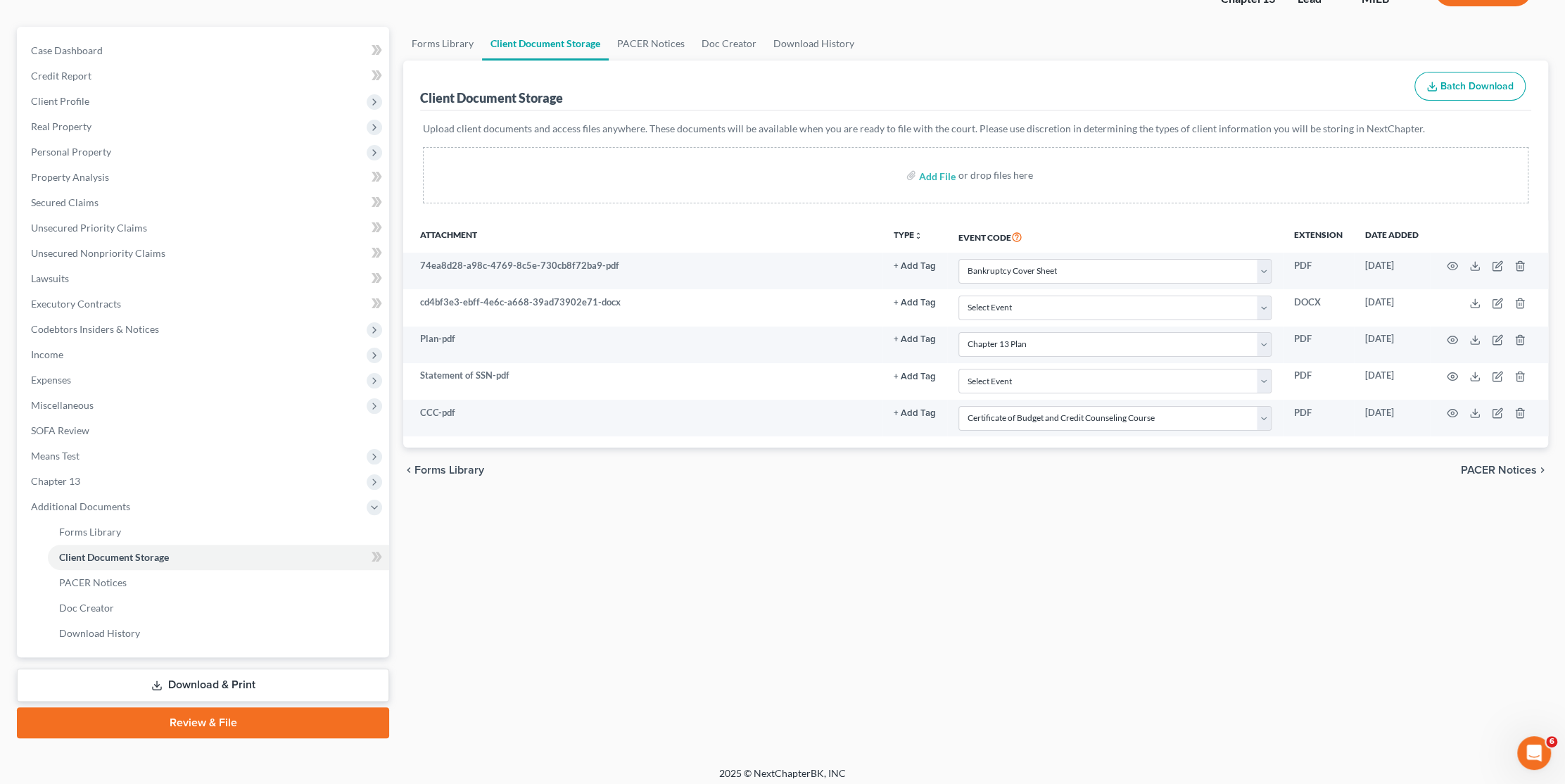
scroll to position [114, 0]
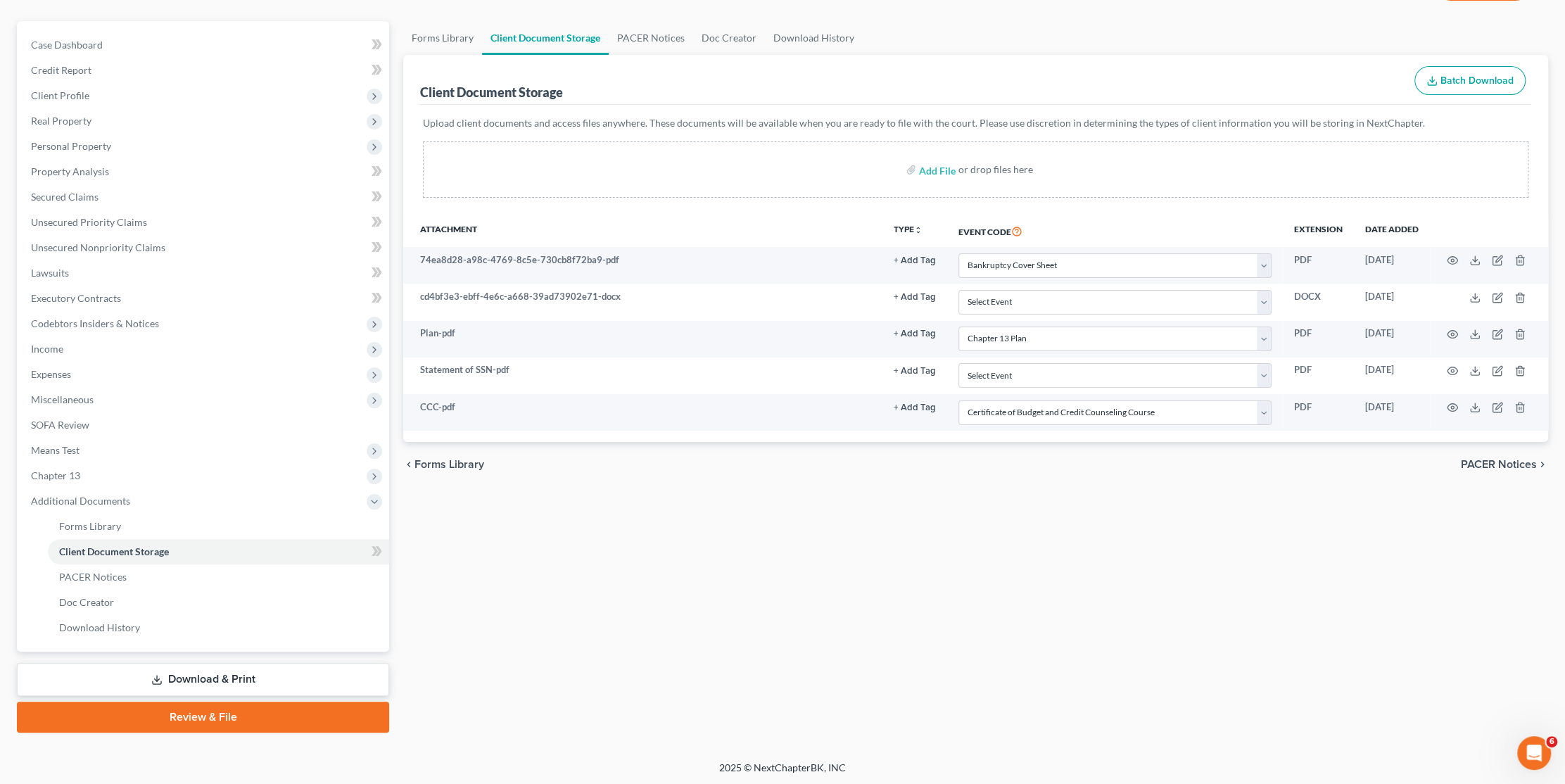
click at [277, 710] on link "Review & File" at bounding box center [203, 716] width 372 height 31
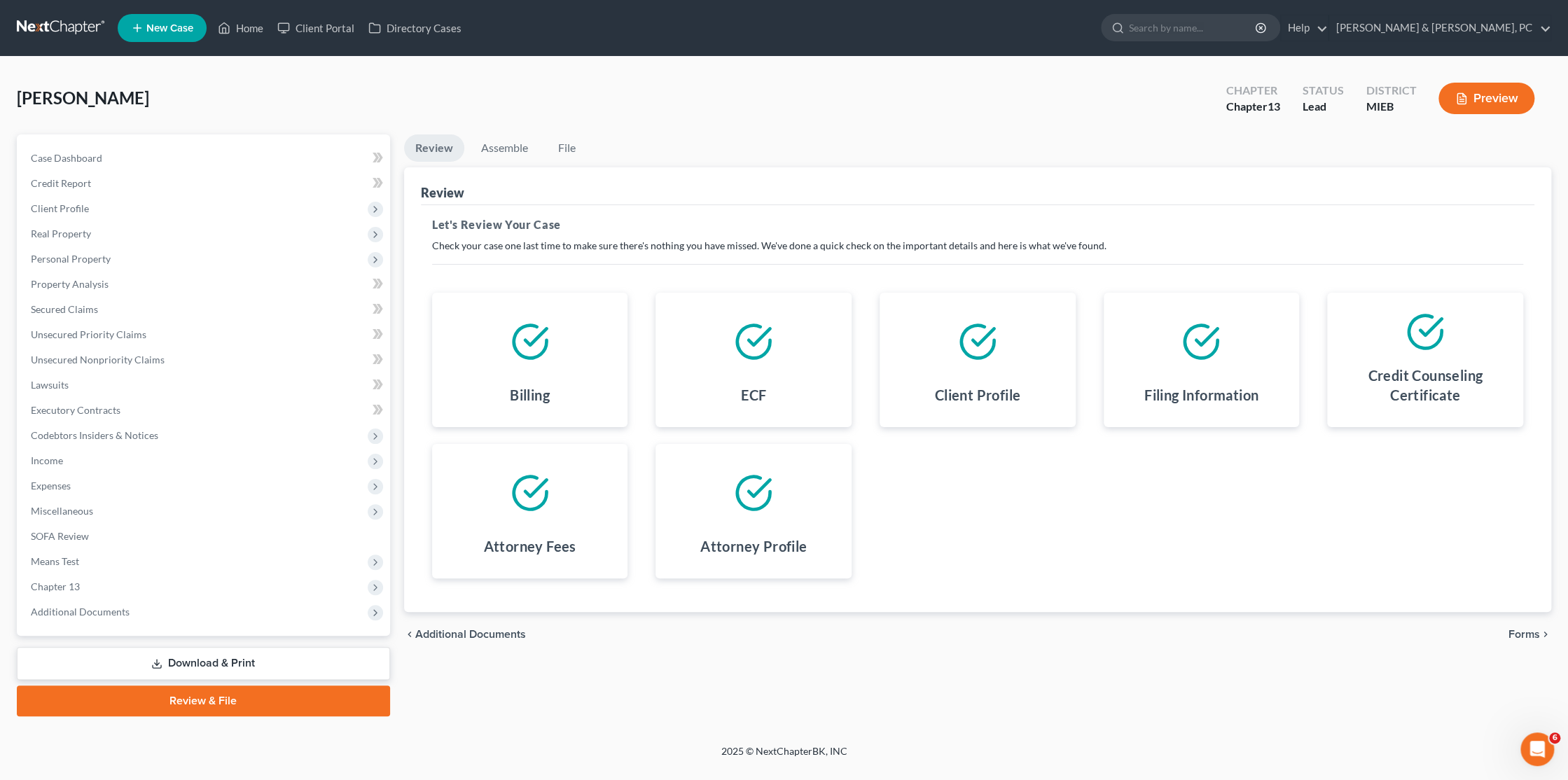
click at [1533, 629] on span "Forms" at bounding box center [1524, 634] width 31 height 11
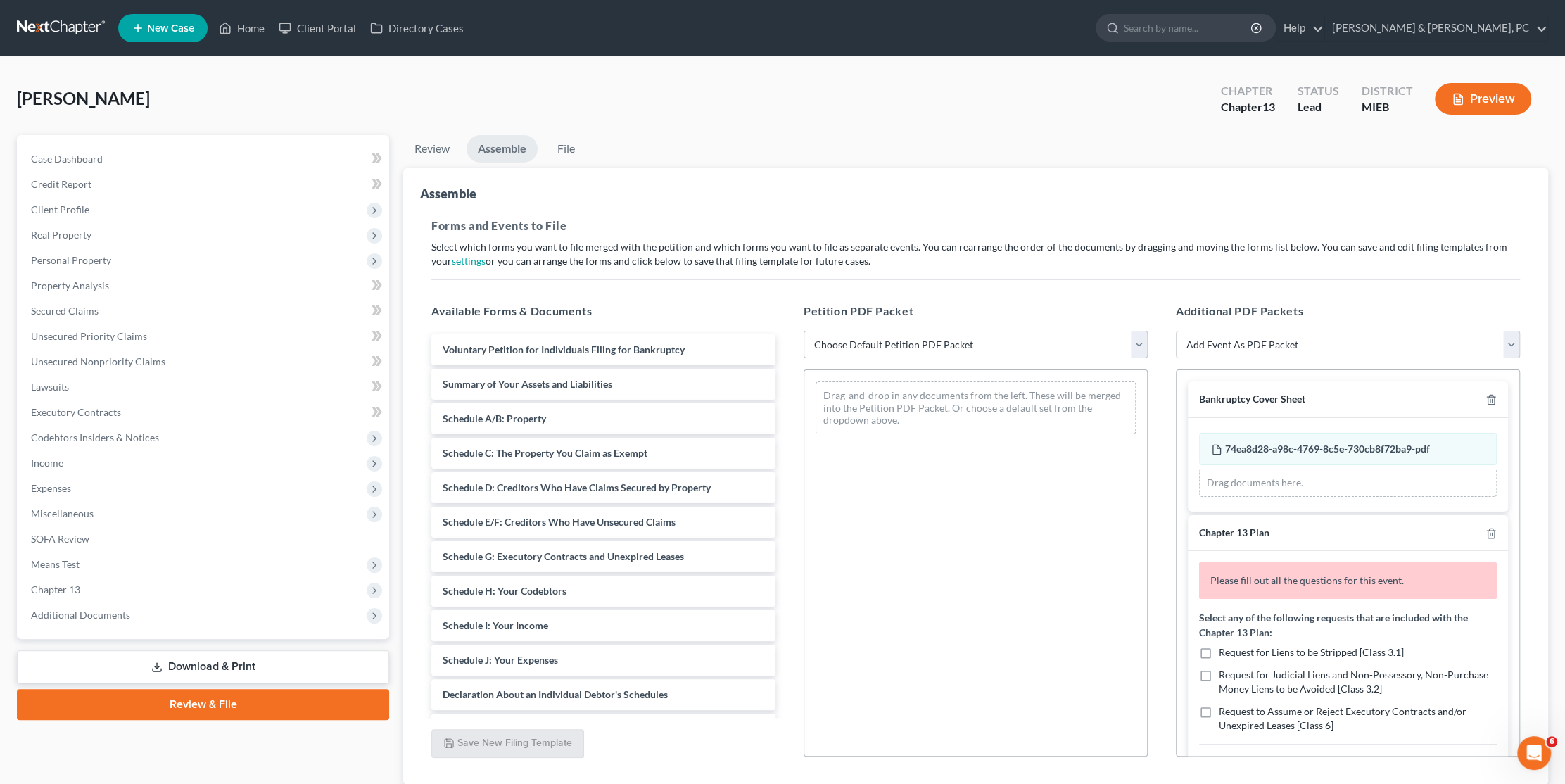
click at [921, 344] on select "Choose Default Petition PDF Packet Emergency Filing (Voluntary Petition and Cre…" at bounding box center [975, 344] width 344 height 28
select select "1"
click at [804, 330] on select "Choose Default Petition PDF Packet Emergency Filing (Voluntary Petition and Cre…" at bounding box center [975, 344] width 344 height 28
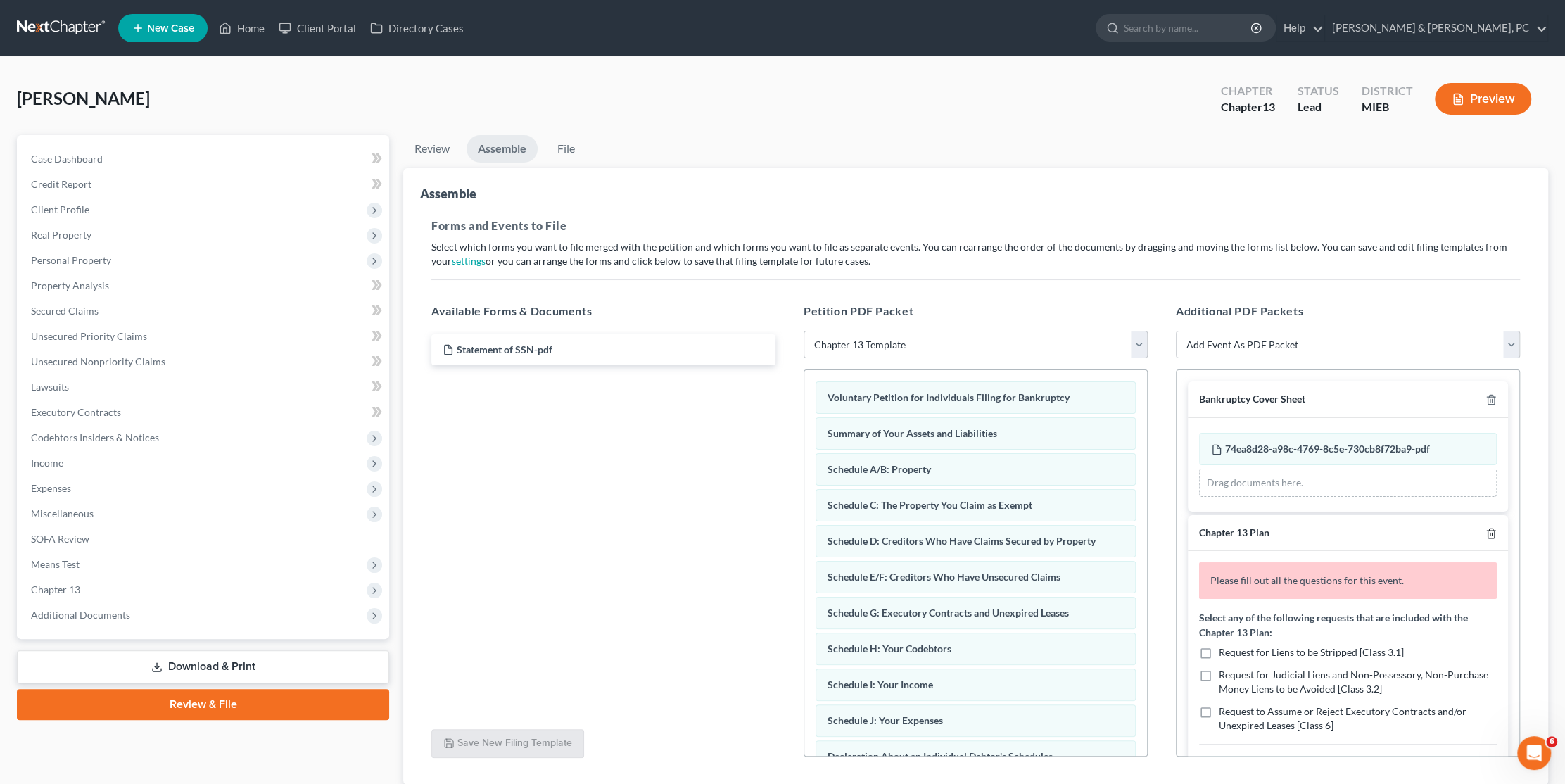
click at [1485, 530] on icon "button" at bounding box center [1491, 533] width 11 height 11
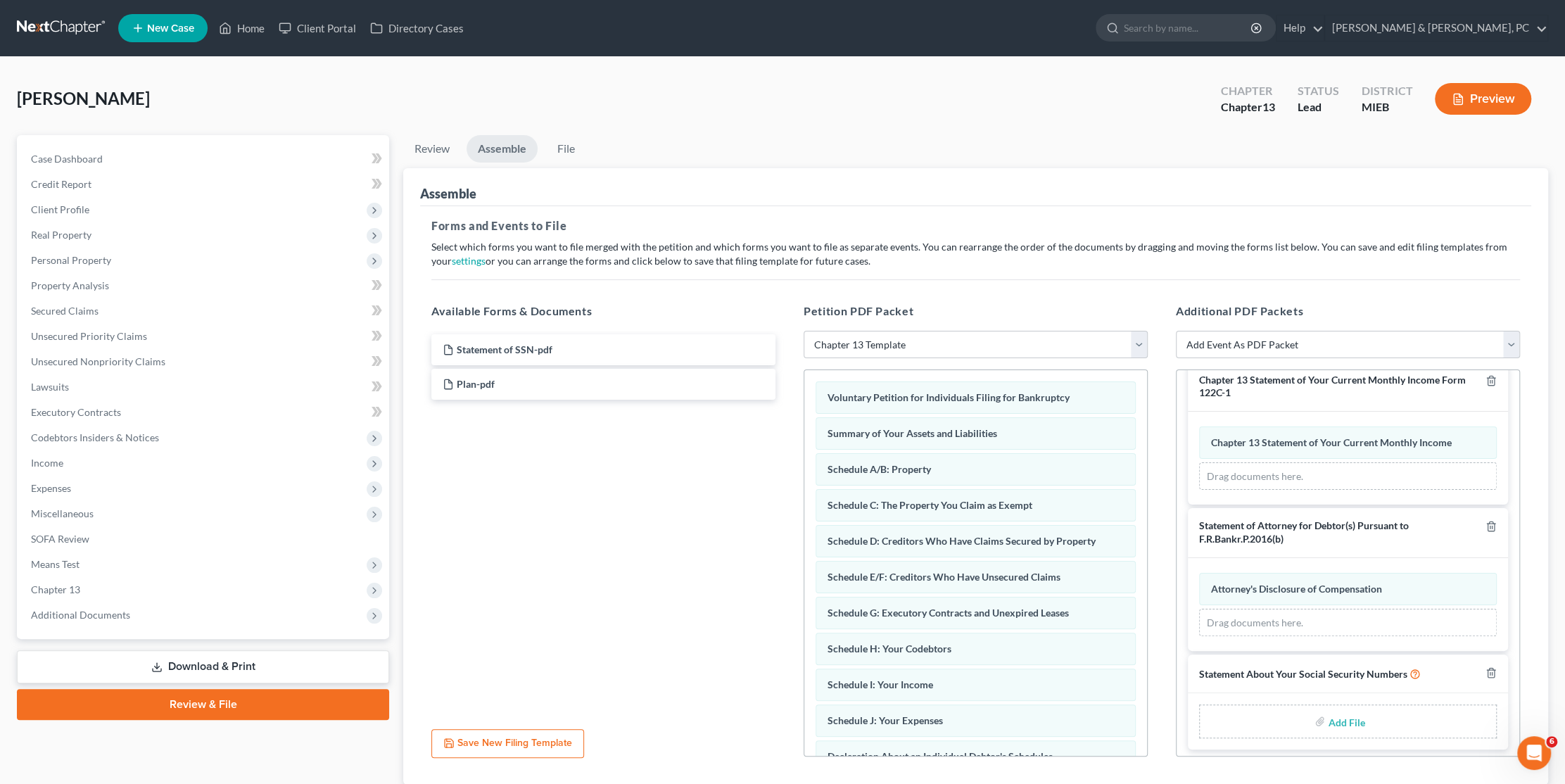
scroll to position [364, 0]
click at [1334, 718] on input "file" at bounding box center [1344, 720] width 34 height 26
type input "C:\fakepath\Statement of SSN.pdf"
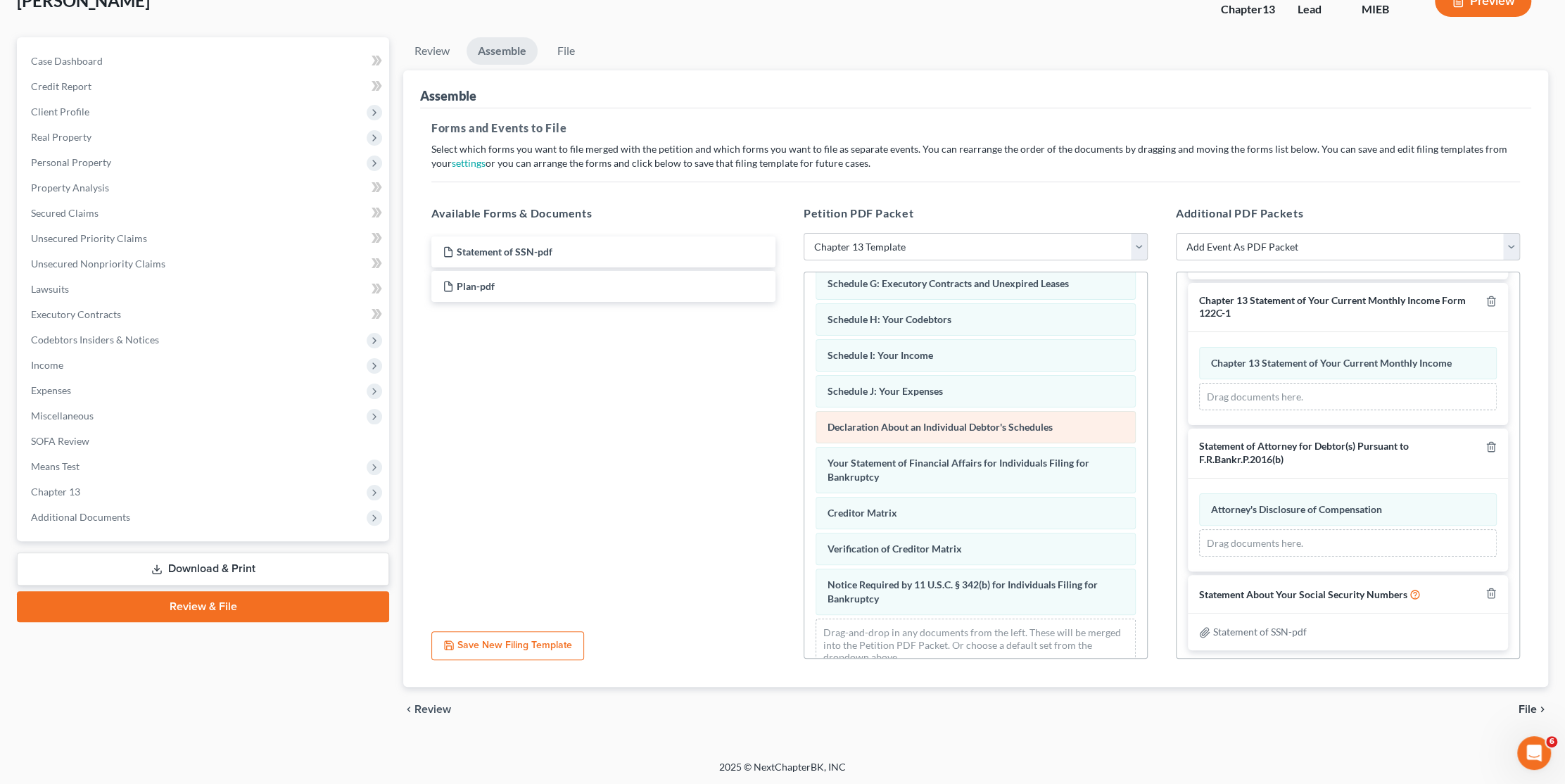
scroll to position [252, 0]
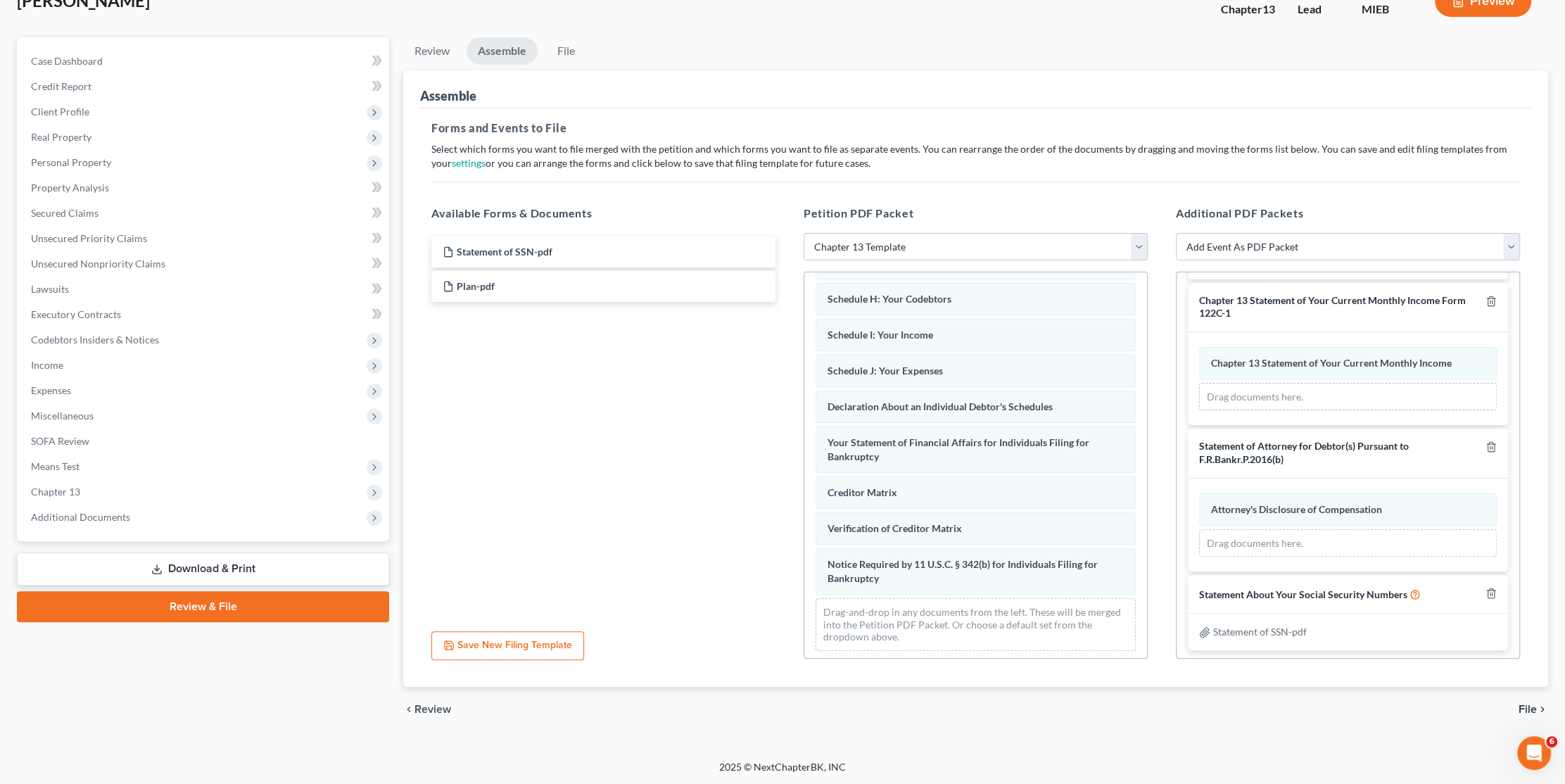
click at [1527, 704] on span "File" at bounding box center [1527, 709] width 18 height 11
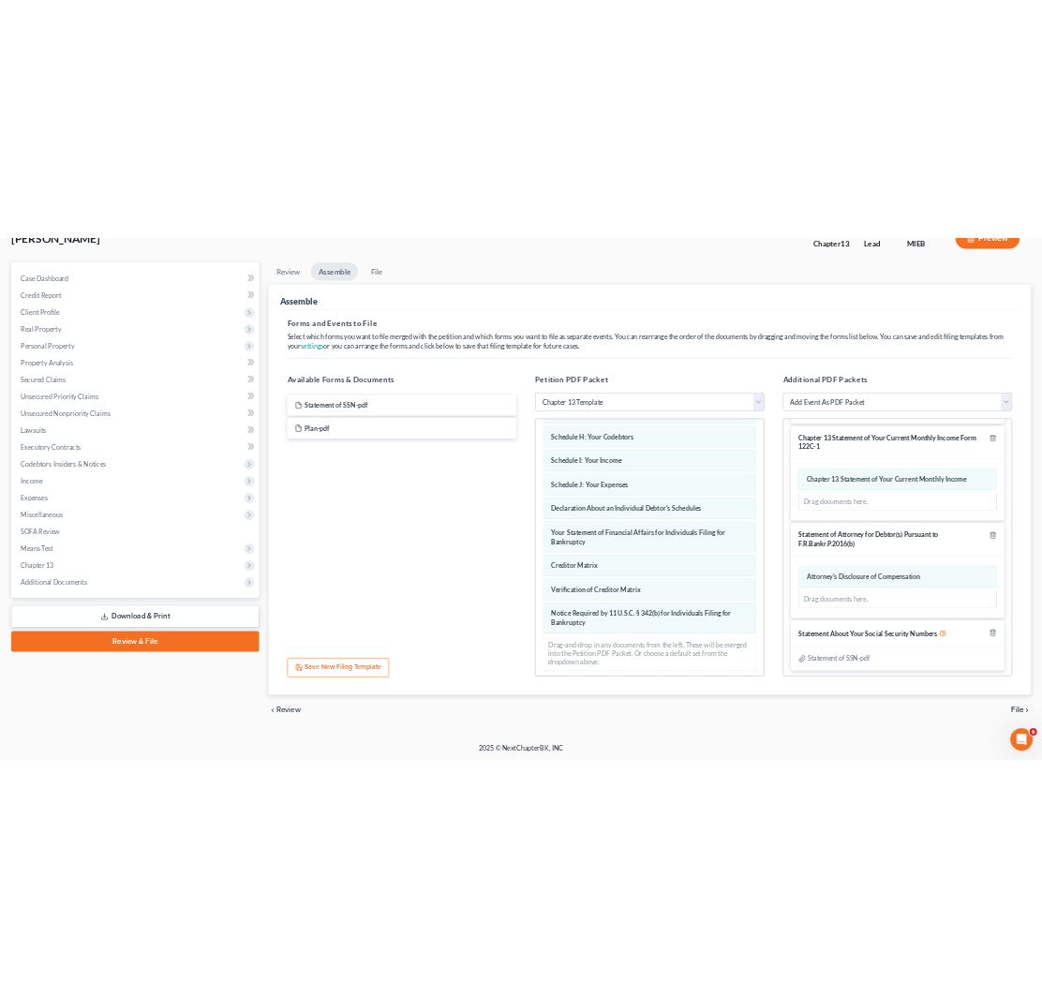
scroll to position [0, 0]
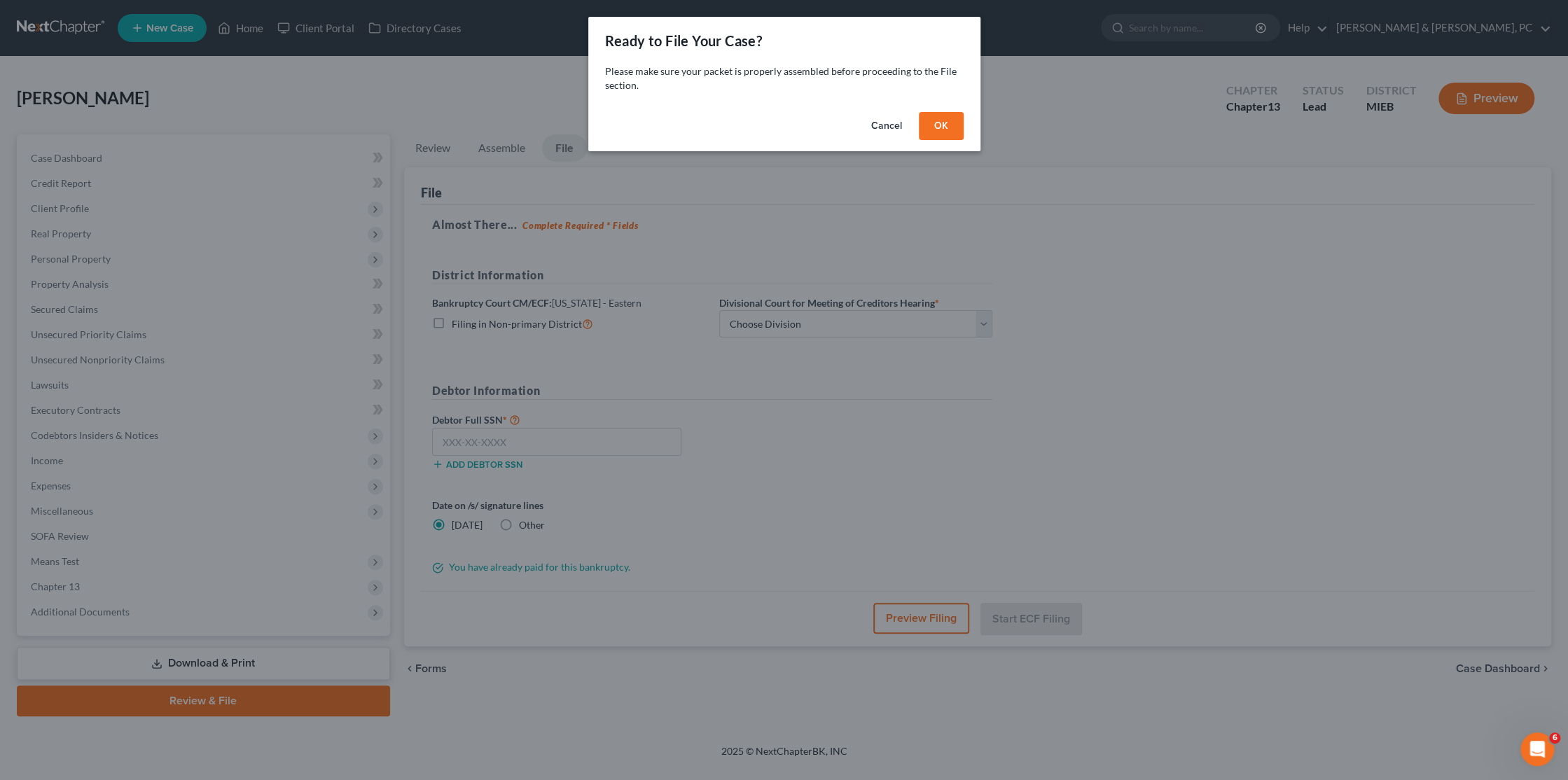
click at [952, 125] on button "OK" at bounding box center [941, 126] width 45 height 28
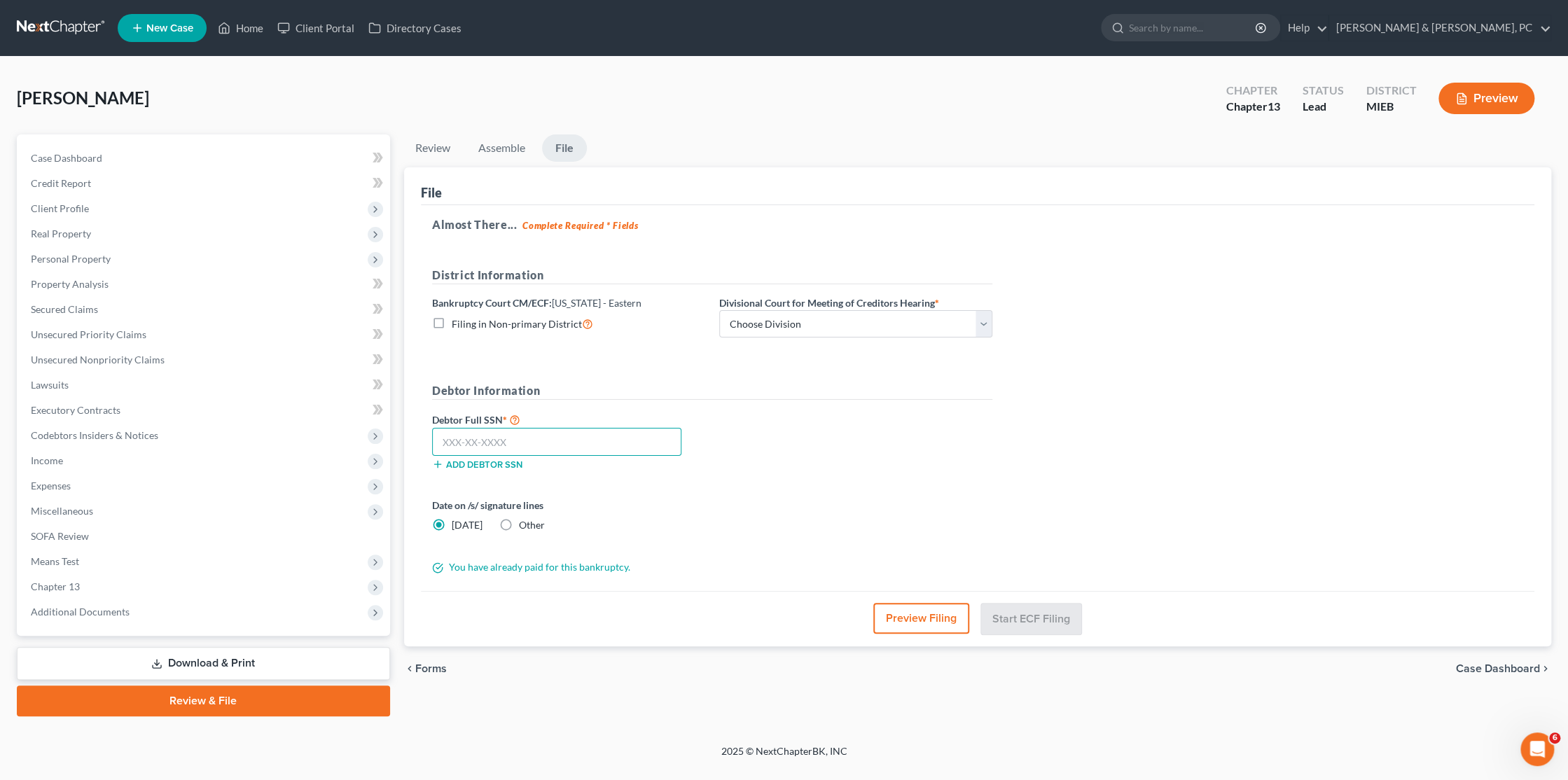
click at [511, 447] on input "text" at bounding box center [557, 442] width 250 height 28
type input "296-84-2104"
click at [519, 521] on label "Other" at bounding box center [531, 524] width 26 height 14
click at [525, 521] on input "Other" at bounding box center [529, 522] width 9 height 9
radio input "true"
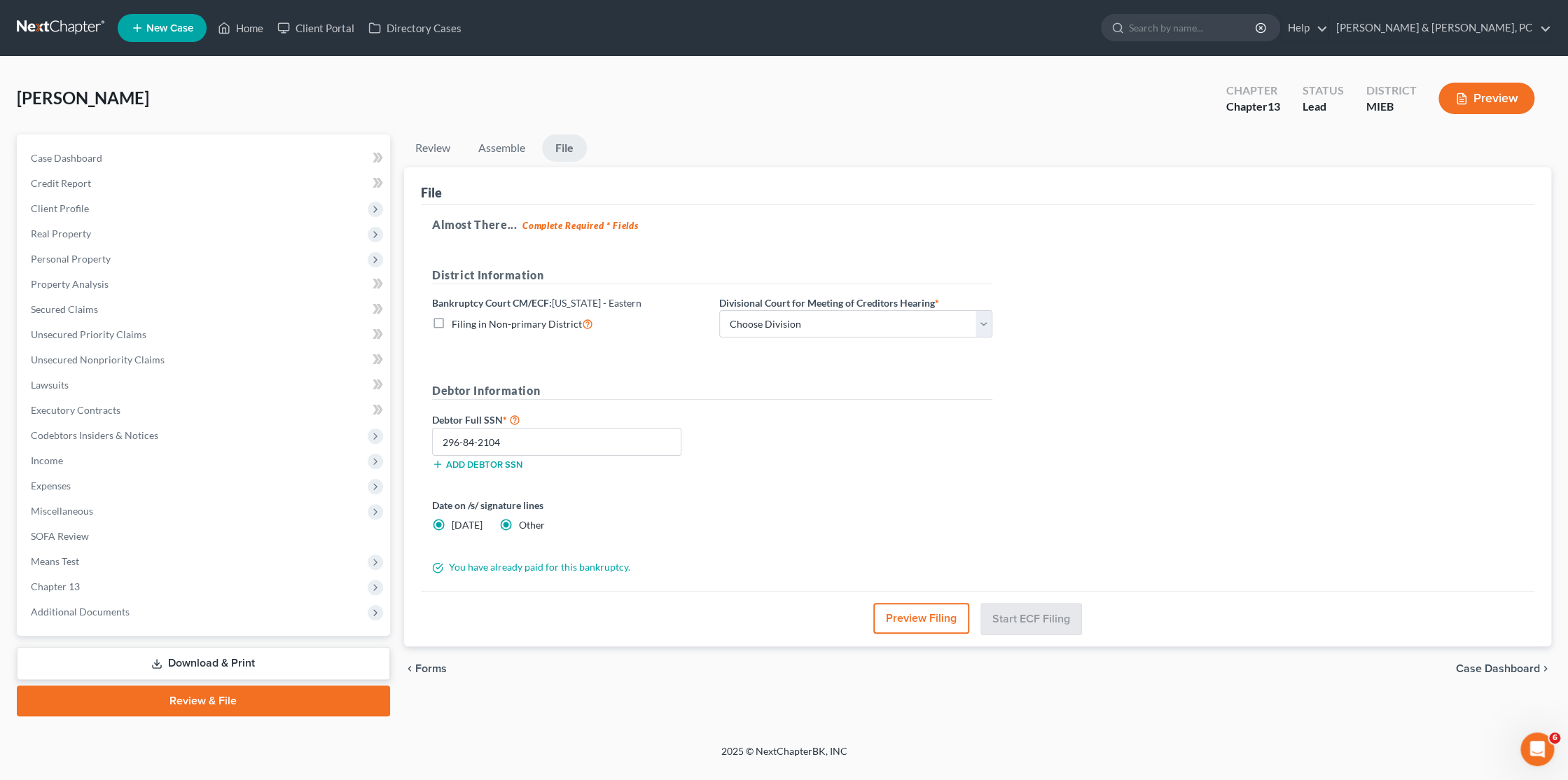
radio input "false"
click at [777, 527] on link "[DATE]" at bounding box center [856, 527] width 272 height 27
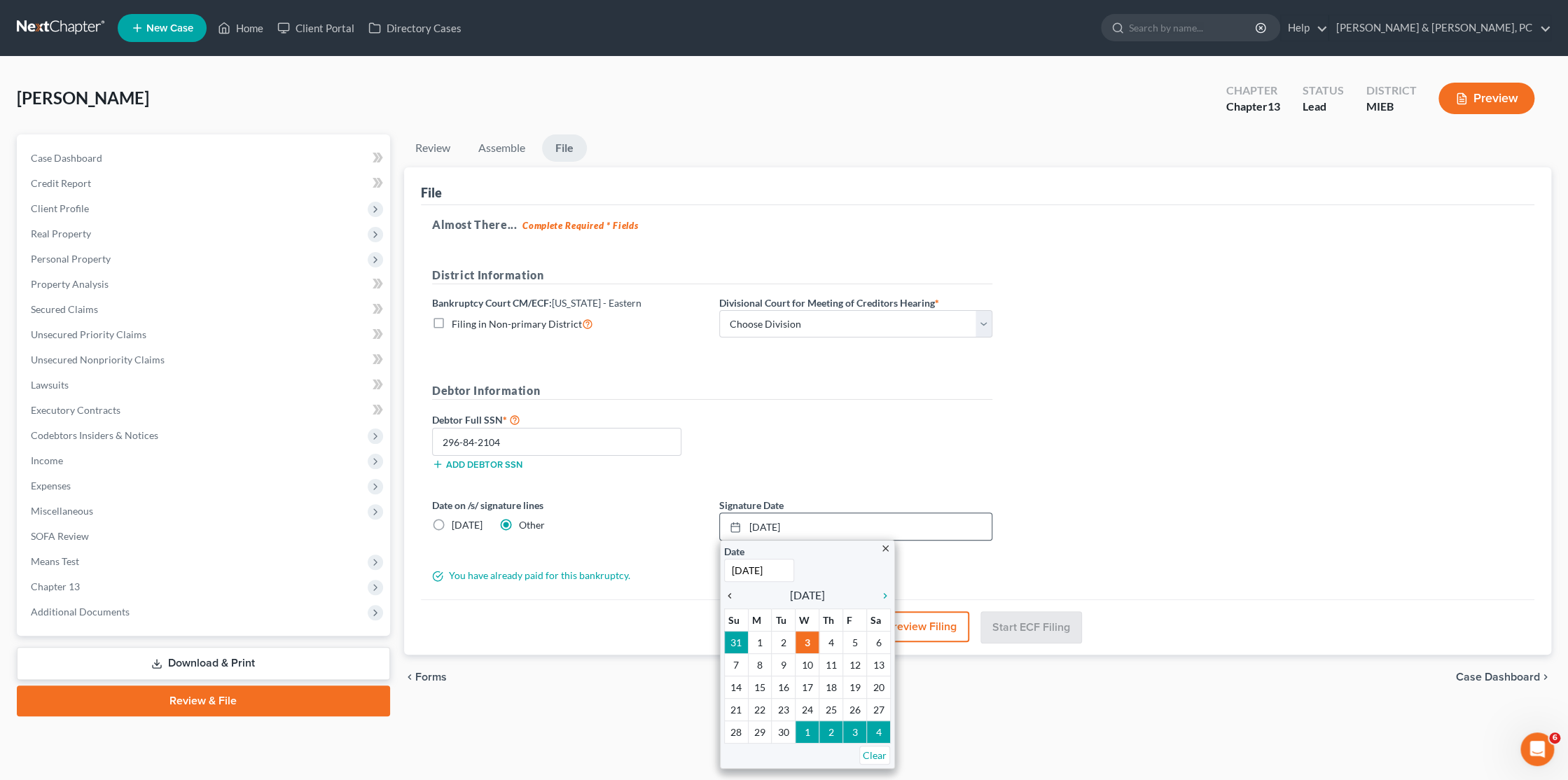
click at [726, 590] on icon "chevron_left" at bounding box center [733, 595] width 18 height 11
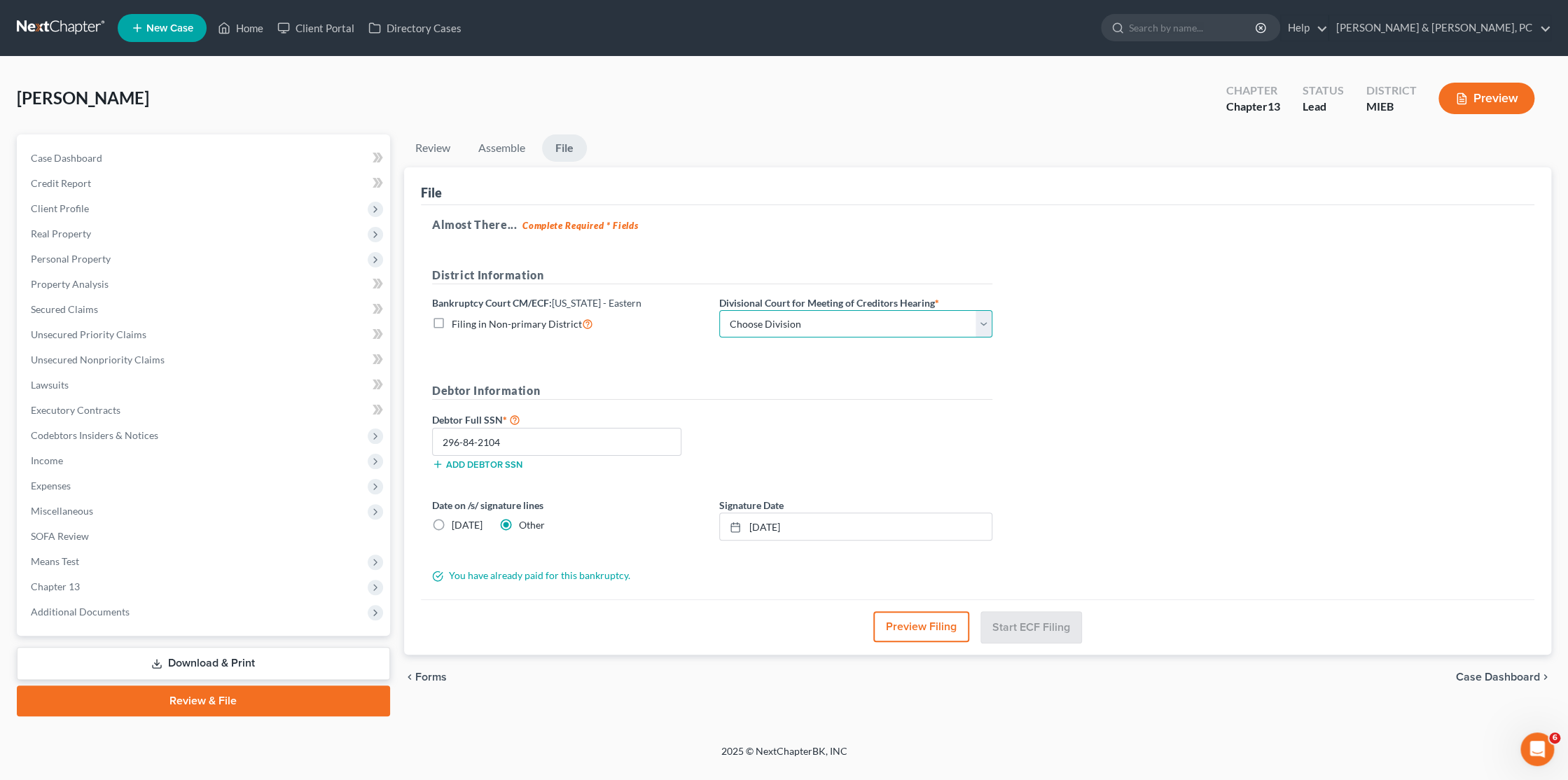
click at [747, 322] on select "Choose Division [GEOGRAPHIC_DATA] [GEOGRAPHIC_DATA] [GEOGRAPHIC_DATA]" at bounding box center [855, 324] width 273 height 28
select select "1"
click at [719, 310] on select "Choose Division [GEOGRAPHIC_DATA] [GEOGRAPHIC_DATA] [GEOGRAPHIC_DATA]" at bounding box center [855, 324] width 273 height 28
click at [1059, 627] on button "Start ECF Filing" at bounding box center [1031, 626] width 100 height 31
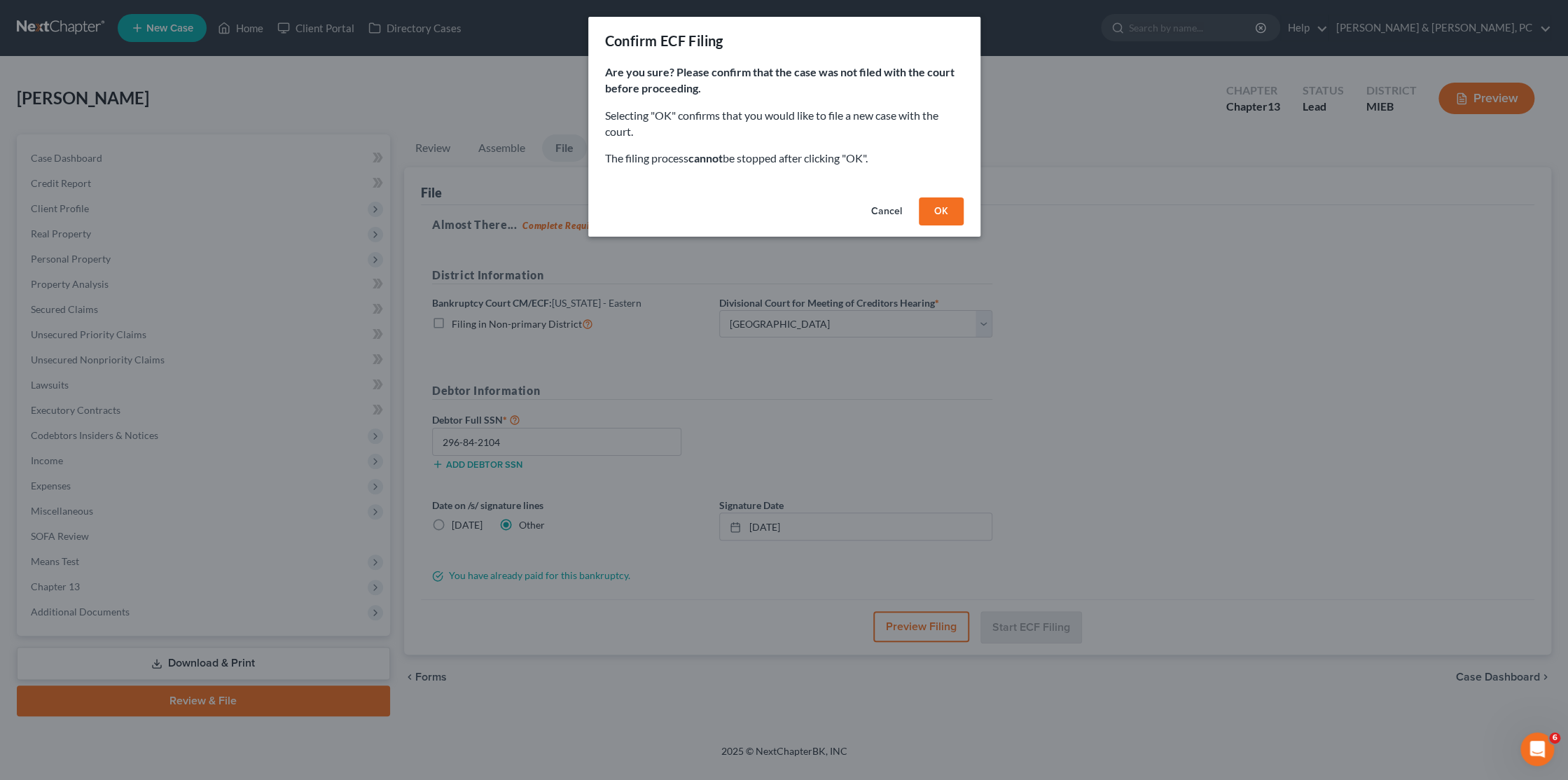
click at [939, 214] on button "OK" at bounding box center [941, 211] width 45 height 28
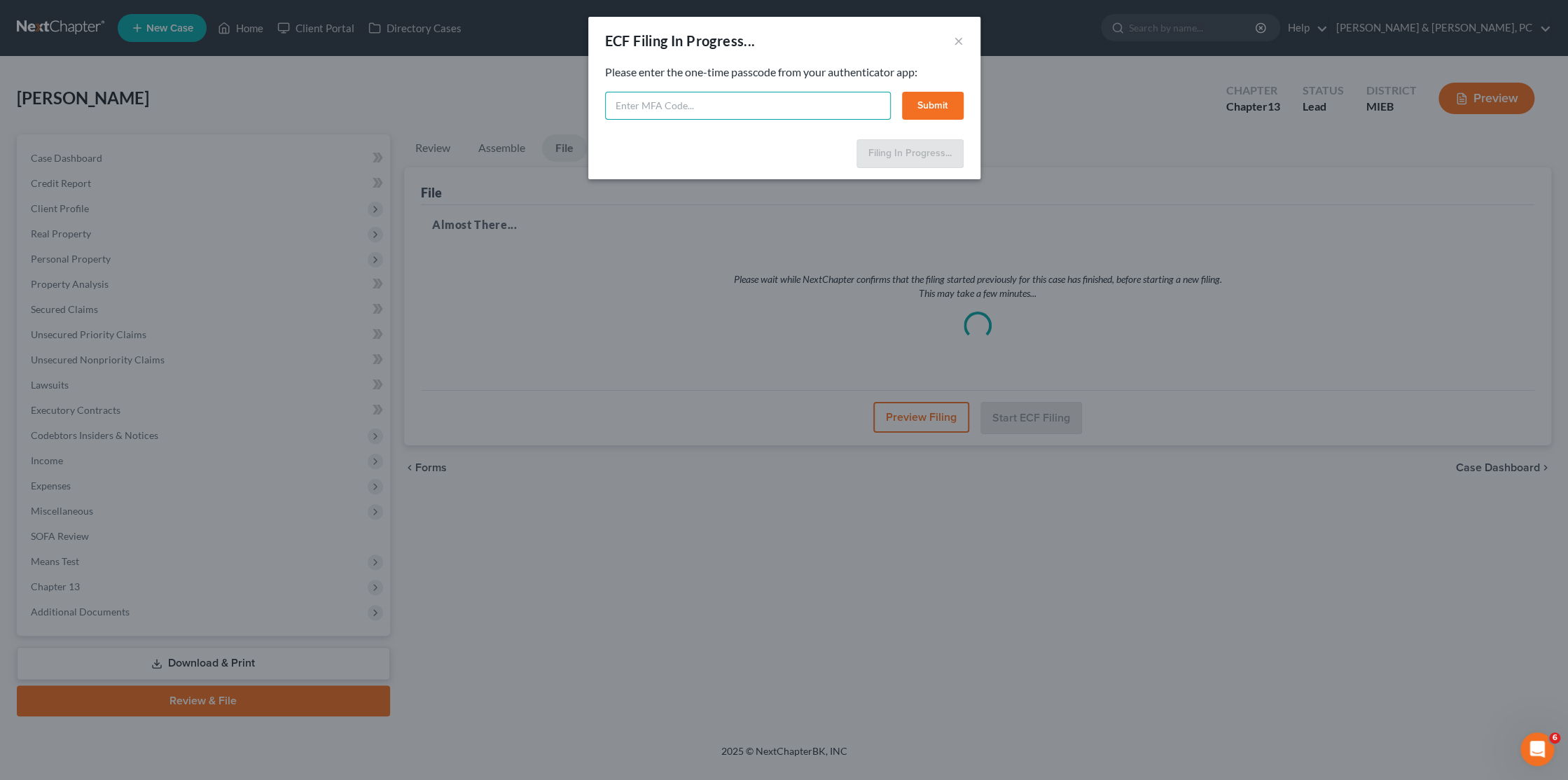
click at [667, 96] on input "text" at bounding box center [748, 105] width 285 height 28
type input "092502"
click at [921, 100] on button "Submit" at bounding box center [933, 105] width 61 height 28
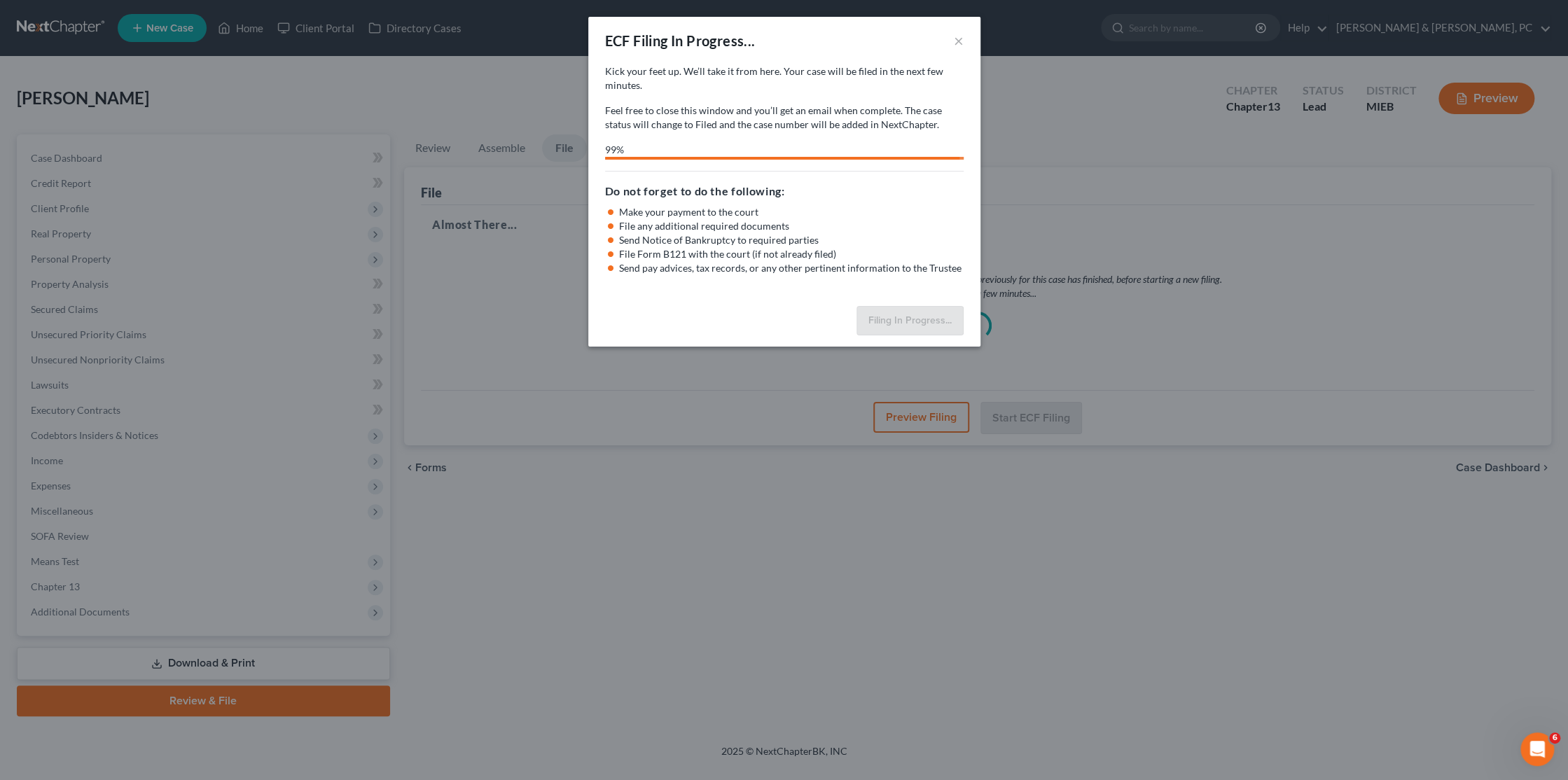
select select "1"
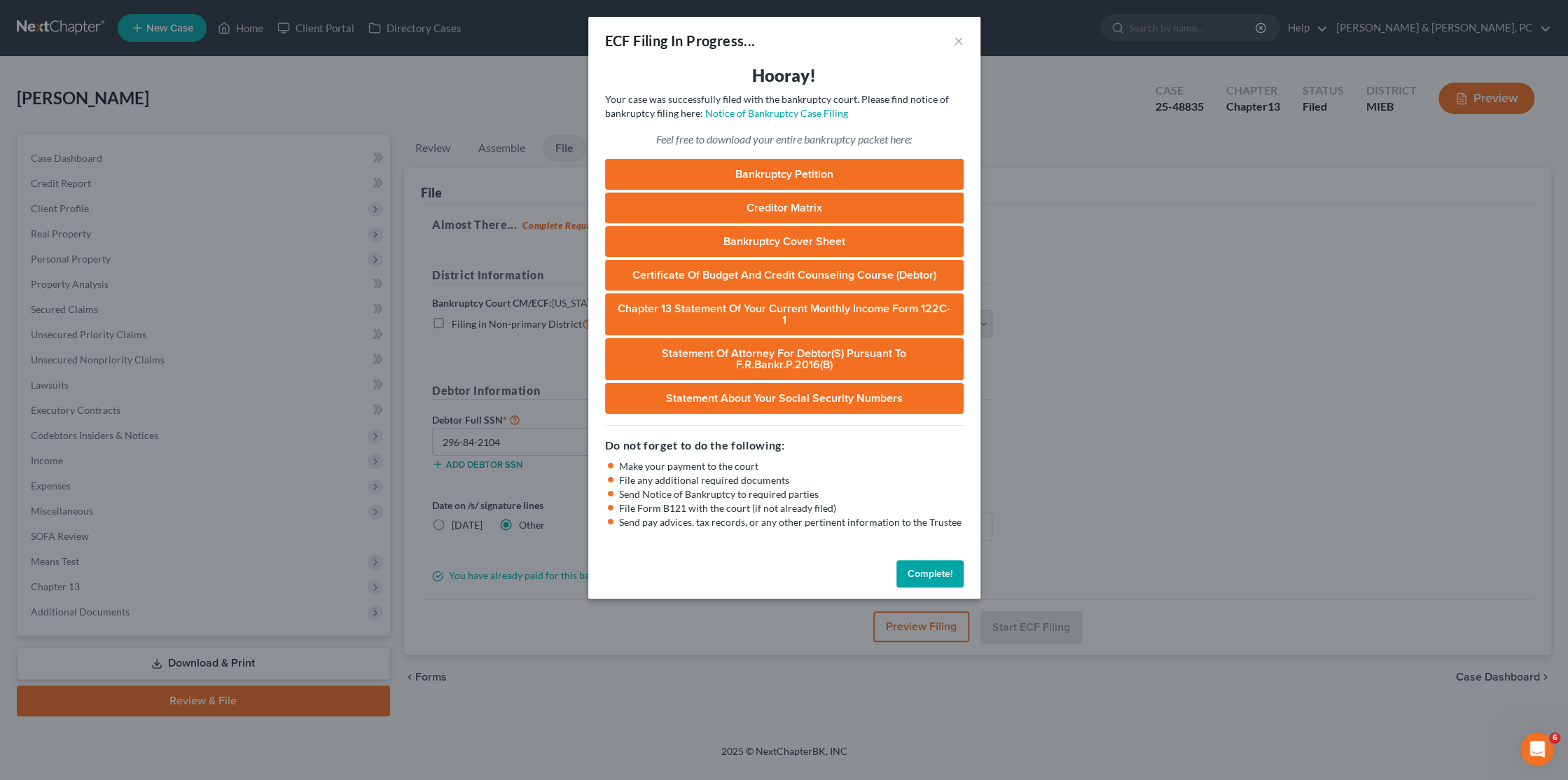
click at [913, 575] on button "Complete!" at bounding box center [930, 574] width 67 height 28
